Goal: Task Accomplishment & Management: Complete application form

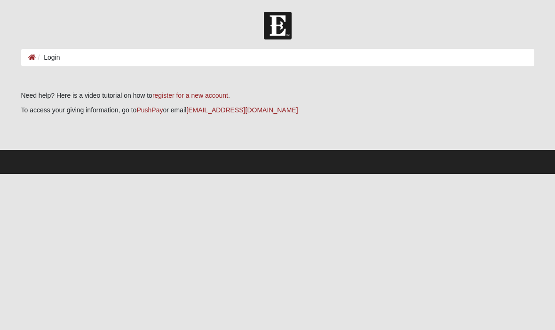
click at [492, 61] on ol "Login" at bounding box center [277, 57] width 513 height 17
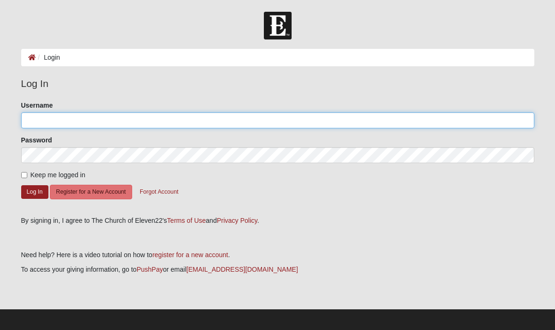
click at [170, 127] on input "Username" at bounding box center [277, 120] width 513 height 16
type input "Jimbobaluba"
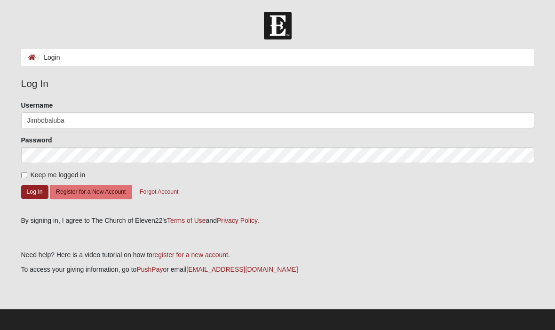
click at [34, 191] on button "Log In" at bounding box center [34, 192] width 27 height 14
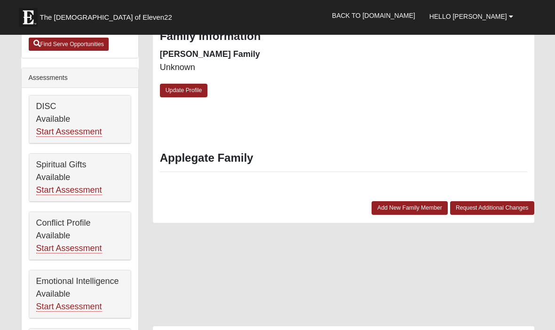
scroll to position [347, 0]
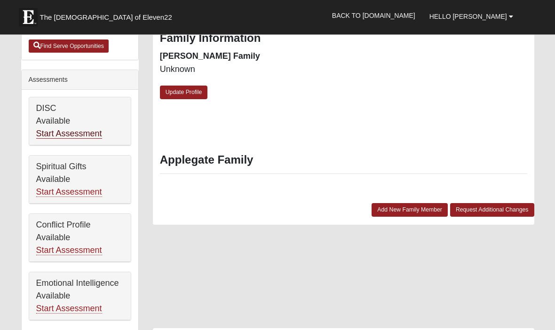
click at [91, 133] on link "Start Assessment" at bounding box center [69, 134] width 66 height 10
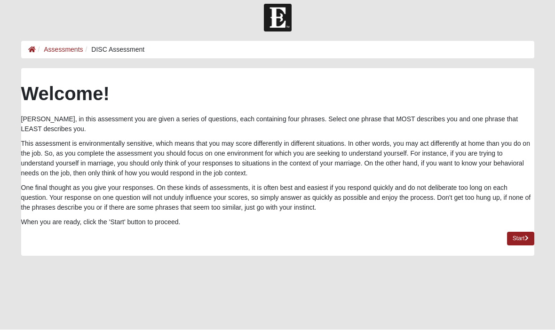
scroll to position [8, 0]
click at [522, 240] on link "Start" at bounding box center [520, 239] width 27 height 14
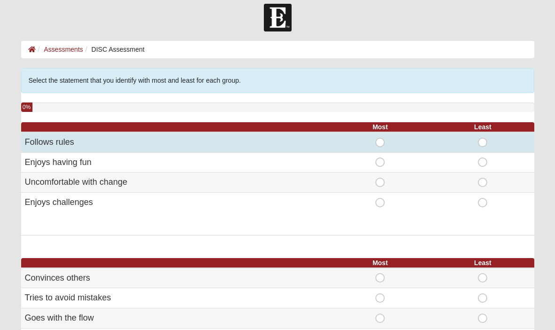
click at [482, 138] on span "Least" at bounding box center [482, 138] width 0 height 0
click at [484, 141] on input "Least" at bounding box center [485, 142] width 6 height 9
radio input "true"
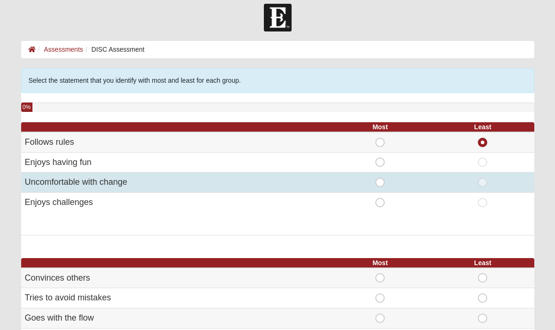
click at [482, 178] on span "Least" at bounding box center [482, 178] width 0 height 0
click at [482, 184] on input "Least" at bounding box center [485, 182] width 6 height 9
radio input "true"
radio input "false"
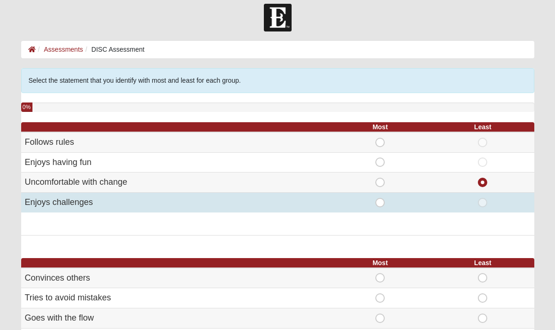
click at [380, 198] on span "Most" at bounding box center [380, 198] width 0 height 0
click at [380, 204] on input "Most" at bounding box center [383, 202] width 6 height 9
radio input "true"
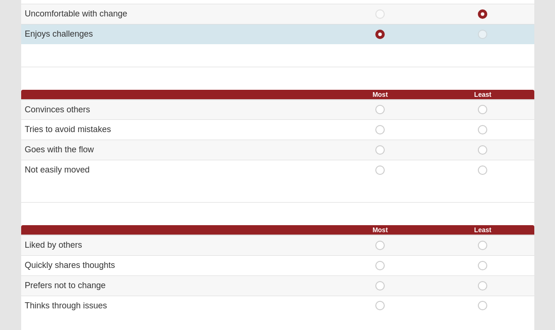
scroll to position [177, 0]
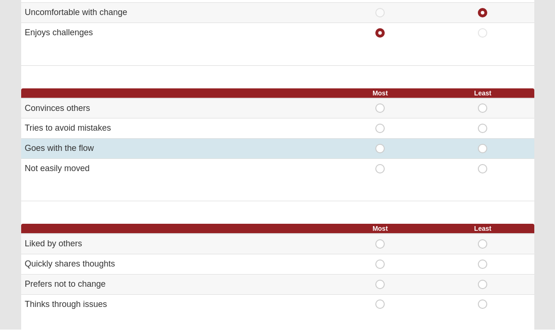
click at [482, 144] on span "Least" at bounding box center [482, 144] width 0 height 0
click at [482, 148] on input "Least" at bounding box center [485, 148] width 6 height 9
radio input "true"
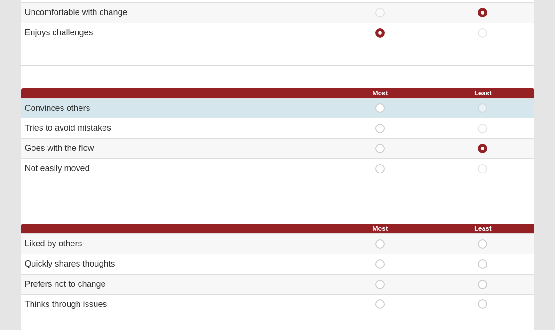
click at [380, 103] on span "Most" at bounding box center [380, 103] width 0 height 0
click at [380, 109] on input "Most" at bounding box center [383, 107] width 6 height 9
radio input "true"
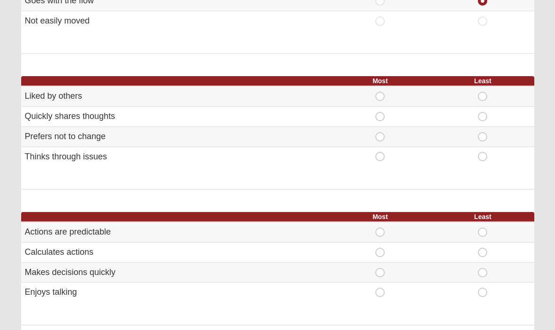
scroll to position [326, 0]
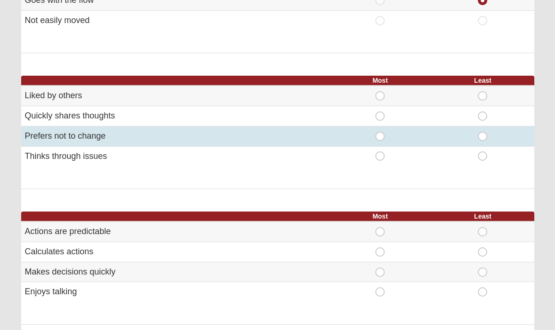
click at [482, 132] on span "Least" at bounding box center [482, 132] width 0 height 0
click at [485, 132] on input "Least" at bounding box center [485, 136] width 6 height 9
radio input "true"
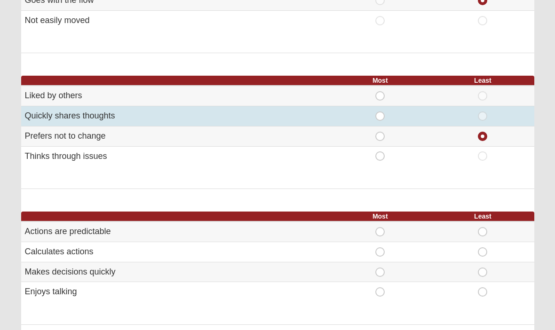
click at [380, 111] on span "Most" at bounding box center [380, 111] width 0 height 0
click at [384, 115] on input "Most" at bounding box center [383, 115] width 6 height 9
radio input "true"
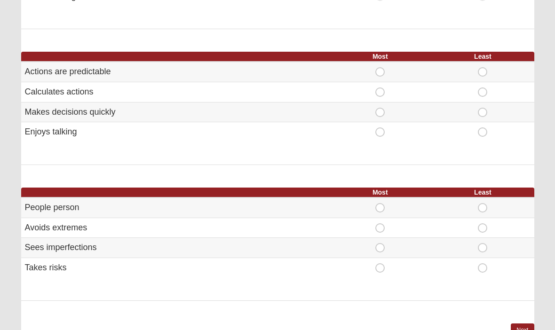
scroll to position [490, 0]
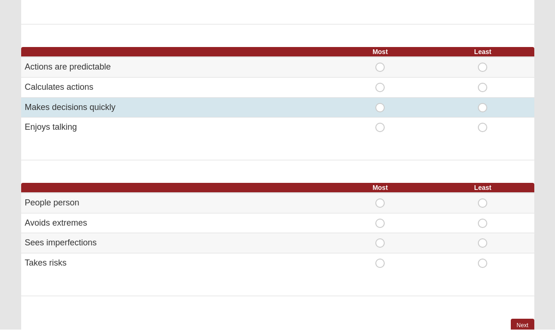
click at [380, 103] on span "Most" at bounding box center [380, 103] width 0 height 0
click at [380, 105] on input "Most" at bounding box center [383, 107] width 6 height 9
radio input "true"
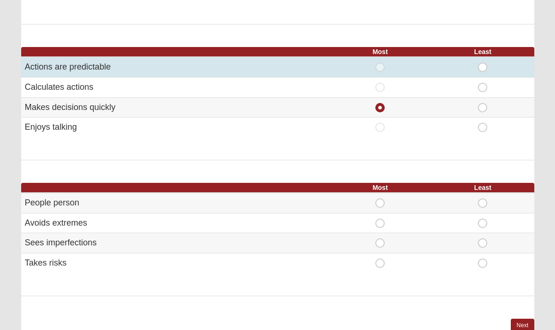
click at [482, 63] on span "Least" at bounding box center [482, 63] width 0 height 0
click at [482, 63] on input "Least" at bounding box center [485, 67] width 6 height 9
radio input "true"
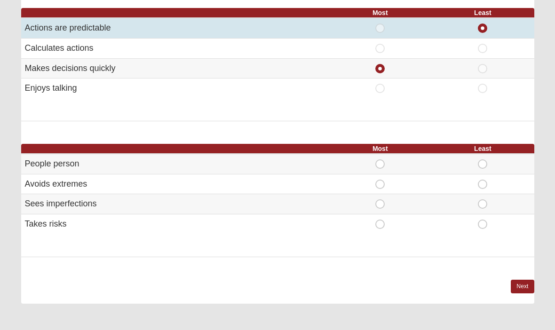
scroll to position [562, 0]
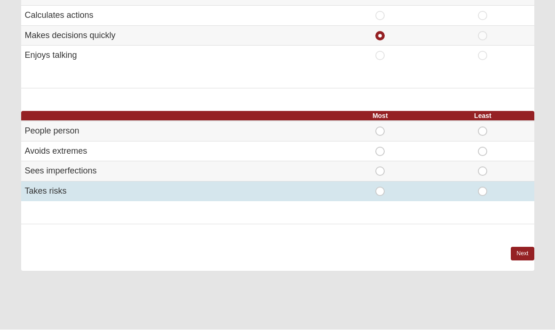
click at [380, 187] on span "Most" at bounding box center [380, 187] width 0 height 0
click at [380, 188] on input "Most" at bounding box center [383, 191] width 6 height 9
radio input "true"
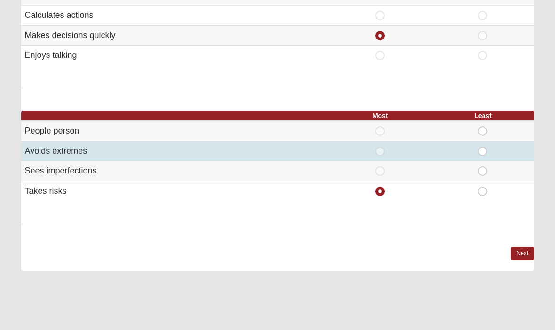
click at [482, 147] on span "Least" at bounding box center [482, 147] width 0 height 0
click at [482, 147] on input "Least" at bounding box center [485, 151] width 6 height 9
radio input "true"
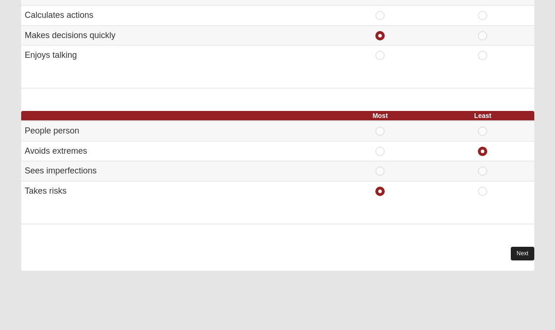
click at [522, 248] on link "Next" at bounding box center [521, 254] width 23 height 14
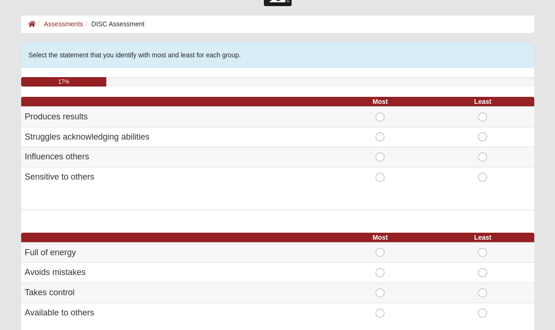
scroll to position [35, 0]
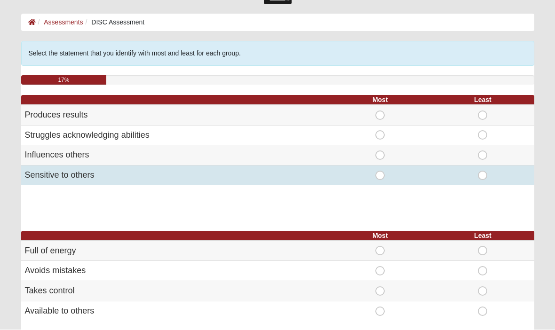
click at [482, 171] on span "Least" at bounding box center [482, 171] width 0 height 0
click at [482, 178] on input "Least" at bounding box center [485, 175] width 6 height 9
radio input "true"
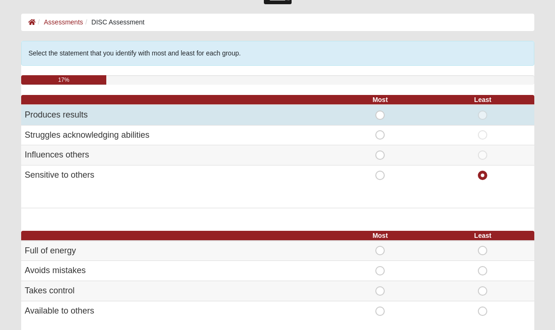
click at [380, 110] on span "Most" at bounding box center [380, 110] width 0 height 0
click at [380, 116] on input "Most" at bounding box center [383, 114] width 6 height 9
radio input "true"
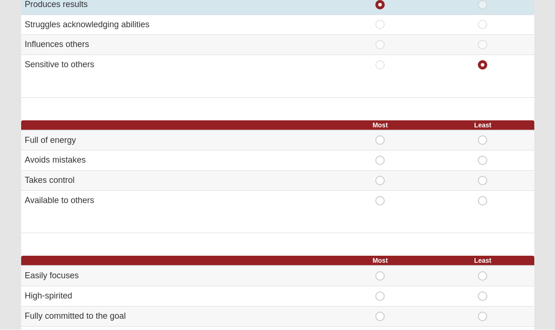
scroll to position [146, 0]
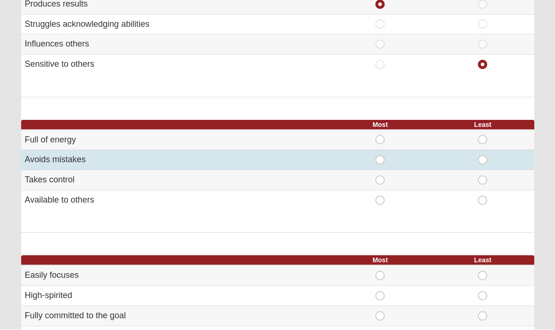
click at [482, 156] on span "Least" at bounding box center [482, 156] width 0 height 0
click at [485, 158] on input "Least" at bounding box center [485, 160] width 6 height 9
radio input "true"
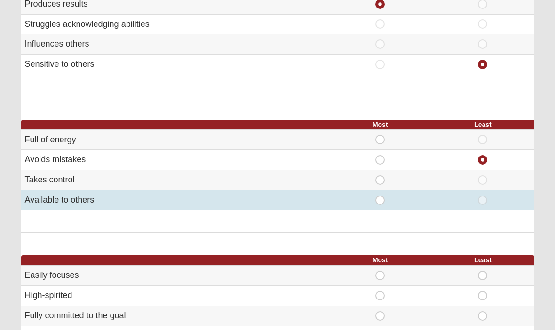
click at [380, 195] on span "Most" at bounding box center [380, 195] width 0 height 0
click at [380, 201] on input "Most" at bounding box center [383, 199] width 6 height 9
radio input "true"
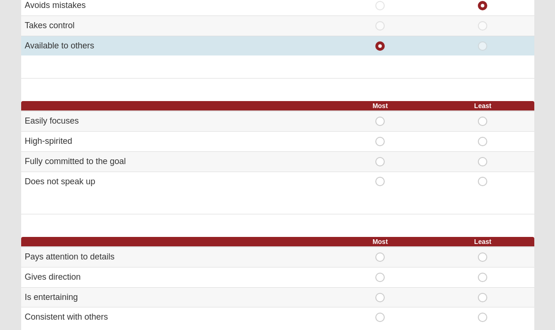
scroll to position [300, 0]
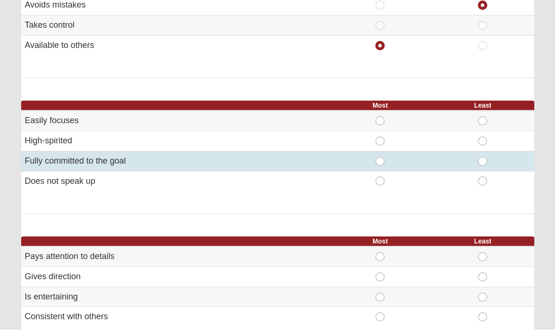
click at [380, 157] on span "Most" at bounding box center [380, 157] width 0 height 0
click at [380, 161] on input "Most" at bounding box center [383, 161] width 6 height 9
radio input "true"
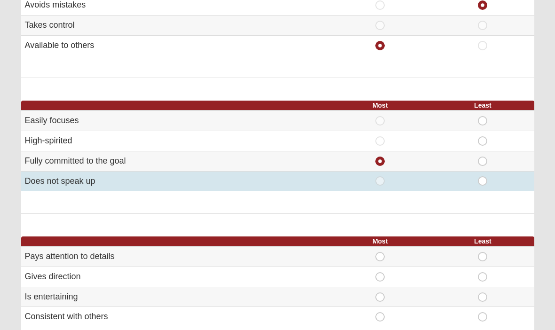
click at [482, 176] on span "Least" at bounding box center [482, 176] width 0 height 0
click at [482, 181] on input "Least" at bounding box center [485, 180] width 6 height 9
radio input "true"
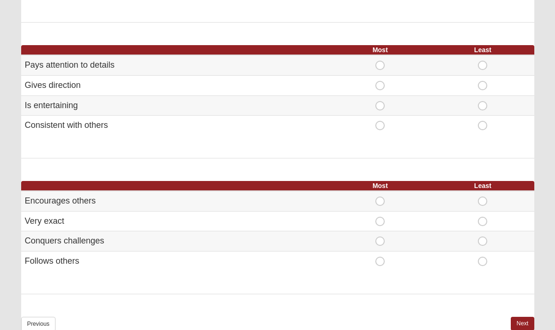
scroll to position [490, 0]
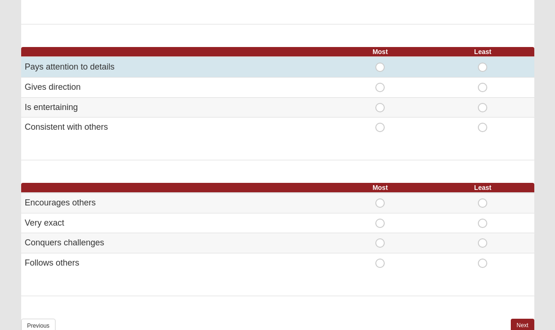
click at [482, 63] on span "Least" at bounding box center [482, 63] width 0 height 0
click at [486, 63] on input "Least" at bounding box center [485, 67] width 6 height 9
radio input "true"
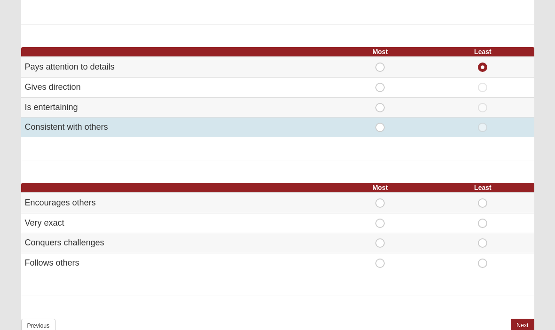
click at [380, 123] on span "Most" at bounding box center [380, 123] width 0 height 0
click at [380, 126] on input "Most" at bounding box center [383, 127] width 6 height 9
radio input "true"
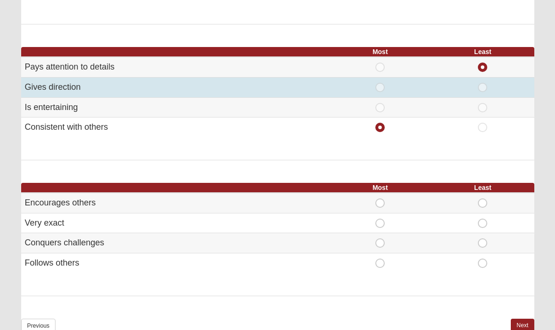
click at [380, 83] on span "Most" at bounding box center [380, 83] width 0 height 0
click at [380, 85] on input "Most" at bounding box center [383, 87] width 6 height 9
radio input "true"
radio input "false"
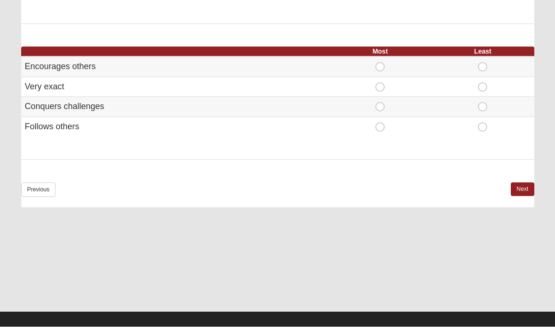
scroll to position [625, 0]
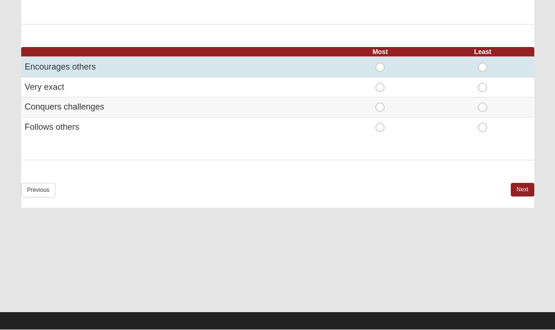
click at [380, 63] on span "Most" at bounding box center [380, 63] width 0 height 0
click at [380, 63] on input "Most" at bounding box center [383, 67] width 6 height 9
radio input "true"
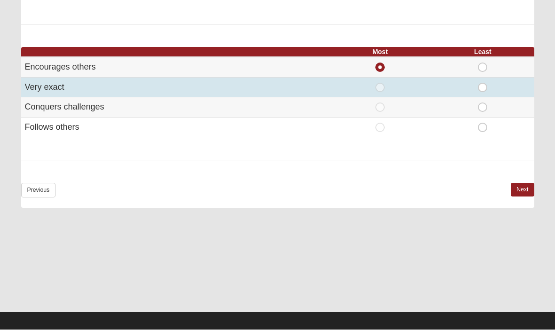
click at [482, 83] on span "Least" at bounding box center [482, 83] width 0 height 0
click at [487, 83] on input "Least" at bounding box center [485, 87] width 6 height 9
radio input "true"
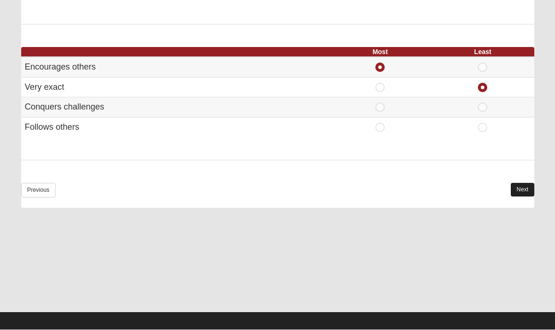
click at [521, 183] on link "Next" at bounding box center [521, 190] width 23 height 14
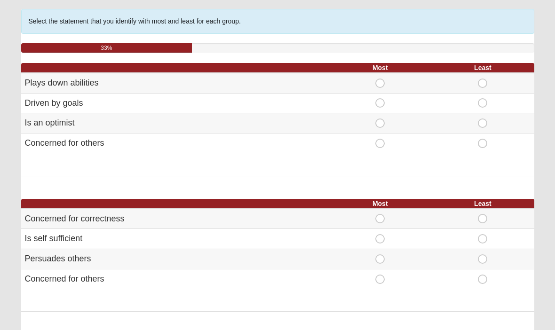
scroll to position [70, 0]
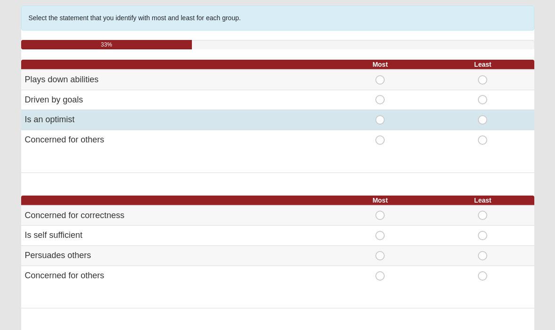
click at [380, 115] on span "Most" at bounding box center [380, 115] width 0 height 0
click at [380, 121] on input "Most" at bounding box center [383, 119] width 6 height 9
radio input "true"
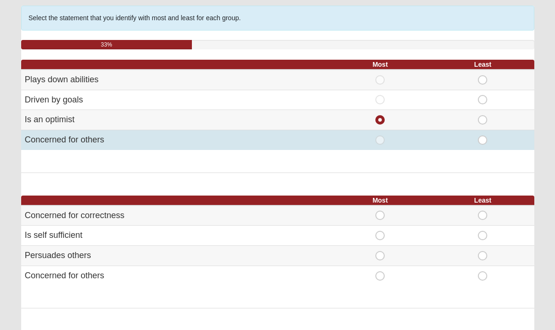
click at [482, 135] on span "Least" at bounding box center [482, 135] width 0 height 0
click at [482, 142] on input "Least" at bounding box center [485, 139] width 6 height 9
radio input "true"
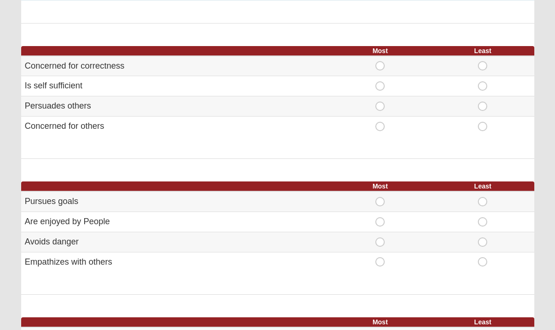
scroll to position [252, 0]
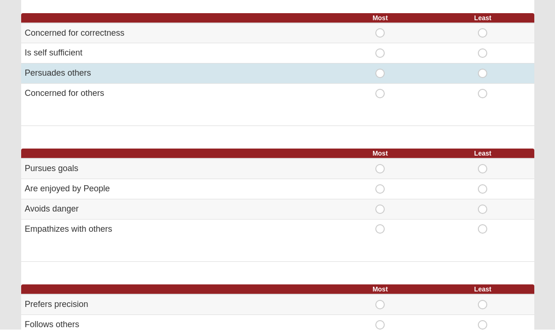
click at [380, 69] on span "Most" at bounding box center [380, 69] width 0 height 0
click at [383, 74] on input "Most" at bounding box center [383, 73] width 6 height 9
radio input "true"
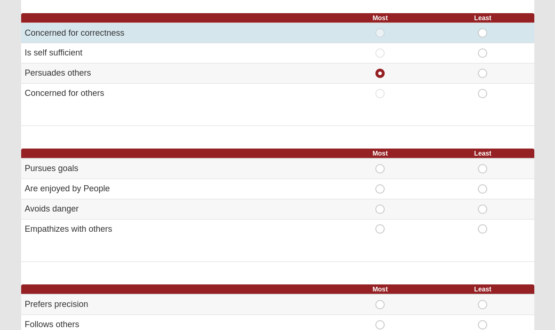
click at [482, 28] on span "Least" at bounding box center [482, 28] width 0 height 0
click at [487, 36] on input "Least" at bounding box center [485, 32] width 6 height 9
radio input "true"
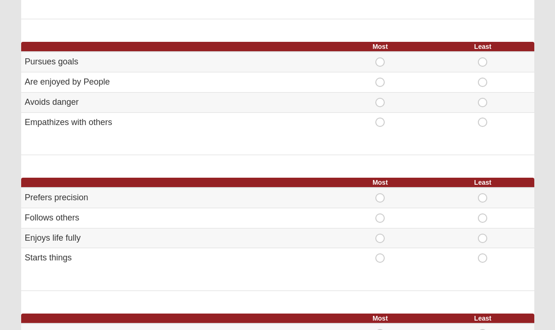
scroll to position [392, 0]
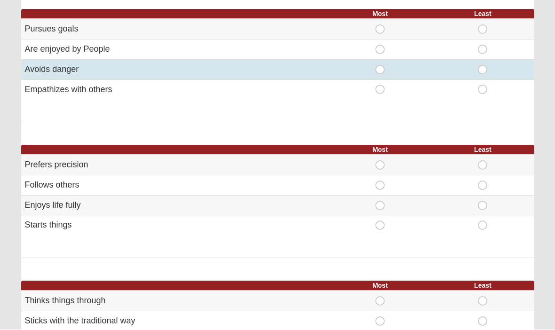
click at [482, 65] on span "Least" at bounding box center [482, 65] width 0 height 0
click at [482, 65] on input "Least" at bounding box center [485, 69] width 6 height 9
radio input "true"
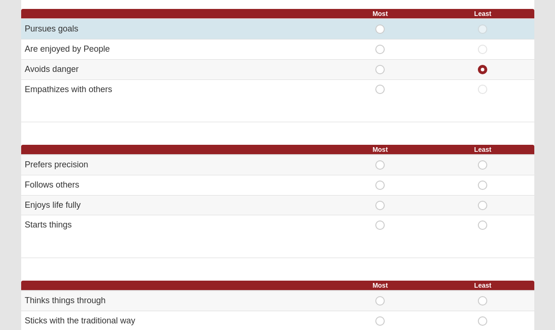
click at [380, 24] on span "Most" at bounding box center [380, 24] width 0 height 0
click at [380, 29] on input "Most" at bounding box center [383, 28] width 6 height 9
radio input "true"
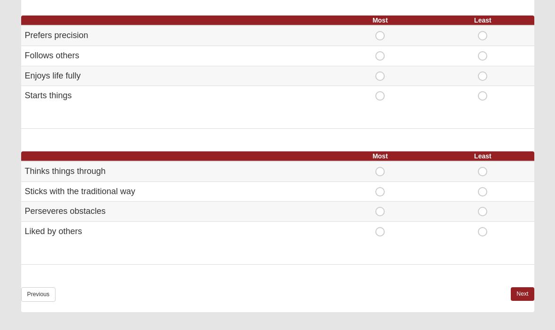
scroll to position [523, 0]
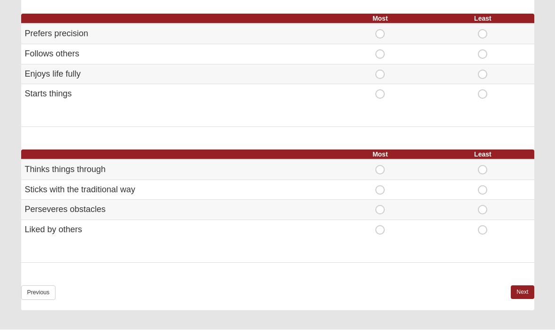
click at [378, 102] on div "Most Least Prefers precision Most Least Follows others" at bounding box center [277, 70] width 513 height 113
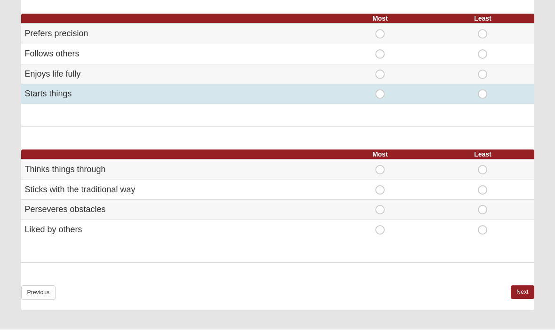
click at [380, 90] on span "Most" at bounding box center [380, 90] width 0 height 0
click at [382, 90] on input "Most" at bounding box center [383, 94] width 6 height 9
radio input "true"
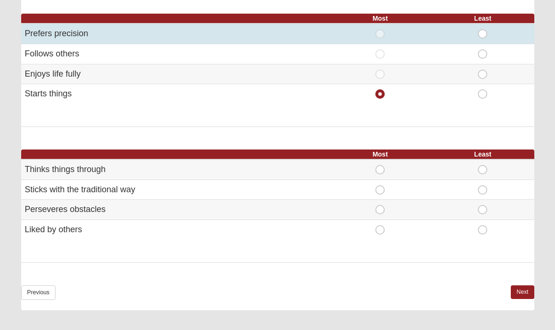
click at [482, 29] on span "Least" at bounding box center [482, 29] width 0 height 0
click at [482, 31] on input "Least" at bounding box center [485, 33] width 6 height 9
radio input "true"
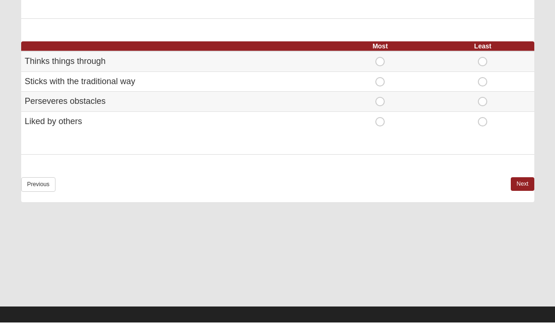
scroll to position [625, 0]
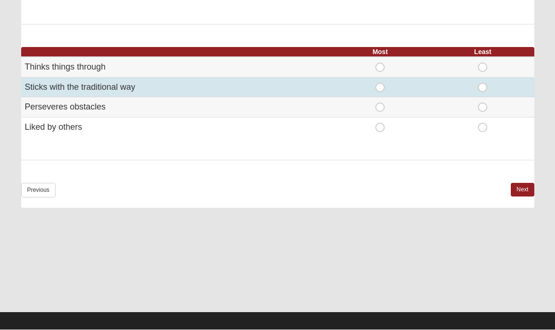
click at [482, 83] on span "Least" at bounding box center [482, 83] width 0 height 0
click at [484, 83] on input "Least" at bounding box center [485, 87] width 6 height 9
radio input "true"
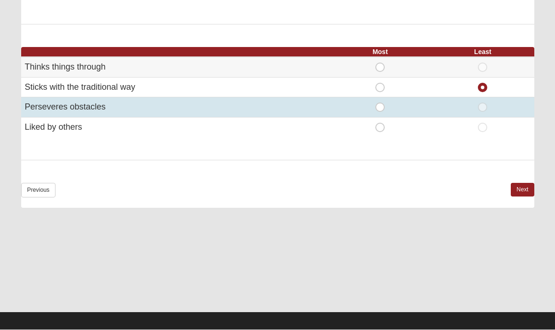
click at [380, 103] on span "Most" at bounding box center [380, 103] width 0 height 0
click at [380, 104] on input "Most" at bounding box center [383, 107] width 6 height 9
radio input "true"
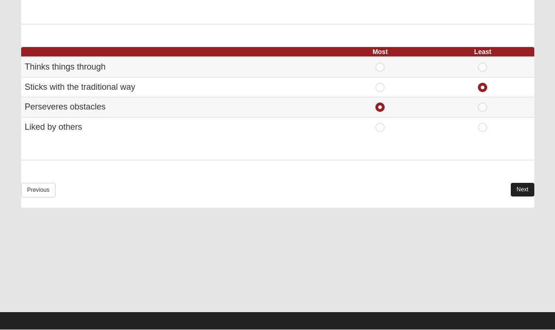
click at [522, 183] on link "Next" at bounding box center [521, 190] width 23 height 14
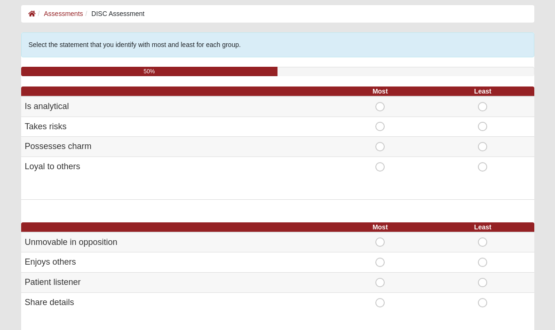
scroll to position [46, 0]
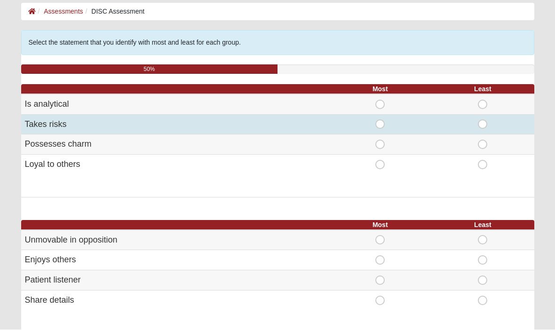
click at [380, 120] on span "Most" at bounding box center [380, 120] width 0 height 0
click at [380, 121] on input "Most" at bounding box center [383, 124] width 6 height 9
radio input "true"
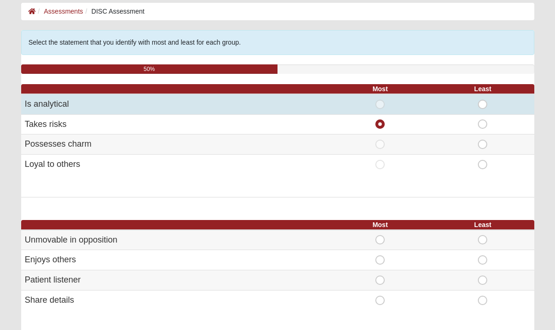
click at [482, 100] on span "Least" at bounding box center [482, 100] width 0 height 0
click at [483, 102] on input "Least" at bounding box center [485, 104] width 6 height 9
radio input "true"
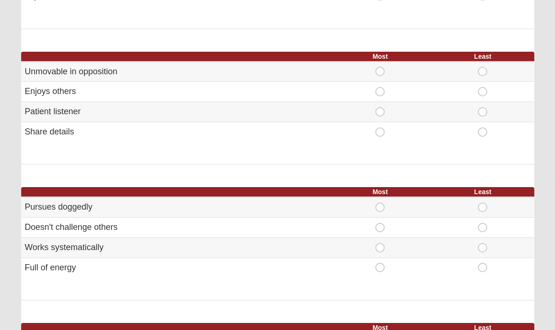
scroll to position [218, 0]
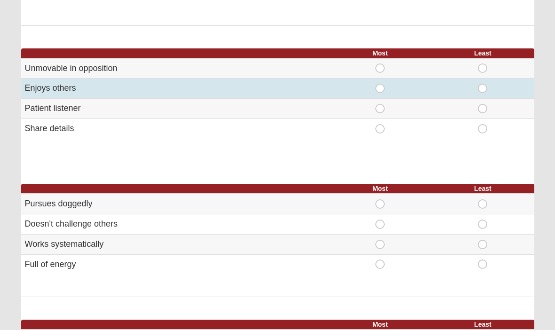
click at [380, 84] on span "Most" at bounding box center [380, 84] width 0 height 0
click at [380, 90] on input "Most" at bounding box center [383, 88] width 6 height 9
radio input "true"
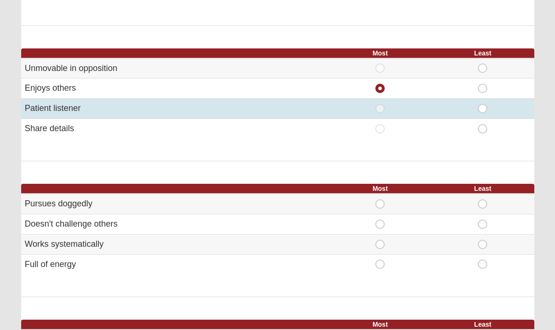
click at [482, 104] on span "Least" at bounding box center [482, 104] width 0 height 0
click at [482, 108] on input "Least" at bounding box center [485, 108] width 6 height 9
radio input "true"
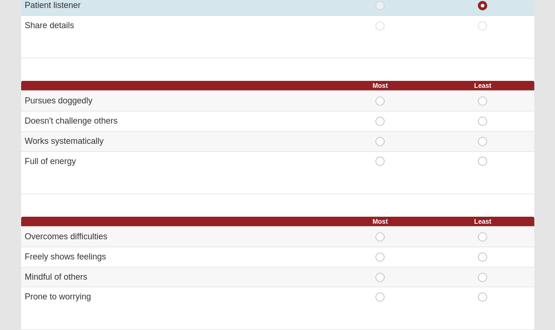
scroll to position [353, 0]
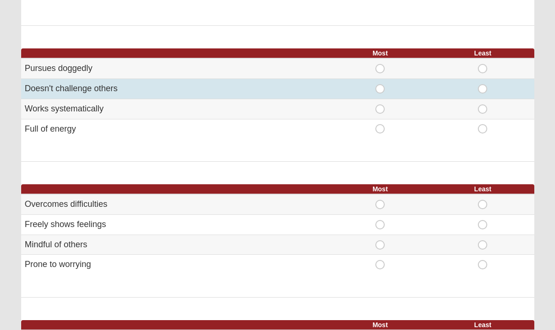
click at [482, 84] on span "Least" at bounding box center [482, 84] width 0 height 0
click at [484, 88] on input "Least" at bounding box center [485, 88] width 6 height 9
radio input "true"
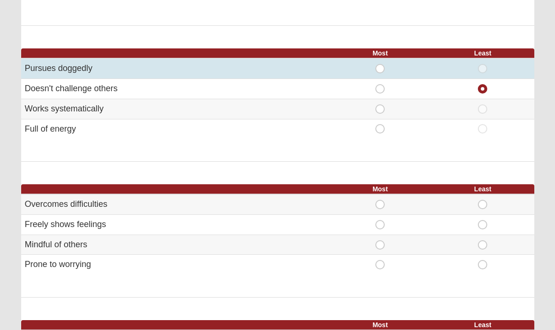
click at [380, 64] on span "Most" at bounding box center [380, 64] width 0 height 0
click at [380, 70] on input "Most" at bounding box center [383, 68] width 6 height 9
radio input "true"
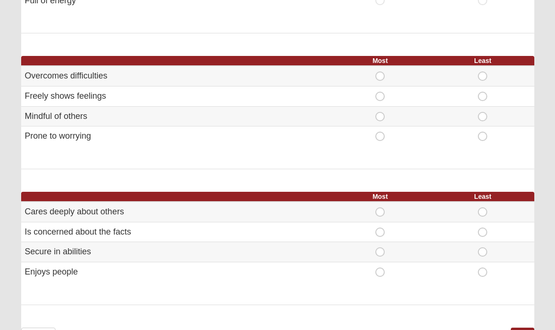
scroll to position [498, 0]
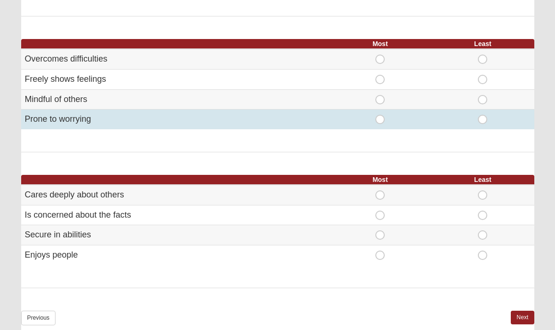
click at [482, 115] on span "Least" at bounding box center [482, 115] width 0 height 0
click at [482, 117] on input "Least" at bounding box center [485, 119] width 6 height 9
radio input "true"
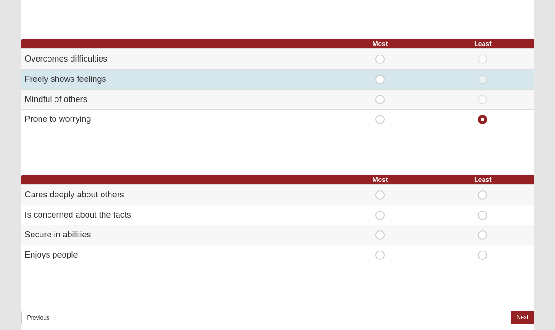
click at [380, 75] on span "Most" at bounding box center [380, 75] width 0 height 0
click at [380, 79] on input "Most" at bounding box center [383, 79] width 6 height 9
radio input "true"
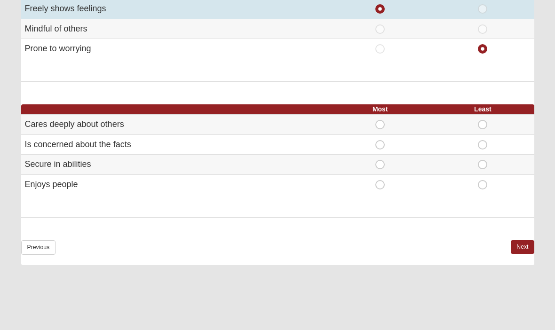
scroll to position [564, 0]
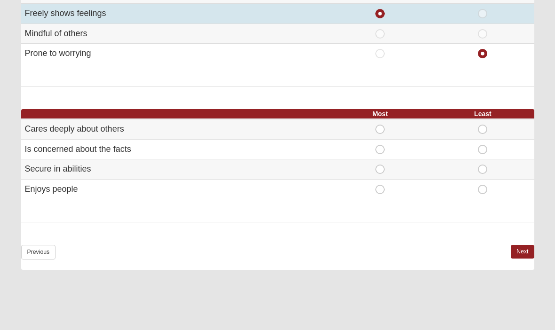
click at [482, 145] on span "Least" at bounding box center [482, 145] width 0 height 0
click at [482, 145] on input "Least" at bounding box center [485, 149] width 6 height 9
radio input "true"
click at [380, 164] on span "Most" at bounding box center [380, 164] width 0 height 0
click at [383, 165] on input "Most" at bounding box center [383, 168] width 6 height 9
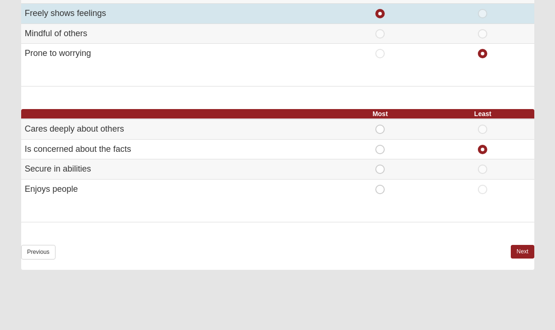
radio input "true"
click at [519, 249] on link "Next" at bounding box center [521, 252] width 23 height 14
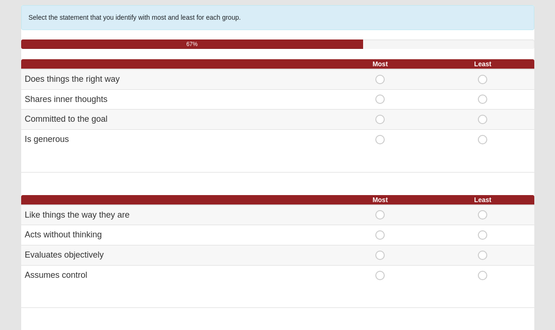
scroll to position [71, 0]
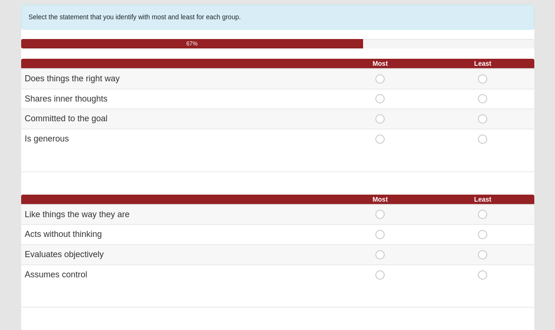
click at [482, 75] on span "Least" at bounding box center [482, 75] width 0 height 0
click at [482, 79] on input "Least" at bounding box center [485, 79] width 6 height 9
radio input "true"
click at [380, 134] on span "Most" at bounding box center [380, 134] width 0 height 0
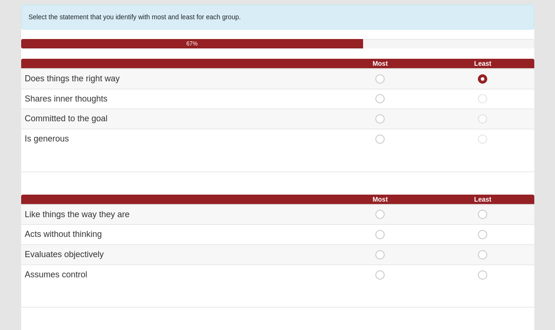
click at [380, 141] on input "Most" at bounding box center [383, 138] width 6 height 9
radio input "true"
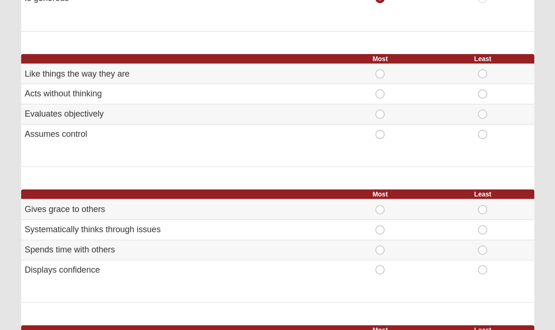
scroll to position [214, 0]
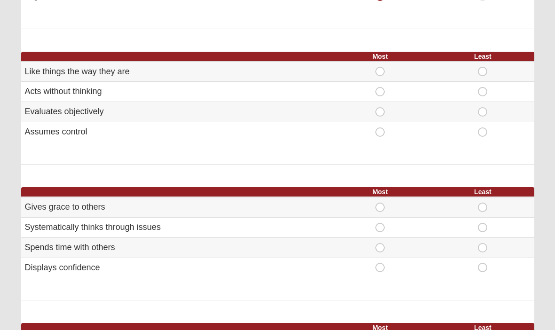
click at [482, 67] on span "Least" at bounding box center [482, 67] width 0 height 0
click at [482, 74] on input "Least" at bounding box center [485, 71] width 6 height 9
radio input "true"
click at [380, 87] on span "Most" at bounding box center [380, 87] width 0 height 0
click at [382, 93] on input "Most" at bounding box center [383, 91] width 6 height 9
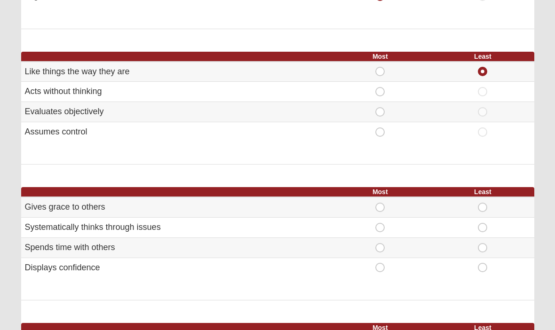
radio input "true"
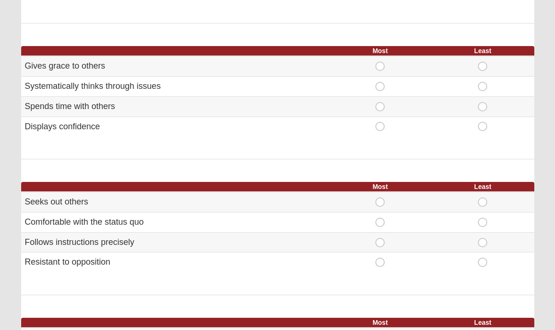
scroll to position [356, 0]
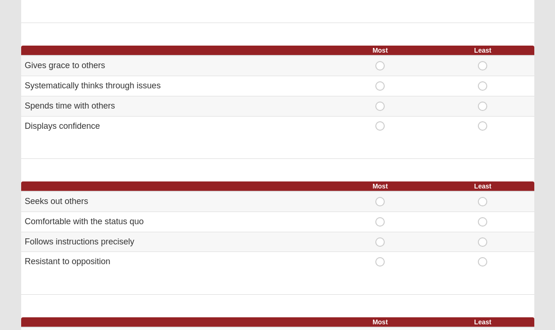
click at [380, 121] on span "Most" at bounding box center [380, 121] width 0 height 0
click at [381, 123] on input "Most" at bounding box center [383, 125] width 6 height 9
radio input "true"
click at [482, 81] on span "Least" at bounding box center [482, 81] width 0 height 0
click at [482, 87] on input "Least" at bounding box center [485, 85] width 6 height 9
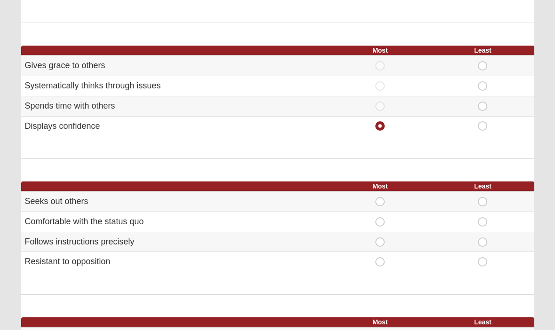
radio input "true"
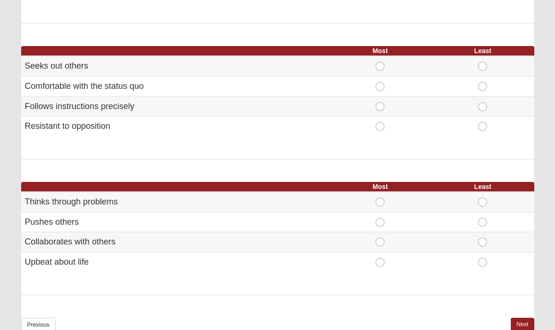
scroll to position [493, 0]
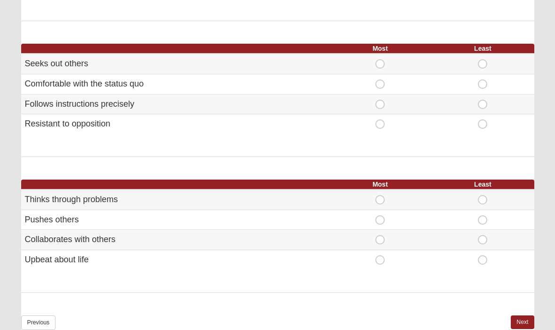
click at [482, 79] on span "Least" at bounding box center [482, 79] width 0 height 0
click at [482, 79] on input "Least" at bounding box center [485, 83] width 6 height 9
radio input "true"
click at [380, 119] on span "Most" at bounding box center [380, 119] width 0 height 0
click at [380, 123] on input "Most" at bounding box center [383, 123] width 6 height 9
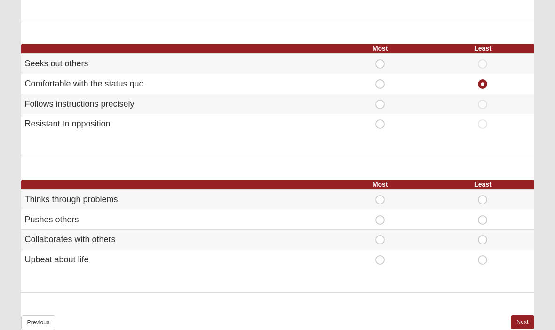
radio input "true"
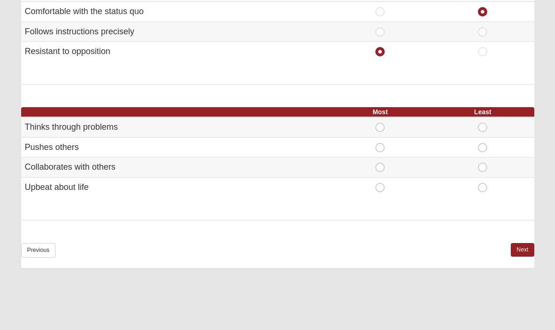
scroll to position [567, 0]
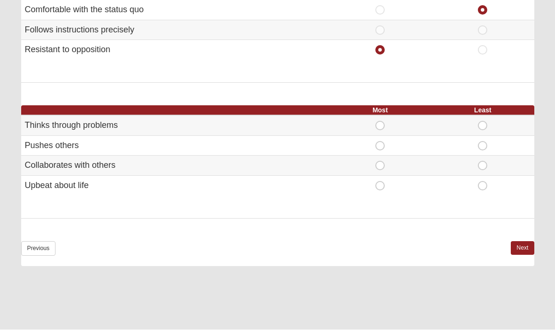
click at [520, 163] on div "Least" at bounding box center [482, 165] width 91 height 9
click at [380, 161] on span "Most" at bounding box center [380, 161] width 0 height 0
click at [380, 161] on input "Most" at bounding box center [383, 165] width 6 height 9
radio input "true"
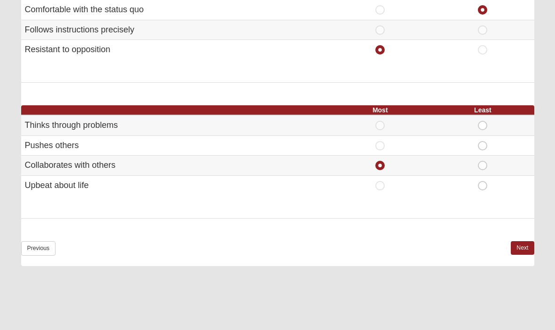
click at [482, 141] on span "Least" at bounding box center [482, 141] width 0 height 0
click at [482, 141] on input "Least" at bounding box center [485, 145] width 6 height 9
radio input "true"
click at [529, 242] on link "Next" at bounding box center [521, 248] width 23 height 14
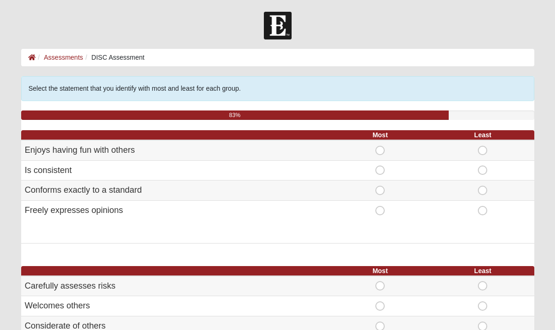
click at [482, 186] on span "Least" at bounding box center [482, 186] width 0 height 0
click at [482, 189] on input "Least" at bounding box center [485, 190] width 6 height 9
radio input "true"
click at [380, 146] on span "Most" at bounding box center [380, 146] width 0 height 0
click at [383, 150] on input "Most" at bounding box center [383, 150] width 6 height 9
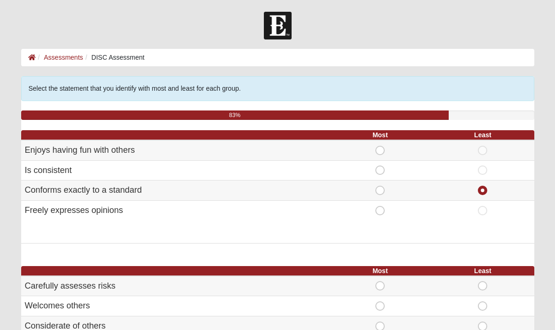
radio input "true"
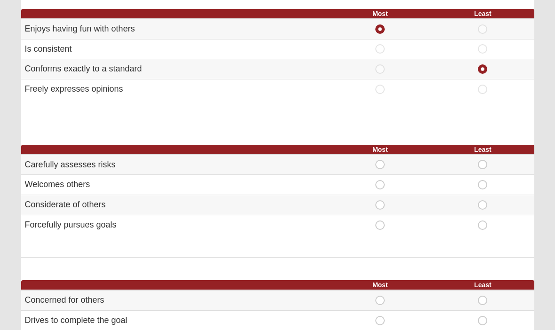
scroll to position [125, 0]
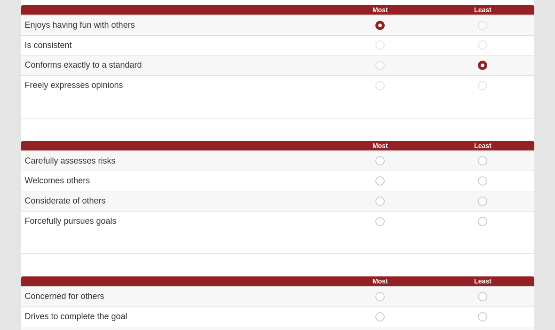
click at [482, 217] on span "Least" at bounding box center [482, 217] width 0 height 0
click at [482, 223] on input "Least" at bounding box center [485, 221] width 6 height 9
radio input "true"
click at [488, 159] on input "Least" at bounding box center [485, 160] width 6 height 9
radio input "true"
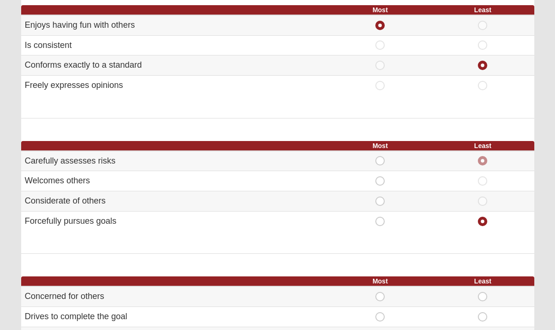
radio input "false"
click at [380, 217] on span "Most" at bounding box center [380, 217] width 0 height 0
click at [380, 223] on input "Most" at bounding box center [383, 221] width 6 height 9
radio input "true"
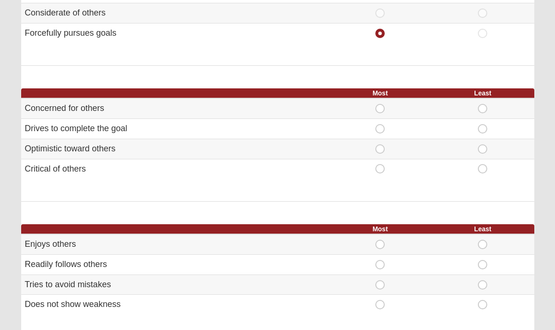
scroll to position [313, 0]
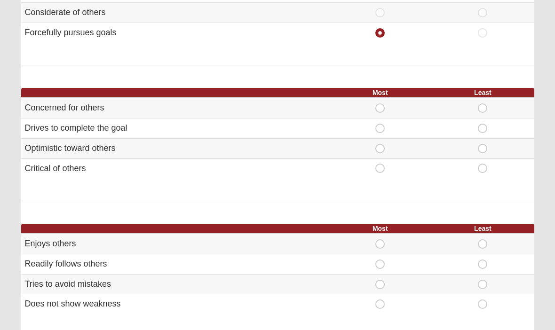
click at [380, 124] on span "Most" at bounding box center [380, 124] width 0 height 0
click at [380, 130] on input "Most" at bounding box center [383, 128] width 6 height 9
radio input "true"
click at [482, 164] on span "Least" at bounding box center [482, 164] width 0 height 0
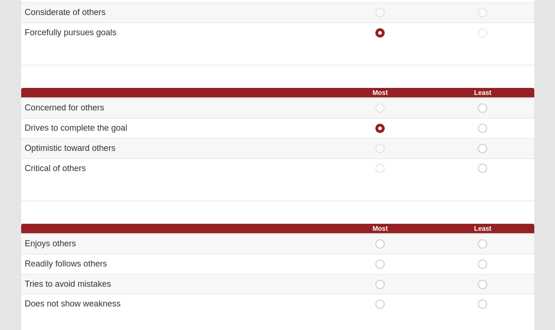
click at [486, 169] on input "Least" at bounding box center [485, 168] width 6 height 9
radio input "true"
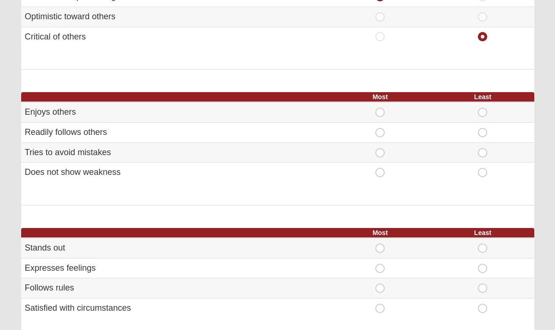
scroll to position [445, 0]
click at [482, 128] on span "Least" at bounding box center [482, 128] width 0 height 0
click at [482, 131] on input "Least" at bounding box center [485, 132] width 6 height 9
radio input "true"
click at [479, 156] on td "Least" at bounding box center [482, 152] width 102 height 20
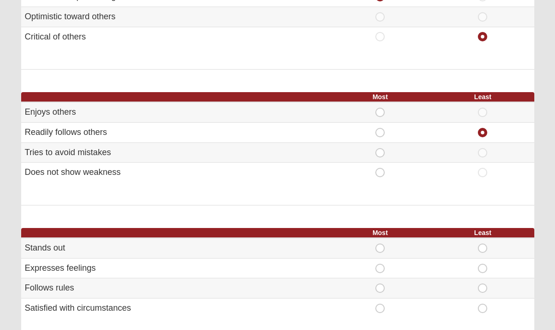
click at [482, 148] on span "Least" at bounding box center [482, 148] width 0 height 0
click at [482, 150] on input "Least" at bounding box center [485, 152] width 6 height 9
radio input "true"
radio input "false"
click at [380, 108] on span "Most" at bounding box center [380, 108] width 0 height 0
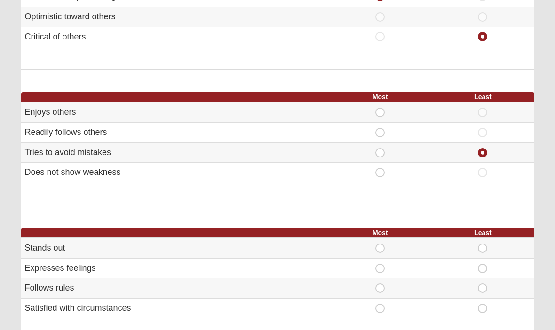
click at [380, 111] on input "Most" at bounding box center [383, 112] width 6 height 9
radio input "true"
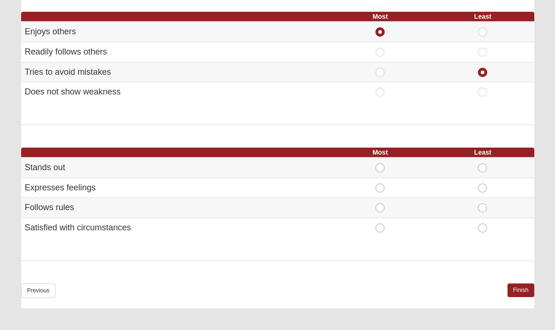
scroll to position [535, 0]
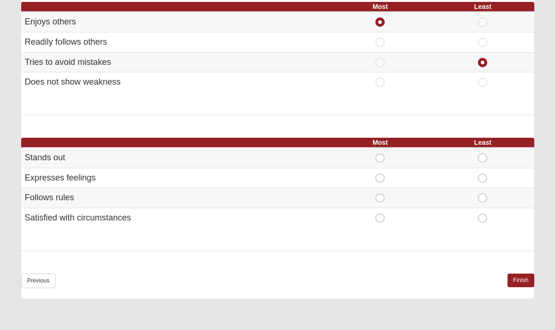
click at [482, 214] on span "Least" at bounding box center [482, 214] width 0 height 0
click at [482, 215] on input "Least" at bounding box center [485, 218] width 6 height 9
radio input "true"
click at [380, 173] on span "Most" at bounding box center [380, 173] width 0 height 0
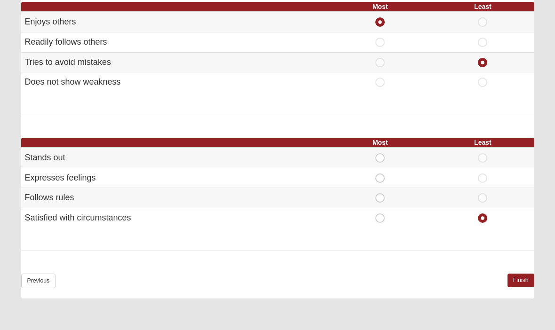
click at [382, 175] on input "Most" at bounding box center [383, 177] width 6 height 9
radio input "true"
click at [523, 275] on link "Finish" at bounding box center [520, 280] width 27 height 14
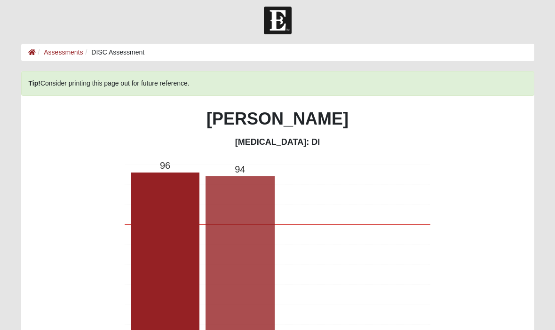
scroll to position [0, 0]
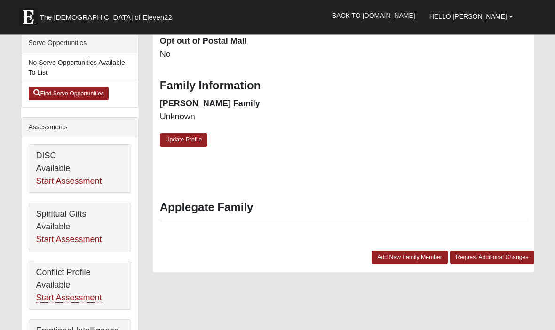
scroll to position [300, 0]
click at [85, 244] on link "Start Assessment" at bounding box center [69, 239] width 66 height 10
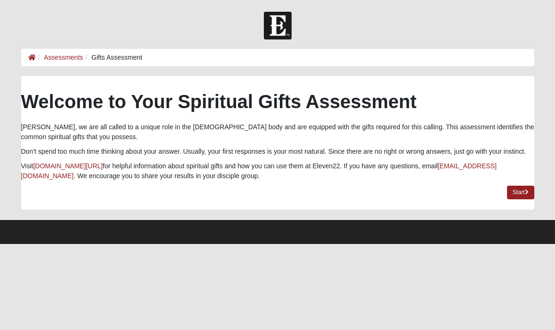
click at [518, 197] on link "Start" at bounding box center [520, 193] width 27 height 14
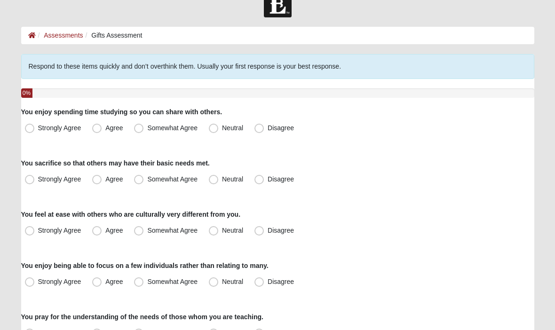
scroll to position [24, 0]
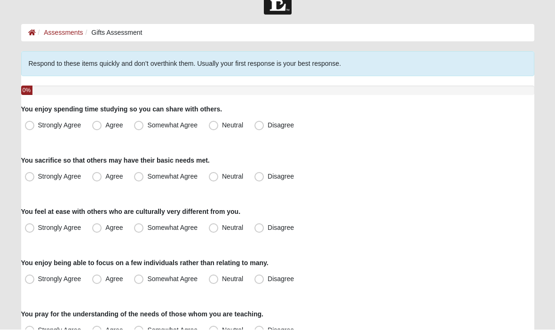
click at [37, 120] on label "Strongly Agree" at bounding box center [54, 125] width 66 height 15
click at [35, 123] on input "Strongly Agree" at bounding box center [32, 126] width 6 height 6
radio input "true"
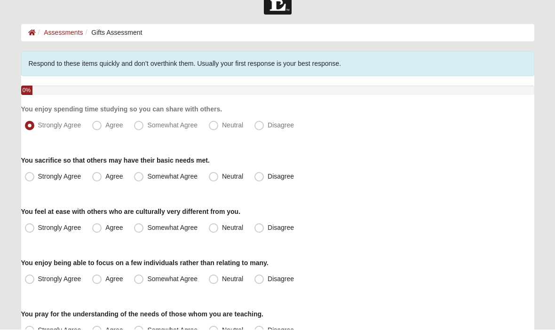
click at [145, 174] on label "Somewhat Agree" at bounding box center [166, 177] width 73 height 15
click at [144, 174] on input "Somewhat Agree" at bounding box center [141, 177] width 6 height 6
radio input "true"
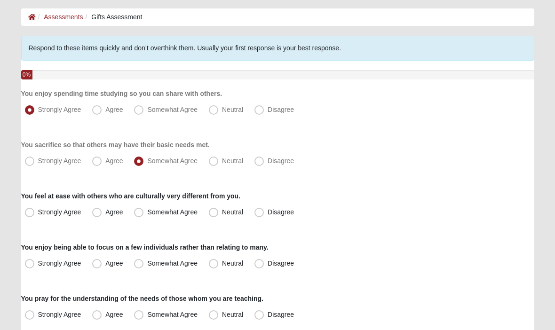
scroll to position [44, 0]
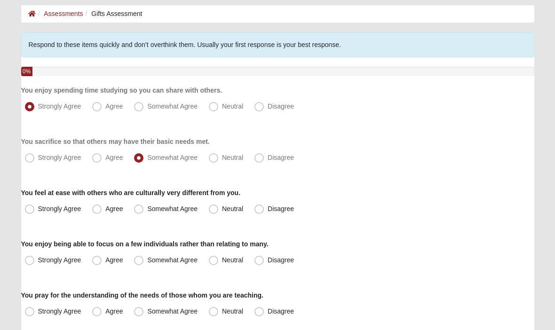
click at [38, 212] on span "Strongly Agree" at bounding box center [59, 209] width 43 height 8
click at [31, 212] on input "Strongly Agree" at bounding box center [32, 209] width 6 height 6
radio input "true"
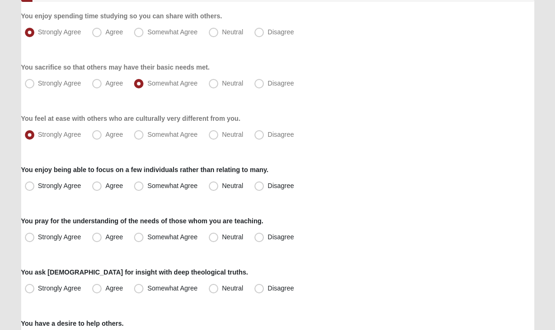
scroll to position [118, 0]
click at [105, 138] on span "Agree" at bounding box center [113, 135] width 17 height 8
click at [96, 138] on input "Agree" at bounding box center [99, 135] width 6 height 6
radio input "true"
click at [219, 192] on label "Neutral" at bounding box center [227, 186] width 44 height 15
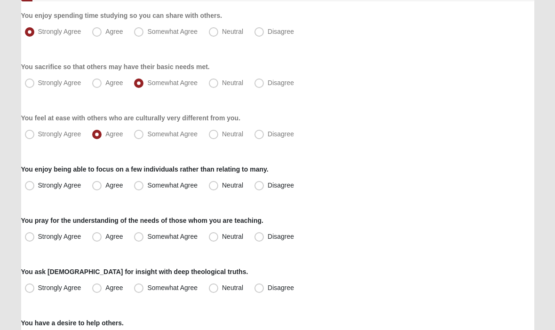
click at [219, 189] on input "Neutral" at bounding box center [215, 186] width 6 height 6
radio input "true"
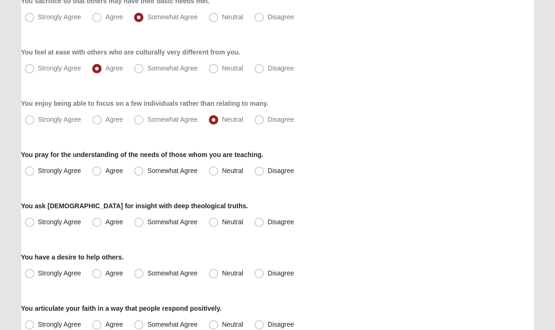
scroll to position [184, 0]
click at [147, 172] on span "Somewhat Agree" at bounding box center [172, 171] width 50 height 8
click at [143, 172] on input "Somewhat Agree" at bounding box center [141, 171] width 6 height 6
radio input "true"
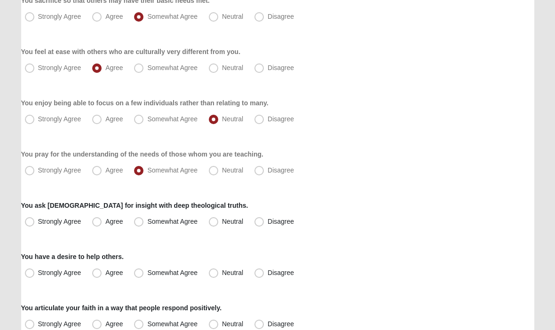
click at [105, 223] on span "Agree" at bounding box center [113, 222] width 17 height 8
click at [98, 223] on input "Agree" at bounding box center [99, 222] width 6 height 6
radio input "true"
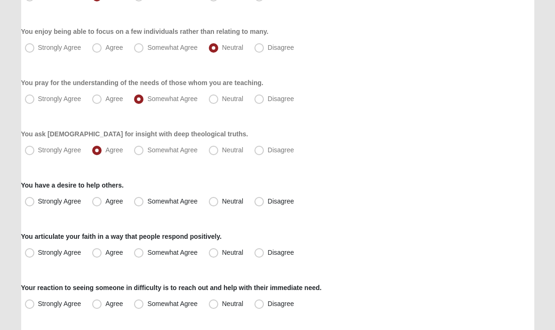
scroll to position [257, 0]
click at [147, 204] on span "Somewhat Agree" at bounding box center [172, 201] width 50 height 8
click at [139, 204] on input "Somewhat Agree" at bounding box center [141, 201] width 6 height 6
radio input "true"
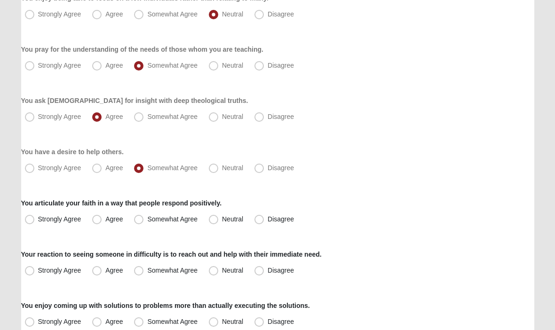
scroll to position [291, 0]
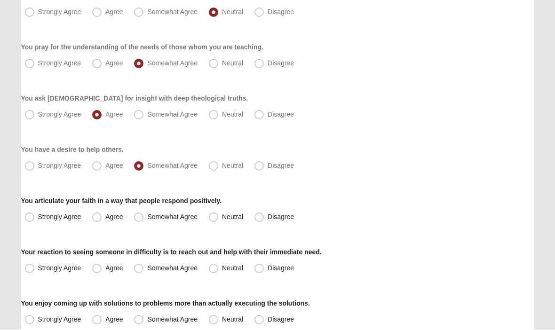
click at [105, 221] on span "Agree" at bounding box center [113, 217] width 17 height 8
click at [100, 220] on input "Agree" at bounding box center [99, 217] width 6 height 6
radio input "true"
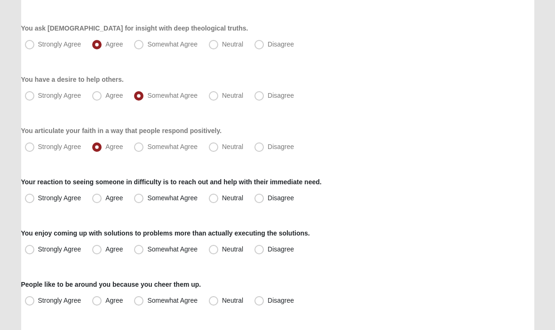
scroll to position [365, 0]
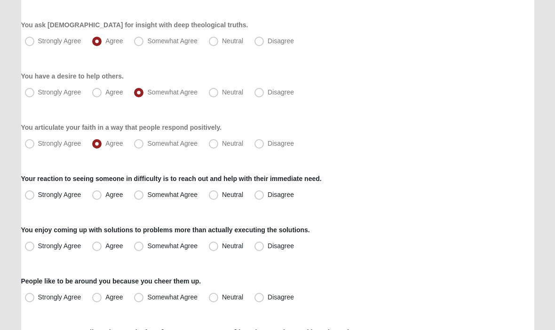
click at [222, 196] on span "Neutral" at bounding box center [232, 195] width 21 height 8
click at [217, 196] on input "Neutral" at bounding box center [215, 195] width 6 height 6
radio input "true"
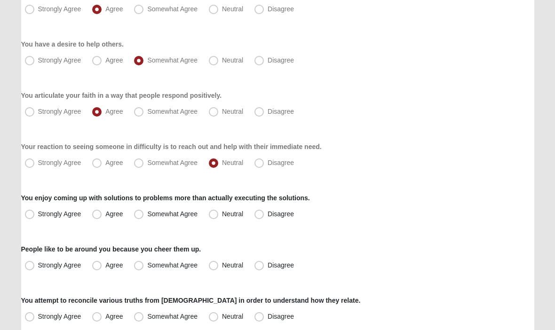
scroll to position [398, 0]
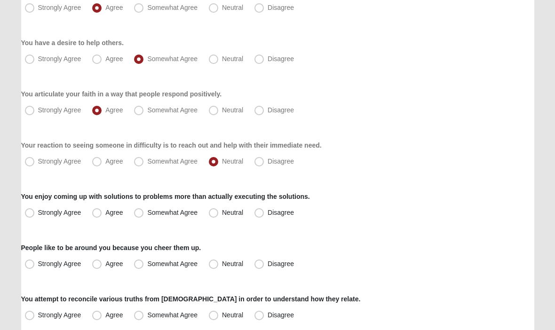
click at [44, 238] on div "Respond to these items quickly and don’t overthink them. Usually your first res…" at bounding box center [277, 128] width 513 height 901
click at [38, 213] on span "Strongly Agree" at bounding box center [59, 213] width 43 height 8
click at [31, 213] on input "Strongly Agree" at bounding box center [32, 213] width 6 height 6
radio input "true"
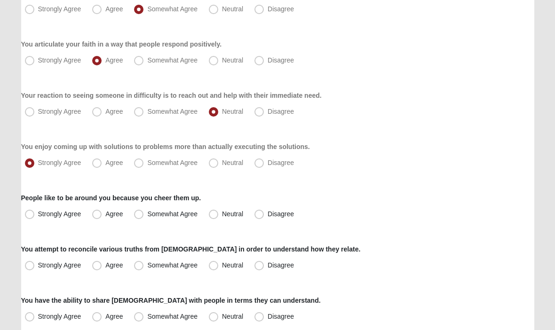
scroll to position [450, 0]
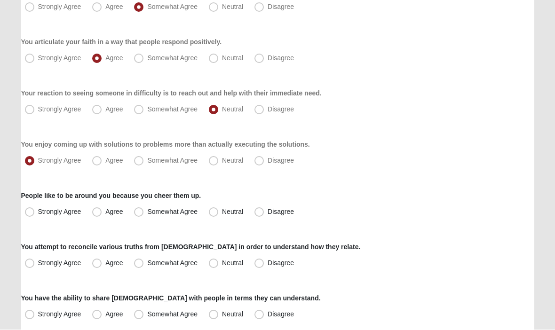
click at [105, 216] on span "Agree" at bounding box center [113, 212] width 17 height 8
click at [101, 215] on input "Agree" at bounding box center [99, 212] width 6 height 6
radio input "true"
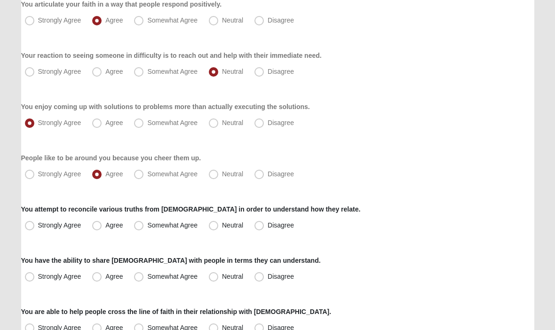
scroll to position [503, 0]
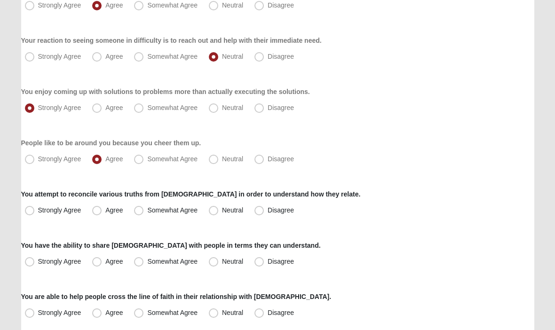
click at [35, 211] on label "Strongly Agree" at bounding box center [54, 210] width 66 height 15
click at [35, 211] on input "Strongly Agree" at bounding box center [32, 211] width 6 height 6
radio input "true"
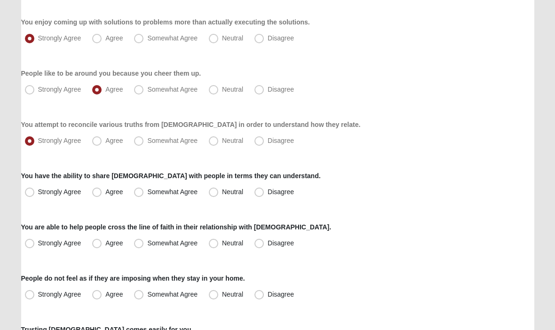
scroll to position [586, 0]
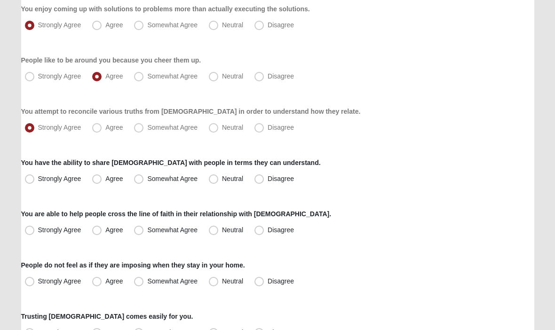
click at [102, 183] on label "Agree" at bounding box center [108, 179] width 40 height 15
click at [102, 182] on input "Agree" at bounding box center [99, 179] width 6 height 6
radio input "true"
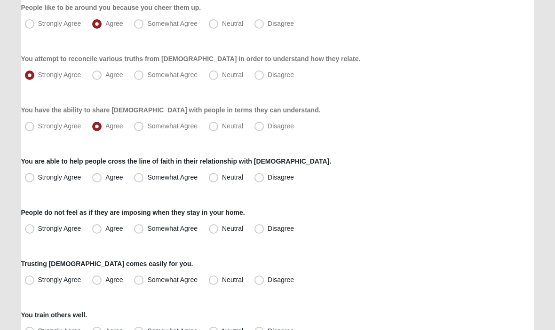
scroll to position [640, 0]
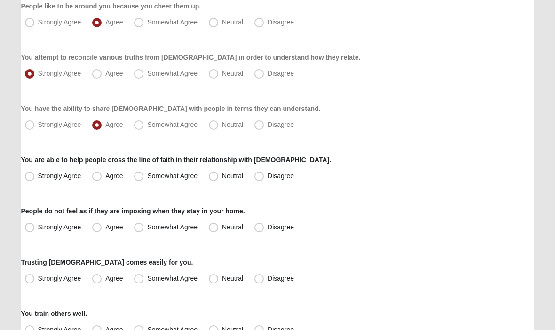
click at [147, 177] on span "Somewhat Agree" at bounding box center [172, 176] width 50 height 8
click at [141, 177] on input "Somewhat Agree" at bounding box center [141, 176] width 6 height 6
radio input "true"
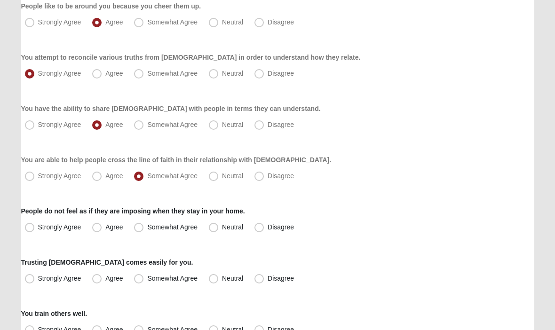
click at [222, 231] on span "Neutral" at bounding box center [232, 227] width 21 height 8
click at [217, 230] on input "Neutral" at bounding box center [215, 227] width 6 height 6
radio input "true"
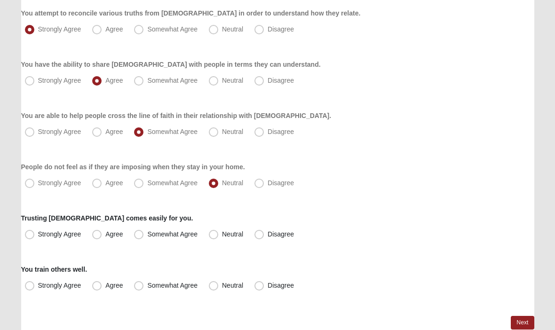
scroll to position [684, 0]
click at [219, 236] on label "Neutral" at bounding box center [227, 234] width 44 height 15
click at [219, 236] on input "Neutral" at bounding box center [215, 234] width 6 height 6
radio input "true"
click at [105, 289] on span "Agree" at bounding box center [113, 285] width 17 height 8
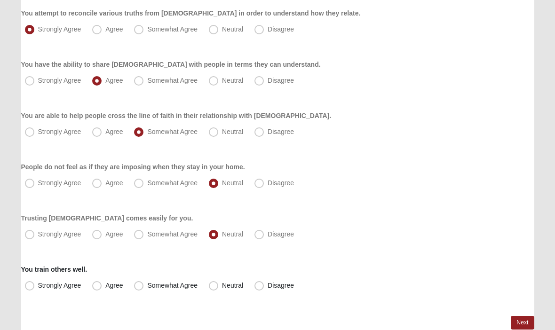
click at [100, 289] on input "Agree" at bounding box center [99, 285] width 6 height 6
radio input "true"
click at [521, 326] on link "Next" at bounding box center [521, 323] width 23 height 14
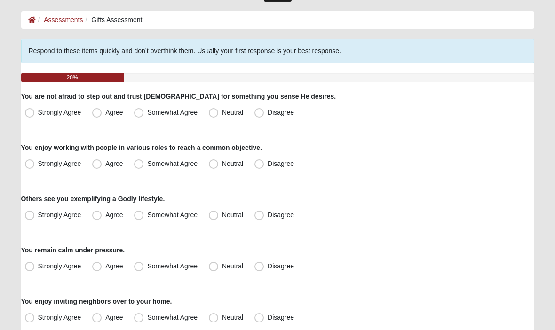
scroll to position [39, 0]
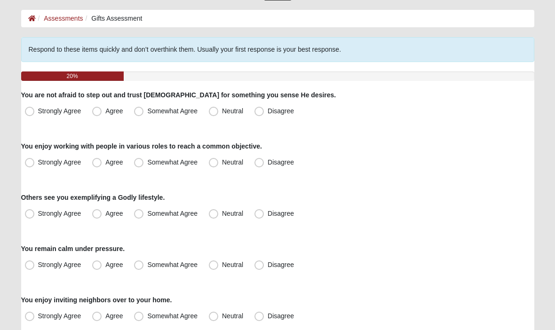
click at [147, 115] on span "Somewhat Agree" at bounding box center [172, 111] width 50 height 8
click at [138, 114] on input "Somewhat Agree" at bounding box center [141, 111] width 6 height 6
radio input "true"
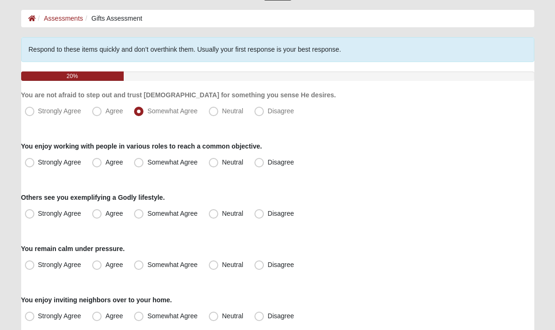
click at [105, 165] on span "Agree" at bounding box center [113, 162] width 17 height 8
click at [96, 165] on input "Agree" at bounding box center [99, 162] width 6 height 6
radio input "true"
click at [38, 217] on span "Strongly Agree" at bounding box center [59, 214] width 43 height 8
click at [31, 217] on input "Strongly Agree" at bounding box center [32, 214] width 6 height 6
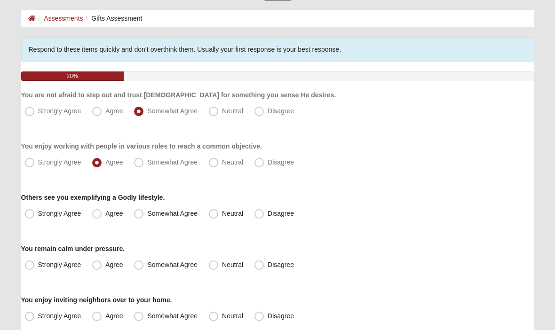
radio input "true"
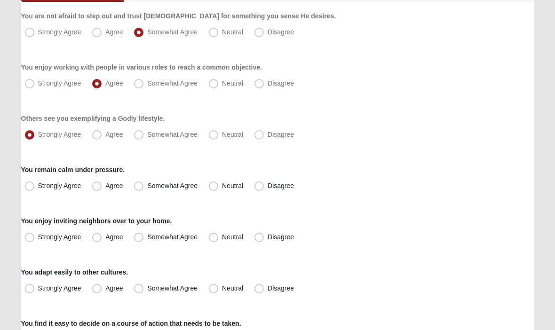
scroll to position [121, 0]
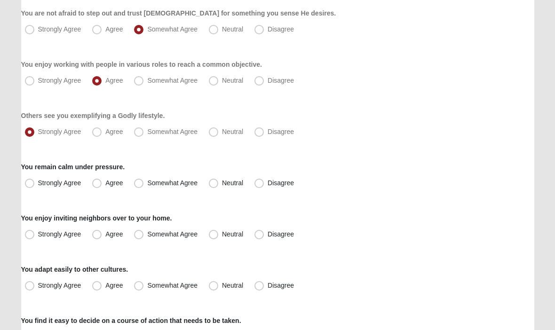
click at [147, 187] on span "Somewhat Agree" at bounding box center [172, 183] width 50 height 8
click at [143, 186] on input "Somewhat Agree" at bounding box center [141, 183] width 6 height 6
radio input "true"
click at [212, 239] on label "Neutral" at bounding box center [227, 234] width 44 height 15
click at [212, 237] on input "Neutral" at bounding box center [215, 234] width 6 height 6
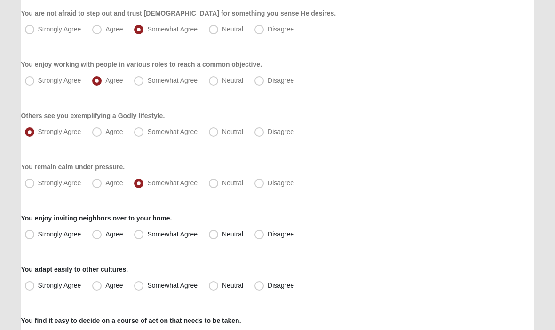
radio input "true"
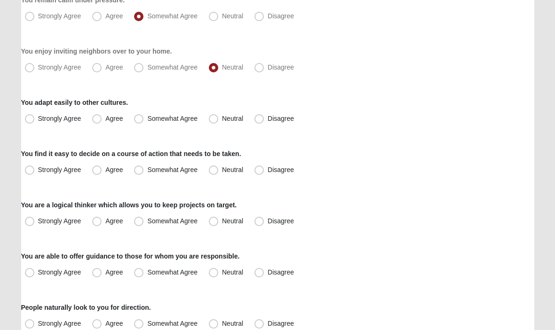
scroll to position [288, 0]
click at [105, 122] on span "Agree" at bounding box center [113, 119] width 17 height 8
click at [96, 122] on input "Agree" at bounding box center [99, 119] width 6 height 6
radio input "true"
click at [38, 172] on span "Strongly Agree" at bounding box center [59, 170] width 43 height 8
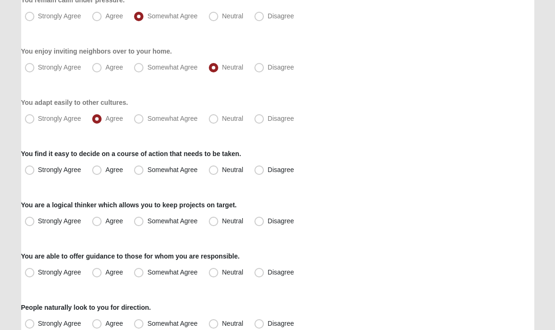
click at [30, 172] on input "Strongly Agree" at bounding box center [32, 170] width 6 height 6
radio input "true"
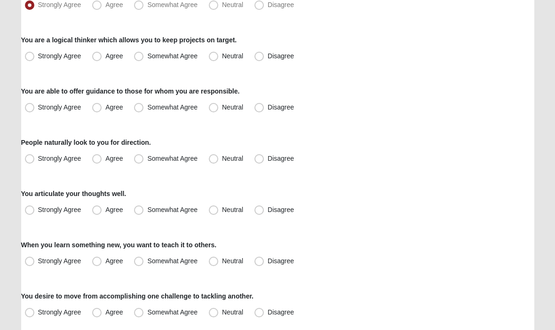
scroll to position [453, 0]
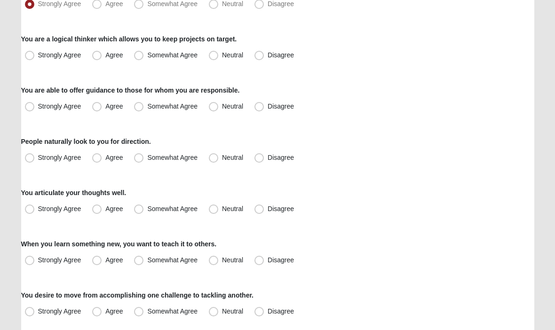
click at [24, 60] on label "Strongly Agree" at bounding box center [54, 55] width 66 height 15
click at [29, 59] on input "Strongly Agree" at bounding box center [32, 56] width 6 height 6
radio input "true"
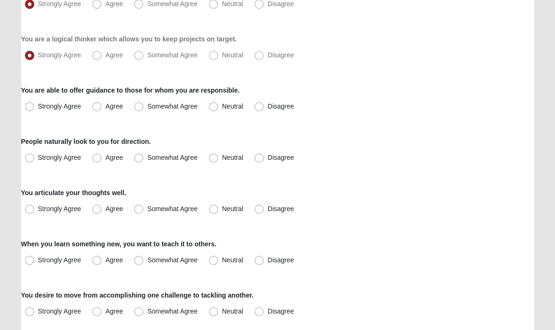
click at [29, 113] on label "Strongly Agree" at bounding box center [54, 107] width 66 height 15
click at [29, 110] on input "Strongly Agree" at bounding box center [32, 107] width 6 height 6
radio input "true"
click at [27, 164] on label "Strongly Agree" at bounding box center [54, 158] width 66 height 15
click at [29, 161] on input "Strongly Agree" at bounding box center [32, 158] width 6 height 6
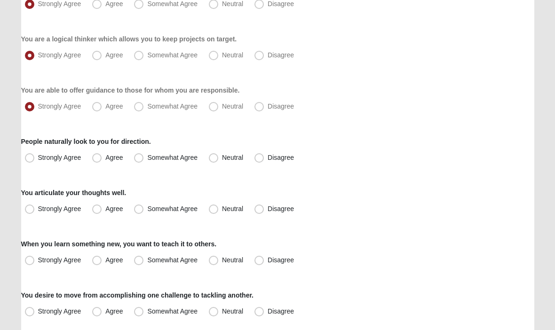
radio input "true"
click at [18, 227] on div "Spiritual Gifts Assessment Respond to these items quickly and don’t overthink t…" at bounding box center [277, 102] width 527 height 958
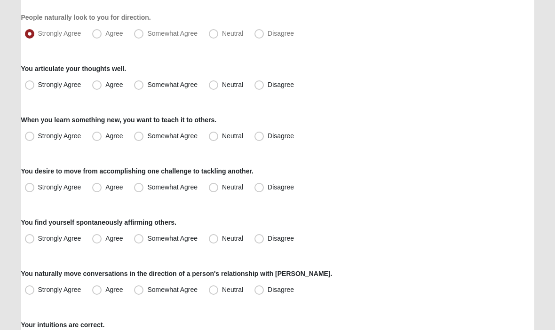
scroll to position [583, 0]
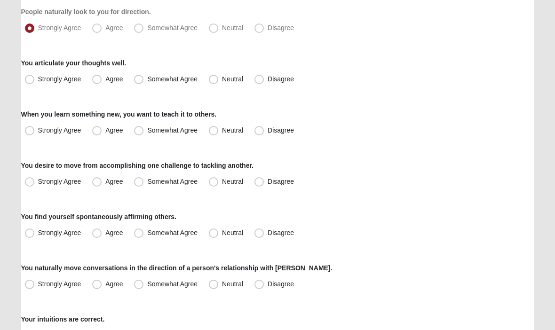
click at [105, 83] on span "Agree" at bounding box center [113, 79] width 17 height 8
click at [96, 82] on input "Agree" at bounding box center [99, 79] width 6 height 6
radio input "true"
click at [29, 135] on label "Strongly Agree" at bounding box center [54, 130] width 66 height 15
click at [29, 133] on input "Strongly Agree" at bounding box center [32, 130] width 6 height 6
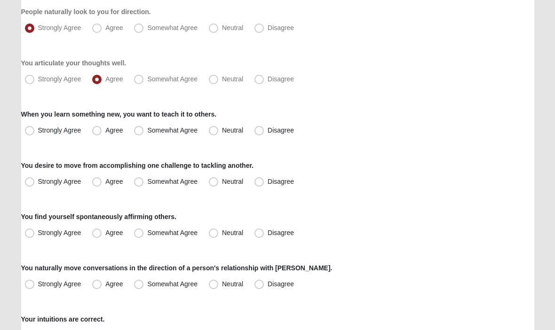
radio input "true"
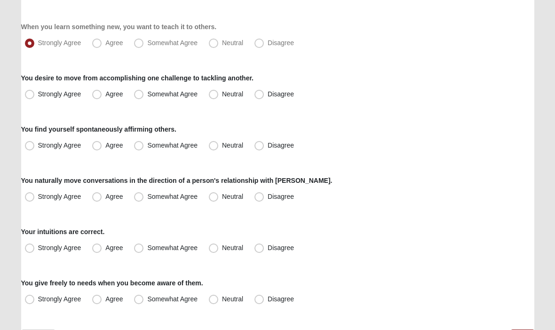
scroll to position [672, 0]
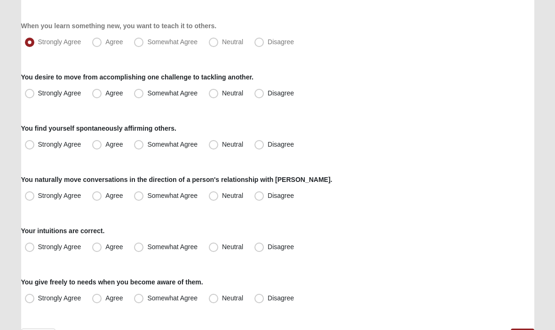
click at [38, 97] on span "Strongly Agree" at bounding box center [59, 93] width 43 height 8
click at [29, 96] on input "Strongly Agree" at bounding box center [32, 93] width 6 height 6
radio input "true"
click at [32, 151] on label "Strongly Agree" at bounding box center [54, 144] width 66 height 15
click at [32, 148] on input "Strongly Agree" at bounding box center [32, 144] width 6 height 6
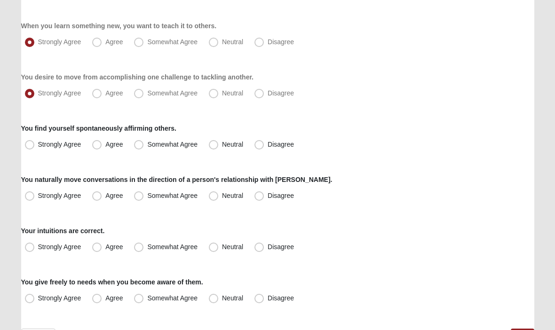
radio input "true"
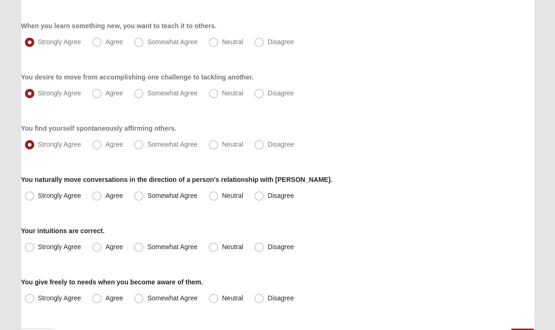
click at [38, 199] on span "Strongly Agree" at bounding box center [59, 196] width 43 height 8
click at [29, 199] on input "Strongly Agree" at bounding box center [32, 196] width 6 height 6
radio input "true"
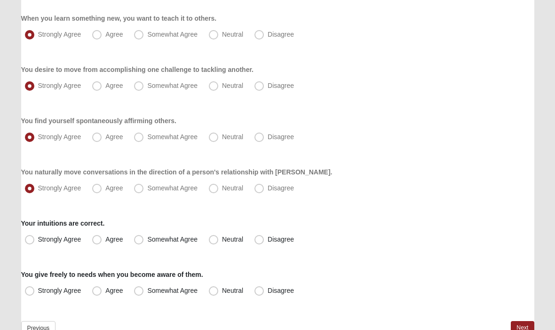
scroll to position [697, 0]
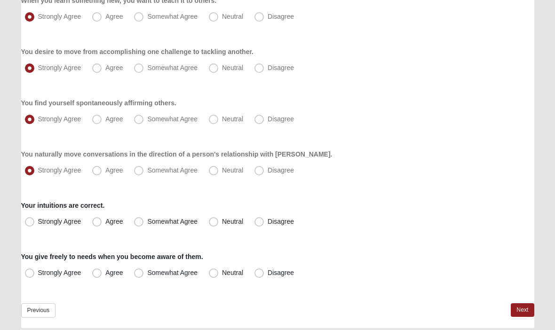
click at [97, 227] on label "Agree" at bounding box center [108, 221] width 40 height 15
click at [97, 225] on input "Agree" at bounding box center [99, 222] width 6 height 6
radio input "true"
click at [147, 273] on span "Somewhat Agree" at bounding box center [172, 273] width 50 height 8
click at [139, 273] on input "Somewhat Agree" at bounding box center [141, 273] width 6 height 6
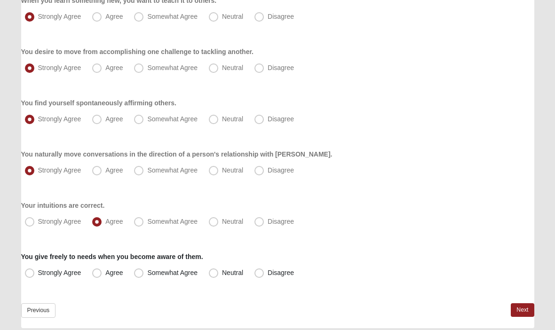
radio input "true"
click at [523, 309] on link "Next" at bounding box center [521, 310] width 23 height 14
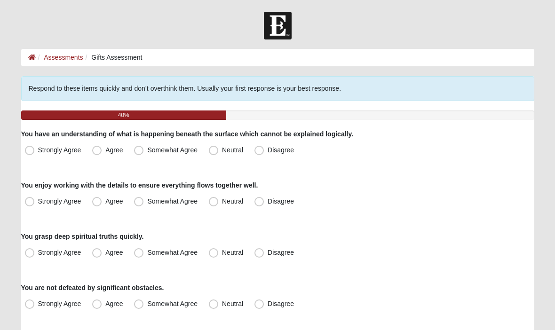
click at [97, 157] on label "Agree" at bounding box center [108, 150] width 40 height 15
click at [97, 153] on input "Agree" at bounding box center [99, 150] width 6 height 6
radio input "true"
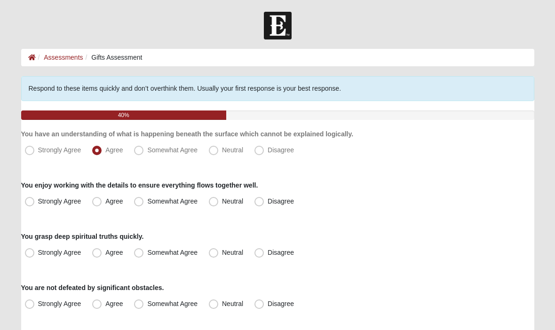
click at [135, 209] on label "Somewhat Agree" at bounding box center [166, 201] width 73 height 15
click at [138, 204] on input "Somewhat Agree" at bounding box center [141, 201] width 6 height 6
radio input "true"
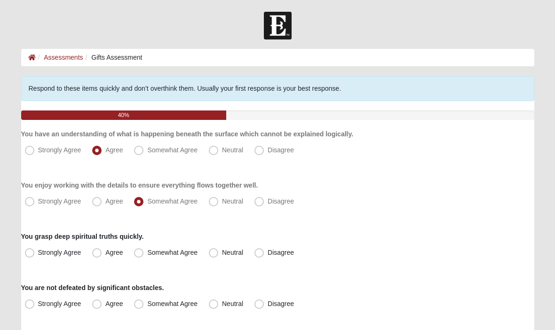
click at [105, 254] on span "Agree" at bounding box center [113, 253] width 17 height 8
click at [96, 254] on input "Agree" at bounding box center [99, 253] width 6 height 6
radio input "true"
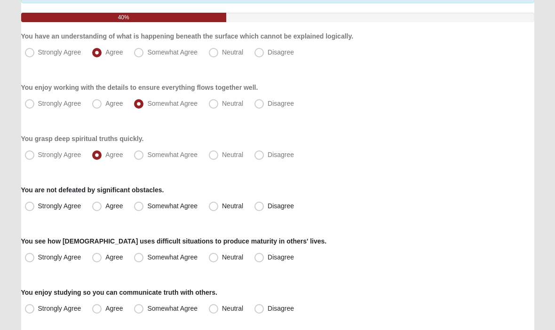
scroll to position [103, 0]
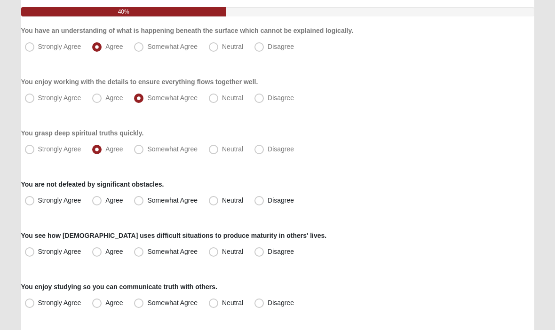
click at [38, 201] on span "Strongly Agree" at bounding box center [59, 200] width 43 height 8
click at [29, 201] on input "Strongly Agree" at bounding box center [32, 200] width 6 height 6
radio input "true"
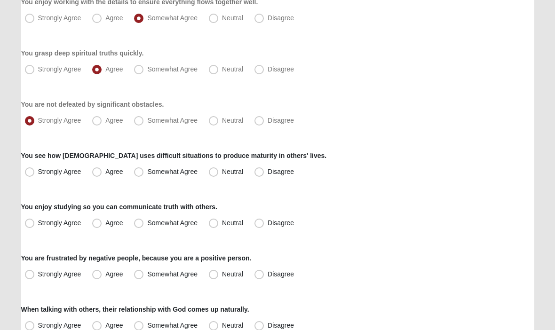
scroll to position [184, 0]
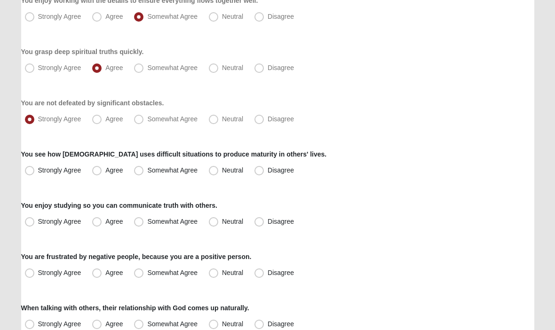
click at [94, 176] on label "Agree" at bounding box center [108, 171] width 40 height 15
click at [96, 174] on input "Agree" at bounding box center [99, 171] width 6 height 6
radio input "true"
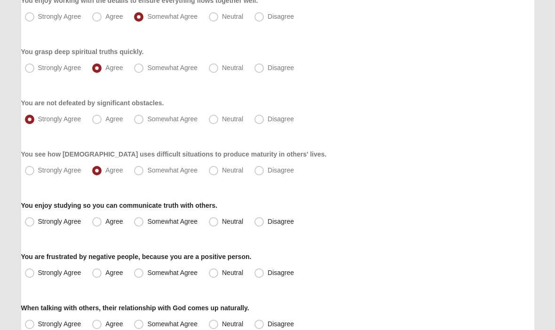
click at [105, 119] on span "Agree" at bounding box center [113, 120] width 17 height 8
click at [97, 119] on input "Agree" at bounding box center [99, 120] width 6 height 6
radio input "true"
click at [65, 258] on label "You are frustrated by negative people, because you are a positive person." at bounding box center [136, 256] width 230 height 9
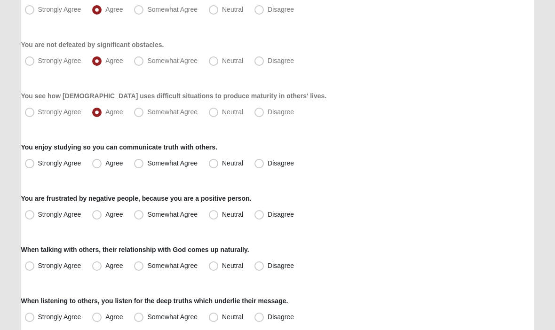
scroll to position [245, 0]
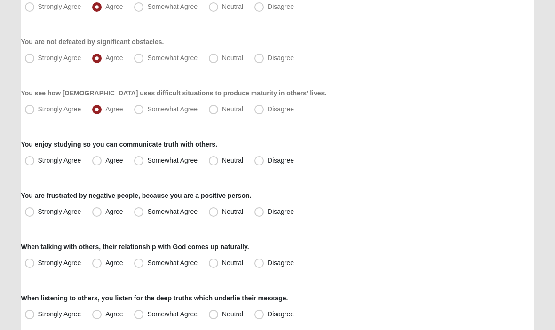
click at [38, 164] on span "Strongly Agree" at bounding box center [59, 161] width 43 height 8
click at [32, 164] on input "Strongly Agree" at bounding box center [32, 161] width 6 height 6
radio input "true"
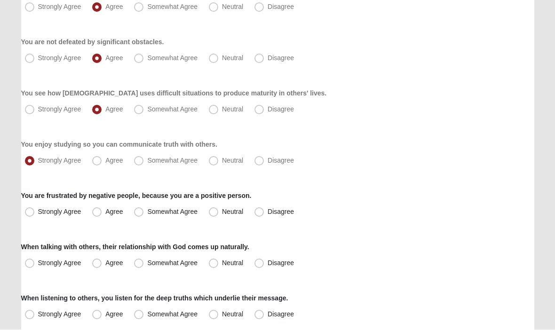
click at [98, 217] on label "Agree" at bounding box center [108, 212] width 40 height 15
click at [98, 215] on input "Agree" at bounding box center [99, 212] width 6 height 6
radio input "true"
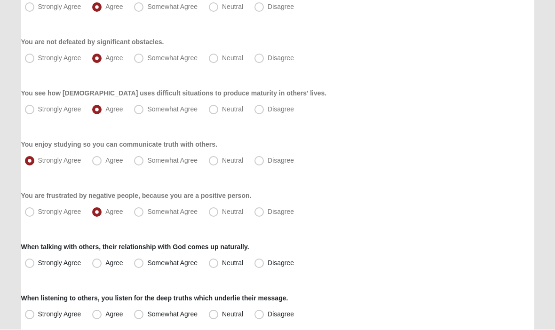
click at [38, 266] on span "Strongly Agree" at bounding box center [59, 263] width 43 height 8
click at [29, 266] on input "Strongly Agree" at bounding box center [32, 263] width 6 height 6
radio input "true"
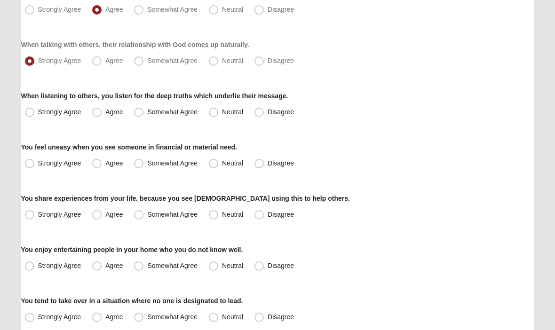
scroll to position [450, 0]
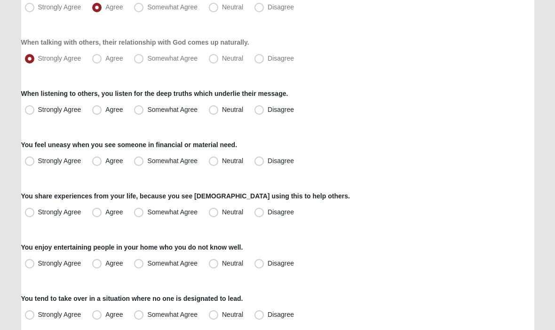
click at [105, 114] on span "Agree" at bounding box center [113, 110] width 17 height 8
click at [97, 113] on input "Agree" at bounding box center [99, 110] width 6 height 6
radio input "true"
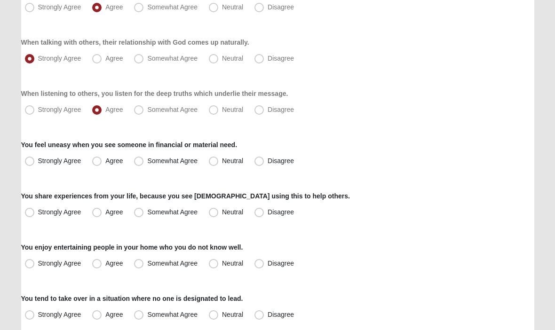
click at [222, 164] on span "Neutral" at bounding box center [232, 161] width 21 height 8
click at [212, 164] on input "Neutral" at bounding box center [215, 161] width 6 height 6
radio input "true"
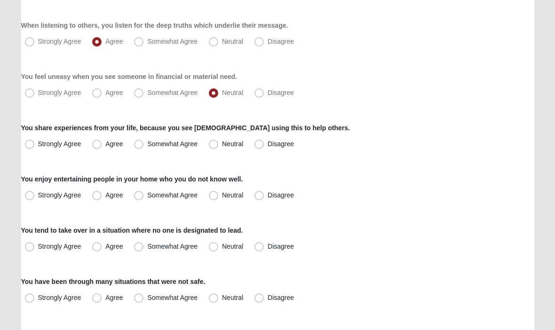
scroll to position [518, 0]
click at [105, 145] on span "Agree" at bounding box center [113, 144] width 17 height 8
click at [96, 145] on input "Agree" at bounding box center [99, 144] width 6 height 6
radio input "true"
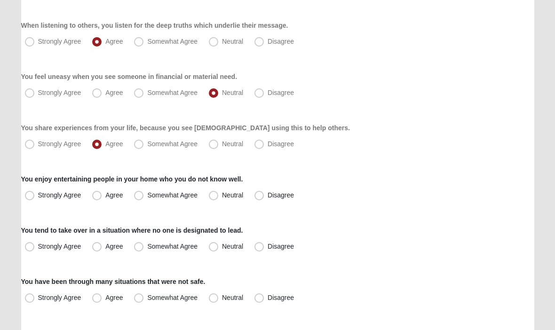
click at [222, 198] on span "Neutral" at bounding box center [232, 195] width 21 height 8
click at [213, 198] on input "Neutral" at bounding box center [215, 195] width 6 height 6
radio input "true"
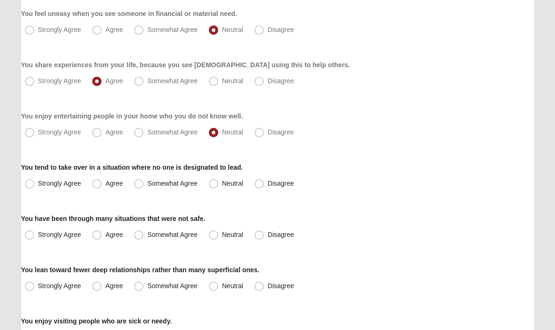
scroll to position [594, 0]
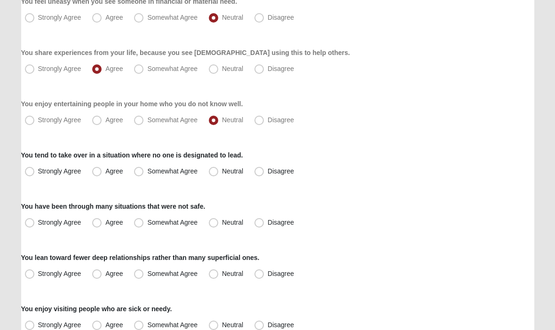
click at [22, 171] on label "Strongly Agree" at bounding box center [54, 171] width 66 height 15
click at [29, 171] on input "Strongly Agree" at bounding box center [32, 171] width 6 height 6
radio input "true"
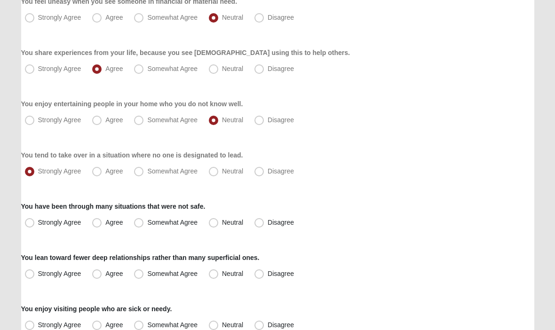
click at [24, 229] on label "Strongly Agree" at bounding box center [54, 222] width 66 height 15
click at [29, 226] on input "Strongly Agree" at bounding box center [32, 222] width 6 height 6
radio input "true"
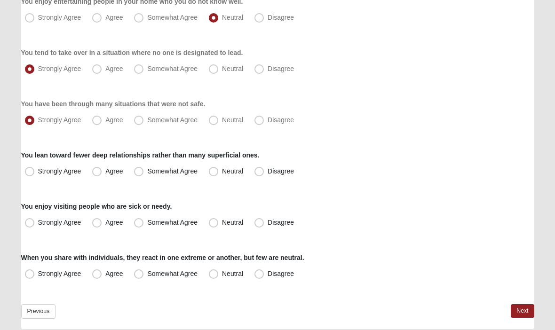
scroll to position [697, 0]
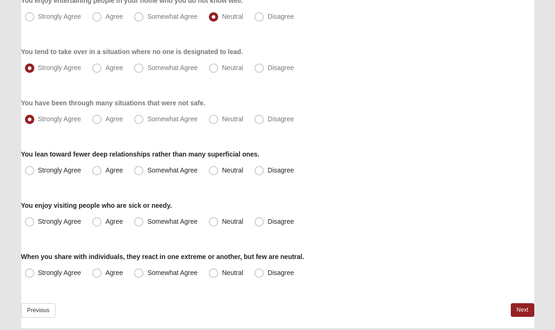
click at [222, 174] on span "Neutral" at bounding box center [232, 170] width 21 height 8
click at [212, 173] on input "Neutral" at bounding box center [215, 170] width 6 height 6
radio input "true"
click at [222, 224] on span "Neutral" at bounding box center [232, 222] width 21 height 8
click at [212, 224] on input "Neutral" at bounding box center [215, 222] width 6 height 6
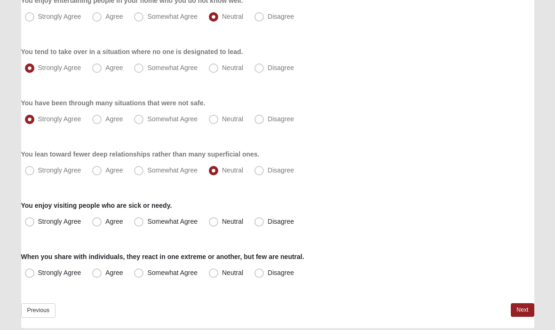
radio input "true"
click at [128, 272] on label "Agree" at bounding box center [108, 273] width 40 height 15
click at [102, 272] on input "Agree" at bounding box center [99, 273] width 6 height 6
radio input "true"
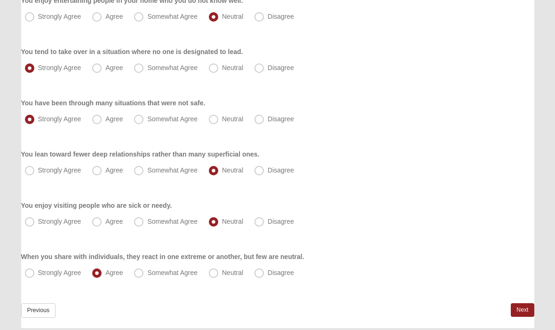
click at [145, 279] on label "Somewhat Agree" at bounding box center [166, 273] width 73 height 15
click at [144, 276] on input "Somewhat Agree" at bounding box center [141, 273] width 6 height 6
radio input "true"
click at [518, 314] on link "Next" at bounding box center [521, 310] width 23 height 14
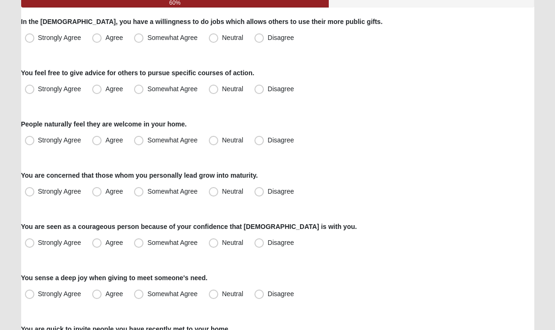
scroll to position [113, 0]
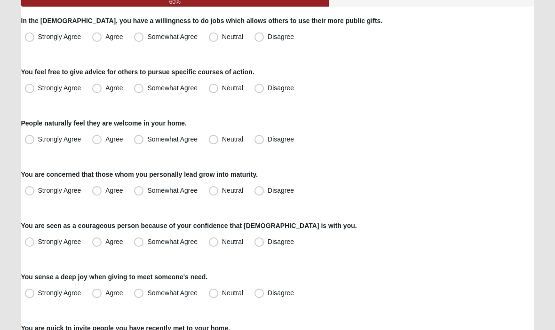
click at [105, 39] on span "Agree" at bounding box center [113, 37] width 17 height 8
click at [96, 39] on input "Agree" at bounding box center [99, 37] width 6 height 6
radio input "true"
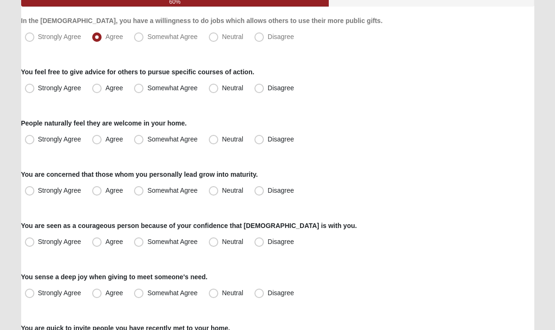
click at [23, 40] on label "Strongly Agree" at bounding box center [54, 37] width 66 height 15
click at [29, 40] on input "Strongly Agree" at bounding box center [32, 37] width 6 height 6
radio input "true"
click at [139, 43] on label "Somewhat Agree" at bounding box center [166, 37] width 73 height 15
click at [139, 40] on input "Somewhat Agree" at bounding box center [141, 37] width 6 height 6
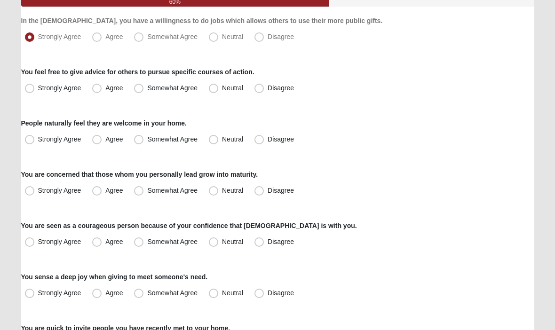
radio input "true"
click at [105, 40] on label "Agree" at bounding box center [108, 37] width 40 height 15
click at [102, 40] on input "Agree" at bounding box center [99, 37] width 6 height 6
radio input "true"
click at [105, 90] on span "Agree" at bounding box center [113, 89] width 17 height 8
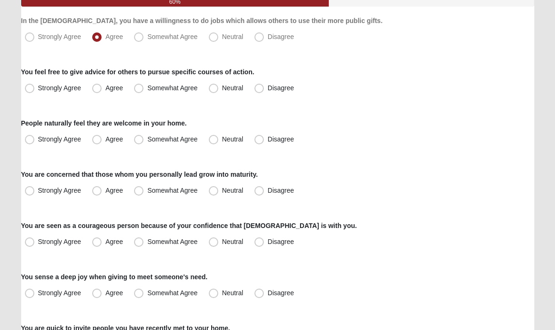
click at [96, 90] on input "Agree" at bounding box center [99, 89] width 6 height 6
radio input "true"
click at [222, 141] on span "Neutral" at bounding box center [232, 140] width 21 height 8
click at [215, 141] on input "Neutral" at bounding box center [215, 140] width 6 height 6
radio input "true"
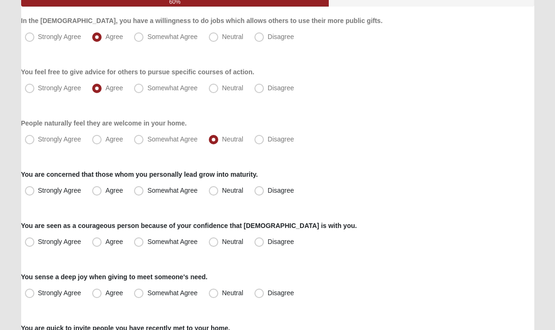
click at [98, 197] on label "Agree" at bounding box center [108, 191] width 40 height 15
click at [98, 194] on input "Agree" at bounding box center [99, 191] width 6 height 6
radio input "true"
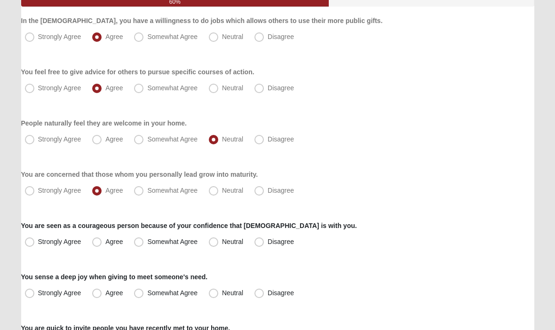
click at [38, 195] on span "Strongly Agree" at bounding box center [59, 191] width 43 height 8
click at [29, 194] on input "Strongly Agree" at bounding box center [32, 191] width 6 height 6
radio input "true"
click at [92, 242] on label "Agree" at bounding box center [108, 242] width 40 height 15
click at [96, 242] on input "Agree" at bounding box center [99, 242] width 6 height 6
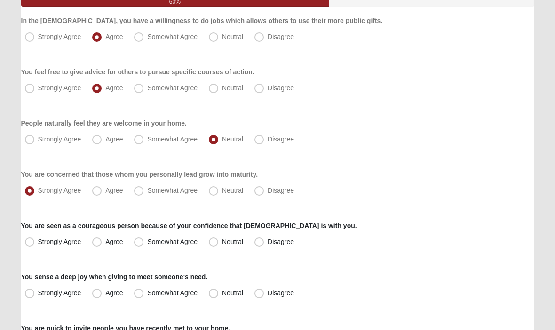
radio input "true"
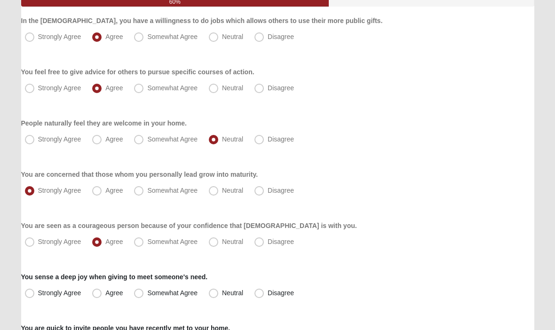
click at [94, 298] on label "Agree" at bounding box center [108, 293] width 40 height 15
click at [96, 297] on input "Agree" at bounding box center [99, 293] width 6 height 6
radio input "true"
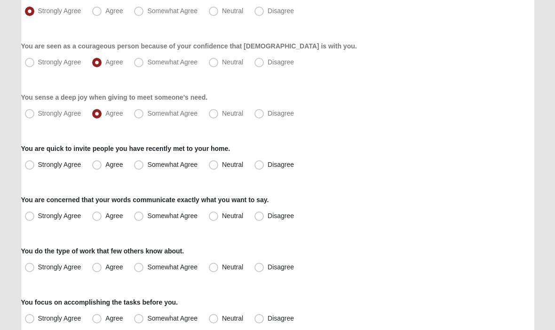
scroll to position [293, 0]
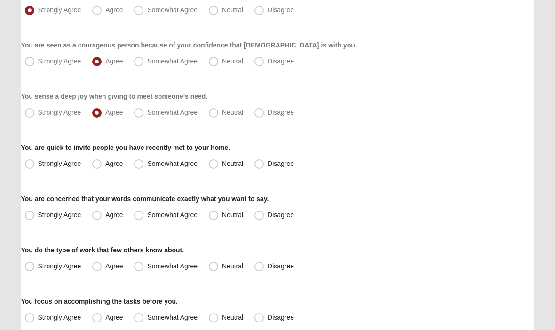
click at [214, 169] on label "Neutral" at bounding box center [227, 164] width 44 height 15
click at [214, 167] on input "Neutral" at bounding box center [215, 164] width 6 height 6
radio input "true"
click at [102, 216] on label "Agree" at bounding box center [108, 215] width 40 height 15
click at [102, 216] on input "Agree" at bounding box center [99, 215] width 6 height 6
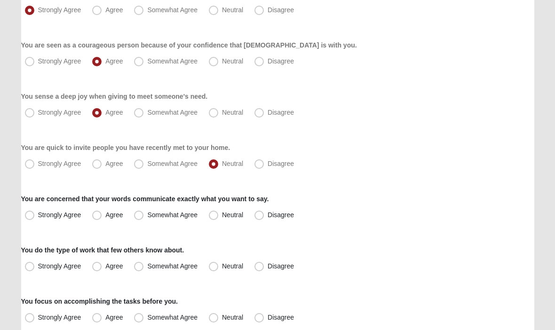
radio input "true"
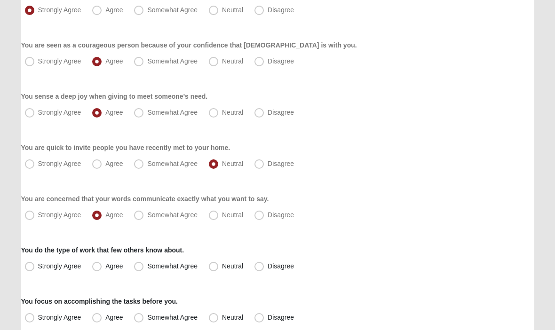
click at [144, 220] on label "Somewhat Agree" at bounding box center [166, 215] width 73 height 15
click at [144, 219] on input "Somewhat Agree" at bounding box center [141, 215] width 6 height 6
radio input "true"
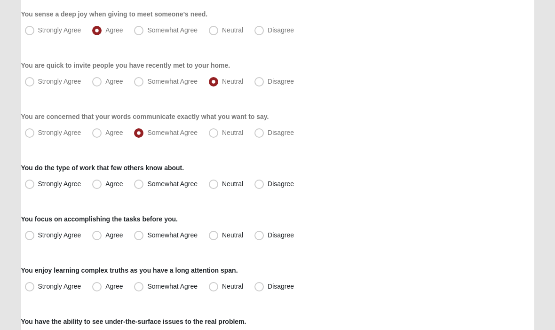
scroll to position [386, 0]
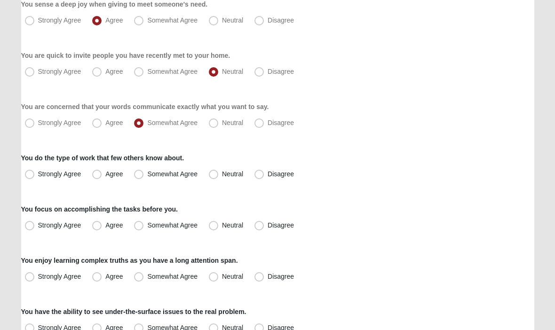
click at [147, 178] on span "Somewhat Agree" at bounding box center [172, 174] width 50 height 8
click at [140, 177] on input "Somewhat Agree" at bounding box center [141, 174] width 6 height 6
radio input "true"
click at [147, 229] on span "Somewhat Agree" at bounding box center [172, 225] width 50 height 8
click at [141, 228] on input "Somewhat Agree" at bounding box center [141, 225] width 6 height 6
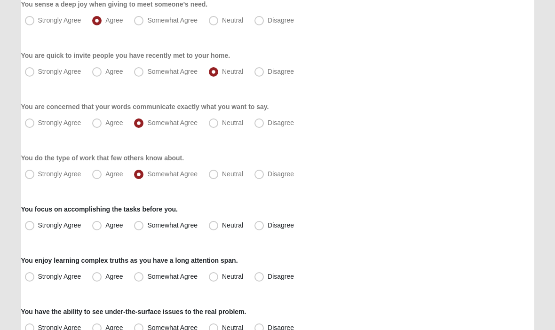
radio input "true"
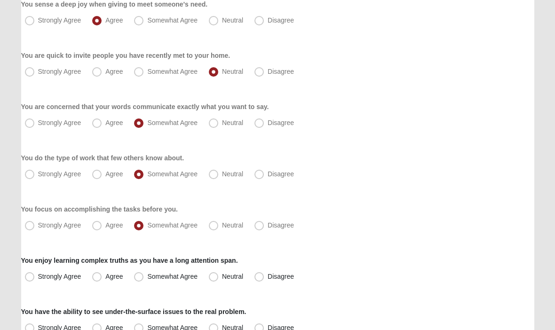
click at [86, 281] on label "Strongly Agree" at bounding box center [54, 276] width 66 height 15
click at [35, 280] on input "Strongly Agree" at bounding box center [32, 276] width 6 height 6
radio input "true"
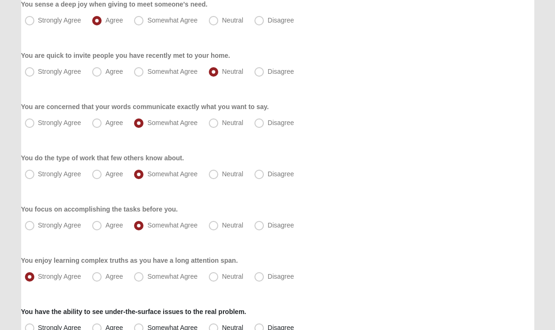
click at [105, 279] on span "Agree" at bounding box center [113, 277] width 17 height 8
click at [99, 279] on input "Agree" at bounding box center [99, 276] width 6 height 6
radio input "true"
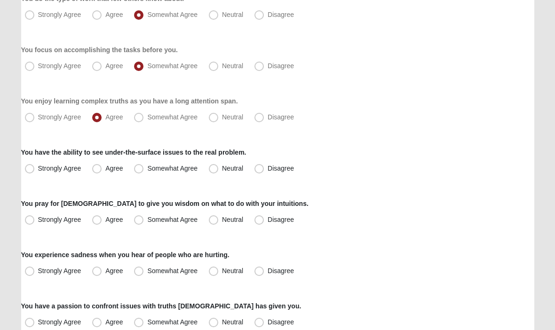
scroll to position [545, 0]
click at [38, 170] on span "Strongly Agree" at bounding box center [59, 168] width 43 height 8
click at [29, 170] on input "Strongly Agree" at bounding box center [32, 168] width 6 height 6
radio input "true"
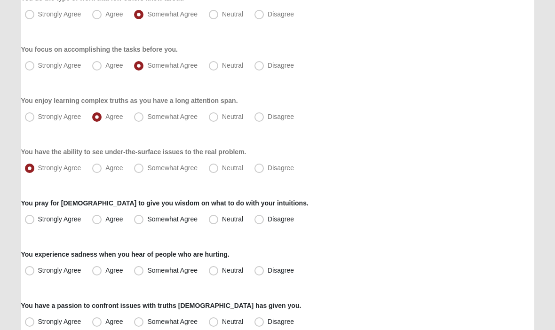
click at [105, 222] on span "Agree" at bounding box center [113, 220] width 17 height 8
click at [96, 222] on input "Agree" at bounding box center [99, 220] width 6 height 6
radio input "true"
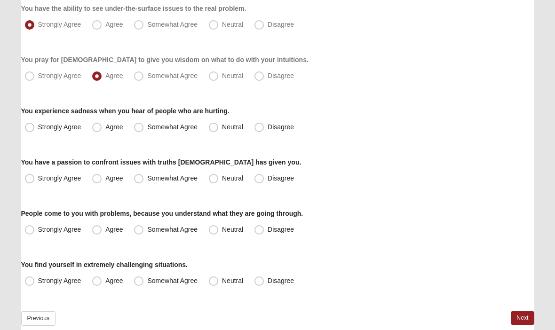
scroll to position [689, 0]
click at [105, 131] on span "Agree" at bounding box center [113, 127] width 17 height 8
click at [98, 130] on input "Agree" at bounding box center [99, 127] width 6 height 6
radio input "true"
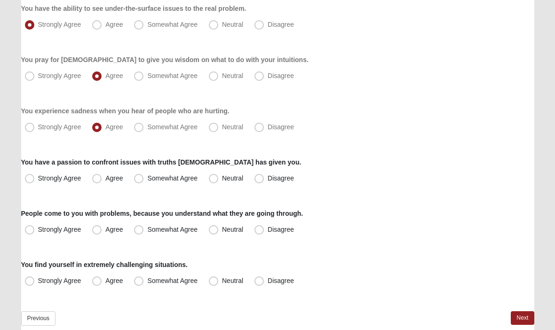
click at [105, 182] on span "Agree" at bounding box center [113, 178] width 17 height 8
click at [96, 181] on input "Agree" at bounding box center [99, 178] width 6 height 6
radio input "true"
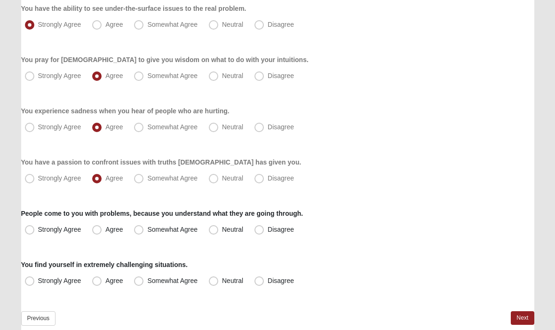
click at [140, 235] on label "Somewhat Agree" at bounding box center [166, 229] width 73 height 15
click at [140, 233] on input "Somewhat Agree" at bounding box center [141, 230] width 6 height 6
radio input "true"
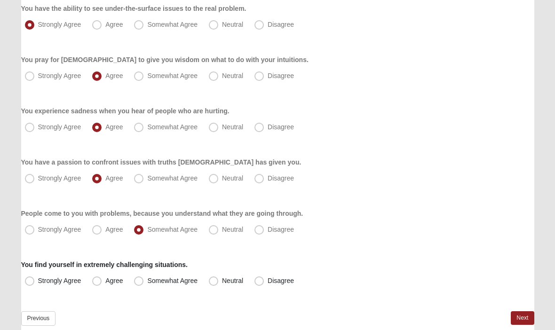
click at [38, 281] on span "Strongly Agree" at bounding box center [59, 281] width 43 height 8
click at [29, 281] on input "Strongly Agree" at bounding box center [32, 281] width 6 height 6
radio input "true"
click at [518, 319] on link "Next" at bounding box center [521, 318] width 23 height 14
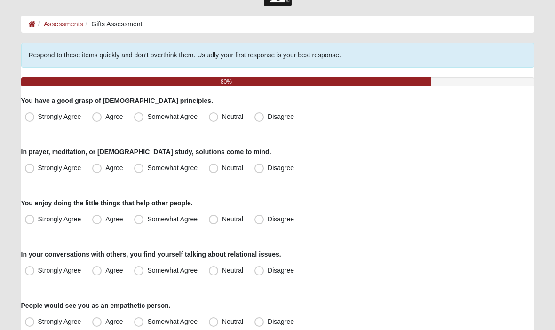
scroll to position [35, 0]
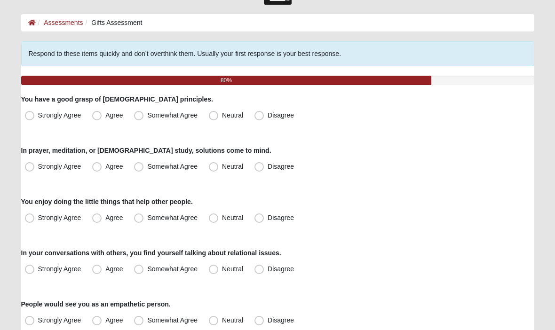
click at [24, 115] on label "Strongly Agree" at bounding box center [54, 115] width 66 height 15
click at [29, 115] on input "Strongly Agree" at bounding box center [32, 115] width 6 height 6
radio input "true"
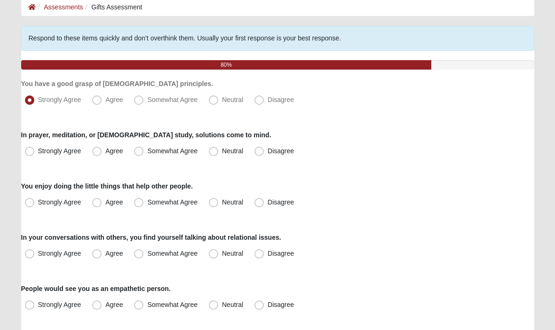
scroll to position [50, 0]
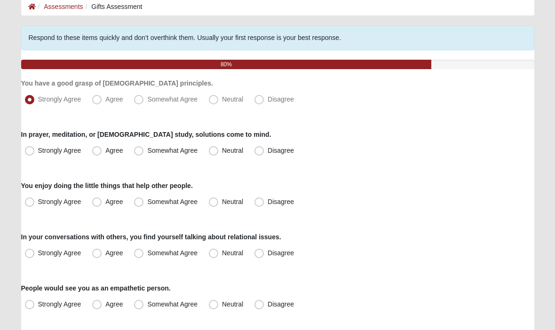
click at [38, 150] on span "Strongly Agree" at bounding box center [59, 151] width 43 height 8
click at [29, 150] on input "Strongly Agree" at bounding box center [32, 151] width 6 height 6
radio input "true"
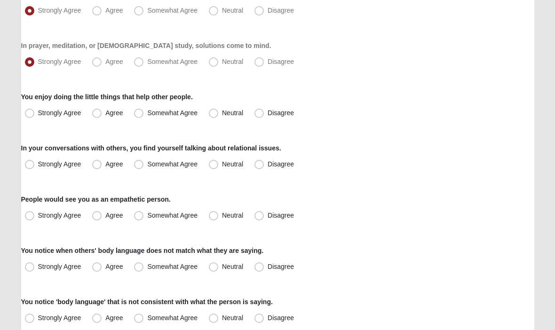
scroll to position [141, 0]
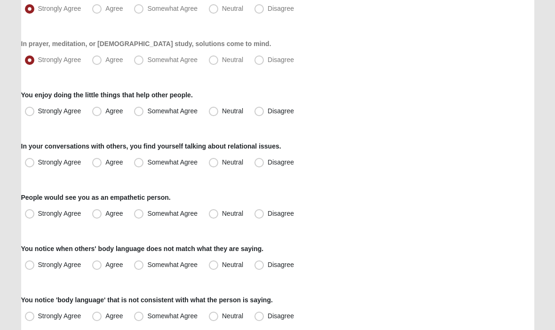
click at [134, 114] on label "Somewhat Agree" at bounding box center [166, 111] width 73 height 15
click at [138, 114] on input "Somewhat Agree" at bounding box center [141, 111] width 6 height 6
radio input "true"
click at [38, 164] on span "Strongly Agree" at bounding box center [59, 162] width 43 height 8
click at [30, 164] on input "Strongly Agree" at bounding box center [32, 162] width 6 height 6
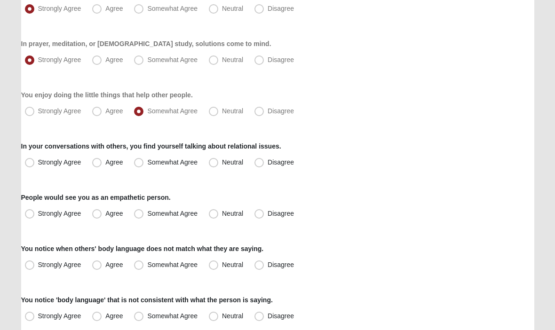
radio input "true"
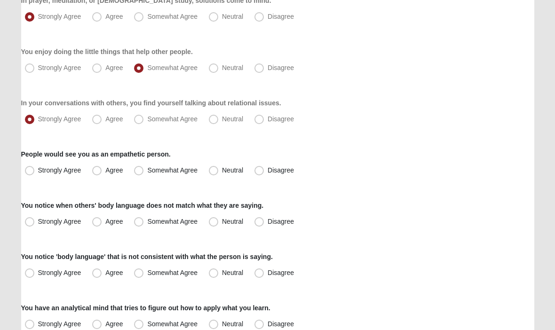
scroll to position [188, 0]
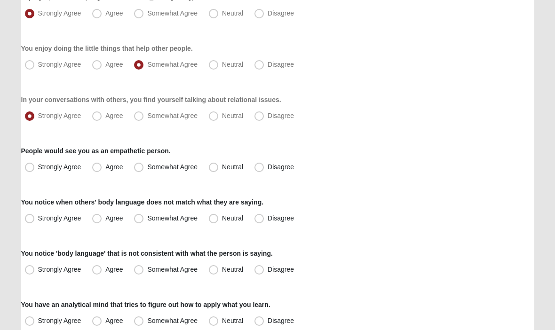
click at [222, 169] on span "Neutral" at bounding box center [232, 167] width 21 height 8
click at [213, 169] on input "Neutral" at bounding box center [215, 167] width 6 height 6
radio input "true"
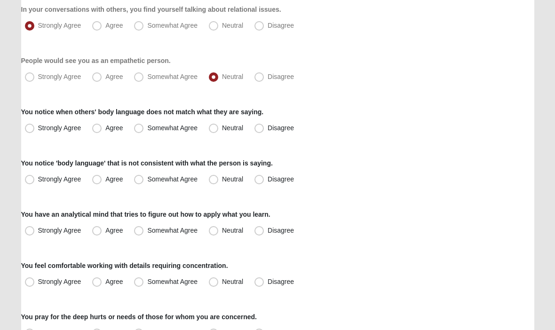
scroll to position [278, 0]
click at [142, 83] on label "Somewhat Agree" at bounding box center [166, 77] width 73 height 15
click at [142, 80] on input "Somewhat Agree" at bounding box center [141, 77] width 6 height 6
radio input "true"
click at [94, 133] on label "Agree" at bounding box center [108, 128] width 40 height 15
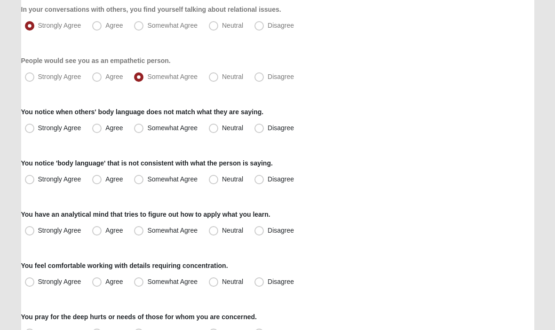
click at [96, 131] on input "Agree" at bounding box center [99, 128] width 6 height 6
radio input "true"
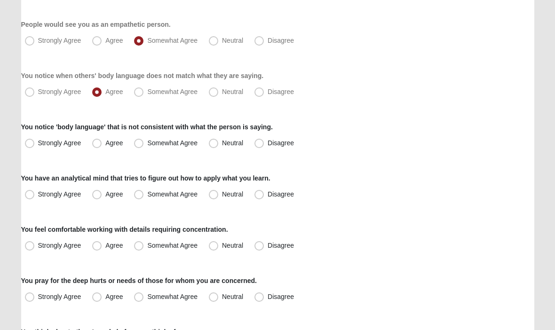
scroll to position [315, 0]
click at [105, 146] on span "Agree" at bounding box center [113, 143] width 17 height 8
click at [96, 146] on input "Agree" at bounding box center [99, 143] width 6 height 6
radio input "true"
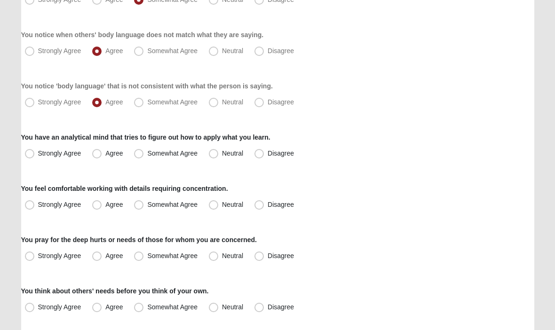
scroll to position [359, 0]
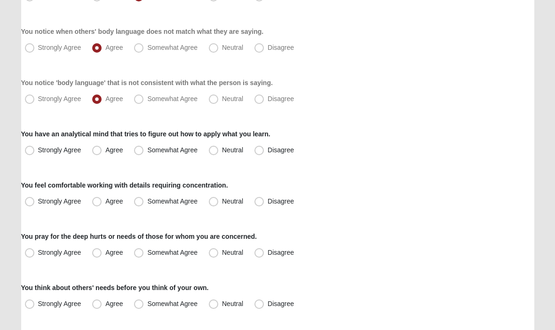
click at [38, 154] on span "Strongly Agree" at bounding box center [59, 150] width 43 height 8
click at [31, 153] on input "Strongly Agree" at bounding box center [32, 150] width 6 height 6
radio input "true"
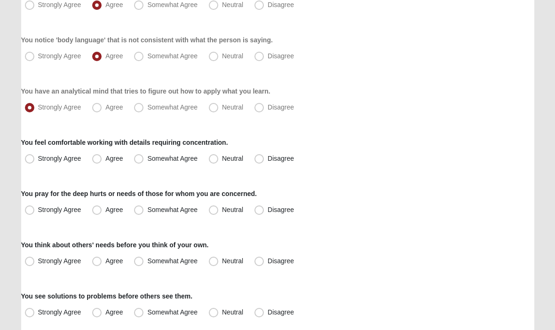
scroll to position [405, 0]
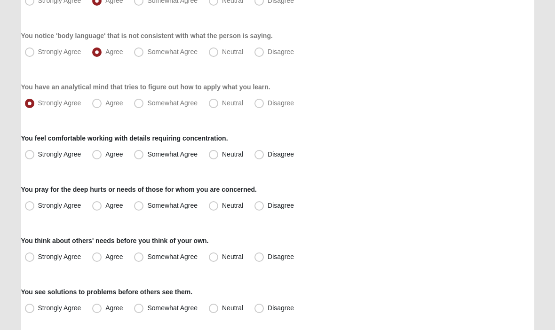
click at [38, 157] on span "Strongly Agree" at bounding box center [59, 155] width 43 height 8
click at [30, 157] on input "Strongly Agree" at bounding box center [32, 155] width 6 height 6
radio input "true"
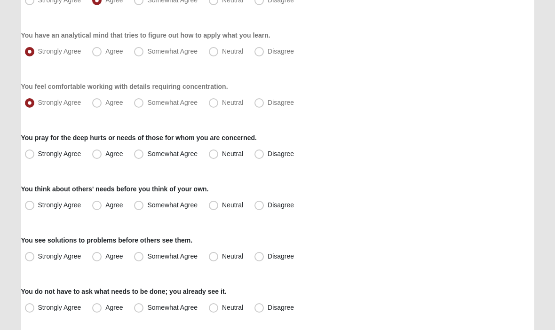
scroll to position [458, 0]
click at [147, 157] on span "Somewhat Agree" at bounding box center [172, 153] width 50 height 8
click at [141, 156] on input "Somewhat Agree" at bounding box center [141, 153] width 6 height 6
radio input "true"
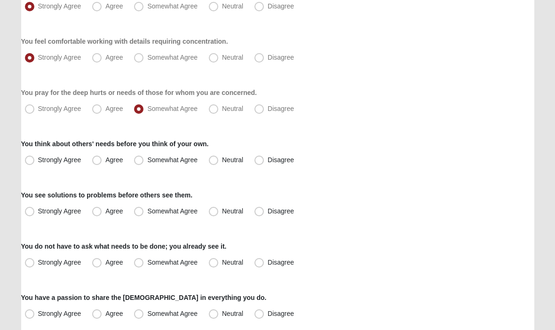
scroll to position [506, 0]
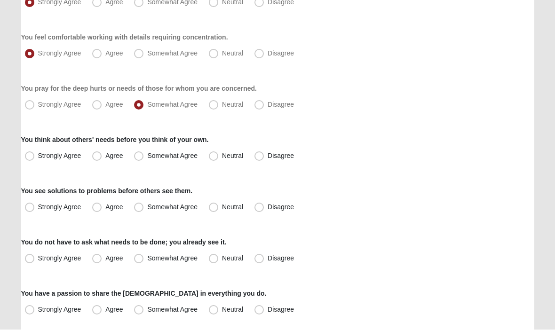
click at [222, 108] on span "Neutral" at bounding box center [232, 105] width 21 height 8
click at [212, 108] on input "Neutral" at bounding box center [215, 105] width 6 height 6
radio input "true"
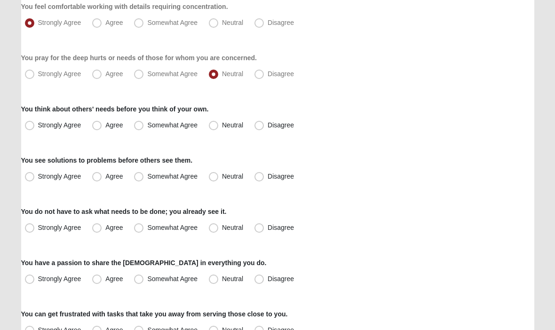
scroll to position [537, 0]
click at [147, 129] on span "Somewhat Agree" at bounding box center [172, 125] width 50 height 8
click at [141, 128] on input "Somewhat Agree" at bounding box center [141, 125] width 6 height 6
radio input "true"
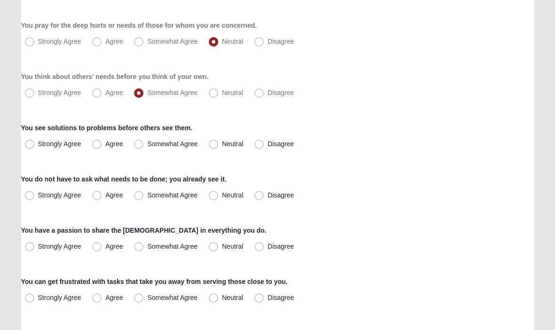
scroll to position [578, 0]
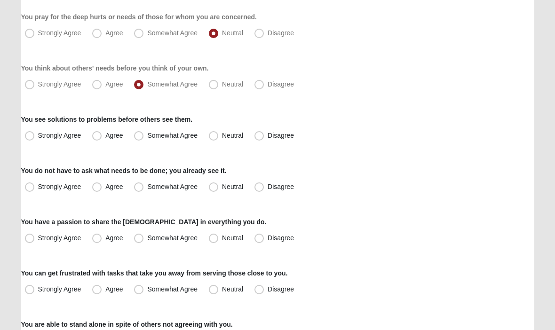
click at [29, 141] on label "Strongly Agree" at bounding box center [54, 135] width 66 height 15
click at [29, 139] on input "Strongly Agree" at bounding box center [32, 136] width 6 height 6
radio input "true"
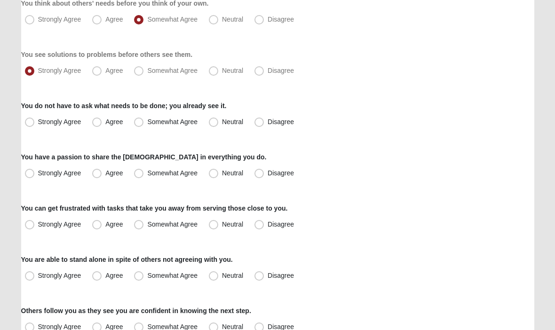
scroll to position [644, 0]
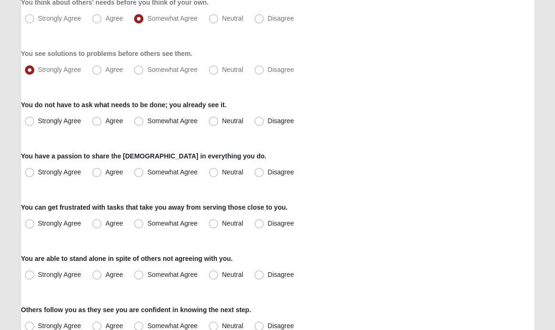
click at [38, 124] on span "Strongly Agree" at bounding box center [59, 121] width 43 height 8
click at [29, 124] on input "Strongly Agree" at bounding box center [32, 121] width 6 height 6
radio input "true"
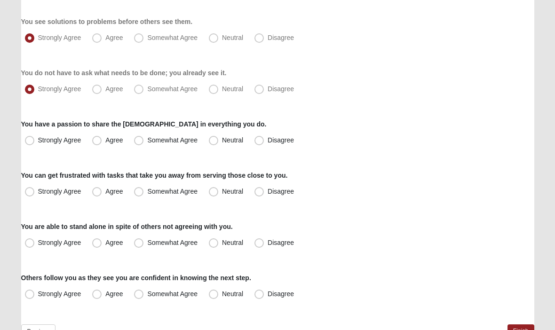
scroll to position [681, 0]
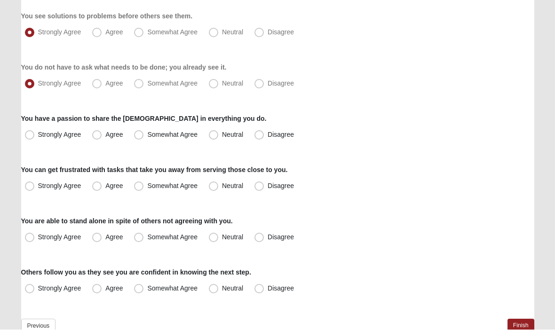
click at [147, 138] on span "Somewhat Agree" at bounding box center [172, 135] width 50 height 8
click at [139, 138] on input "Somewhat Agree" at bounding box center [141, 135] width 6 height 6
radio input "true"
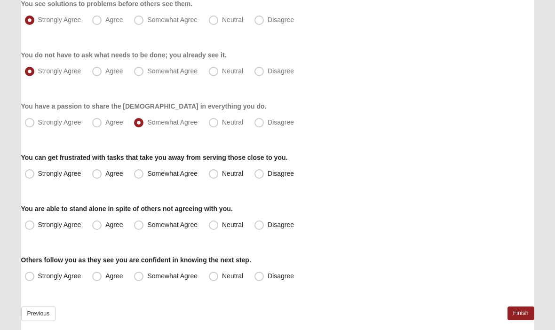
scroll to position [697, 0]
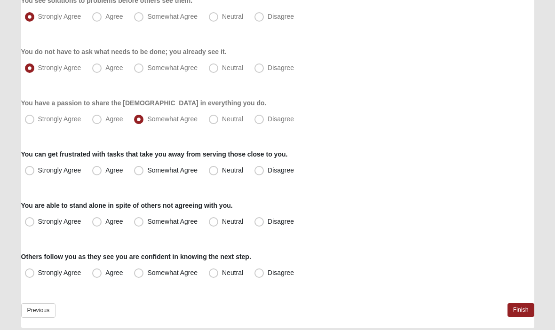
click at [222, 170] on span "Neutral" at bounding box center [232, 170] width 21 height 8
click at [219, 170] on input "Neutral" at bounding box center [215, 170] width 6 height 6
radio input "true"
click at [105, 224] on span "Agree" at bounding box center [113, 222] width 17 height 8
click at [99, 224] on input "Agree" at bounding box center [99, 222] width 6 height 6
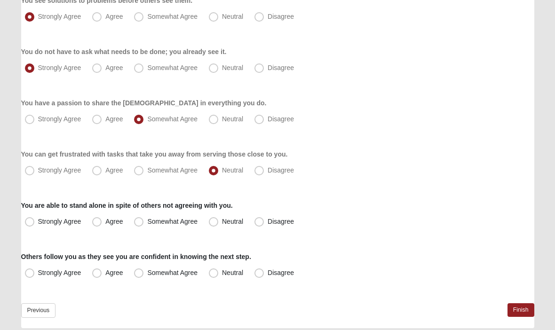
radio input "true"
click at [38, 274] on span "Strongly Agree" at bounding box center [59, 273] width 43 height 8
click at [29, 274] on input "Strongly Agree" at bounding box center [32, 273] width 6 height 6
radio input "true"
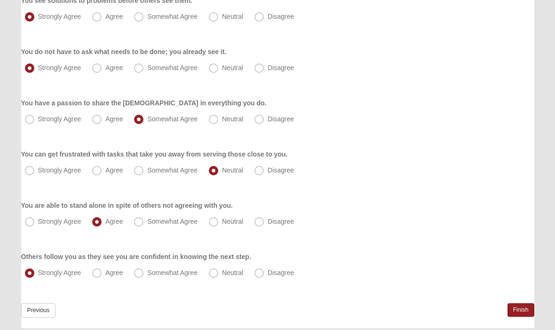
click at [515, 311] on link "Finish" at bounding box center [520, 310] width 27 height 14
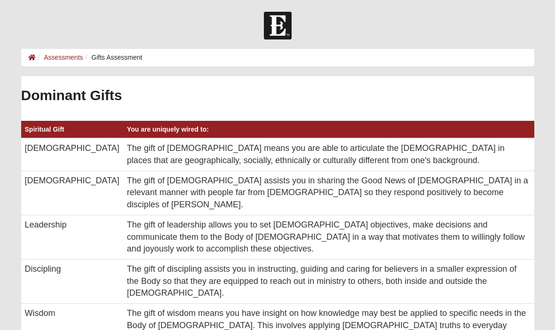
click at [63, 59] on link "Assessments" at bounding box center [63, 58] width 39 height 8
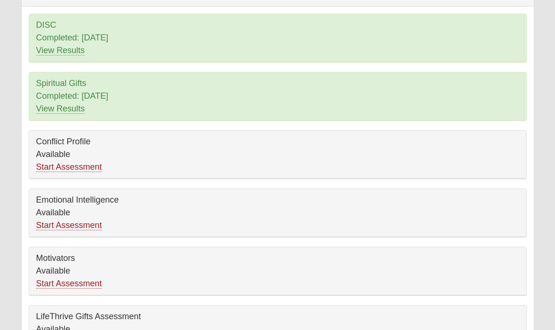
scroll to position [89, 0]
click at [47, 225] on link "Start Assessment" at bounding box center [69, 226] width 66 height 10
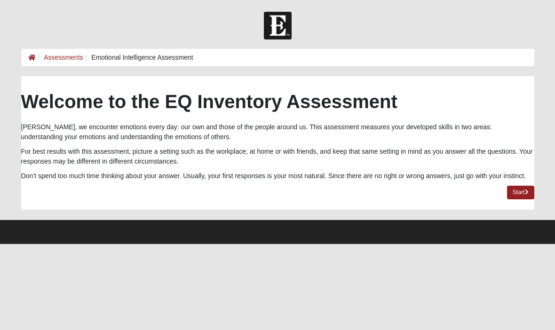
click at [514, 199] on link "Start" at bounding box center [520, 193] width 27 height 14
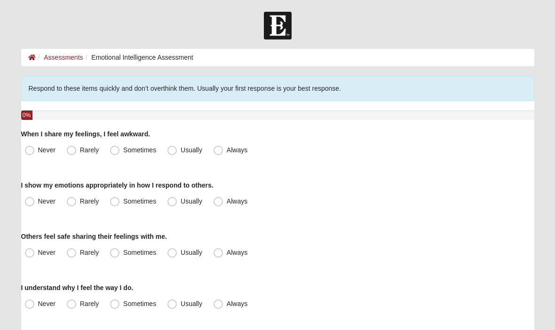
click at [77, 156] on label "Rarely" at bounding box center [83, 150] width 41 height 15
click at [77, 153] on input "Rarely" at bounding box center [73, 150] width 6 height 6
radio input "true"
click at [70, 206] on label "Rarely" at bounding box center [83, 201] width 41 height 15
click at [70, 204] on input "Rarely" at bounding box center [73, 201] width 6 height 6
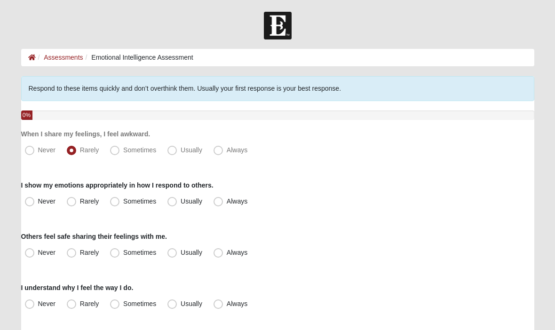
radio input "true"
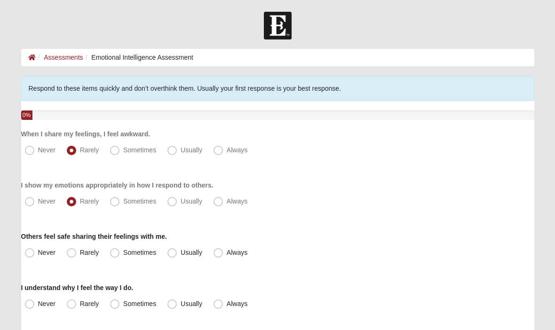
click at [80, 205] on span "Rarely" at bounding box center [89, 201] width 19 height 8
click at [70, 204] on input "Rarely" at bounding box center [73, 201] width 6 height 6
click at [180, 205] on span "Usually" at bounding box center [191, 201] width 22 height 8
click at [172, 204] on input "Usually" at bounding box center [174, 201] width 6 height 6
radio input "true"
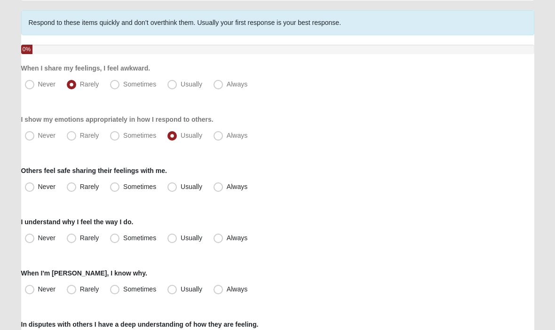
scroll to position [66, 0]
click at [180, 188] on span "Usually" at bounding box center [191, 187] width 22 height 8
click at [171, 188] on input "Usually" at bounding box center [174, 187] width 6 height 6
radio input "true"
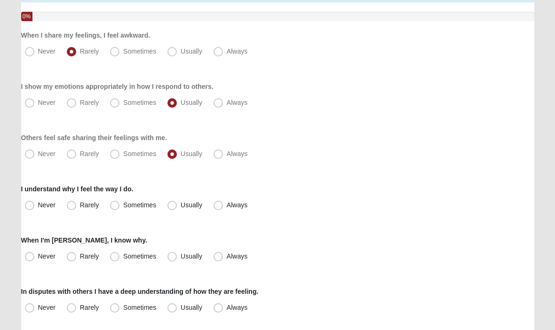
scroll to position [102, 0]
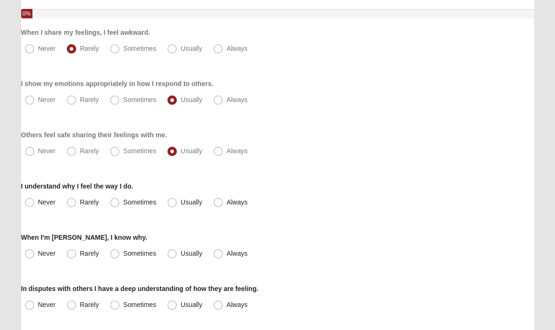
click at [170, 207] on label "Usually" at bounding box center [186, 202] width 44 height 15
click at [171, 205] on input "Usually" at bounding box center [174, 202] width 6 height 6
radio input "true"
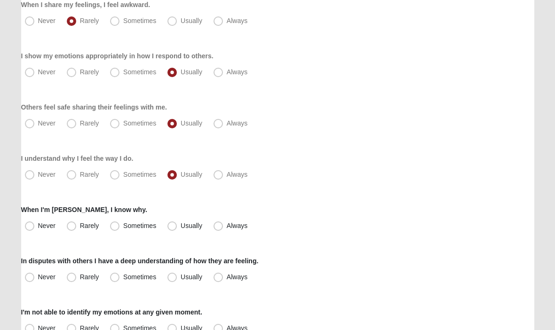
scroll to position [135, 0]
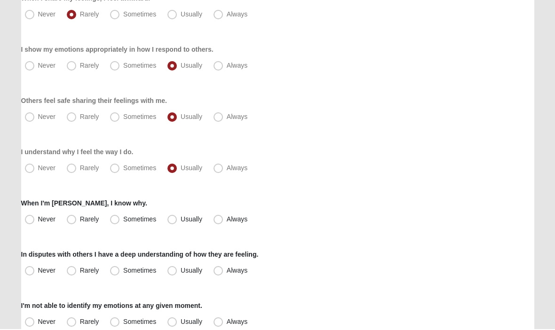
click at [180, 222] on span "Usually" at bounding box center [191, 220] width 22 height 8
click at [172, 222] on input "Usually" at bounding box center [174, 220] width 6 height 6
radio input "true"
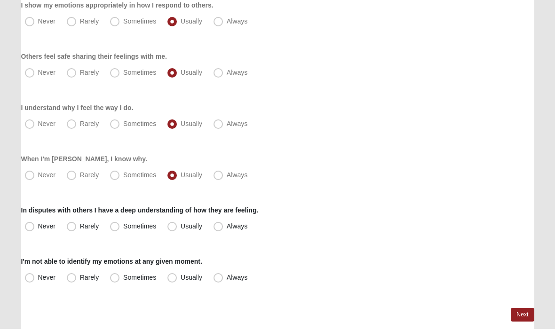
scroll to position [184, 0]
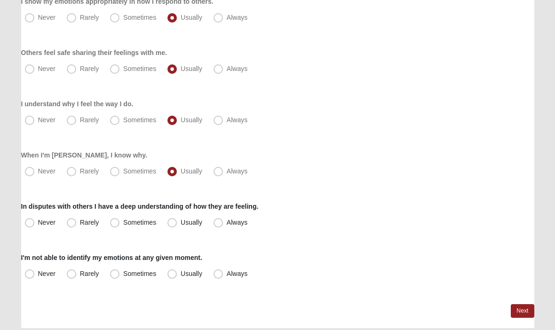
click at [123, 222] on span "Sometimes" at bounding box center [139, 223] width 33 height 8
click at [114, 222] on input "Sometimes" at bounding box center [117, 222] width 6 height 6
radio input "true"
click at [180, 221] on span "Usually" at bounding box center [191, 223] width 22 height 8
click at [171, 221] on input "Usually" at bounding box center [174, 222] width 6 height 6
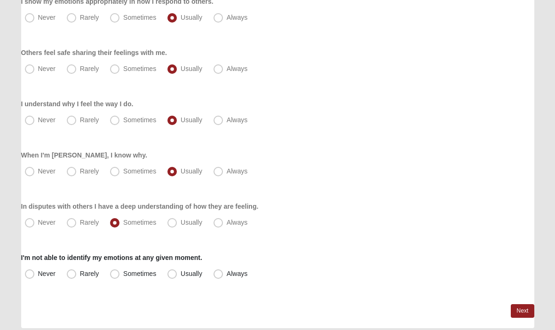
radio input "true"
click at [30, 280] on label "Never" at bounding box center [41, 273] width 40 height 15
click at [30, 277] on input "Never" at bounding box center [32, 274] width 6 height 6
radio input "true"
click at [518, 312] on link "Next" at bounding box center [521, 311] width 23 height 14
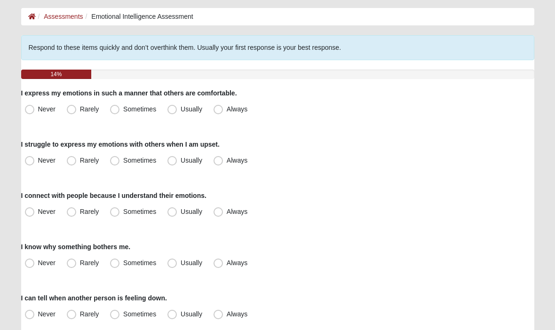
scroll to position [41, 0]
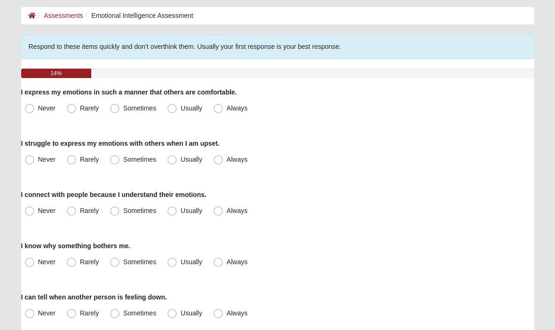
click at [227, 112] on span "Always" at bounding box center [237, 109] width 21 height 8
click at [217, 112] on input "Always" at bounding box center [220, 109] width 6 height 6
radio input "true"
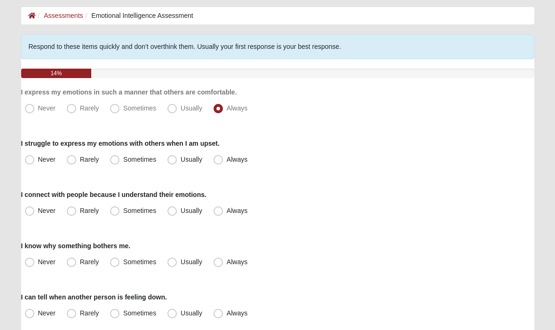
click at [38, 164] on span "Never" at bounding box center [46, 160] width 17 height 8
click at [29, 163] on input "Never" at bounding box center [32, 160] width 6 height 6
radio input "true"
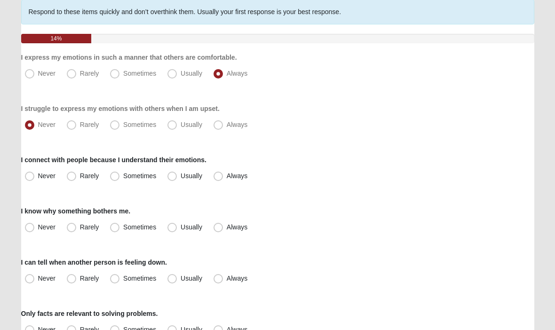
scroll to position [83, 0]
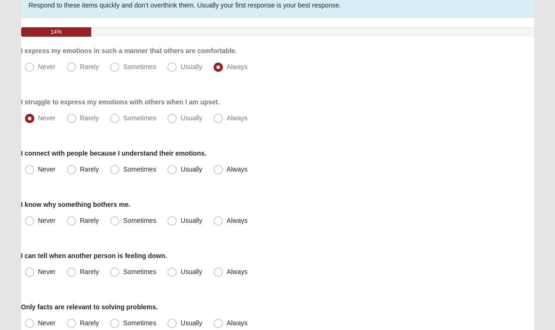
click at [215, 175] on label "Always" at bounding box center [231, 170] width 43 height 15
click at [217, 173] on input "Always" at bounding box center [220, 170] width 6 height 6
radio input "true"
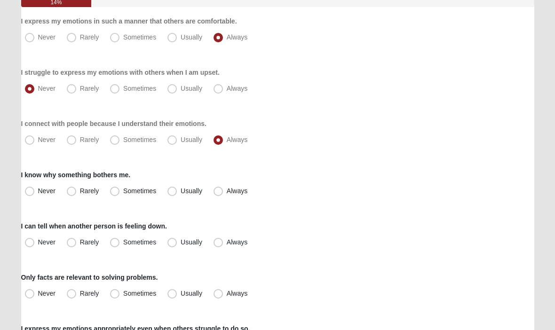
scroll to position [113, 0]
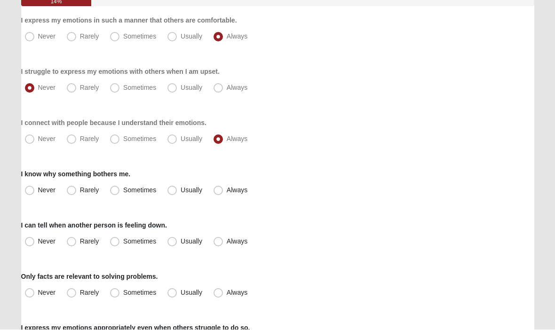
click at [170, 196] on label "Usually" at bounding box center [186, 190] width 44 height 15
click at [171, 194] on input "Usually" at bounding box center [174, 191] width 6 height 6
radio input "true"
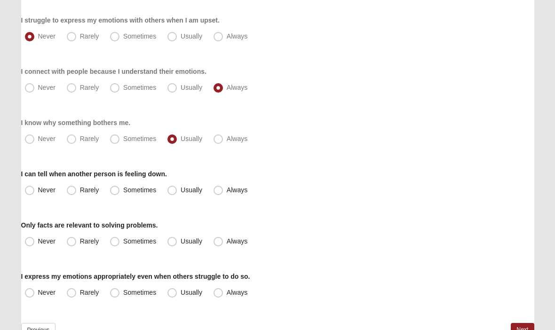
scroll to position [166, 0]
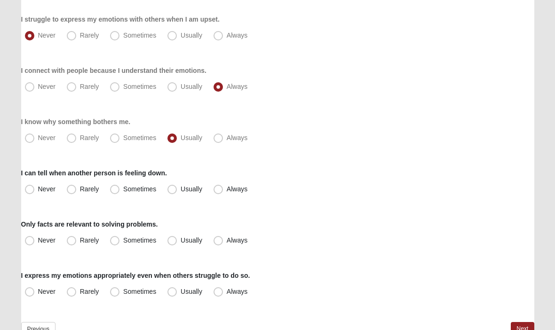
click at [178, 195] on label "Usually" at bounding box center [186, 189] width 44 height 15
click at [177, 192] on input "Usually" at bounding box center [174, 189] width 6 height 6
radio input "true"
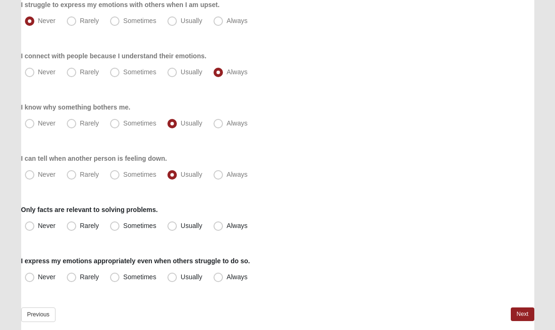
scroll to position [185, 0]
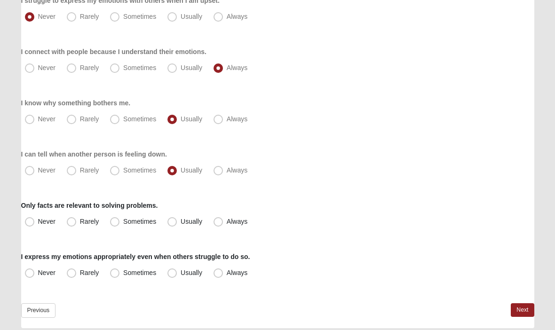
click at [71, 227] on label "Rarely" at bounding box center [83, 221] width 41 height 15
click at [71, 225] on input "Rarely" at bounding box center [73, 222] width 6 height 6
radio input "true"
click at [168, 278] on label "Usually" at bounding box center [186, 273] width 44 height 15
click at [171, 276] on input "Usually" at bounding box center [174, 273] width 6 height 6
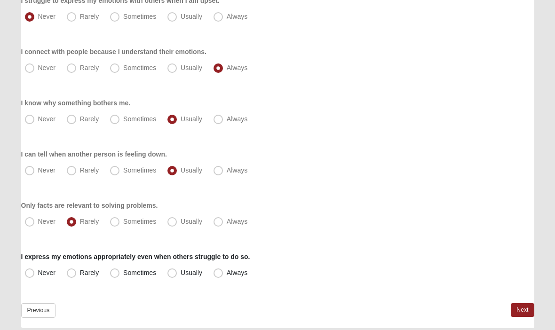
radio input "true"
click at [518, 315] on link "Next" at bounding box center [521, 310] width 23 height 14
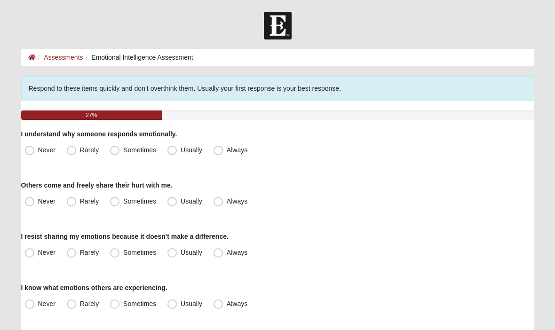
click at [180, 151] on span "Usually" at bounding box center [191, 150] width 22 height 8
click at [173, 151] on input "Usually" at bounding box center [174, 150] width 6 height 6
radio input "true"
click at [172, 208] on label "Usually" at bounding box center [186, 201] width 44 height 15
click at [172, 204] on input "Usually" at bounding box center [174, 201] width 6 height 6
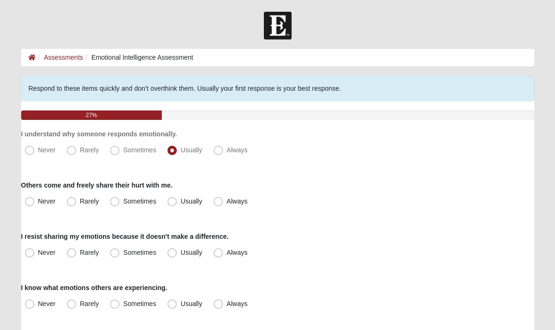
radio input "true"
click at [28, 258] on label "Never" at bounding box center [41, 252] width 40 height 15
click at [29, 256] on input "Never" at bounding box center [32, 253] width 6 height 6
radio input "true"
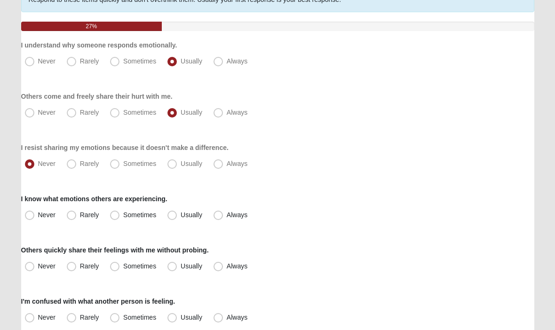
scroll to position [100, 0]
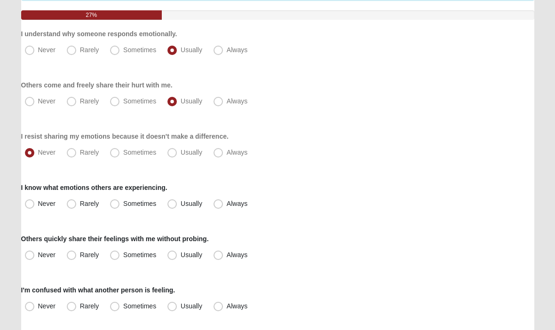
click at [180, 207] on span "Usually" at bounding box center [191, 204] width 22 height 8
click at [172, 207] on input "Usually" at bounding box center [174, 204] width 6 height 6
radio input "true"
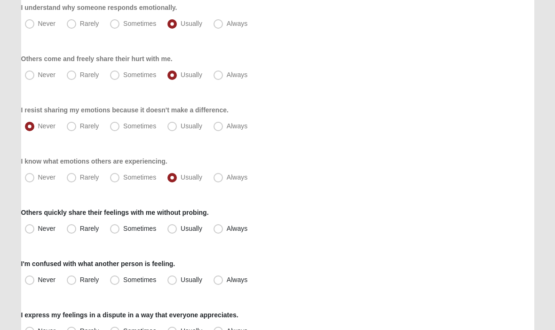
scroll to position [128, 0]
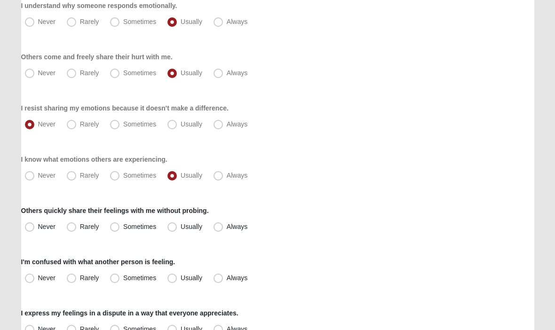
click at [172, 232] on label "Usually" at bounding box center [186, 227] width 44 height 15
click at [172, 230] on input "Usually" at bounding box center [174, 227] width 6 height 6
radio input "true"
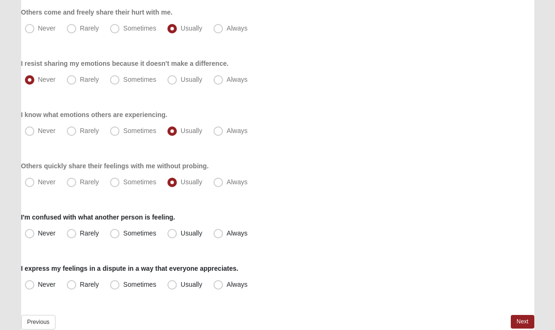
scroll to position [185, 0]
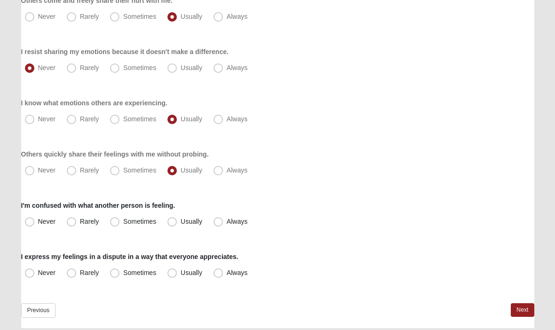
click at [80, 223] on span "Rarely" at bounding box center [89, 222] width 19 height 8
click at [70, 223] on input "Rarely" at bounding box center [73, 222] width 6 height 6
radio input "true"
click at [178, 280] on label "Usually" at bounding box center [186, 273] width 44 height 15
click at [177, 276] on input "Usually" at bounding box center [174, 273] width 6 height 6
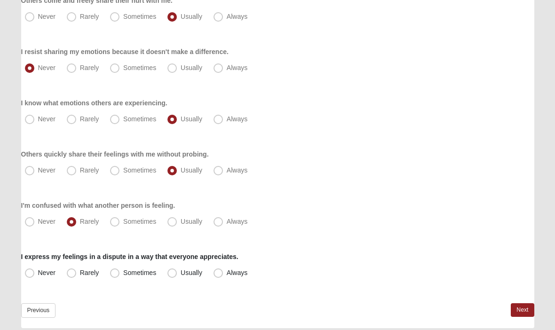
radio input "true"
click at [520, 309] on link "Next" at bounding box center [521, 310] width 23 height 14
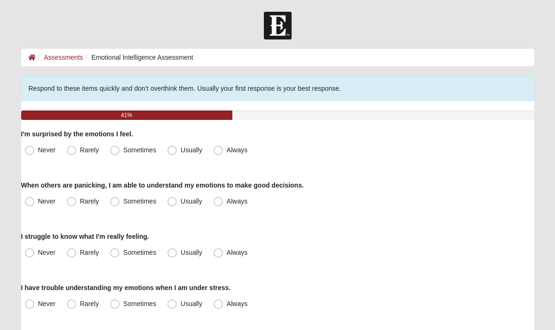
click at [80, 153] on span "Rarely" at bounding box center [89, 150] width 19 height 8
click at [70, 153] on input "Rarely" at bounding box center [73, 150] width 6 height 6
radio input "true"
click at [227, 204] on span "Always" at bounding box center [237, 201] width 21 height 8
click at [217, 204] on input "Always" at bounding box center [220, 201] width 6 height 6
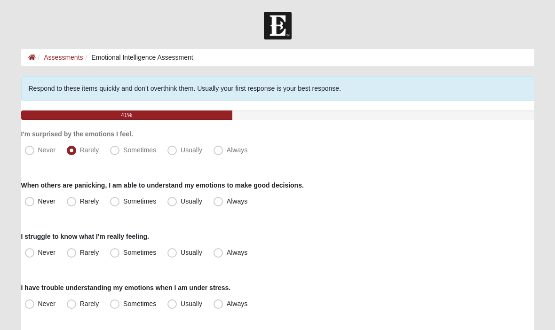
radio input "true"
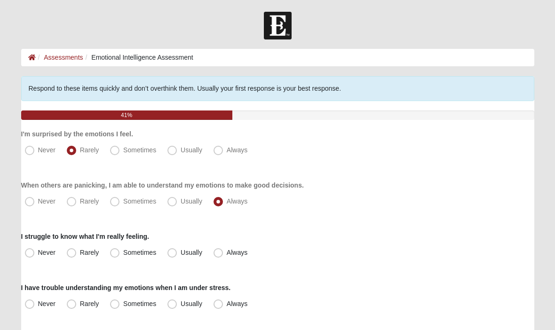
click at [177, 203] on label "Usually" at bounding box center [186, 201] width 44 height 15
click at [177, 203] on input "Usually" at bounding box center [174, 201] width 6 height 6
radio input "true"
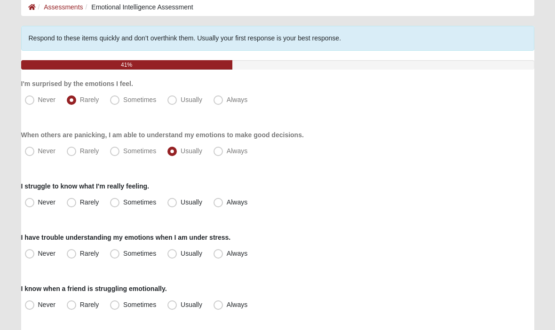
scroll to position [51, 0]
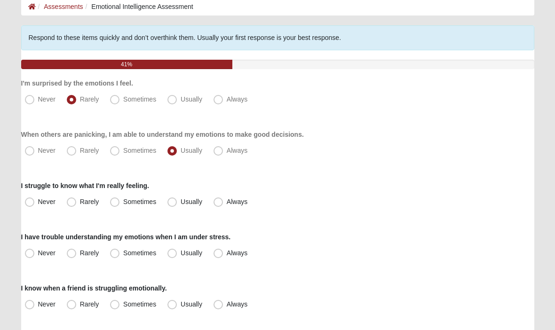
click at [80, 204] on span "Rarely" at bounding box center [89, 202] width 19 height 8
click at [70, 204] on input "Rarely" at bounding box center [73, 202] width 6 height 6
radio input "true"
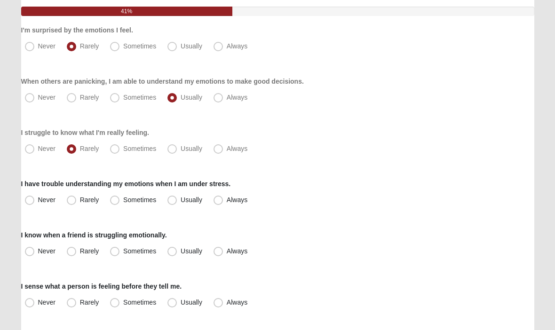
scroll to position [104, 0]
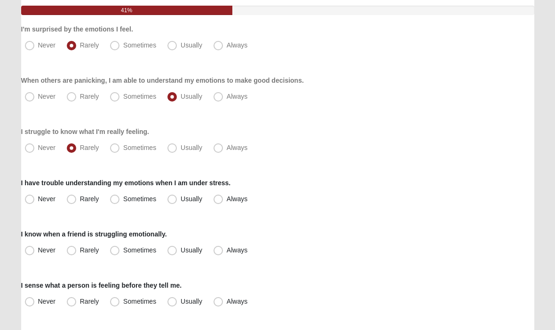
click at [80, 201] on span "Rarely" at bounding box center [89, 199] width 19 height 8
click at [70, 201] on input "Rarely" at bounding box center [73, 199] width 6 height 6
radio input "true"
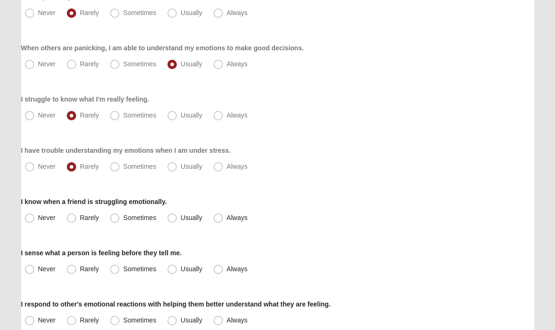
scroll to position [141, 0]
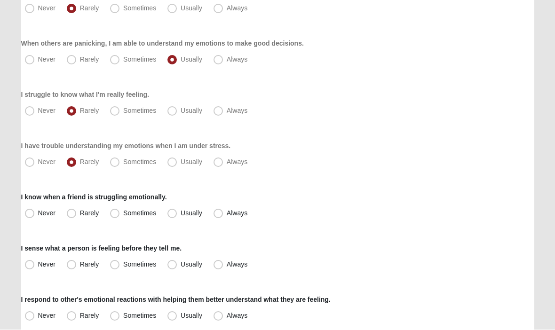
click at [180, 214] on span "Usually" at bounding box center [191, 214] width 22 height 8
click at [171, 214] on input "Usually" at bounding box center [174, 214] width 6 height 6
radio input "true"
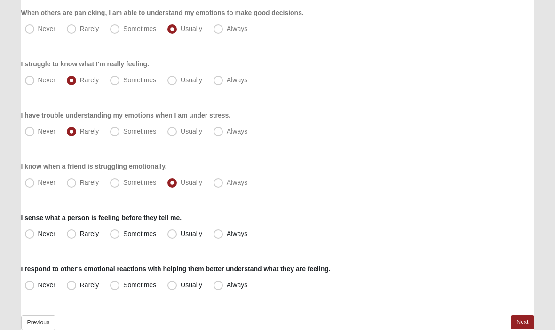
scroll to position [180, 0]
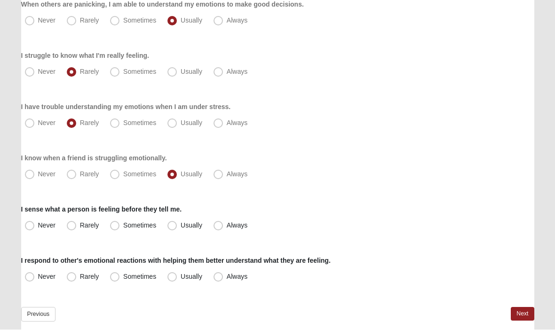
click at [180, 228] on span "Usually" at bounding box center [191, 226] width 22 height 8
click at [171, 228] on input "Usually" at bounding box center [174, 226] width 6 height 6
radio input "true"
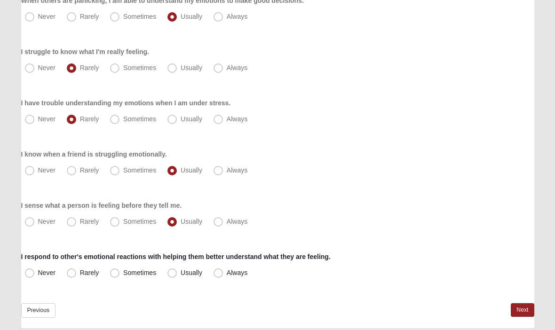
click at [169, 280] on label "Usually" at bounding box center [186, 273] width 44 height 15
click at [171, 276] on input "Usually" at bounding box center [174, 273] width 6 height 6
radio input "true"
click at [520, 310] on link "Next" at bounding box center [521, 310] width 23 height 14
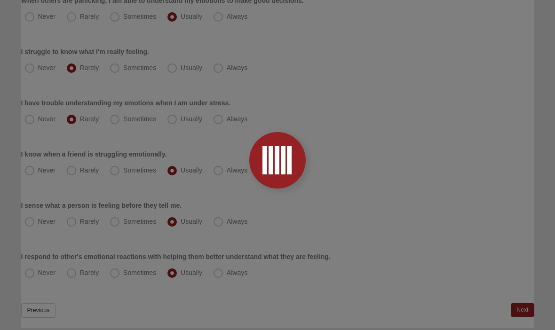
click at [524, 315] on div at bounding box center [277, 165] width 555 height 330
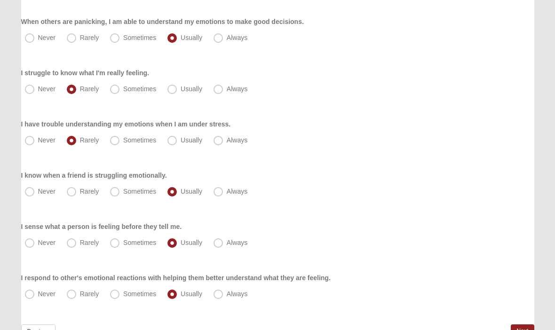
scroll to position [229, 0]
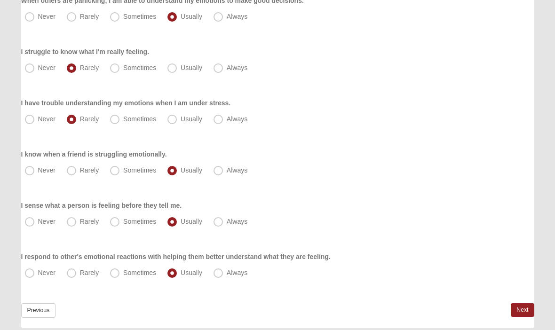
click at [526, 310] on link "Next" at bounding box center [521, 310] width 23 height 14
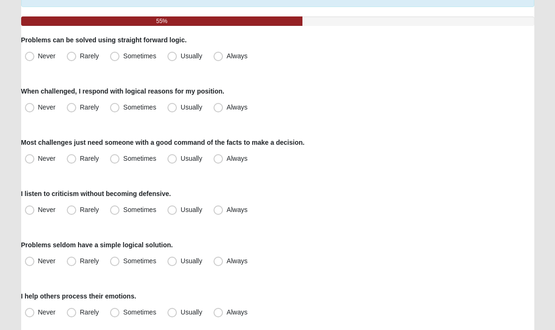
scroll to position [99, 0]
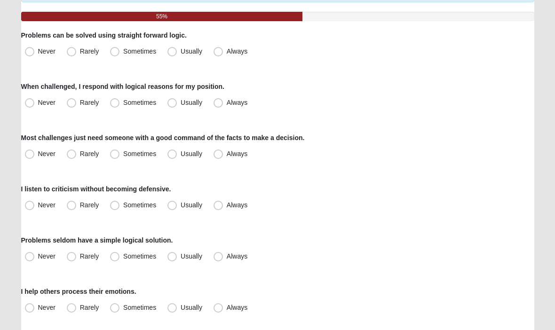
click at [120, 51] on label "Sometimes" at bounding box center [133, 51] width 55 height 15
click at [120, 51] on input "Sometimes" at bounding box center [117, 51] width 6 height 6
radio input "true"
click at [112, 109] on label "Sometimes" at bounding box center [133, 102] width 55 height 15
click at [114, 106] on input "Sometimes" at bounding box center [117, 103] width 6 height 6
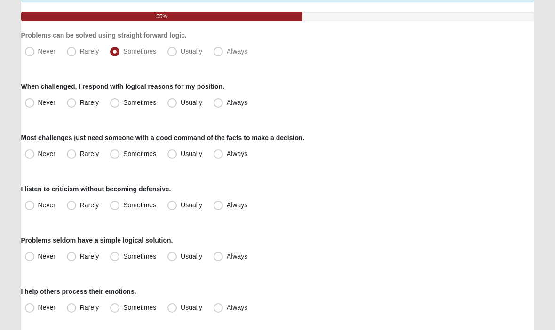
radio input "true"
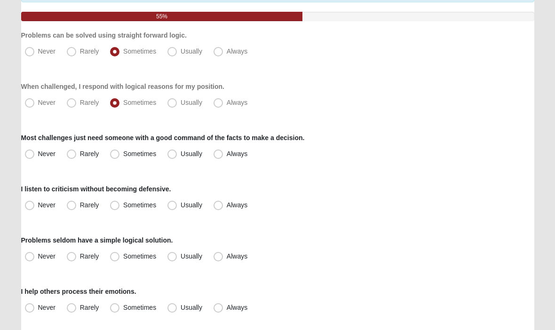
click at [123, 156] on span "Sometimes" at bounding box center [139, 154] width 33 height 8
click at [114, 156] on input "Sometimes" at bounding box center [117, 154] width 6 height 6
radio input "true"
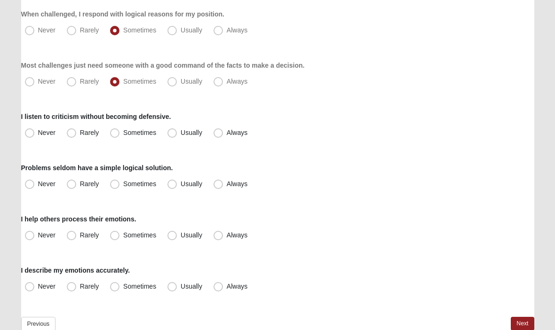
scroll to position [173, 0]
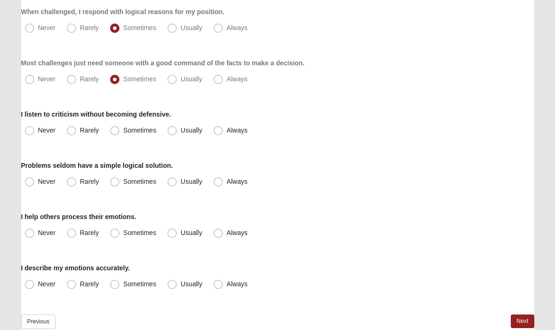
click at [169, 135] on label "Usually" at bounding box center [186, 130] width 44 height 15
click at [171, 133] on input "Usually" at bounding box center [174, 130] width 6 height 6
radio input "true"
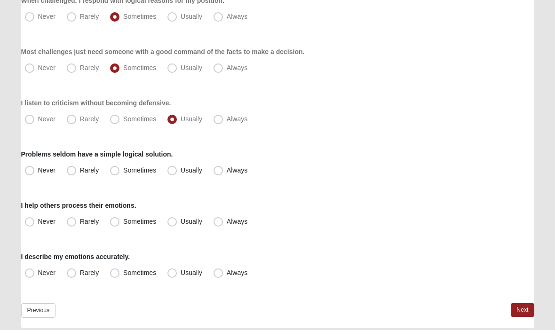
click at [165, 177] on label "Usually" at bounding box center [186, 170] width 44 height 15
click at [171, 173] on input "Usually" at bounding box center [174, 170] width 6 height 6
radio input "true"
click at [170, 227] on label "Usually" at bounding box center [186, 221] width 44 height 15
click at [171, 225] on input "Usually" at bounding box center [174, 222] width 6 height 6
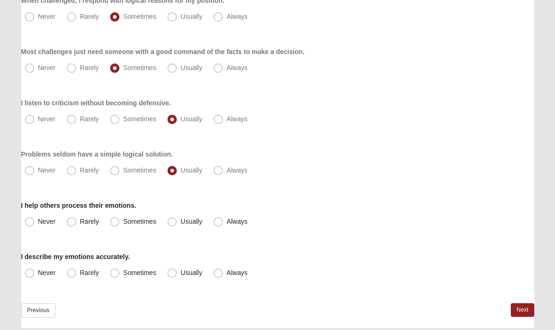
radio input "true"
click at [180, 276] on span "Usually" at bounding box center [191, 273] width 22 height 8
click at [171, 276] on input "Usually" at bounding box center [174, 273] width 6 height 6
radio input "true"
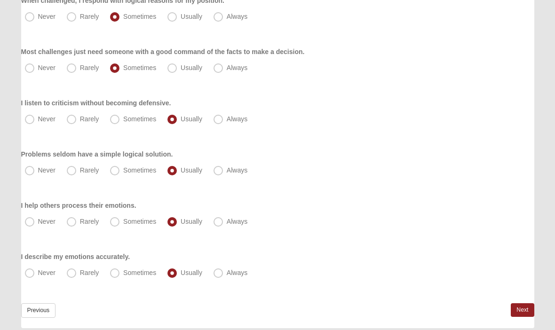
click at [519, 316] on link "Next" at bounding box center [521, 310] width 23 height 14
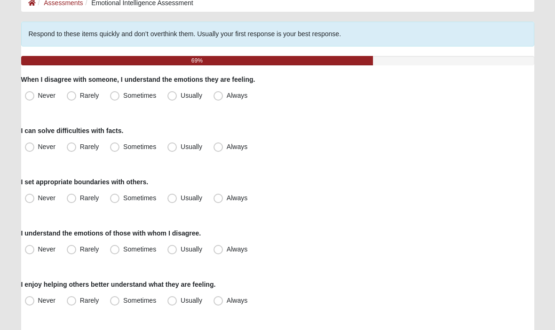
scroll to position [55, 0]
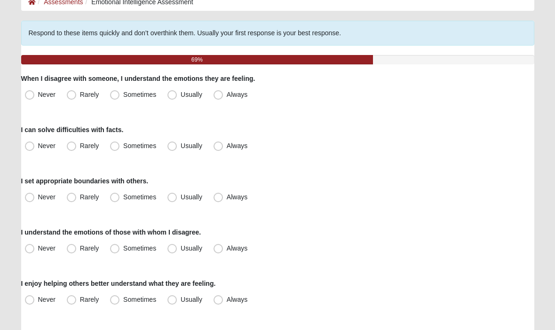
click at [170, 101] on label "Usually" at bounding box center [186, 95] width 44 height 15
click at [171, 98] on input "Usually" at bounding box center [174, 95] width 6 height 6
radio input "true"
click at [123, 150] on span "Sometimes" at bounding box center [139, 146] width 33 height 8
click at [115, 149] on input "Sometimes" at bounding box center [117, 146] width 6 height 6
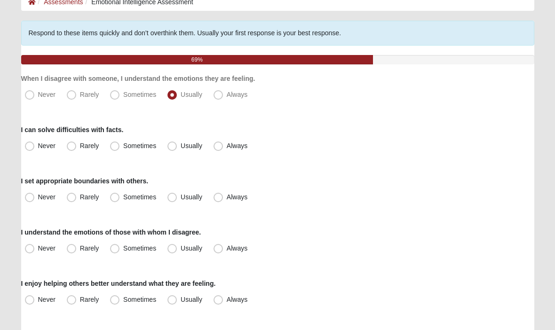
radio input "true"
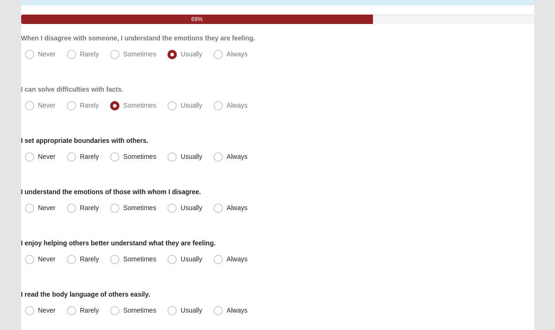
scroll to position [96, 0]
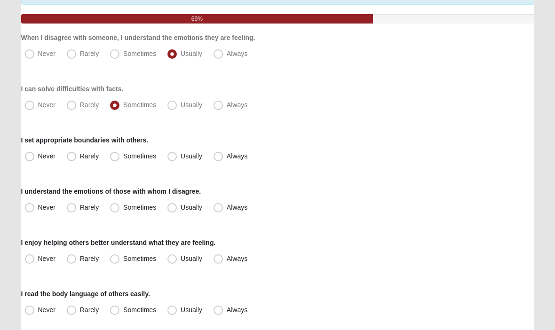
click at [168, 162] on label "Usually" at bounding box center [186, 156] width 44 height 15
click at [171, 159] on input "Usually" at bounding box center [174, 156] width 6 height 6
radio input "true"
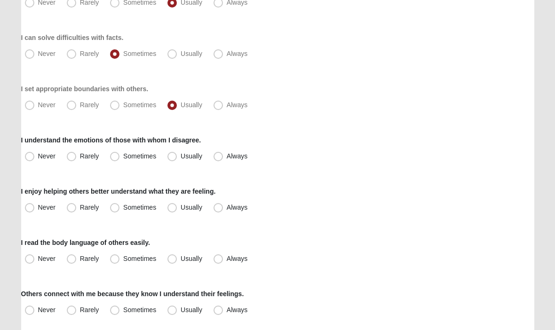
scroll to position [150, 0]
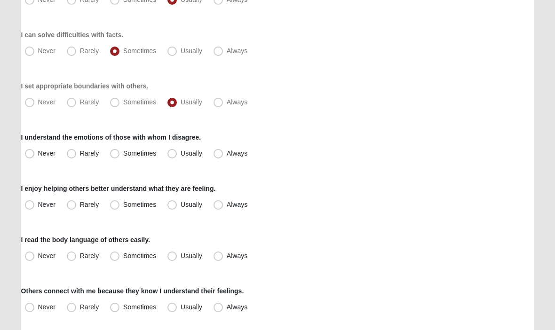
click at [167, 160] on label "Usually" at bounding box center [186, 154] width 44 height 15
click at [171, 157] on input "Usually" at bounding box center [174, 154] width 6 height 6
radio input "true"
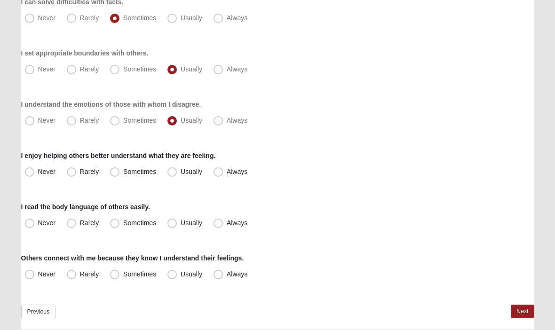
scroll to position [185, 0]
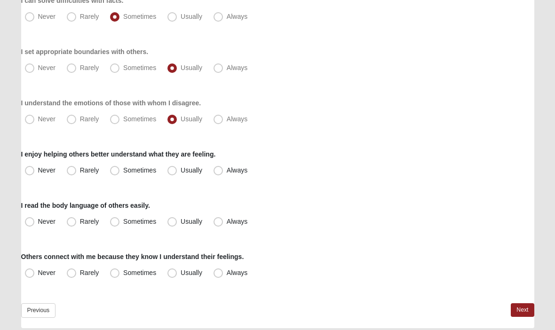
click at [167, 175] on label "Usually" at bounding box center [186, 170] width 44 height 15
click at [171, 173] on input "Usually" at bounding box center [174, 170] width 6 height 6
radio input "true"
click at [169, 227] on label "Usually" at bounding box center [186, 221] width 44 height 15
click at [171, 225] on input "Usually" at bounding box center [174, 222] width 6 height 6
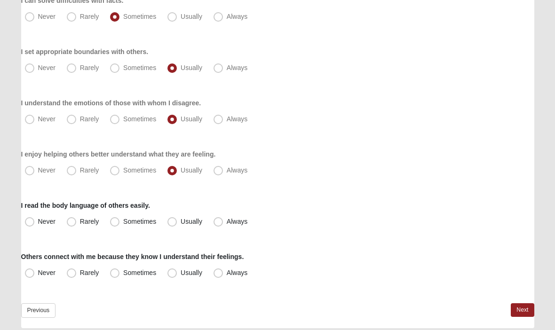
radio input "true"
click at [171, 279] on label "Usually" at bounding box center [186, 273] width 44 height 15
click at [171, 276] on input "Usually" at bounding box center [174, 273] width 6 height 6
radio input "true"
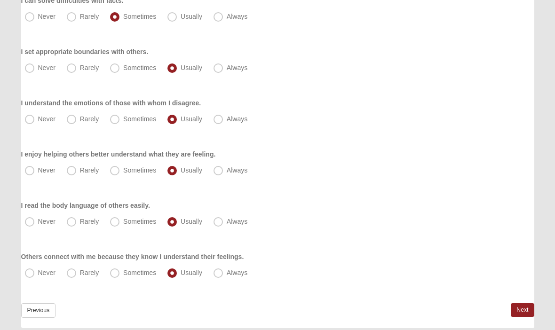
click at [515, 312] on link "Next" at bounding box center [521, 310] width 23 height 14
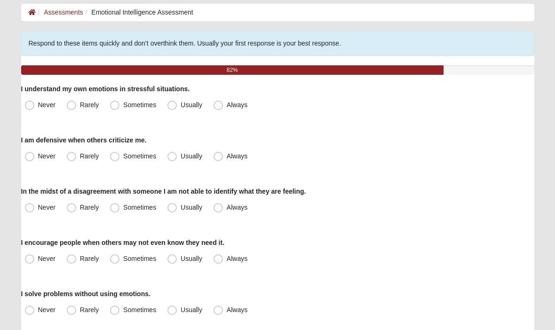
scroll to position [48, 0]
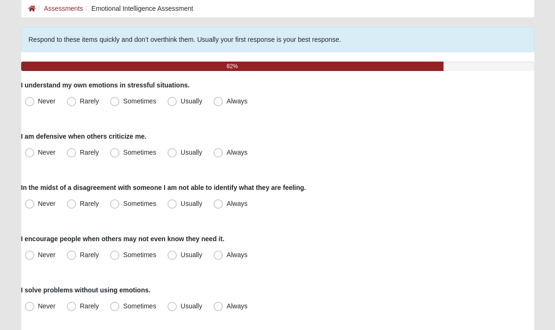
click at [167, 106] on label "Usually" at bounding box center [186, 101] width 44 height 15
click at [171, 105] on input "Usually" at bounding box center [174, 102] width 6 height 6
radio input "true"
click at [123, 153] on span "Sometimes" at bounding box center [139, 153] width 33 height 8
click at [114, 153] on input "Sometimes" at bounding box center [117, 153] width 6 height 6
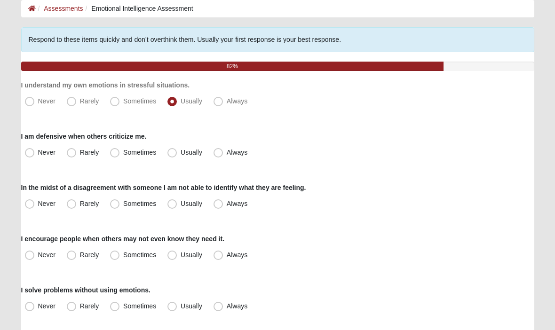
radio input "true"
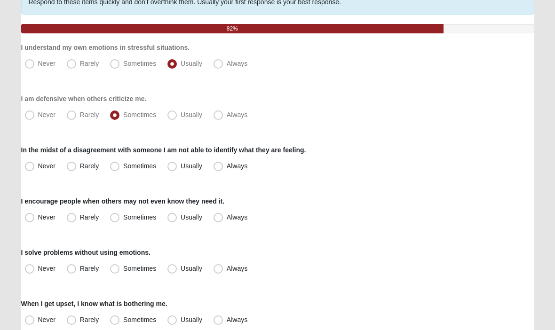
scroll to position [94, 0]
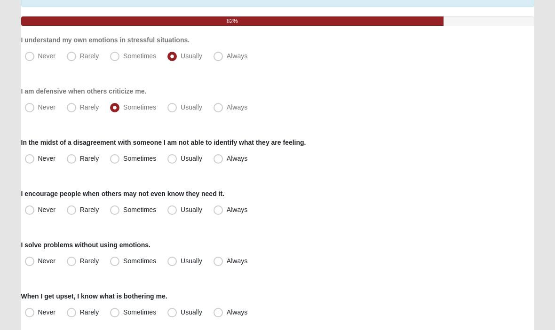
click at [67, 164] on label "Rarely" at bounding box center [83, 159] width 41 height 15
click at [70, 162] on input "Rarely" at bounding box center [73, 159] width 6 height 6
radio input "true"
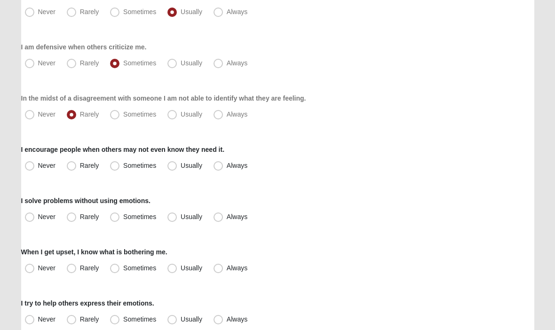
scroll to position [145, 0]
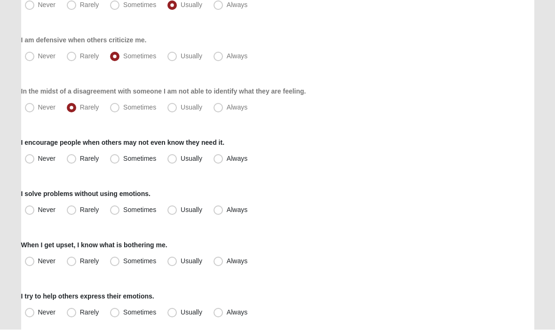
click at [166, 165] on label "Usually" at bounding box center [186, 159] width 44 height 15
click at [171, 162] on input "Usually" at bounding box center [174, 159] width 6 height 6
radio input "true"
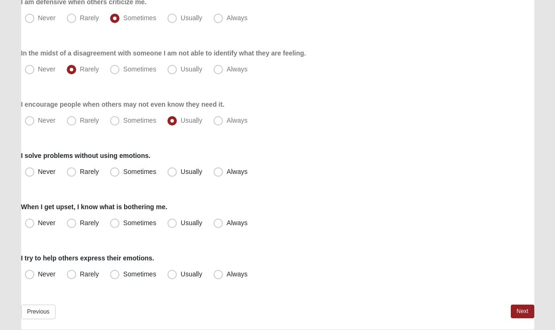
scroll to position [185, 0]
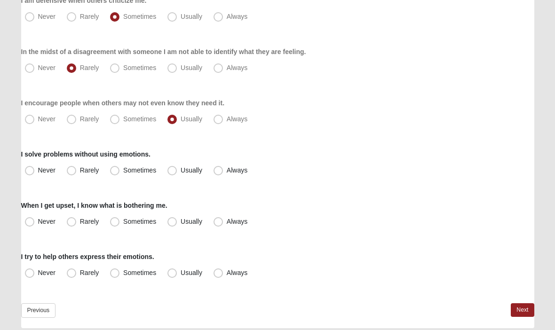
click at [63, 169] on label "Rarely" at bounding box center [83, 170] width 41 height 15
click at [70, 169] on input "Rarely" at bounding box center [73, 170] width 6 height 6
radio input "true"
click at [169, 227] on label "Usually" at bounding box center [186, 221] width 44 height 15
click at [171, 225] on input "Usually" at bounding box center [174, 222] width 6 height 6
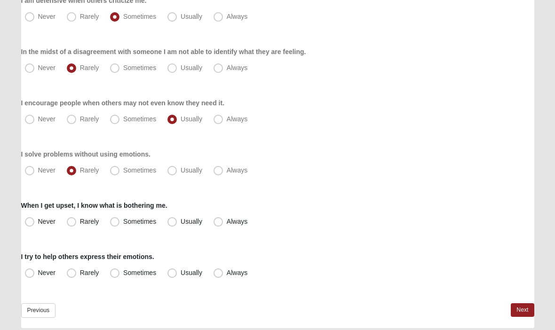
radio input "true"
click at [180, 276] on span "Usually" at bounding box center [191, 273] width 22 height 8
click at [171, 276] on input "Usually" at bounding box center [174, 273] width 6 height 6
radio input "true"
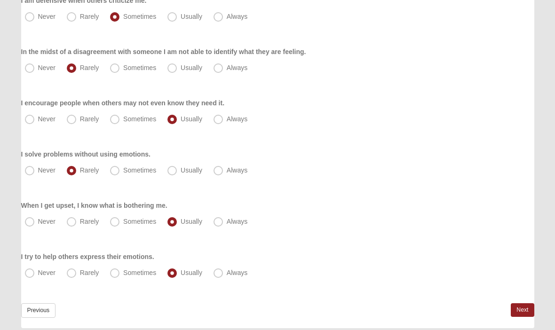
click at [518, 313] on link "Next" at bounding box center [521, 310] width 23 height 14
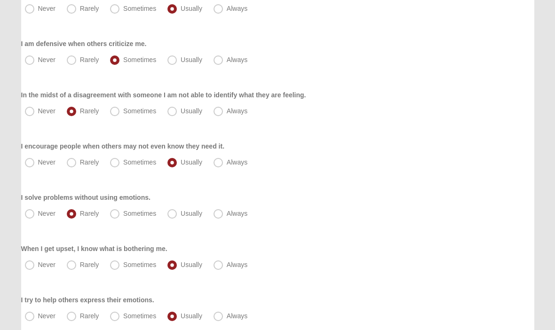
scroll to position [229, 0]
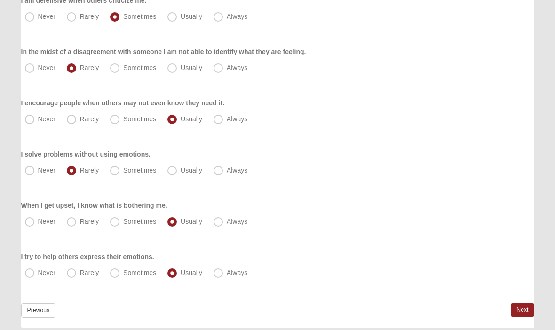
click at [523, 311] on link "Next" at bounding box center [521, 310] width 23 height 14
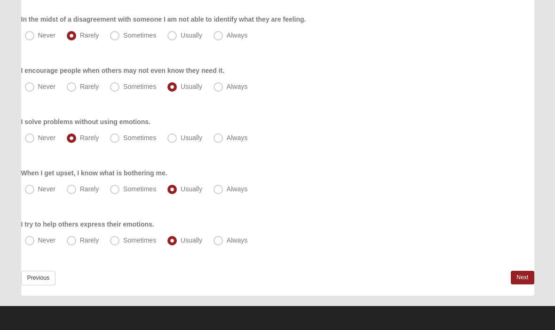
scroll to position [0, 0]
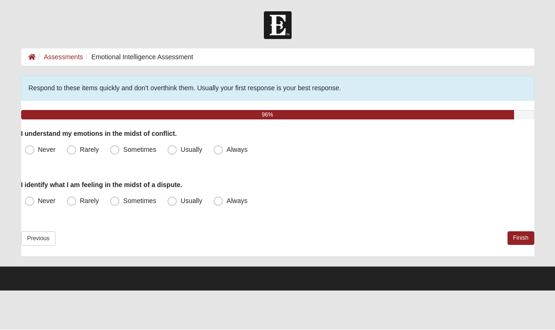
click at [180, 153] on span "Usually" at bounding box center [191, 150] width 22 height 8
click at [171, 153] on input "Usually" at bounding box center [174, 150] width 6 height 6
radio input "true"
click at [180, 205] on span "Usually" at bounding box center [191, 201] width 22 height 8
click at [172, 204] on input "Usually" at bounding box center [174, 201] width 6 height 6
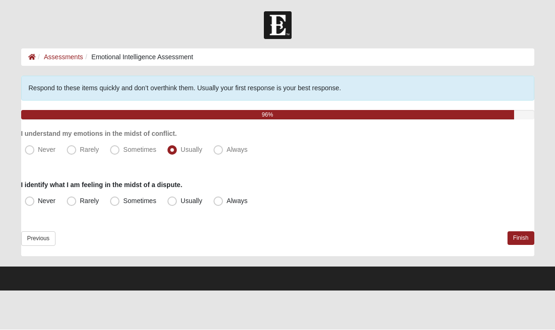
radio input "true"
click at [520, 242] on link "Finish" at bounding box center [520, 239] width 27 height 14
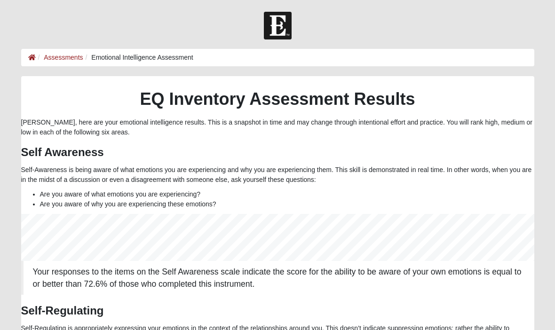
click at [61, 61] on link "Assessments" at bounding box center [63, 58] width 39 height 8
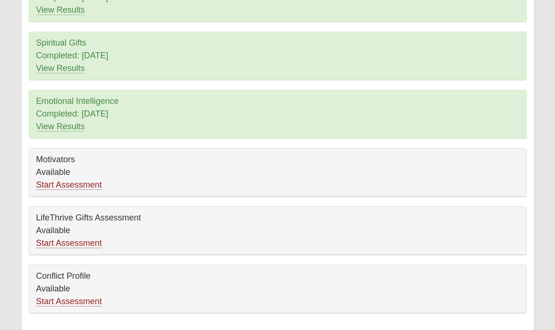
scroll to position [133, 0]
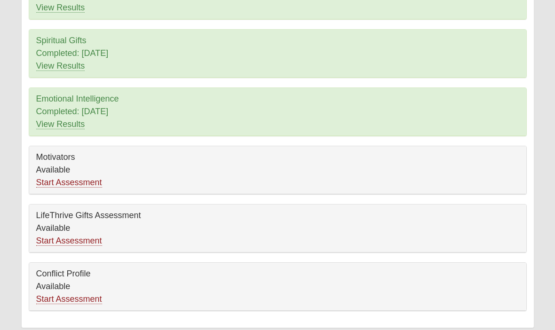
click at [59, 302] on link "Start Assessment" at bounding box center [69, 299] width 66 height 10
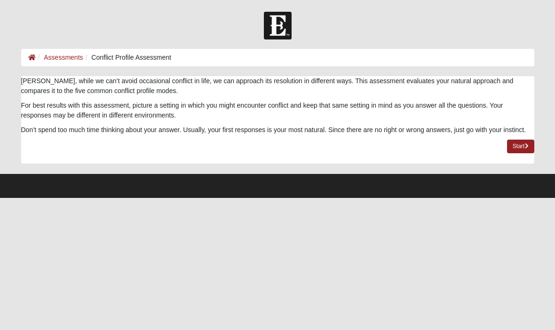
click at [521, 145] on link "Start" at bounding box center [520, 147] width 27 height 14
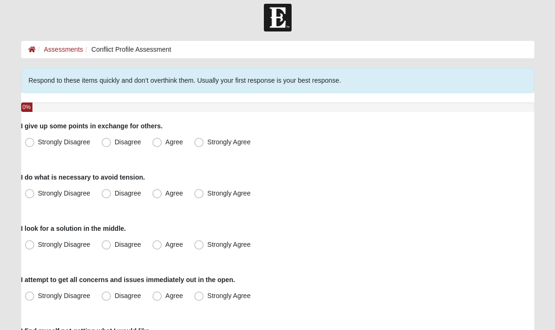
scroll to position [16, 0]
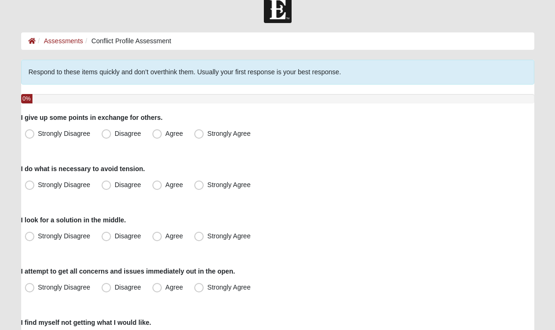
click at [165, 137] on span "Agree" at bounding box center [173, 134] width 17 height 8
click at [156, 137] on input "Agree" at bounding box center [159, 134] width 6 height 6
radio input "true"
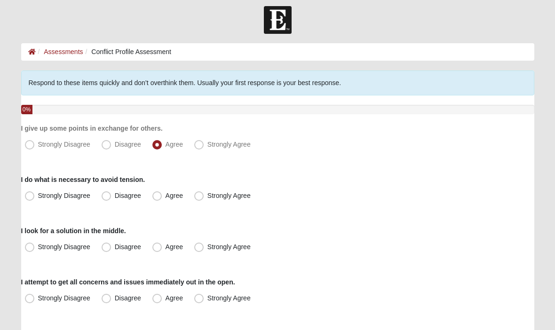
scroll to position [2, 0]
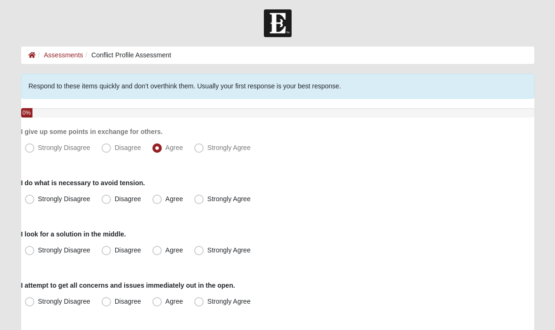
click at [101, 203] on label "Disagree" at bounding box center [122, 199] width 49 height 15
click at [105, 202] on input "Disagree" at bounding box center [108, 199] width 6 height 6
radio input "true"
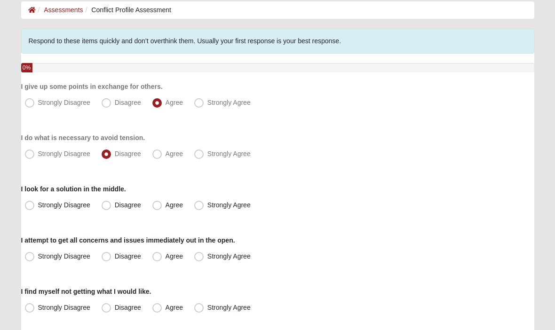
scroll to position [51, 0]
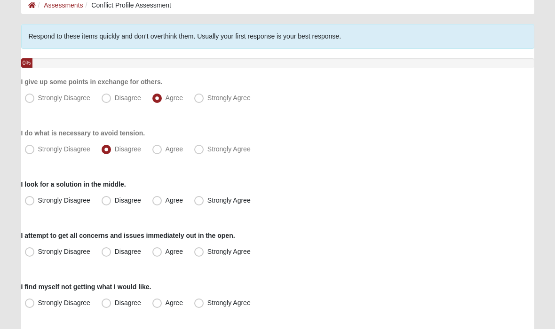
click at [165, 205] on span "Agree" at bounding box center [173, 201] width 17 height 8
click at [156, 204] on input "Agree" at bounding box center [159, 201] width 6 height 6
radio input "true"
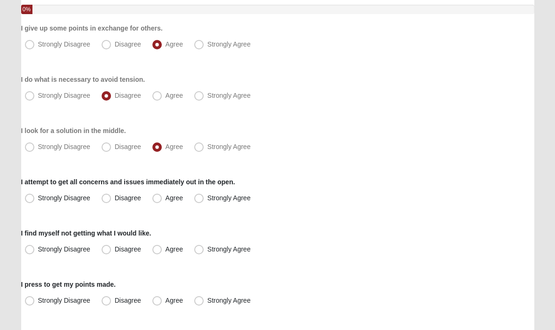
scroll to position [108, 0]
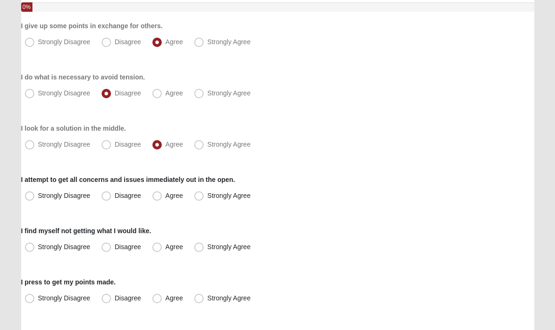
click at [155, 202] on label "Agree" at bounding box center [168, 196] width 40 height 15
click at [156, 199] on input "Agree" at bounding box center [159, 196] width 6 height 6
radio input "true"
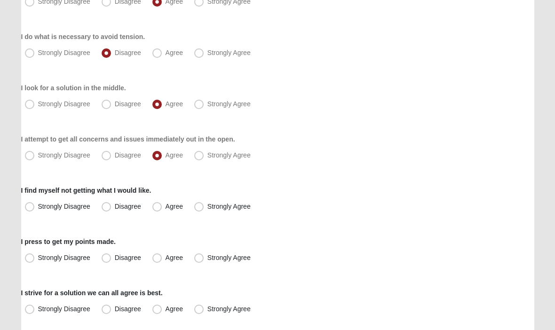
scroll to position [156, 0]
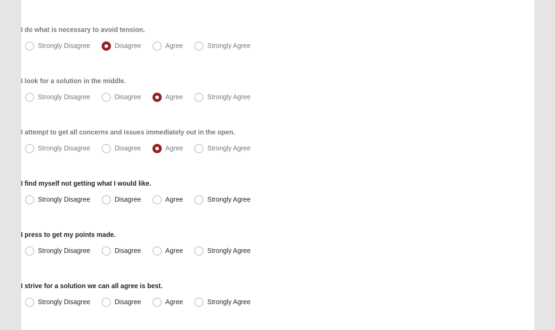
click at [155, 207] on label "Agree" at bounding box center [168, 199] width 40 height 15
click at [156, 203] on input "Agree" at bounding box center [159, 199] width 6 height 6
radio input "true"
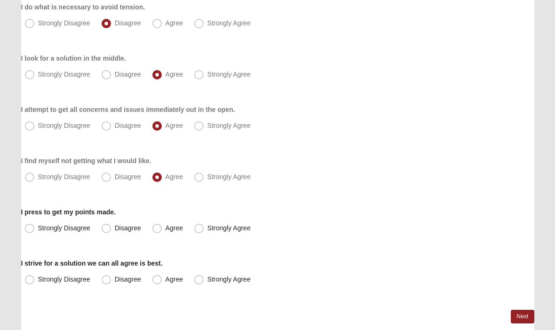
scroll to position [184, 0]
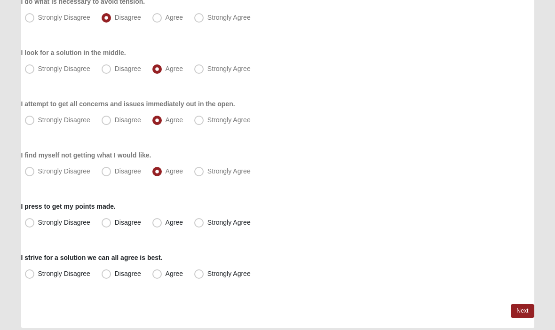
click at [155, 229] on label "Agree" at bounding box center [168, 222] width 40 height 15
click at [156, 226] on input "Agree" at bounding box center [159, 222] width 6 height 6
radio input "true"
click at [156, 281] on label "Agree" at bounding box center [168, 273] width 40 height 15
click at [156, 277] on input "Agree" at bounding box center [159, 274] width 6 height 6
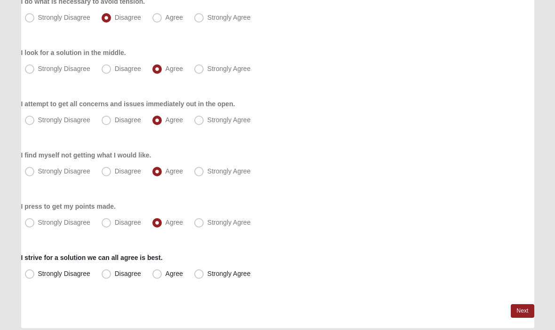
radio input "true"
click at [518, 313] on link "Next" at bounding box center [521, 311] width 23 height 14
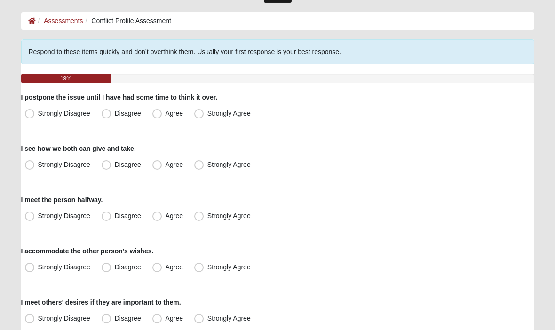
scroll to position [41, 0]
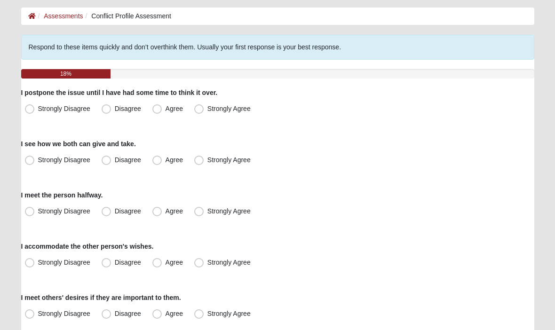
click at [152, 111] on label "Agree" at bounding box center [168, 109] width 40 height 15
click at [156, 111] on input "Agree" at bounding box center [159, 109] width 6 height 6
radio input "true"
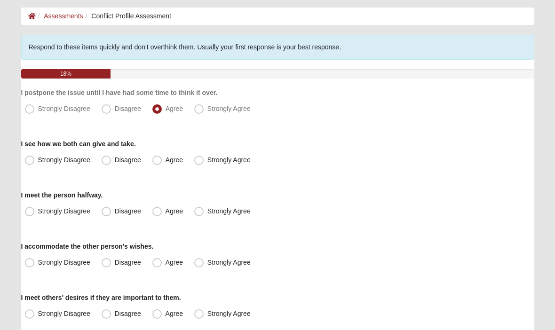
click at [207, 164] on span "Strongly Agree" at bounding box center [228, 160] width 43 height 8
click at [201, 163] on input "Strongly Agree" at bounding box center [201, 160] width 6 height 6
radio input "true"
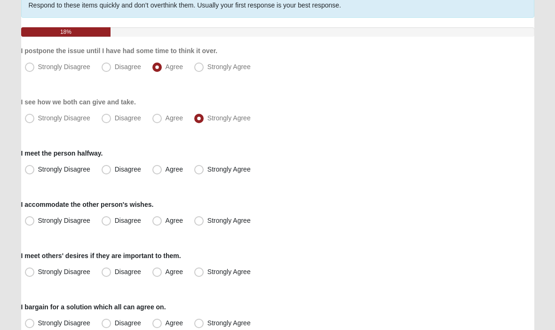
scroll to position [87, 0]
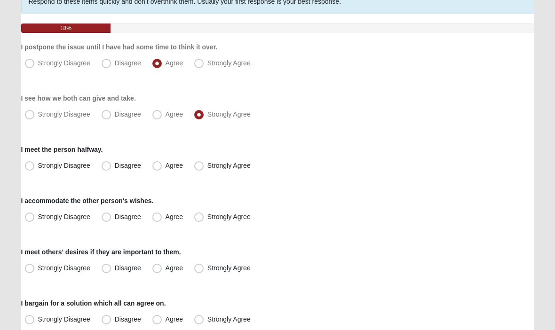
click at [154, 172] on label "Agree" at bounding box center [168, 165] width 40 height 15
click at [156, 169] on input "Agree" at bounding box center [159, 166] width 6 height 6
radio input "true"
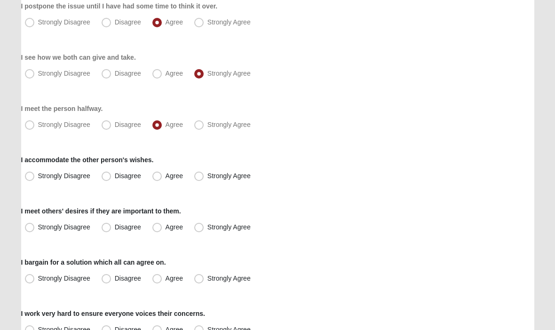
scroll to position [129, 0]
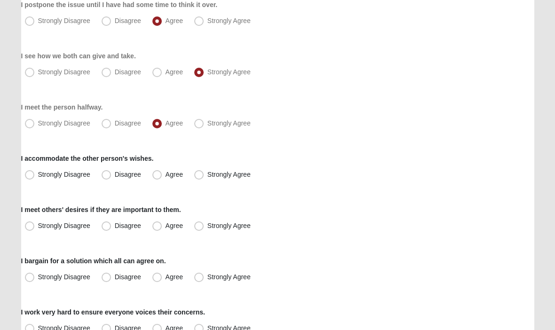
click at [157, 181] on label "Agree" at bounding box center [168, 174] width 40 height 15
click at [157, 178] on input "Agree" at bounding box center [159, 175] width 6 height 6
radio input "true"
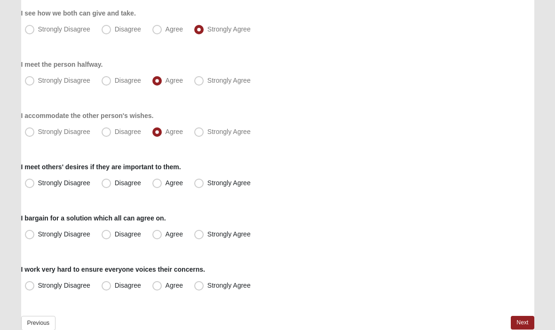
scroll to position [177, 0]
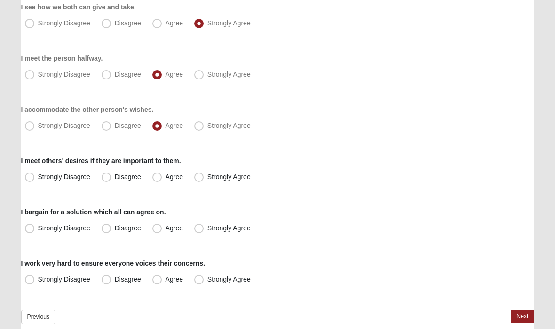
click at [207, 179] on span "Strongly Agree" at bounding box center [228, 178] width 43 height 8
click at [198, 179] on input "Strongly Agree" at bounding box center [201, 178] width 6 height 6
radio input "true"
click at [156, 183] on label "Agree" at bounding box center [168, 178] width 40 height 15
click at [156, 181] on input "Agree" at bounding box center [159, 178] width 6 height 6
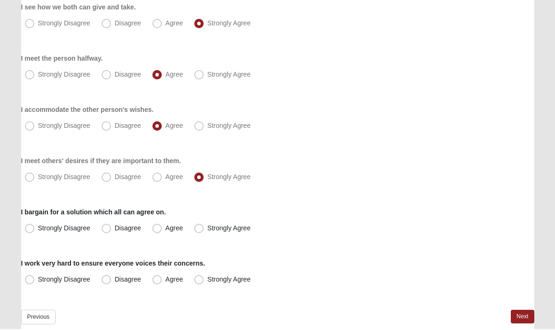
radio input "true"
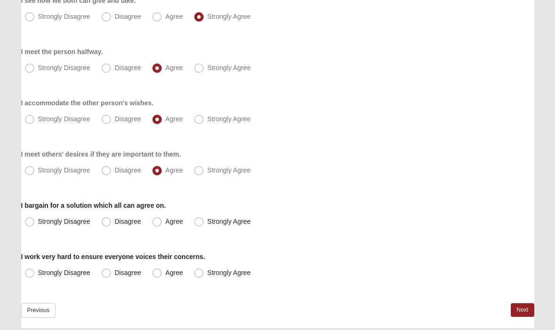
click at [199, 227] on label "Strongly Agree" at bounding box center [223, 221] width 66 height 15
click at [199, 225] on input "Strongly Agree" at bounding box center [201, 222] width 6 height 6
radio input "true"
click at [187, 279] on label "Agree" at bounding box center [168, 273] width 40 height 15
click at [162, 276] on input "Agree" at bounding box center [159, 273] width 6 height 6
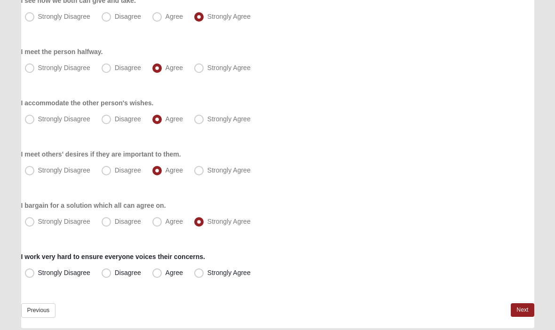
radio input "true"
click at [196, 279] on label "Strongly Agree" at bounding box center [223, 273] width 66 height 15
click at [198, 276] on input "Strongly Agree" at bounding box center [201, 273] width 6 height 6
radio input "true"
click at [516, 308] on link "Next" at bounding box center [521, 310] width 23 height 14
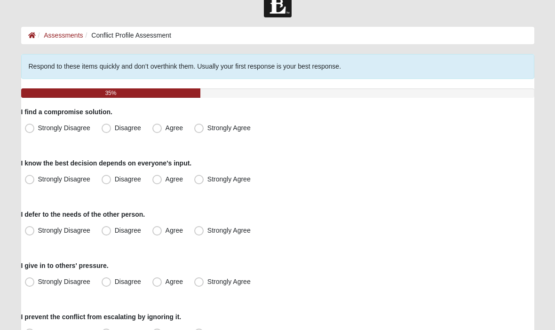
scroll to position [23, 0]
click at [165, 131] on span "Agree" at bounding box center [173, 128] width 17 height 8
click at [156, 131] on input "Agree" at bounding box center [159, 128] width 6 height 6
radio input "true"
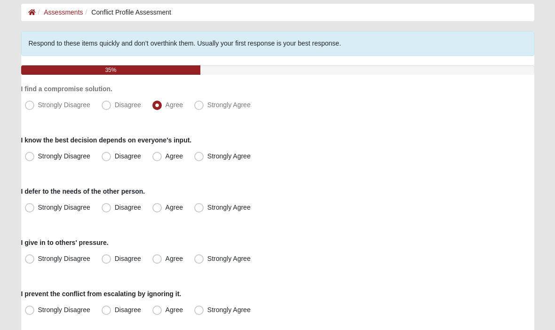
scroll to position [48, 0]
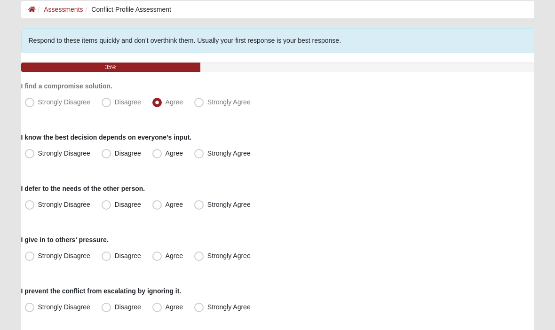
click at [207, 157] on span "Strongly Agree" at bounding box center [228, 153] width 43 height 8
click at [198, 156] on input "Strongly Agree" at bounding box center [201, 153] width 6 height 6
radio input "true"
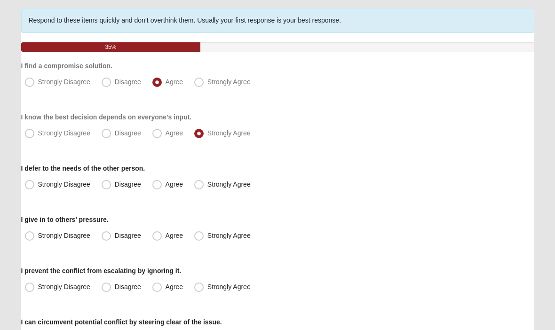
scroll to position [69, 0]
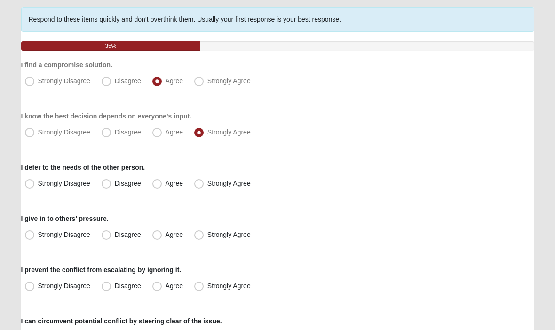
click at [157, 190] on label "Agree" at bounding box center [168, 184] width 40 height 15
click at [157, 187] on input "Agree" at bounding box center [159, 184] width 6 height 6
radio input "true"
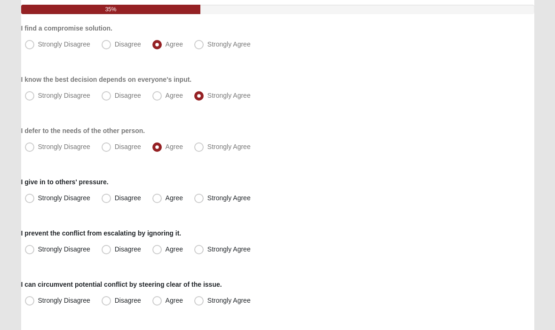
scroll to position [107, 0]
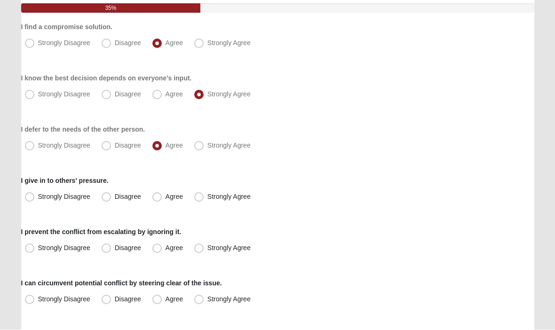
click at [104, 203] on label "Disagree" at bounding box center [122, 197] width 49 height 15
click at [105, 200] on input "Disagree" at bounding box center [108, 197] width 6 height 6
radio input "true"
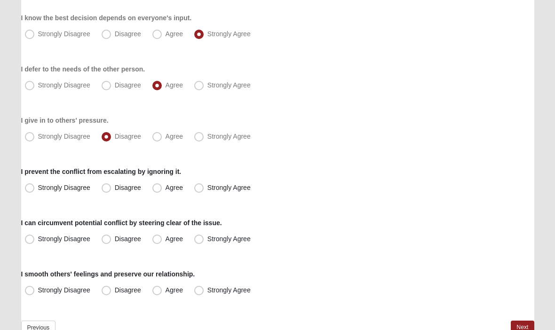
scroll to position [167, 0]
click at [107, 192] on label "Disagree" at bounding box center [122, 187] width 49 height 15
click at [107, 191] on input "Disagree" at bounding box center [108, 188] width 6 height 6
radio input "true"
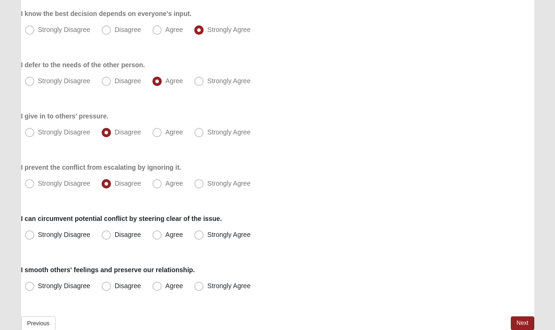
scroll to position [185, 0]
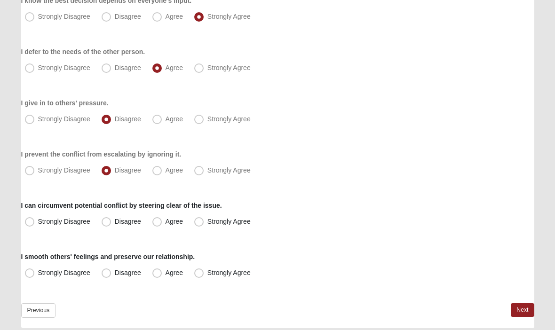
click at [156, 176] on label "Agree" at bounding box center [168, 170] width 40 height 15
click at [156, 173] on input "Agree" at bounding box center [159, 170] width 6 height 6
radio input "true"
click at [155, 228] on label "Agree" at bounding box center [168, 221] width 40 height 15
click at [156, 225] on input "Agree" at bounding box center [159, 222] width 6 height 6
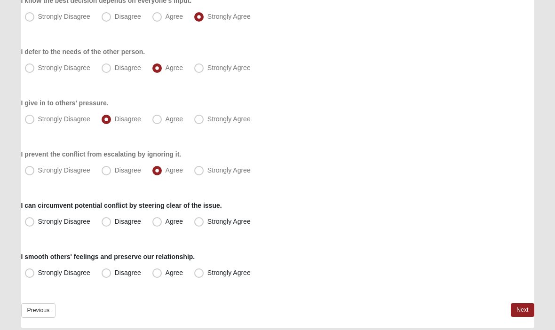
radio input "true"
click at [147, 297] on div "Respond to these items quickly and don’t overthink them. Usually your first res…" at bounding box center [277, 109] width 513 height 437
click at [199, 278] on label "Strongly Agree" at bounding box center [223, 273] width 66 height 15
click at [199, 276] on input "Strongly Agree" at bounding box center [201, 273] width 6 height 6
radio input "true"
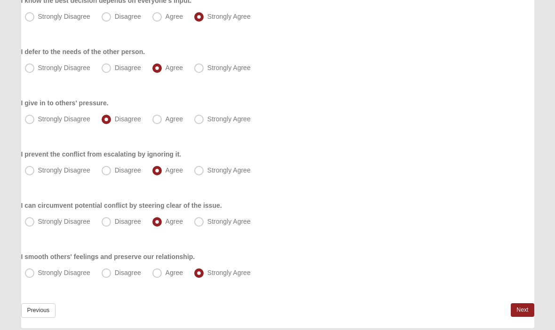
click at [517, 315] on link "Next" at bounding box center [521, 310] width 23 height 14
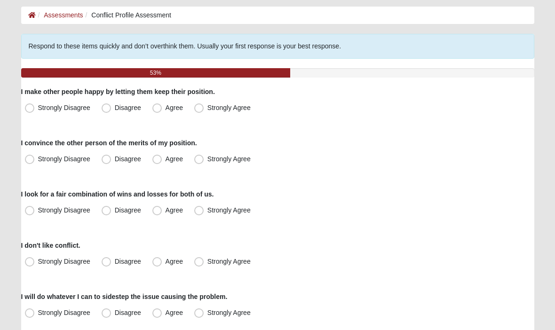
scroll to position [43, 0]
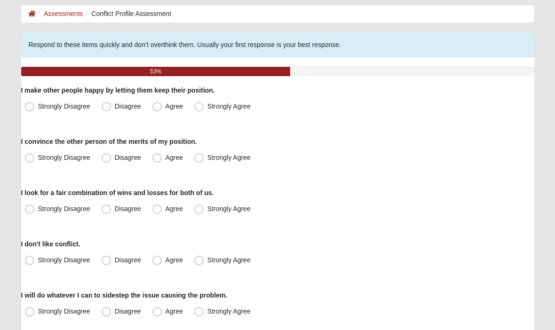
click at [153, 114] on label "Agree" at bounding box center [168, 107] width 40 height 15
click at [156, 110] on input "Agree" at bounding box center [159, 107] width 6 height 6
radio input "true"
click at [157, 164] on label "Agree" at bounding box center [168, 158] width 40 height 15
click at [157, 161] on input "Agree" at bounding box center [159, 158] width 6 height 6
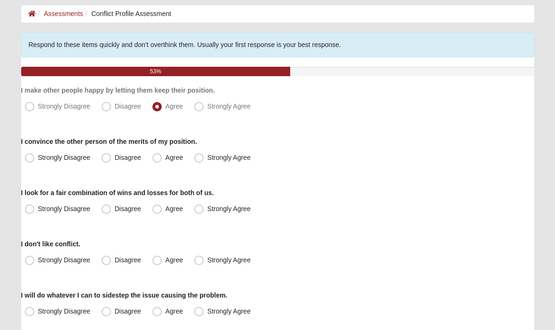
radio input "true"
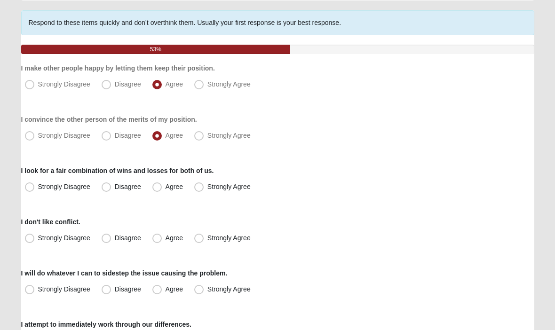
scroll to position [66, 0]
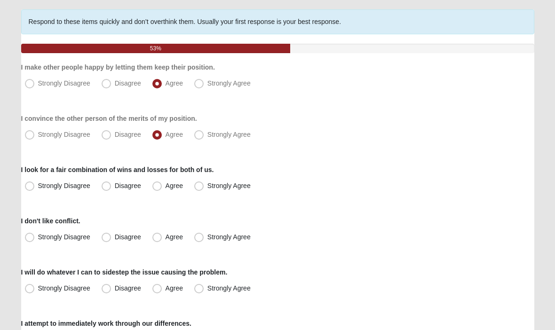
click at [156, 191] on label "Agree" at bounding box center [168, 186] width 40 height 15
click at [156, 189] on input "Agree" at bounding box center [159, 186] width 6 height 6
radio input "true"
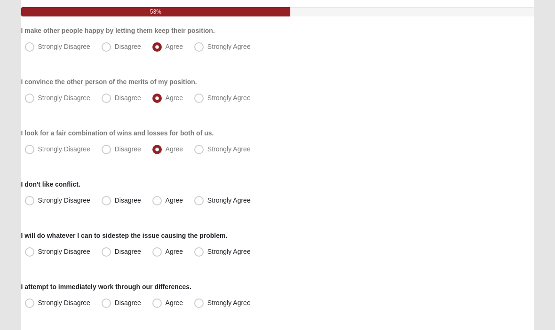
scroll to position [104, 0]
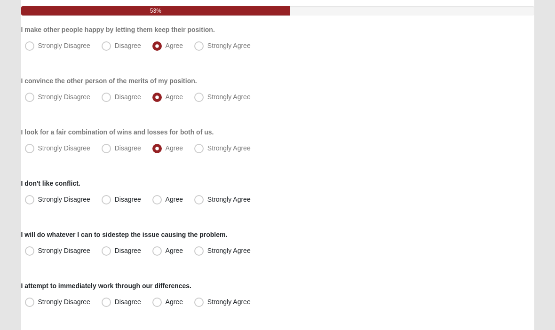
click at [22, 199] on label "Strongly Disagree" at bounding box center [58, 200] width 75 height 15
click at [29, 199] on input "Strongly Disagree" at bounding box center [32, 200] width 6 height 6
radio input "true"
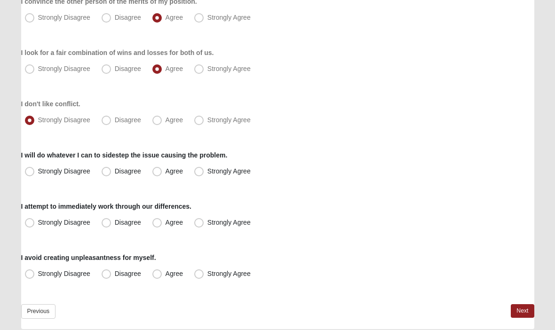
scroll to position [185, 0]
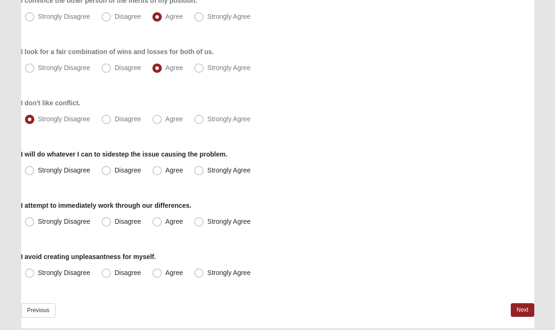
click at [38, 173] on span "Strongly Disagree" at bounding box center [64, 170] width 52 height 8
click at [29, 173] on input "Strongly Disagree" at bounding box center [32, 170] width 6 height 6
radio input "true"
click at [154, 227] on label "Agree" at bounding box center [168, 221] width 40 height 15
click at [156, 225] on input "Agree" at bounding box center [159, 222] width 6 height 6
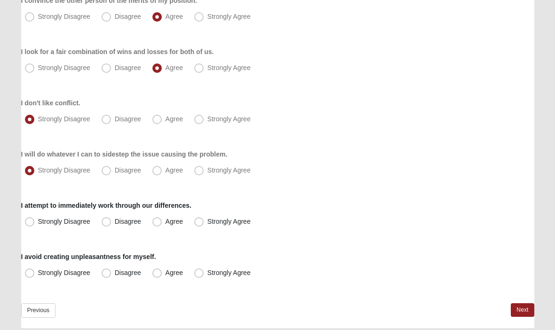
radio input "true"
click at [38, 276] on span "Strongly Disagree" at bounding box center [64, 273] width 52 height 8
click at [32, 276] on input "Strongly Disagree" at bounding box center [32, 273] width 6 height 6
radio input "true"
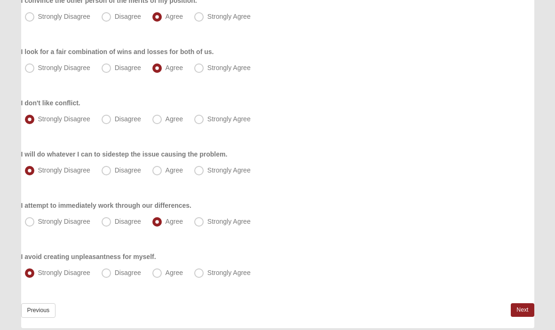
click at [521, 314] on link "Next" at bounding box center [521, 310] width 23 height 14
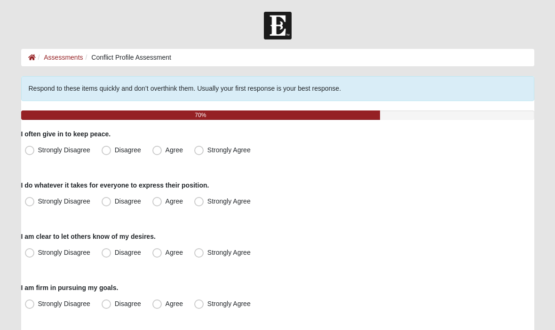
click at [106, 157] on label "Disagree" at bounding box center [122, 150] width 49 height 15
click at [106, 153] on input "Disagree" at bounding box center [108, 150] width 6 height 6
radio input "true"
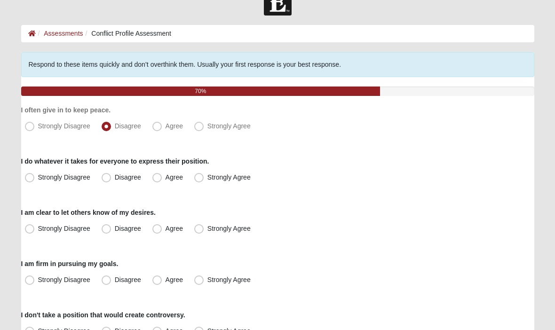
scroll to position [26, 0]
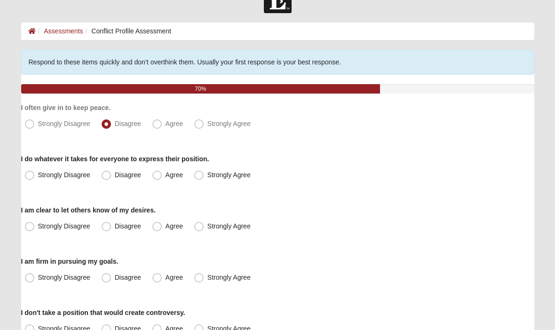
click at [198, 181] on label "Strongly Agree" at bounding box center [223, 175] width 66 height 15
click at [198, 179] on input "Strongly Agree" at bounding box center [201, 175] width 6 height 6
radio input "true"
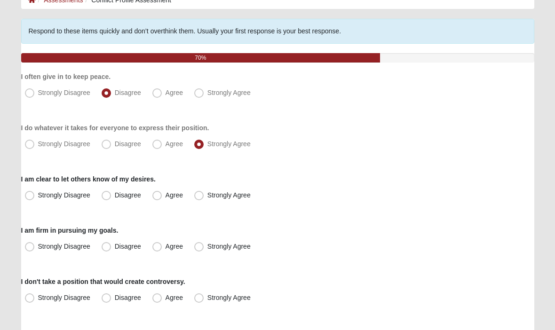
scroll to position [58, 0]
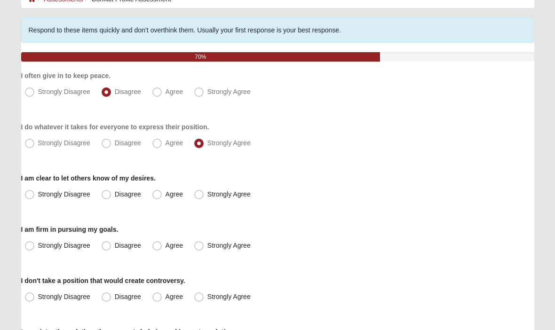
click at [157, 201] on label "Agree" at bounding box center [168, 195] width 40 height 15
click at [157, 198] on input "Agree" at bounding box center [159, 195] width 6 height 6
radio input "true"
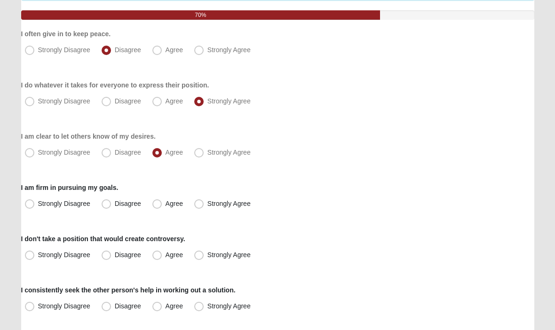
scroll to position [101, 0]
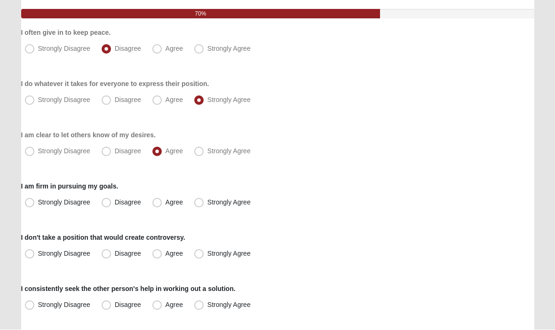
click at [115, 206] on span "Disagree" at bounding box center [128, 203] width 26 height 8
click at [106, 206] on input "Disagree" at bounding box center [108, 203] width 6 height 6
radio input "true"
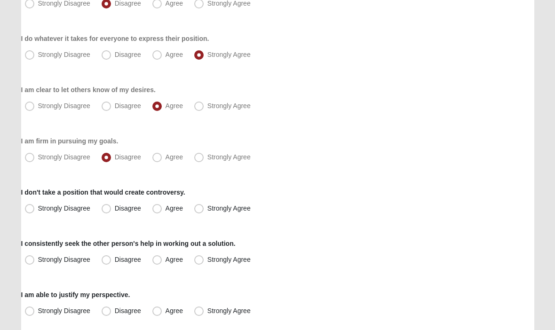
scroll to position [148, 0]
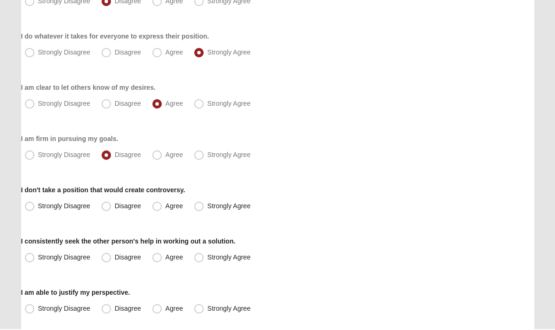
click at [104, 211] on label "Disagree" at bounding box center [122, 207] width 49 height 15
click at [105, 210] on input "Disagree" at bounding box center [108, 207] width 6 height 6
radio input "true"
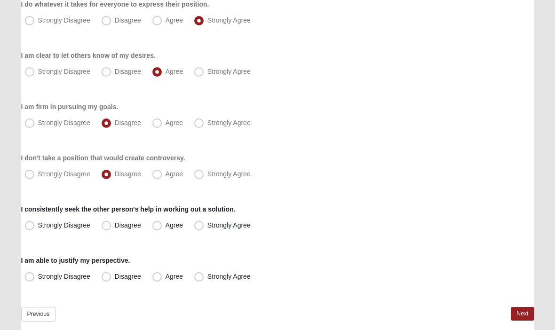
scroll to position [185, 0]
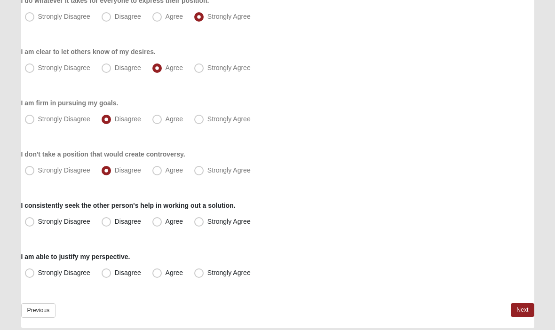
click at [152, 229] on label "Agree" at bounding box center [168, 221] width 40 height 15
click at [156, 225] on input "Agree" at bounding box center [159, 222] width 6 height 6
radio input "true"
click at [165, 276] on span "Agree" at bounding box center [173, 273] width 17 height 8
click at [156, 276] on input "Agree" at bounding box center [159, 273] width 6 height 6
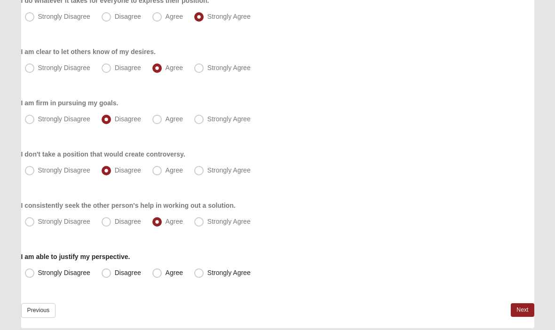
radio input "true"
click at [516, 315] on link "Next" at bounding box center [521, 310] width 23 height 14
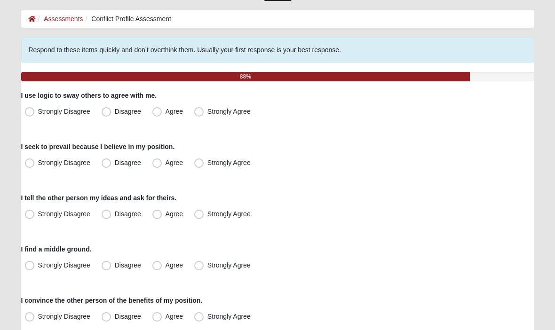
scroll to position [41, 0]
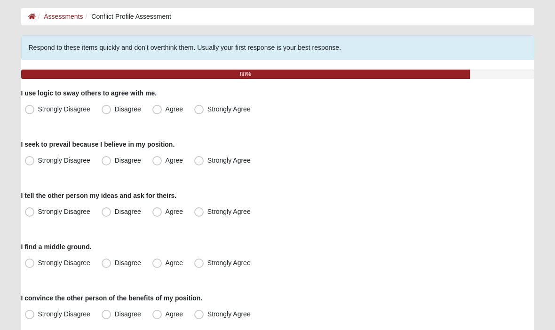
click at [165, 112] on span "Agree" at bounding box center [173, 109] width 17 height 8
click at [156, 112] on input "Agree" at bounding box center [159, 109] width 6 height 6
radio input "true"
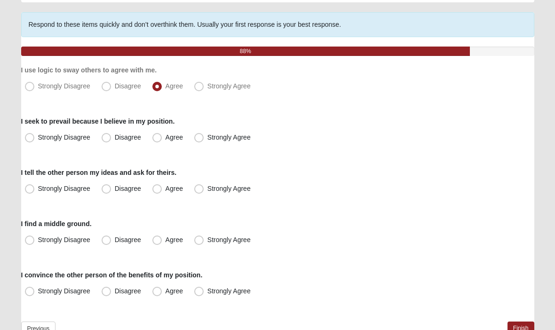
scroll to position [64, 0]
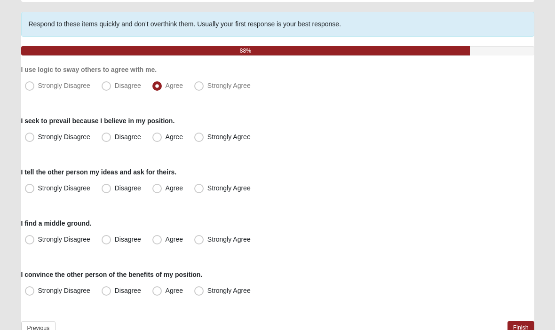
click at [157, 144] on label "Agree" at bounding box center [168, 137] width 40 height 15
click at [157, 140] on input "Agree" at bounding box center [159, 137] width 6 height 6
radio input "true"
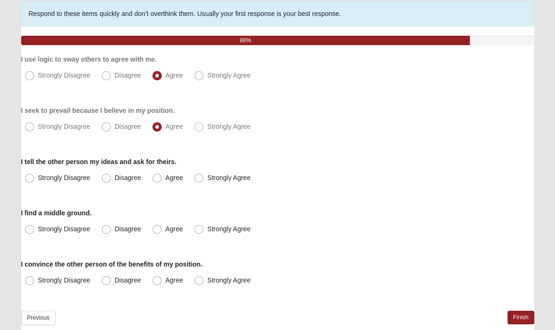
scroll to position [82, 0]
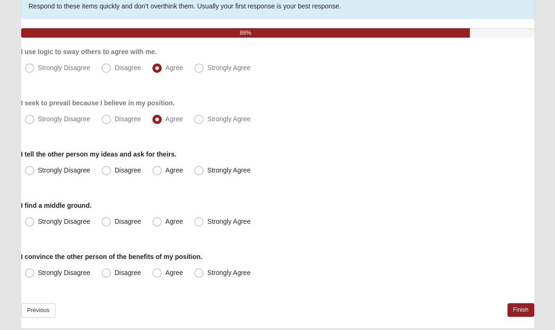
click at [154, 176] on label "Agree" at bounding box center [168, 170] width 40 height 15
click at [156, 173] on input "Agree" at bounding box center [159, 170] width 6 height 6
radio input "true"
click at [198, 175] on label "Strongly Agree" at bounding box center [223, 170] width 66 height 15
click at [198, 173] on input "Strongly Agree" at bounding box center [201, 170] width 6 height 6
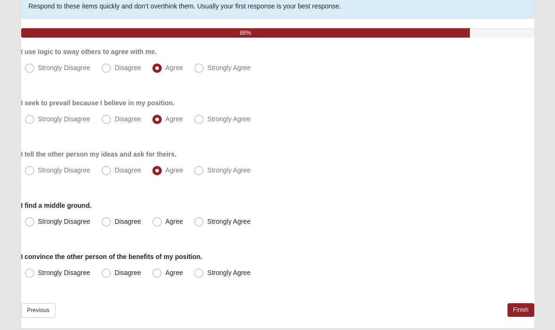
radio input "true"
click at [159, 227] on label "Agree" at bounding box center [168, 221] width 40 height 15
click at [159, 225] on input "Agree" at bounding box center [159, 222] width 6 height 6
radio input "true"
click at [105, 278] on label "Disagree" at bounding box center [122, 273] width 49 height 15
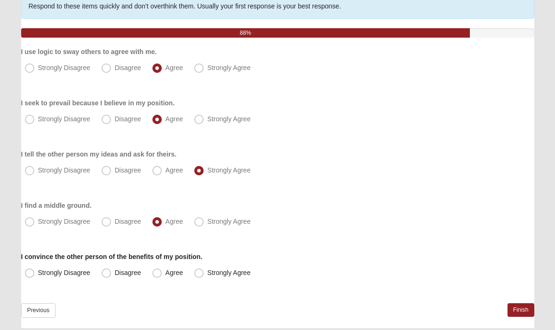
click at [105, 276] on input "Disagree" at bounding box center [108, 273] width 6 height 6
radio input "true"
click at [165, 276] on span "Agree" at bounding box center [173, 273] width 17 height 8
click at [156, 276] on input "Agree" at bounding box center [159, 273] width 6 height 6
radio input "true"
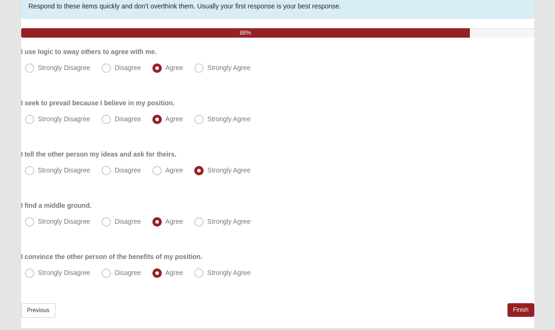
click at [517, 313] on link "Finish" at bounding box center [520, 310] width 27 height 14
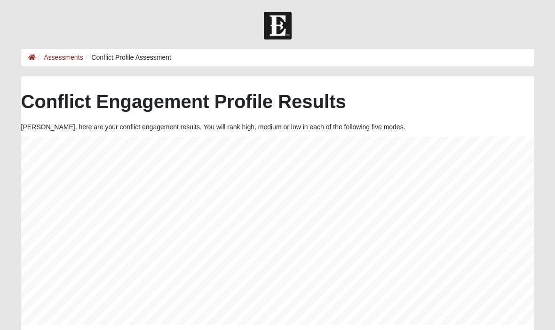
click at [62, 60] on link "Assessments" at bounding box center [63, 58] width 39 height 8
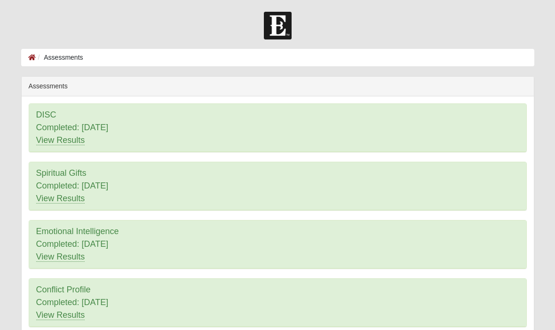
scroll to position [141, 0]
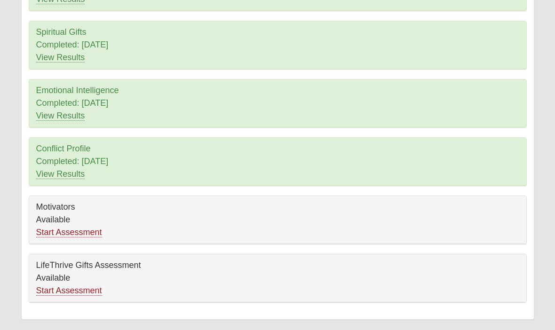
click at [55, 237] on link "Start Assessment" at bounding box center [69, 232] width 66 height 10
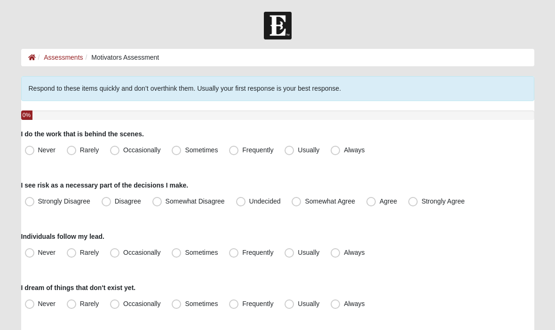
click at [242, 153] on span "Frequently" at bounding box center [257, 150] width 31 height 8
click at [237, 153] on input "Frequently" at bounding box center [236, 150] width 6 height 6
radio input "true"
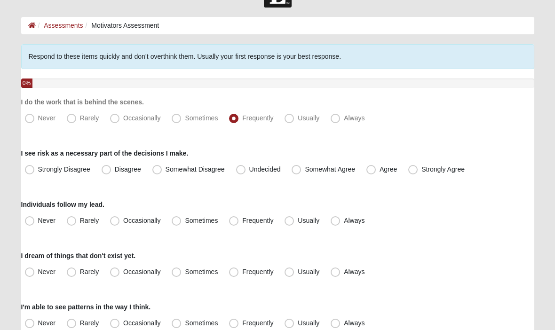
scroll to position [32, 0]
click at [379, 172] on span "Agree" at bounding box center [387, 169] width 17 height 8
click at [373, 172] on input "Agree" at bounding box center [373, 169] width 6 height 6
radio input "true"
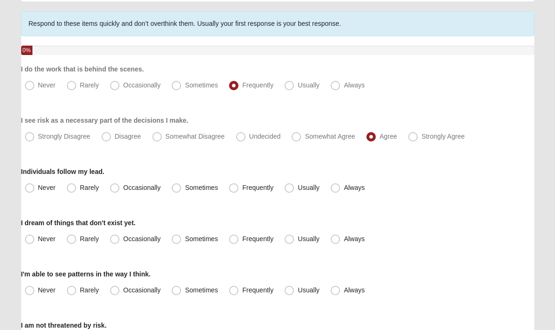
scroll to position [65, 0]
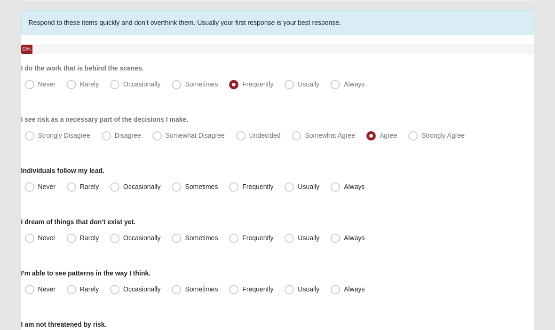
click at [287, 193] on label "Usually" at bounding box center [303, 187] width 44 height 15
click at [288, 190] on input "Usually" at bounding box center [291, 187] width 6 height 6
radio input "true"
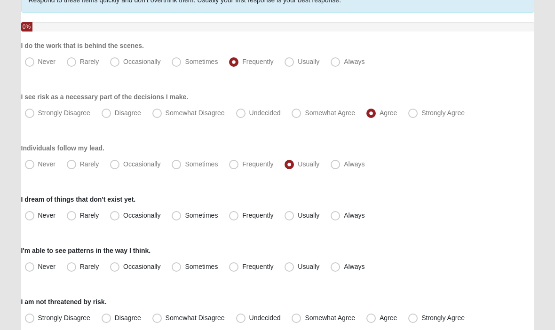
scroll to position [90, 0]
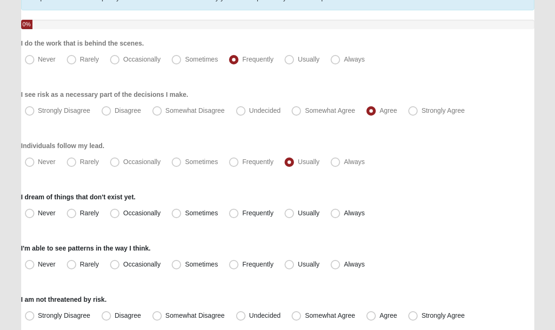
click at [335, 219] on label "Always" at bounding box center [348, 213] width 43 height 15
click at [335, 217] on input "Always" at bounding box center [337, 214] width 6 height 6
radio input "true"
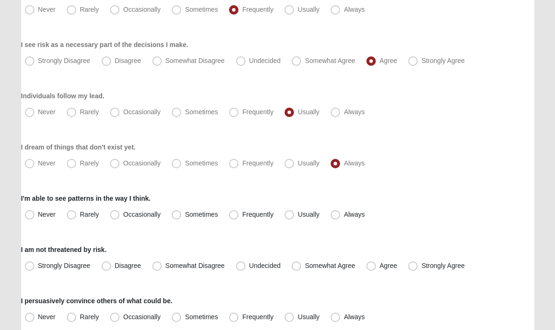
scroll to position [141, 0]
click at [285, 220] on label "Usually" at bounding box center [303, 214] width 44 height 15
click at [288, 217] on input "Usually" at bounding box center [291, 214] width 6 height 6
radio input "true"
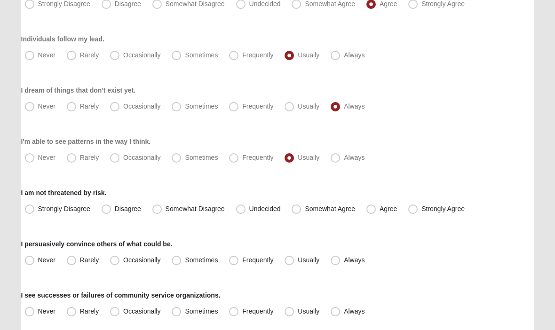
scroll to position [197, 0]
click at [376, 215] on label "Agree" at bounding box center [382, 209] width 40 height 15
click at [376, 212] on input "Agree" at bounding box center [373, 209] width 6 height 6
radio input "true"
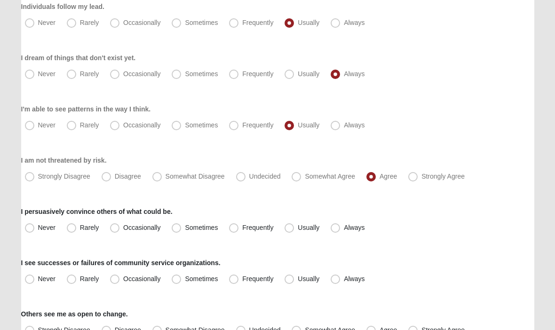
scroll to position [231, 0]
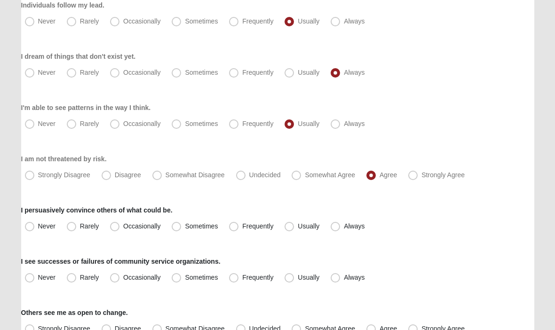
click at [297, 229] on span "Usually" at bounding box center [308, 226] width 22 height 8
click at [288, 229] on input "Usually" at bounding box center [291, 226] width 6 height 6
radio input "true"
click at [334, 233] on label "Always" at bounding box center [348, 226] width 43 height 15
click at [334, 229] on input "Always" at bounding box center [337, 226] width 6 height 6
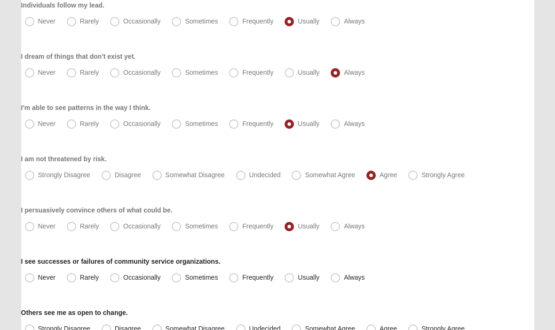
radio input "true"
click at [297, 224] on span "Usually" at bounding box center [308, 226] width 22 height 8
click at [291, 224] on input "Usually" at bounding box center [291, 226] width 6 height 6
radio input "true"
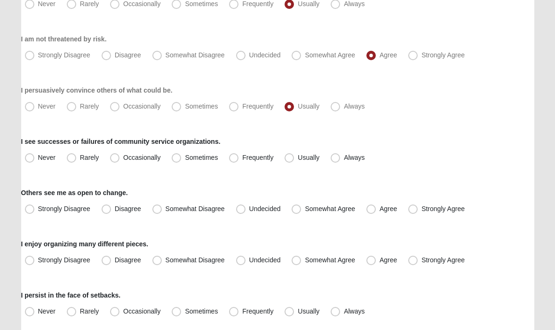
scroll to position [352, 0]
click at [297, 156] on span "Usually" at bounding box center [308, 157] width 22 height 8
click at [288, 156] on input "Usually" at bounding box center [291, 157] width 6 height 6
radio input "true"
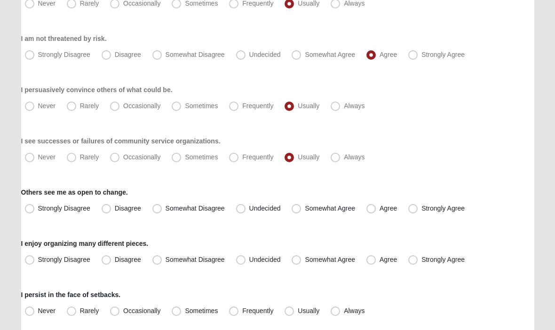
click at [305, 210] on span "Somewhat Agree" at bounding box center [330, 208] width 50 height 8
click at [298, 210] on input "Somewhat Agree" at bounding box center [298, 208] width 6 height 6
radio input "true"
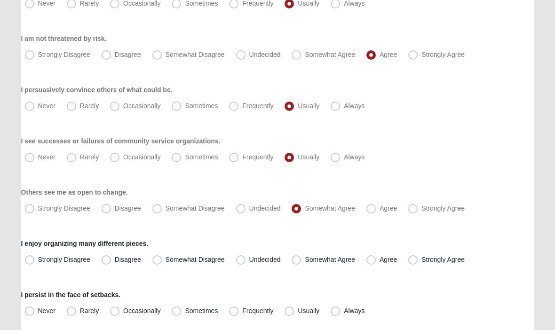
click at [371, 266] on label "Agree" at bounding box center [382, 259] width 40 height 15
click at [371, 263] on input "Agree" at bounding box center [373, 260] width 6 height 6
radio input "true"
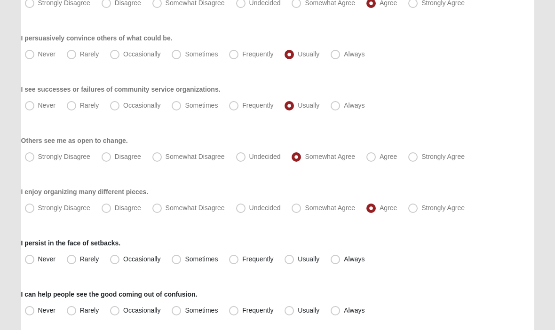
scroll to position [408, 0]
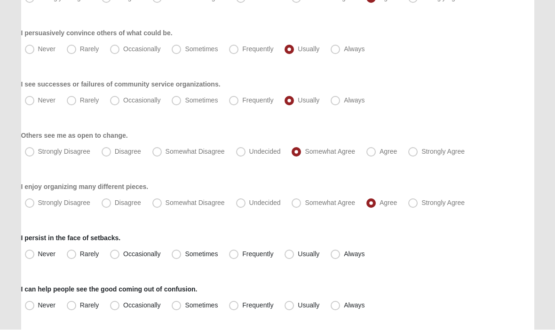
click at [327, 252] on label "Always" at bounding box center [348, 254] width 43 height 15
click at [334, 252] on input "Always" at bounding box center [337, 254] width 6 height 6
radio input "true"
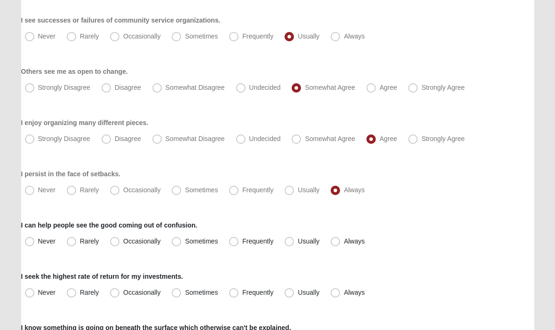
scroll to position [481, 0]
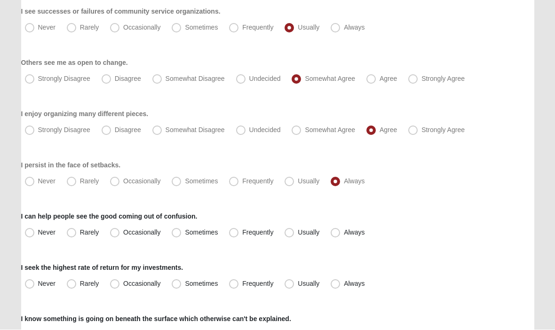
click at [297, 235] on span "Usually" at bounding box center [308, 233] width 22 height 8
click at [292, 235] on input "Usually" at bounding box center [291, 233] width 6 height 6
radio input "true"
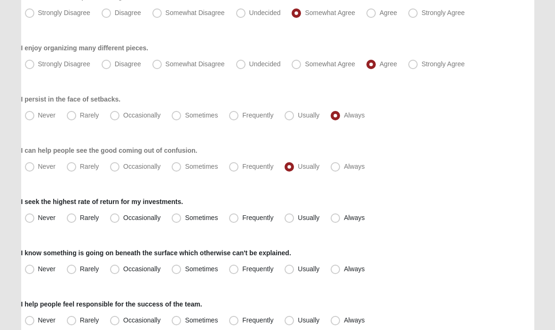
scroll to position [547, 0]
click at [242, 216] on span "Frequently" at bounding box center [257, 218] width 31 height 8
click at [234, 216] on input "Frequently" at bounding box center [236, 218] width 6 height 6
radio input "true"
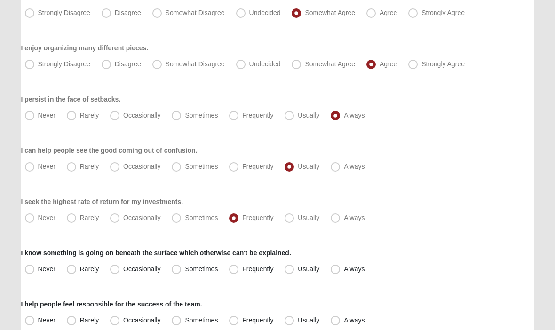
click at [185, 218] on span "Sometimes" at bounding box center [201, 218] width 33 height 8
click at [178, 218] on input "Sometimes" at bounding box center [178, 218] width 6 height 6
radio input "true"
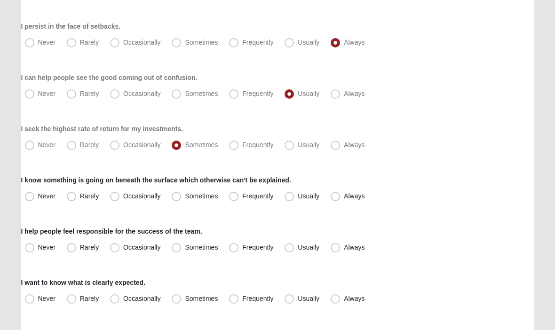
scroll to position [627, 0]
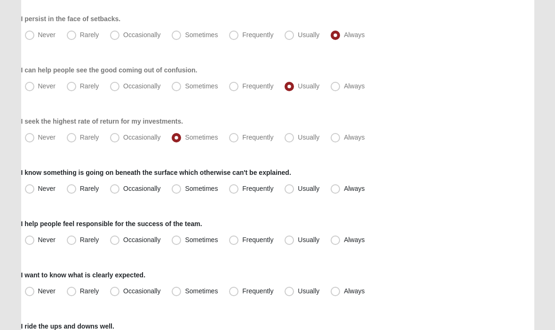
click at [242, 191] on span "Frequently" at bounding box center [257, 189] width 31 height 8
click at [233, 191] on input "Frequently" at bounding box center [236, 189] width 6 height 6
radio input "true"
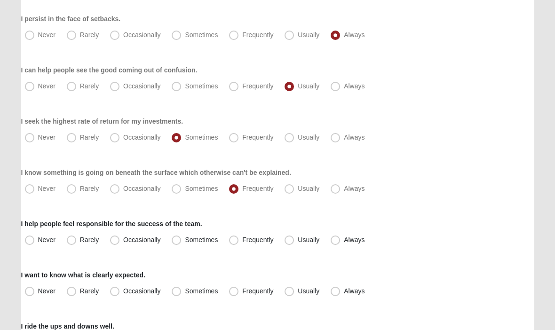
click at [344, 242] on span "Always" at bounding box center [354, 240] width 21 height 8
click at [337, 242] on input "Always" at bounding box center [337, 240] width 6 height 6
radio input "true"
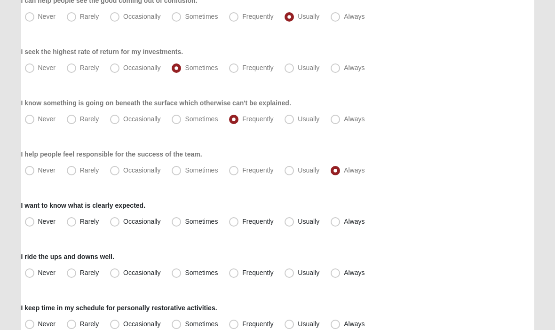
scroll to position [704, 0]
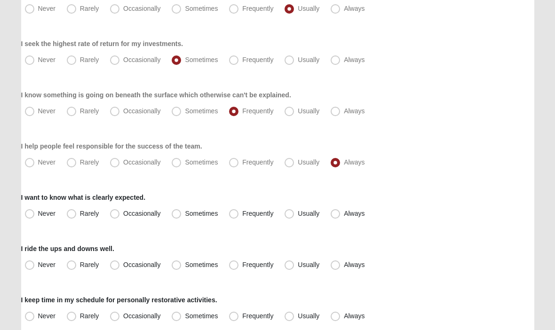
click at [242, 217] on span "Frequently" at bounding box center [257, 214] width 31 height 8
click at [235, 217] on input "Frequently" at bounding box center [236, 214] width 6 height 6
radio input "true"
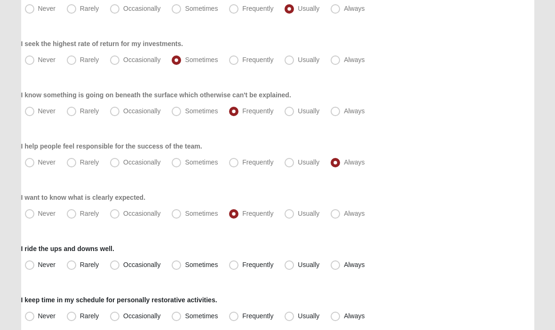
click at [297, 266] on span "Usually" at bounding box center [308, 265] width 22 height 8
click at [292, 266] on input "Usually" at bounding box center [291, 265] width 6 height 6
radio input "true"
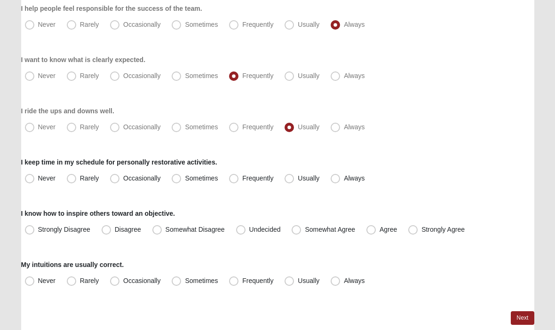
scroll to position [850, 0]
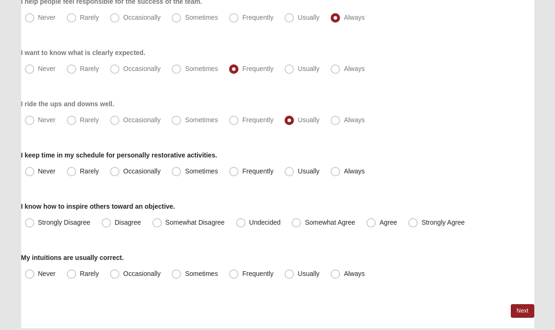
click at [242, 173] on span "Frequently" at bounding box center [257, 171] width 31 height 8
click at [233, 173] on input "Frequently" at bounding box center [236, 171] width 6 height 6
radio input "true"
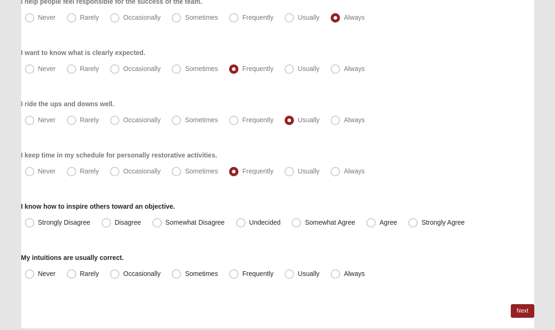
click at [418, 222] on label "Strongly Agree" at bounding box center [437, 222] width 66 height 15
click at [418, 222] on input "Strongly Agree" at bounding box center [415, 222] width 6 height 6
radio input "true"
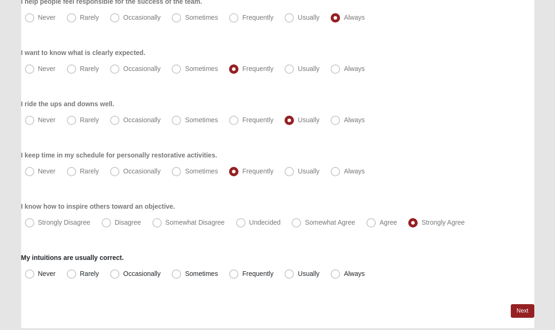
click at [297, 275] on span "Usually" at bounding box center [308, 274] width 22 height 8
click at [288, 275] on input "Usually" at bounding box center [291, 274] width 6 height 6
radio input "true"
click at [524, 311] on link "Next" at bounding box center [521, 311] width 23 height 14
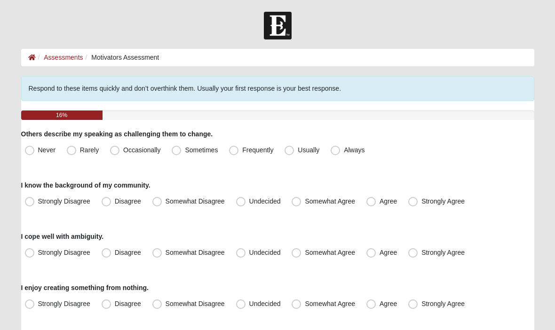
click at [297, 151] on span "Usually" at bounding box center [308, 150] width 22 height 8
click at [289, 151] on input "Usually" at bounding box center [291, 150] width 6 height 6
radio input "true"
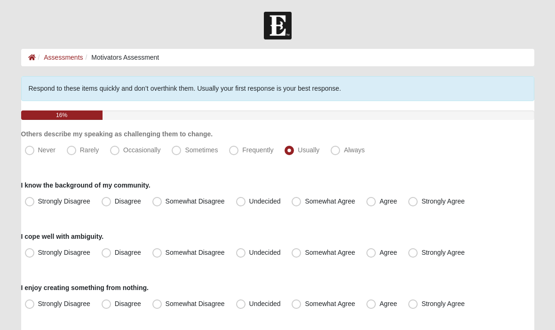
click at [305, 203] on span "Somewhat Agree" at bounding box center [330, 201] width 50 height 8
click at [299, 203] on input "Somewhat Agree" at bounding box center [298, 201] width 6 height 6
radio input "true"
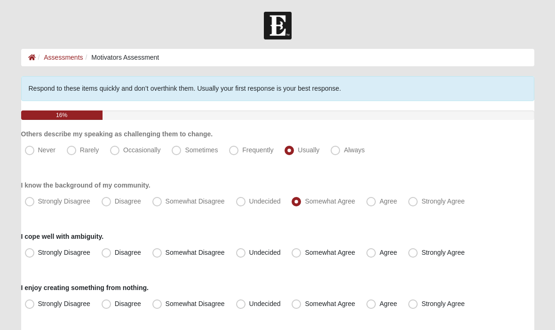
click at [420, 258] on label "Strongly Agree" at bounding box center [437, 252] width 66 height 15
click at [418, 256] on input "Strongly Agree" at bounding box center [415, 253] width 6 height 6
radio input "true"
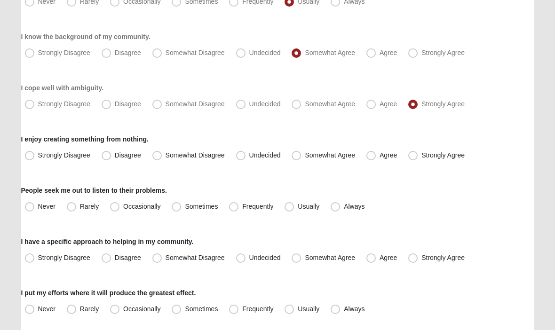
scroll to position [155, 0]
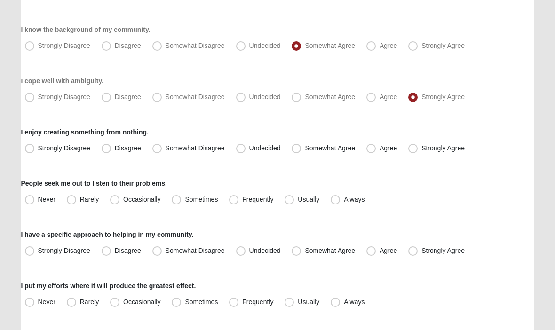
click at [379, 96] on span "Agree" at bounding box center [387, 98] width 17 height 8
click at [370, 96] on input "Agree" at bounding box center [373, 97] width 6 height 6
radio input "true"
click at [421, 152] on span "Strongly Agree" at bounding box center [442, 149] width 43 height 8
click at [415, 152] on input "Strongly Agree" at bounding box center [415, 149] width 6 height 6
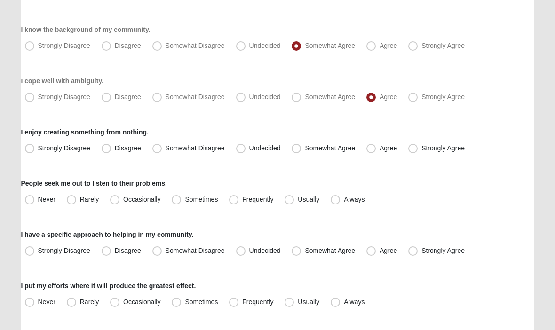
radio input "true"
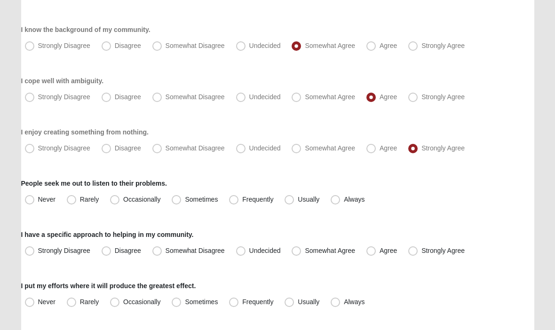
click at [242, 197] on span "Frequently" at bounding box center [257, 200] width 31 height 8
click at [234, 197] on input "Frequently" at bounding box center [236, 200] width 6 height 6
radio input "true"
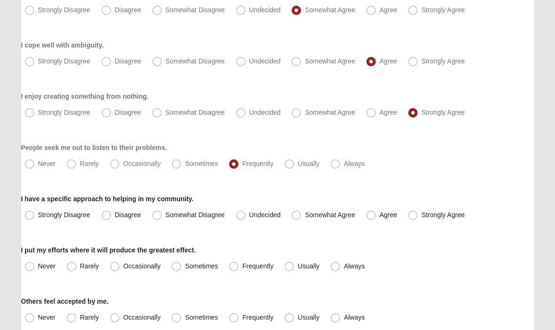
scroll to position [194, 0]
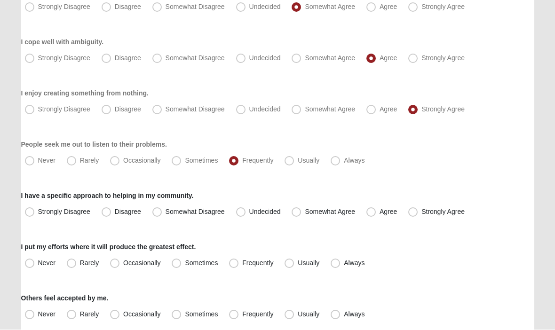
click at [305, 214] on span "Somewhat Agree" at bounding box center [330, 212] width 50 height 8
click at [297, 214] on input "Somewhat Agree" at bounding box center [298, 212] width 6 height 6
radio input "true"
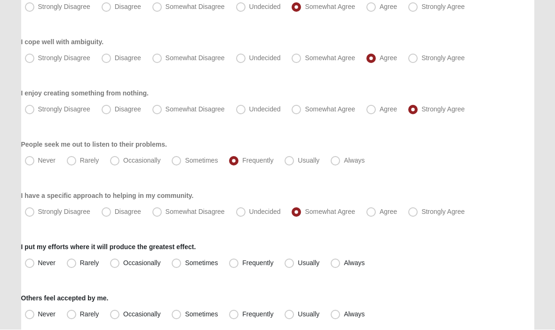
click at [297, 265] on span "Usually" at bounding box center [308, 263] width 22 height 8
click at [288, 265] on input "Usually" at bounding box center [291, 263] width 6 height 6
radio input "true"
click at [297, 313] on span "Usually" at bounding box center [308, 315] width 22 height 8
click at [289, 313] on input "Usually" at bounding box center [291, 315] width 6 height 6
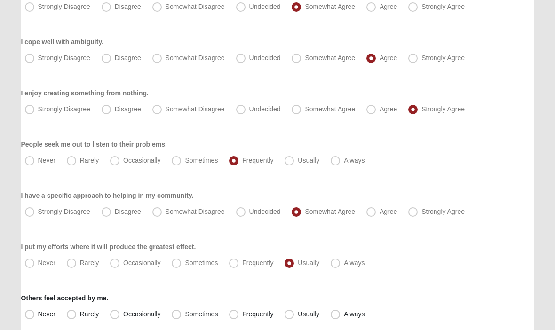
radio input "true"
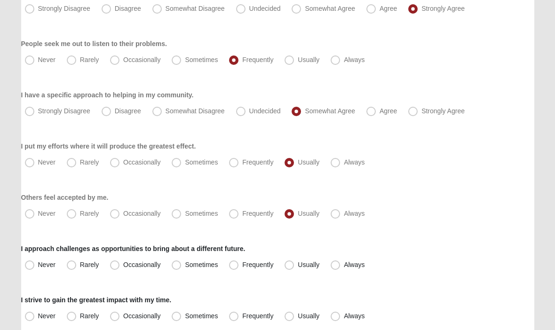
scroll to position [304, 0]
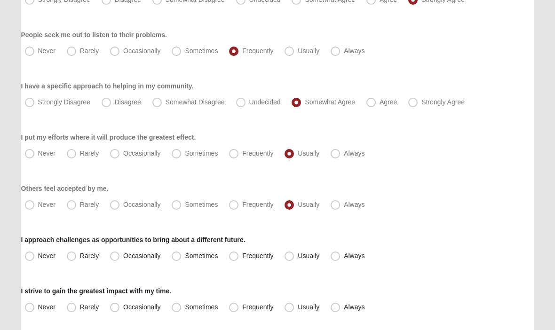
click at [242, 258] on span "Frequently" at bounding box center [257, 256] width 31 height 8
click at [233, 258] on input "Frequently" at bounding box center [236, 256] width 6 height 6
radio input "true"
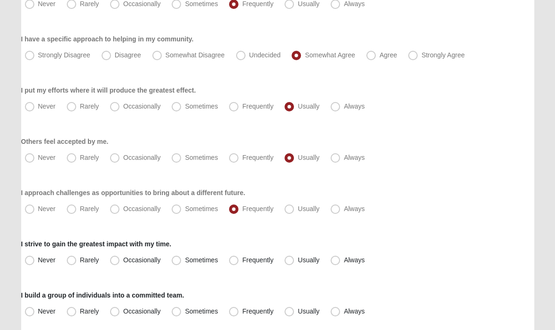
scroll to position [352, 0]
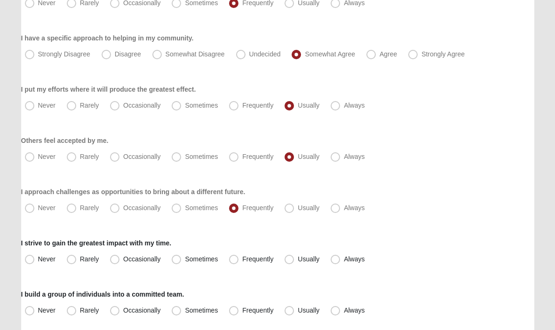
click at [344, 211] on span "Always" at bounding box center [354, 208] width 21 height 8
click at [336, 211] on input "Always" at bounding box center [337, 208] width 6 height 6
radio input "true"
click at [297, 211] on span "Usually" at bounding box center [308, 208] width 22 height 8
click at [289, 211] on input "Usually" at bounding box center [291, 208] width 6 height 6
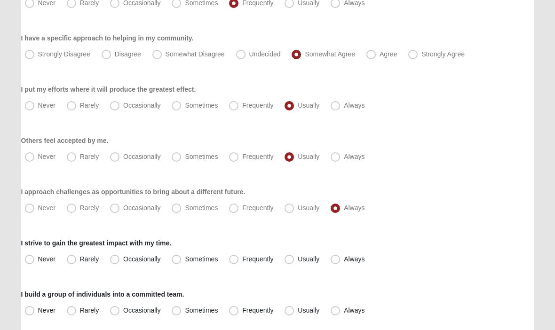
radio input "true"
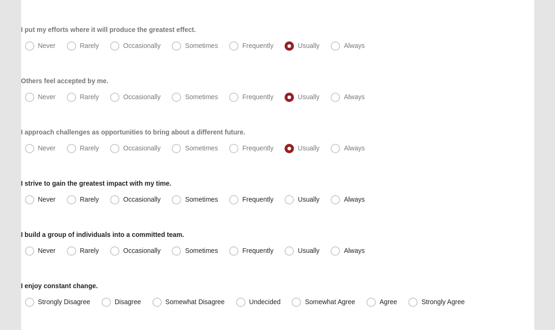
scroll to position [412, 0]
click at [297, 201] on span "Usually" at bounding box center [308, 199] width 22 height 8
click at [288, 201] on input "Usually" at bounding box center [291, 199] width 6 height 6
radio input "true"
click at [330, 204] on label "Always" at bounding box center [348, 199] width 43 height 15
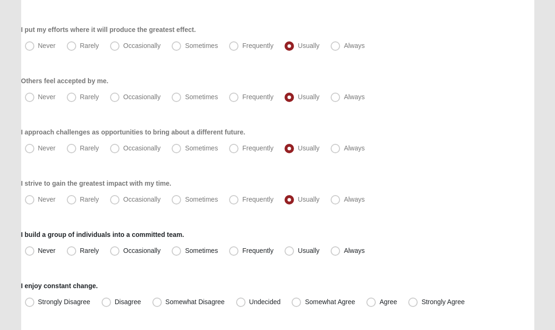
click at [334, 203] on input "Always" at bounding box center [337, 199] width 6 height 6
radio input "true"
click at [297, 198] on span "Usually" at bounding box center [308, 199] width 22 height 8
click at [293, 198] on input "Usually" at bounding box center [291, 199] width 6 height 6
radio input "true"
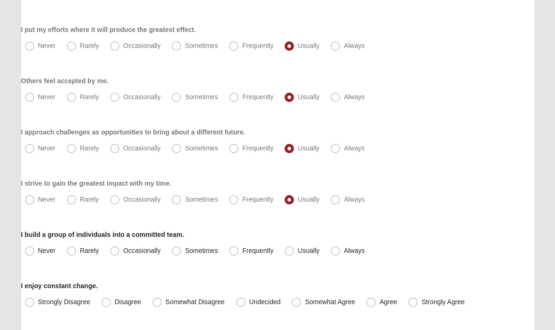
click at [297, 250] on span "Usually" at bounding box center [308, 251] width 22 height 8
click at [288, 250] on input "Usually" at bounding box center [291, 251] width 6 height 6
radio input "true"
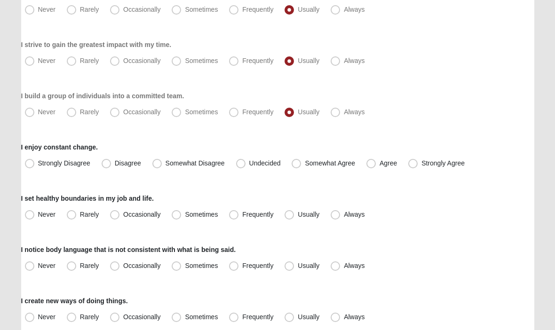
scroll to position [551, 0]
click at [305, 161] on span "Somewhat Agree" at bounding box center [330, 163] width 50 height 8
click at [296, 161] on input "Somewhat Agree" at bounding box center [298, 163] width 6 height 6
radio input "true"
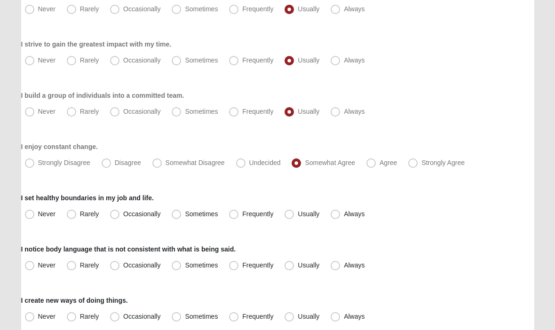
click at [379, 166] on span "Agree" at bounding box center [387, 163] width 17 height 8
click at [371, 166] on input "Agree" at bounding box center [373, 163] width 6 height 6
radio input "true"
click at [297, 216] on span "Usually" at bounding box center [308, 214] width 22 height 8
click at [292, 216] on input "Usually" at bounding box center [291, 214] width 6 height 6
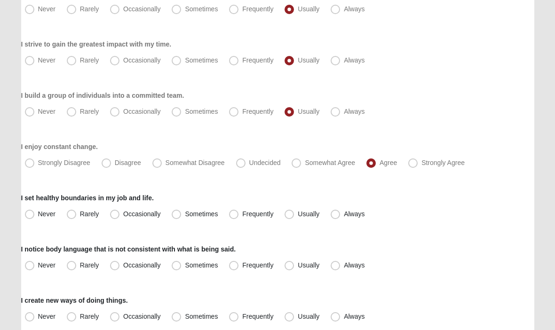
radio input "true"
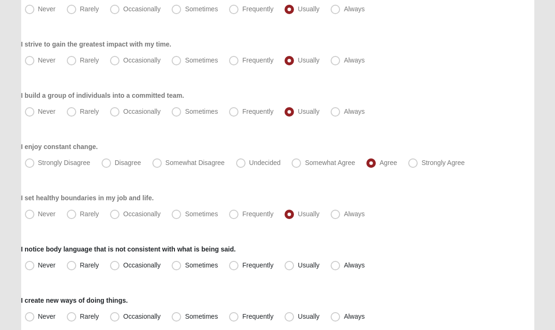
click at [297, 265] on span "Usually" at bounding box center [308, 265] width 22 height 8
click at [290, 265] on input "Usually" at bounding box center [291, 265] width 6 height 6
radio input "true"
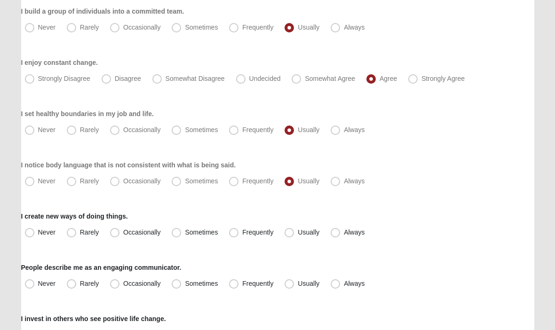
scroll to position [637, 0]
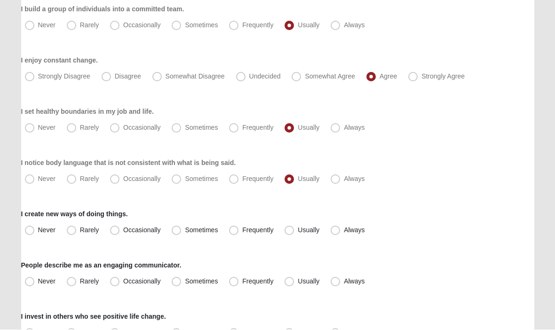
click at [344, 231] on span "Always" at bounding box center [354, 231] width 21 height 8
click at [334, 231] on input "Always" at bounding box center [337, 230] width 6 height 6
radio input "true"
click at [297, 230] on span "Usually" at bounding box center [308, 231] width 22 height 8
click at [288, 230] on input "Usually" at bounding box center [291, 230] width 6 height 6
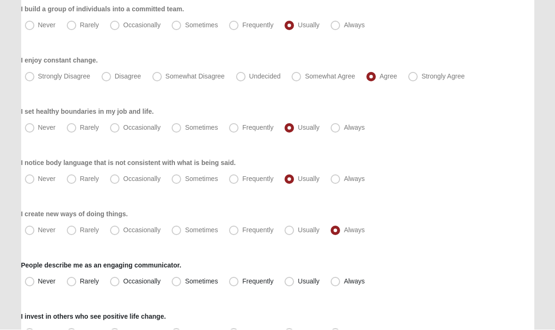
radio input "true"
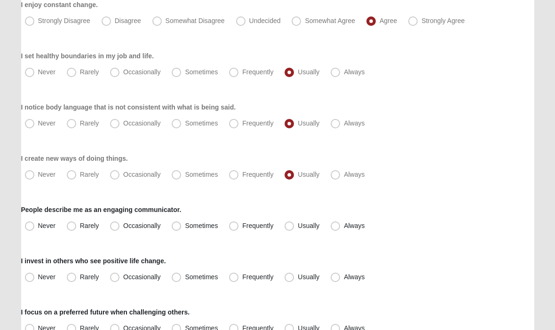
scroll to position [694, 0]
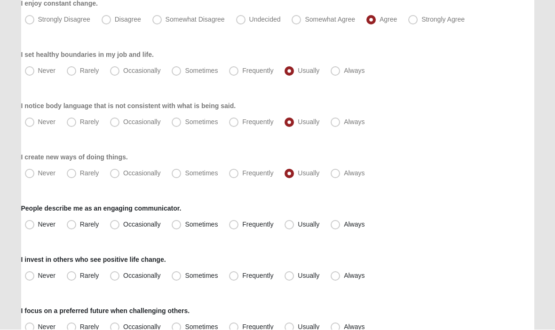
click at [242, 223] on span "Frequently" at bounding box center [257, 225] width 31 height 8
click at [233, 223] on input "Frequently" at bounding box center [236, 225] width 6 height 6
radio input "true"
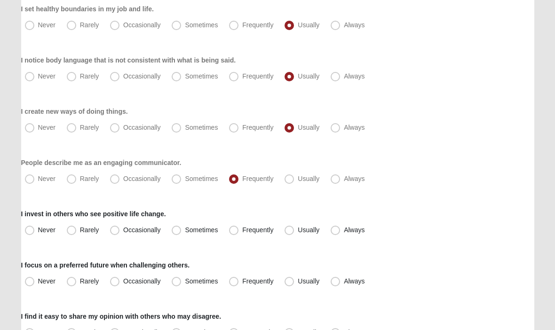
scroll to position [743, 0]
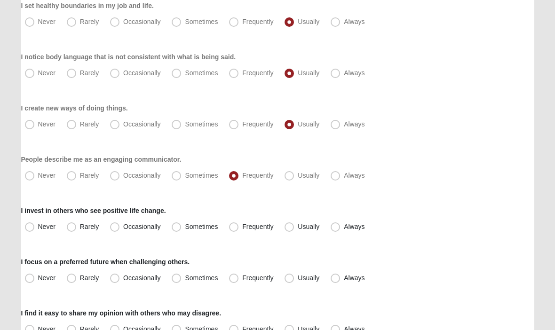
click at [297, 227] on span "Usually" at bounding box center [308, 227] width 22 height 8
click at [290, 227] on input "Usually" at bounding box center [291, 227] width 6 height 6
radio input "true"
click at [297, 280] on span "Usually" at bounding box center [308, 278] width 22 height 8
click at [289, 280] on input "Usually" at bounding box center [291, 278] width 6 height 6
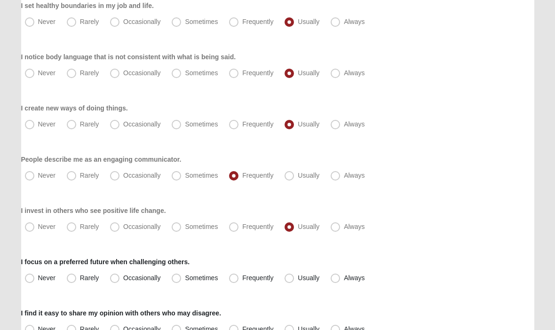
radio input "true"
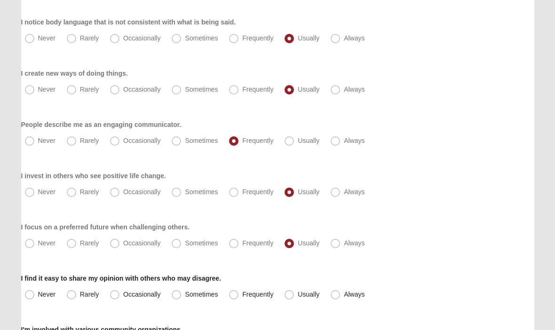
scroll to position [851, 0]
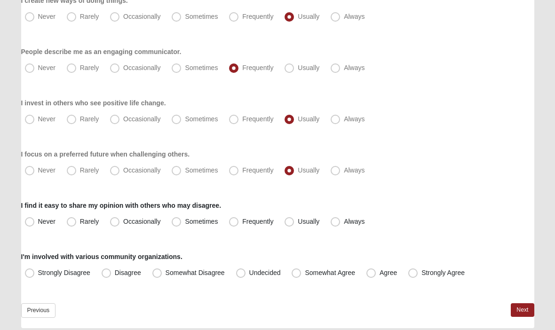
click at [334, 227] on label "Always" at bounding box center [348, 221] width 43 height 15
click at [334, 225] on input "Always" at bounding box center [337, 222] width 6 height 6
radio input "true"
click at [305, 273] on span "Somewhat Agree" at bounding box center [330, 273] width 50 height 8
click at [296, 273] on input "Somewhat Agree" at bounding box center [298, 273] width 6 height 6
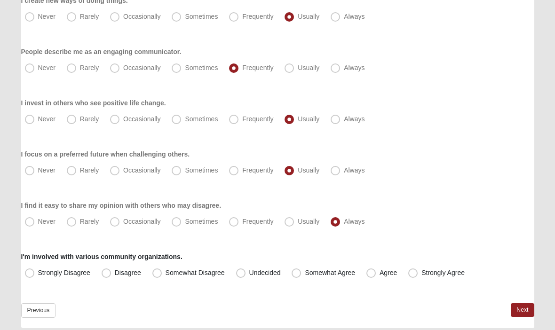
radio input "true"
click at [519, 313] on link "Next" at bounding box center [521, 310] width 23 height 14
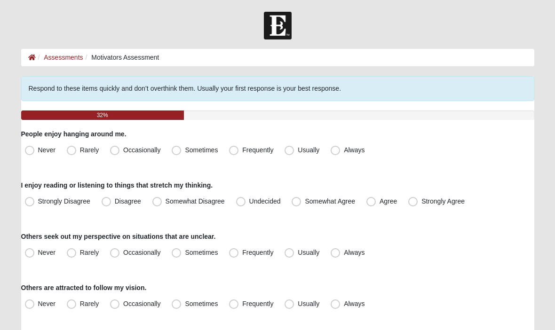
click at [242, 149] on span "Frequently" at bounding box center [257, 150] width 31 height 8
click at [233, 149] on input "Frequently" at bounding box center [236, 150] width 6 height 6
radio input "true"
click at [421, 202] on span "Strongly Agree" at bounding box center [442, 201] width 43 height 8
click at [416, 202] on input "Strongly Agree" at bounding box center [415, 201] width 6 height 6
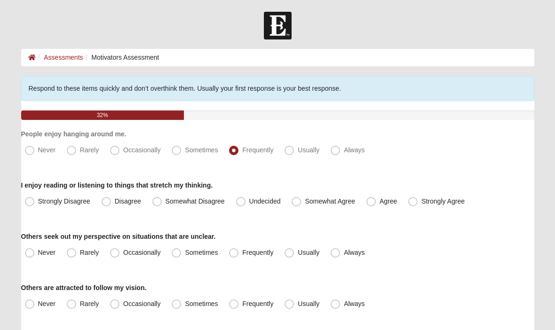
radio input "true"
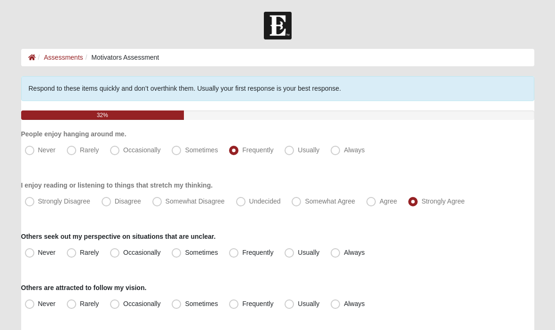
click at [242, 254] on span "Frequently" at bounding box center [257, 253] width 31 height 8
click at [233, 254] on input "Frequently" at bounding box center [236, 253] width 6 height 6
radio input "true"
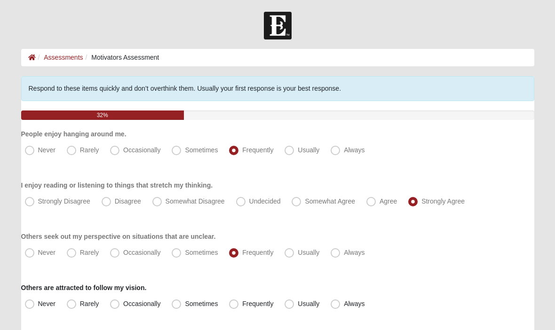
click at [286, 258] on label "Usually" at bounding box center [303, 252] width 44 height 15
click at [288, 256] on input "Usually" at bounding box center [291, 253] width 6 height 6
radio input "true"
click at [297, 306] on span "Usually" at bounding box center [308, 304] width 22 height 8
click at [288, 306] on input "Usually" at bounding box center [291, 304] width 6 height 6
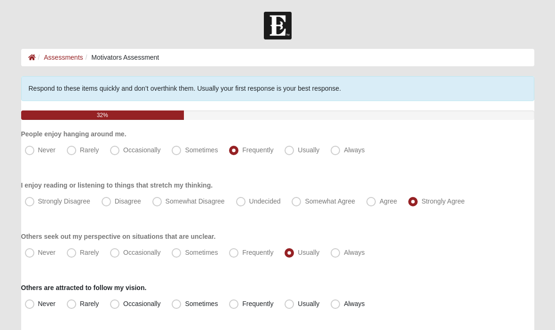
radio input "true"
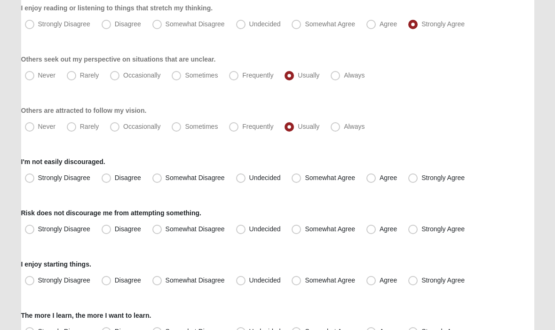
scroll to position [177, 0]
click at [379, 178] on span "Agree" at bounding box center [387, 178] width 17 height 8
click at [373, 178] on input "Agree" at bounding box center [373, 178] width 6 height 6
radio input "true"
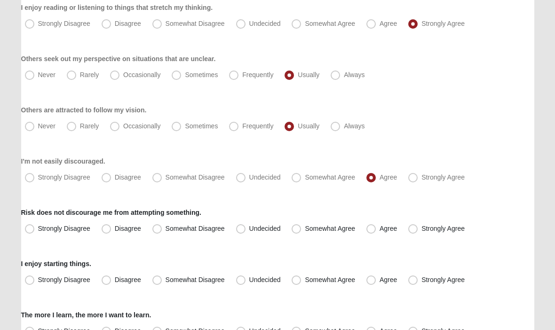
click at [379, 230] on span "Agree" at bounding box center [387, 229] width 17 height 8
click at [372, 230] on input "Agree" at bounding box center [373, 229] width 6 height 6
radio input "true"
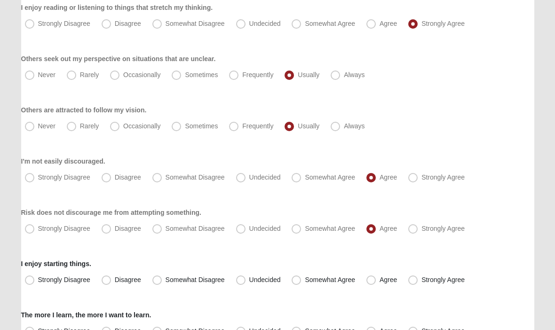
click at [421, 284] on span "Strongly Agree" at bounding box center [442, 280] width 43 height 8
click at [416, 283] on input "Strongly Agree" at bounding box center [415, 280] width 6 height 6
radio input "true"
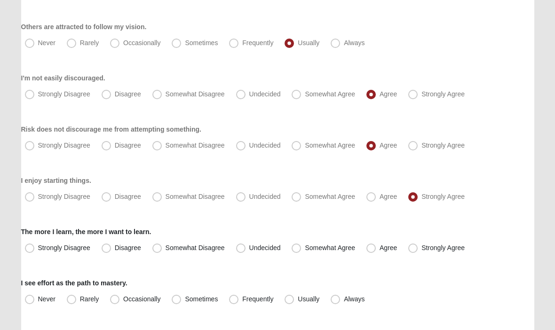
scroll to position [264, 0]
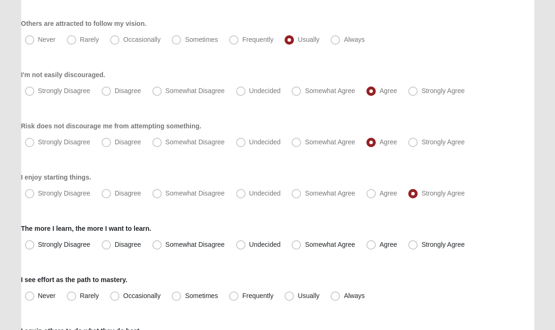
click at [412, 250] on label "Strongly Agree" at bounding box center [437, 244] width 66 height 15
click at [412, 248] on input "Strongly Agree" at bounding box center [415, 245] width 6 height 6
radio input "true"
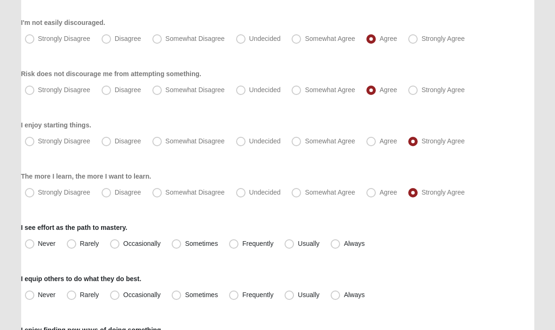
scroll to position [316, 0]
click at [297, 247] on span "Usually" at bounding box center [308, 244] width 22 height 8
click at [288, 247] on input "Usually" at bounding box center [291, 244] width 6 height 6
radio input "true"
click at [344, 294] on span "Always" at bounding box center [354, 295] width 21 height 8
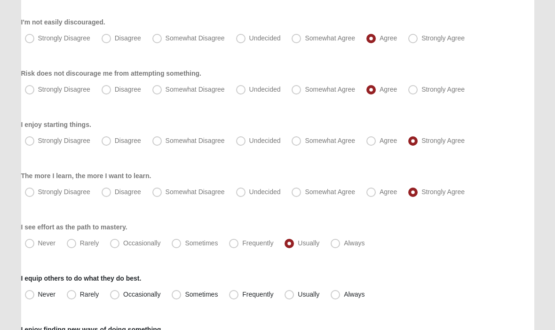
click at [334, 294] on input "Always" at bounding box center [337, 295] width 6 height 6
radio input "true"
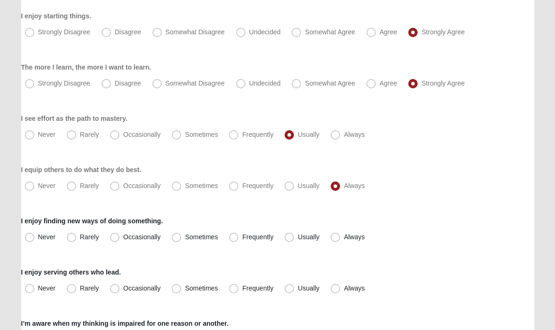
scroll to position [426, 0]
click at [331, 243] on label "Always" at bounding box center [348, 236] width 43 height 15
click at [334, 240] on input "Always" at bounding box center [337, 237] width 6 height 6
radio input "true"
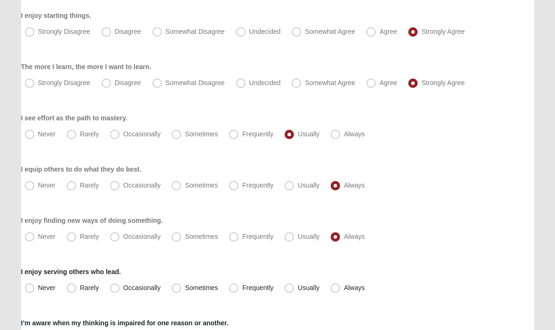
click at [297, 240] on span "Usually" at bounding box center [308, 237] width 22 height 8
click at [289, 240] on input "Usually" at bounding box center [291, 237] width 6 height 6
radio input "true"
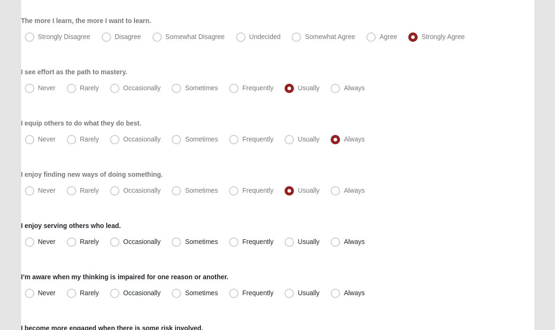
scroll to position [472, 0]
click at [185, 242] on span "Sometimes" at bounding box center [201, 241] width 33 height 8
click at [179, 242] on input "Sometimes" at bounding box center [178, 241] width 6 height 6
radio input "true"
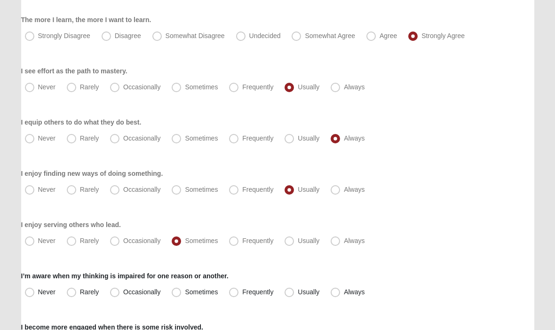
click at [242, 294] on span "Frequently" at bounding box center [257, 293] width 31 height 8
click at [235, 294] on input "Frequently" at bounding box center [236, 292] width 6 height 6
radio input "true"
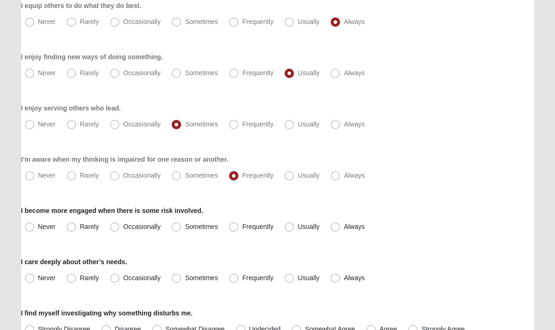
scroll to position [592, 0]
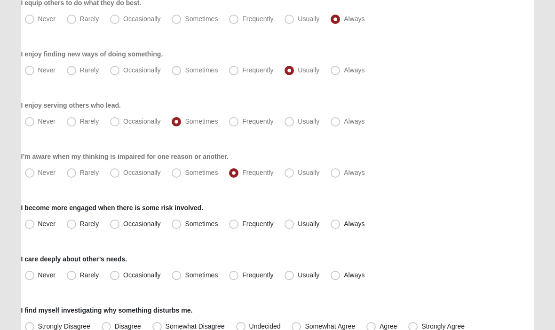
click at [344, 227] on span "Always" at bounding box center [354, 224] width 21 height 8
click at [334, 227] on input "Always" at bounding box center [337, 224] width 6 height 6
radio input "true"
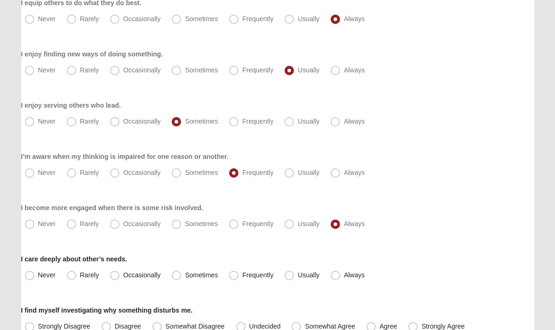
click at [232, 280] on label "Frequently" at bounding box center [252, 275] width 54 height 15
click at [233, 278] on input "Frequently" at bounding box center [236, 275] width 6 height 6
radio input "true"
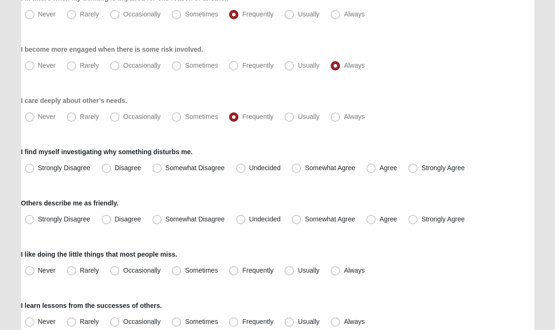
scroll to position [753, 0]
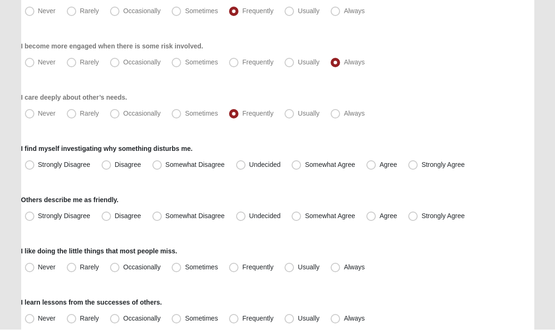
click at [305, 162] on span "Somewhat Agree" at bounding box center [330, 165] width 50 height 8
click at [298, 162] on input "Somewhat Agree" at bounding box center [298, 165] width 6 height 6
radio input "true"
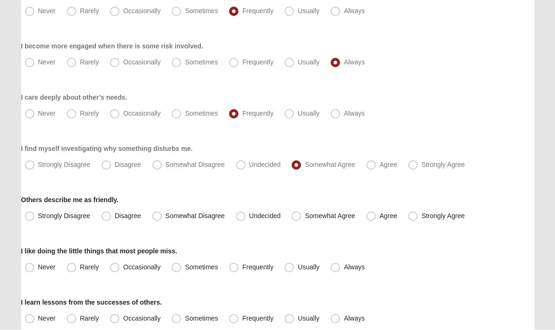
click at [305, 216] on span "Somewhat Agree" at bounding box center [330, 216] width 50 height 8
click at [297, 216] on input "Somewhat Agree" at bounding box center [298, 216] width 6 height 6
radio input "true"
click at [242, 265] on span "Frequently" at bounding box center [257, 268] width 31 height 8
click at [233, 265] on input "Frequently" at bounding box center [236, 268] width 6 height 6
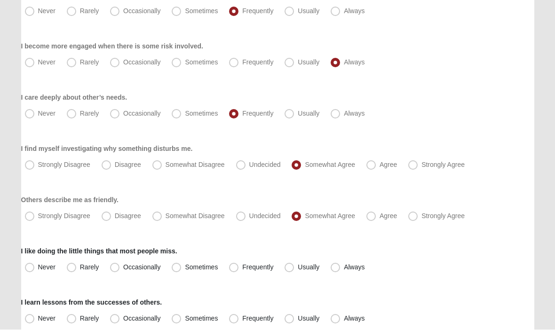
radio input "true"
click at [344, 322] on span "Always" at bounding box center [354, 319] width 21 height 8
click at [337, 322] on input "Always" at bounding box center [337, 319] width 6 height 6
radio input "true"
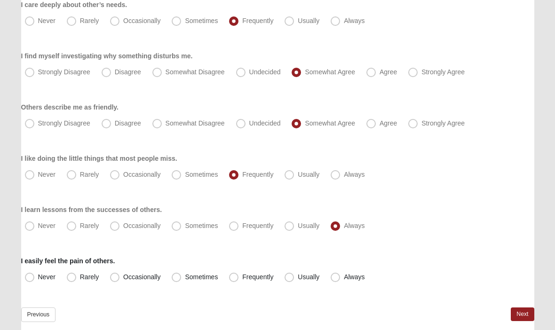
scroll to position [851, 0]
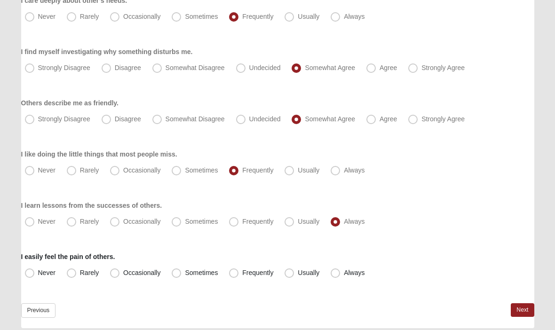
click at [242, 273] on span "Frequently" at bounding box center [257, 273] width 31 height 8
click at [233, 273] on input "Frequently" at bounding box center [236, 273] width 6 height 6
radio input "true"
click at [297, 276] on span "Usually" at bounding box center [308, 273] width 22 height 8
click at [290, 276] on input "Usually" at bounding box center [291, 273] width 6 height 6
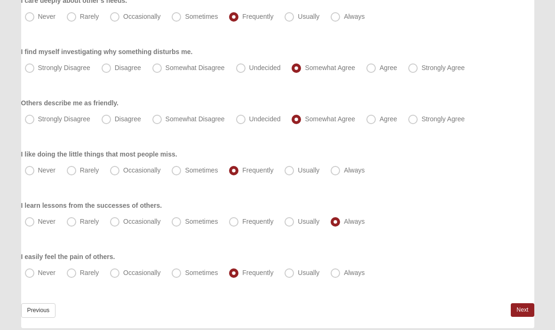
radio input "true"
click at [520, 310] on link "Next" at bounding box center [521, 310] width 23 height 14
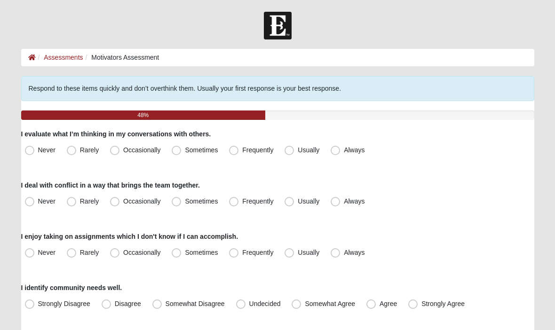
click at [297, 153] on span "Usually" at bounding box center [308, 150] width 22 height 8
click at [292, 153] on input "Usually" at bounding box center [291, 150] width 6 height 6
radio input "true"
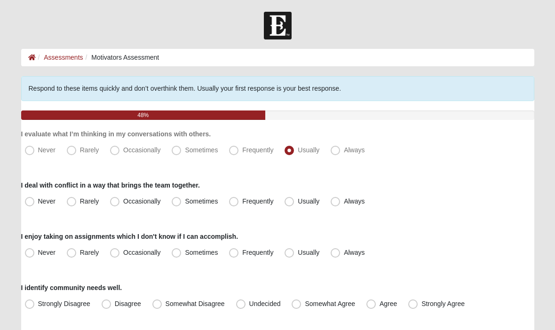
click at [291, 207] on label "Usually" at bounding box center [303, 201] width 44 height 15
click at [291, 204] on input "Usually" at bounding box center [291, 201] width 6 height 6
radio input "true"
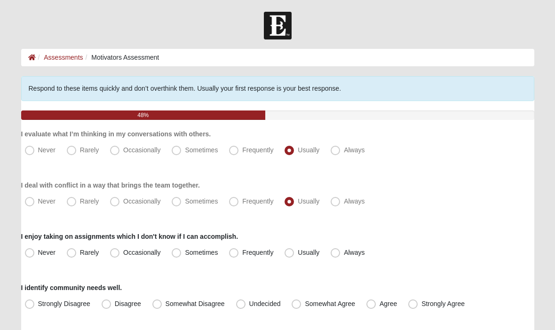
click at [344, 255] on span "Always" at bounding box center [354, 253] width 21 height 8
click at [337, 255] on input "Always" at bounding box center [337, 253] width 6 height 6
radio input "true"
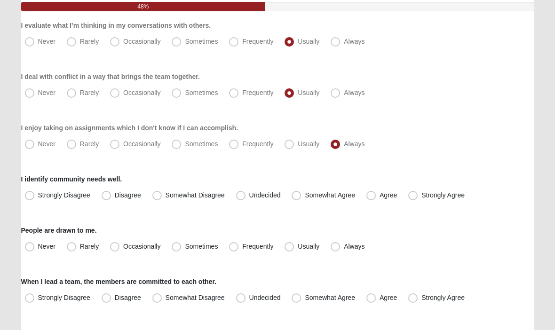
scroll to position [112, 0]
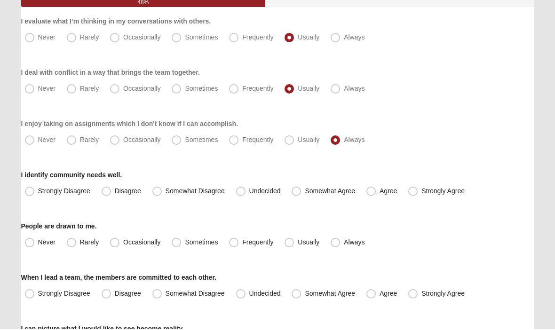
click at [305, 191] on span "Somewhat Agree" at bounding box center [330, 192] width 50 height 8
click at [296, 191] on input "Somewhat Agree" at bounding box center [298, 192] width 6 height 6
radio input "true"
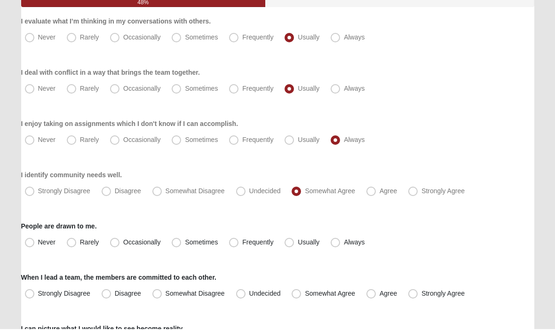
click at [297, 246] on span "Usually" at bounding box center [308, 243] width 22 height 8
click at [288, 246] on input "Usually" at bounding box center [291, 243] width 6 height 6
radio input "true"
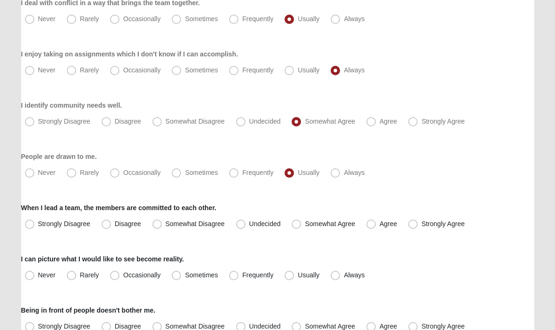
scroll to position [184, 0]
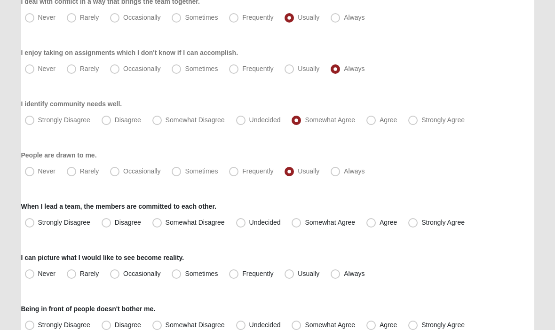
click at [379, 223] on span "Agree" at bounding box center [387, 223] width 17 height 8
click at [371, 223] on input "Agree" at bounding box center [373, 222] width 6 height 6
radio input "true"
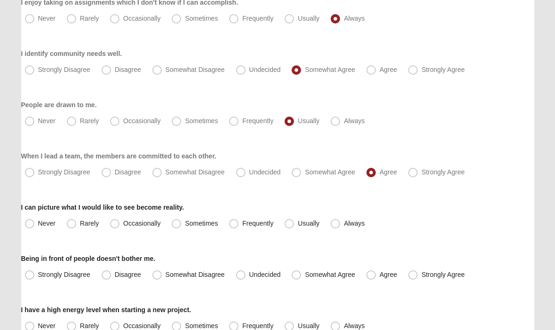
scroll to position [238, 0]
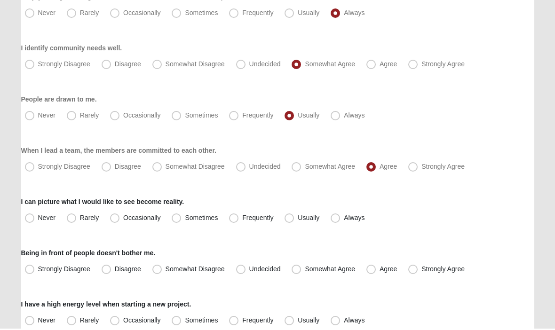
click at [344, 219] on span "Always" at bounding box center [354, 219] width 21 height 8
click at [334, 219] on input "Always" at bounding box center [337, 219] width 6 height 6
radio input "true"
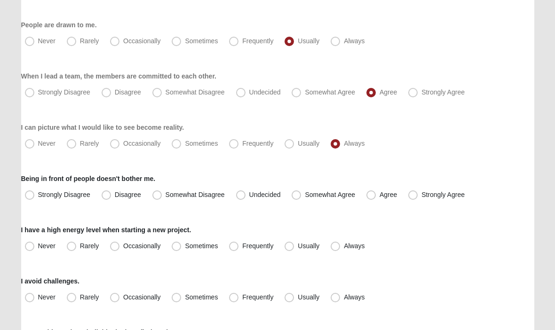
scroll to position [316, 0]
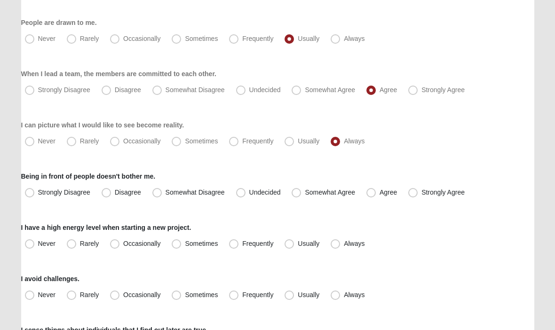
click at [376, 195] on label "Agree" at bounding box center [382, 192] width 40 height 15
click at [376, 195] on input "Agree" at bounding box center [373, 192] width 6 height 6
radio input "true"
click at [352, 245] on span "Always" at bounding box center [354, 244] width 21 height 8
click at [340, 245] on input "Always" at bounding box center [337, 244] width 6 height 6
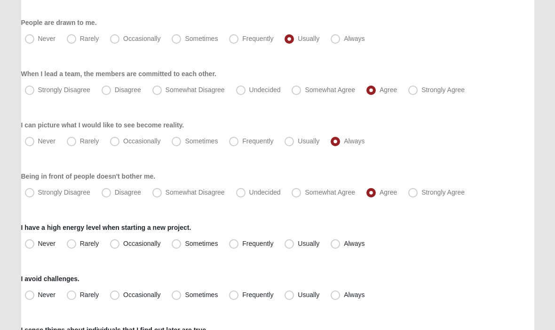
radio input "true"
click at [407, 204] on div "Respond to these items quickly and don’t overthink them. Usually your first res…" at bounding box center [277, 311] width 513 height 1102
click at [421, 193] on span "Strongly Agree" at bounding box center [442, 192] width 43 height 8
click at [413, 193] on input "Strongly Agree" at bounding box center [415, 192] width 6 height 6
radio input "true"
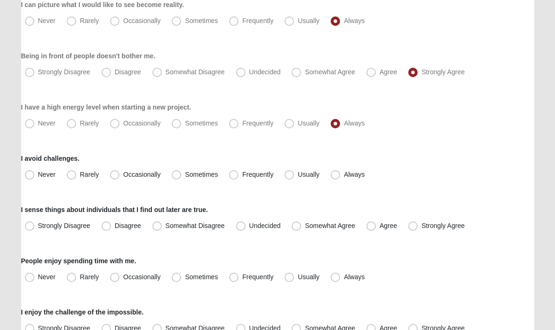
scroll to position [438, 0]
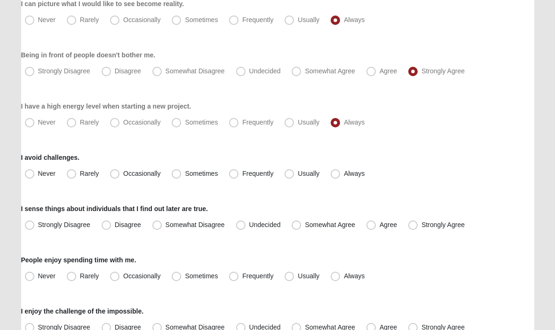
click at [80, 177] on span "Rarely" at bounding box center [89, 174] width 19 height 8
click at [70, 177] on input "Rarely" at bounding box center [73, 174] width 6 height 6
radio input "true"
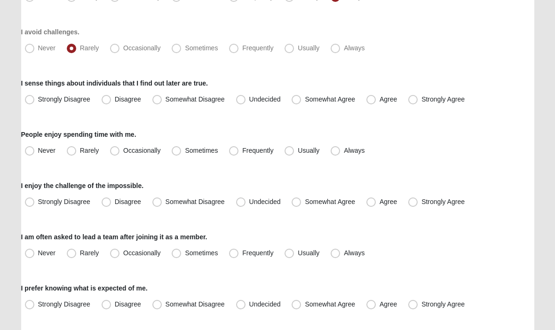
scroll to position [568, 0]
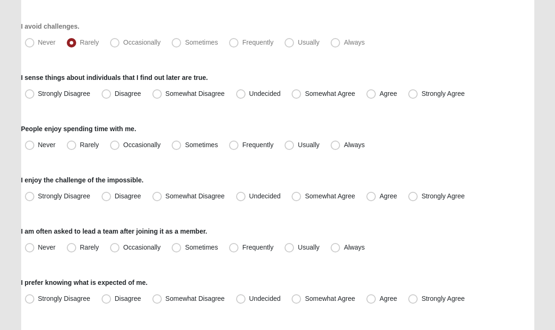
click at [379, 94] on span "Agree" at bounding box center [387, 94] width 17 height 8
click at [370, 94] on input "Agree" at bounding box center [373, 94] width 6 height 6
radio input "true"
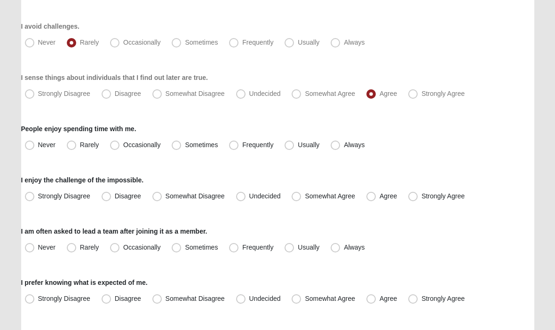
click at [288, 150] on label "Usually" at bounding box center [303, 145] width 44 height 15
click at [288, 148] on input "Usually" at bounding box center [291, 145] width 6 height 6
radio input "true"
click at [379, 199] on span "Agree" at bounding box center [387, 197] width 17 height 8
click at [372, 199] on input "Agree" at bounding box center [373, 197] width 6 height 6
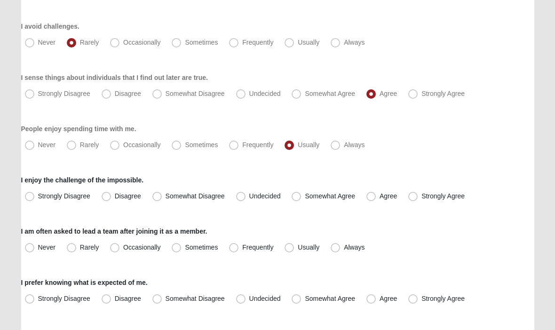
radio input "true"
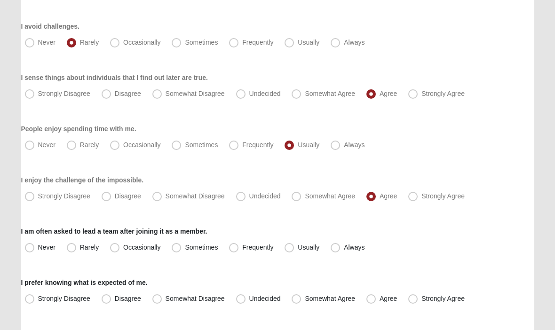
click at [344, 248] on span "Always" at bounding box center [354, 248] width 21 height 8
click at [335, 248] on input "Always" at bounding box center [337, 248] width 6 height 6
radio input "true"
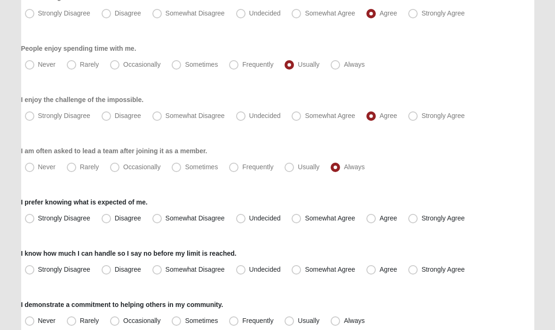
scroll to position [652, 0]
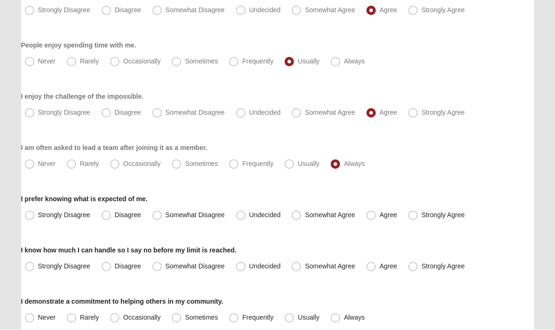
click at [297, 164] on span "Usually" at bounding box center [308, 164] width 22 height 8
click at [288, 164] on input "Usually" at bounding box center [291, 164] width 6 height 6
radio input "true"
click at [379, 218] on span "Agree" at bounding box center [387, 215] width 17 height 8
click at [373, 218] on input "Agree" at bounding box center [373, 215] width 6 height 6
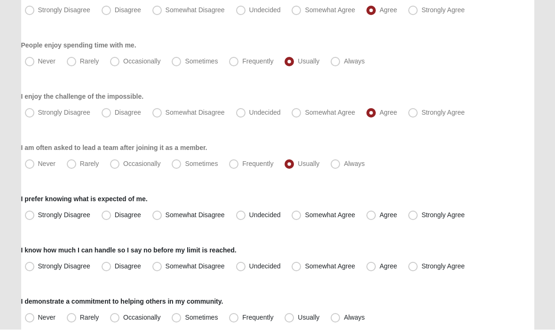
radio input "true"
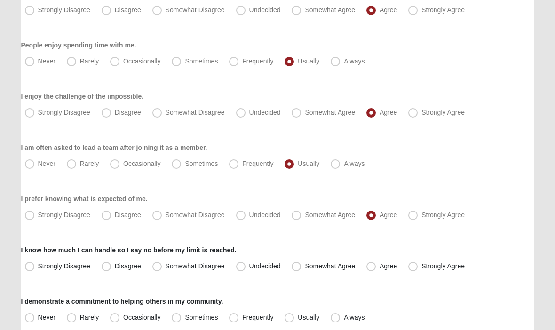
click at [305, 218] on span "Somewhat Agree" at bounding box center [330, 215] width 50 height 8
click at [297, 218] on input "Somewhat Agree" at bounding box center [298, 215] width 6 height 6
radio input "true"
click at [305, 265] on span "Somewhat Agree" at bounding box center [330, 267] width 50 height 8
click at [297, 265] on input "Somewhat Agree" at bounding box center [298, 267] width 6 height 6
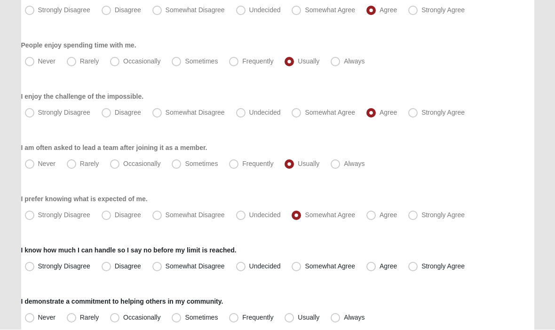
radio input "true"
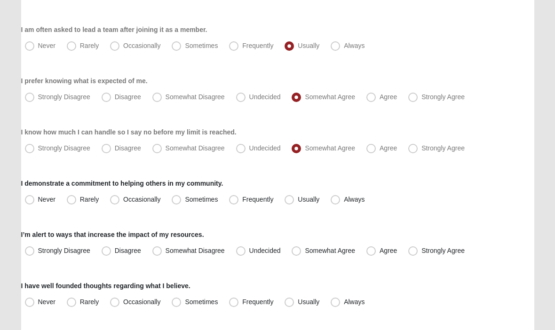
scroll to position [771, 0]
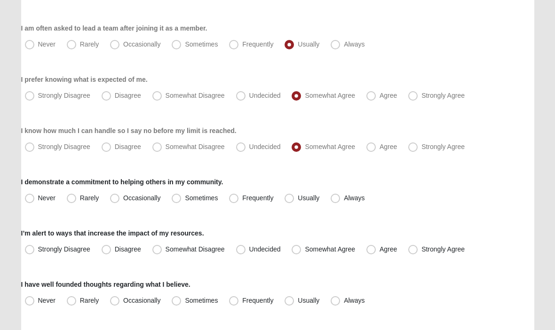
click at [242, 200] on span "Frequently" at bounding box center [257, 199] width 31 height 8
click at [233, 200] on input "Frequently" at bounding box center [236, 198] width 6 height 6
radio input "true"
click at [297, 198] on span "Usually" at bounding box center [308, 199] width 22 height 8
click at [290, 198] on input "Usually" at bounding box center [291, 198] width 6 height 6
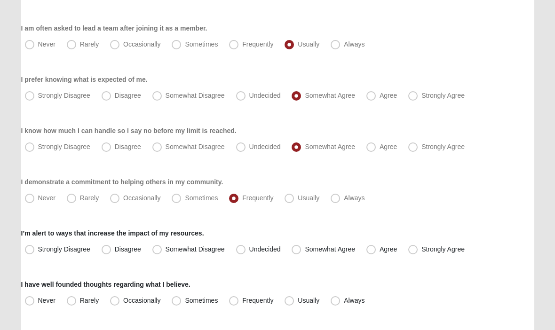
radio input "true"
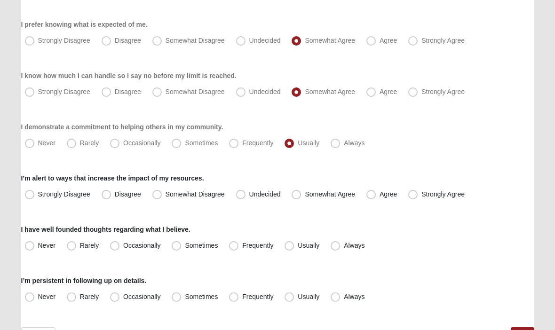
scroll to position [833, 0]
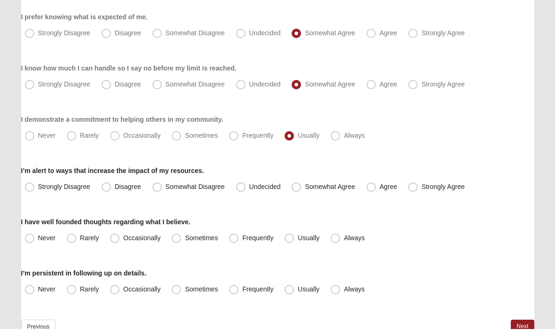
click at [379, 189] on span "Agree" at bounding box center [387, 188] width 17 height 8
click at [375, 189] on input "Agree" at bounding box center [373, 188] width 6 height 6
radio input "true"
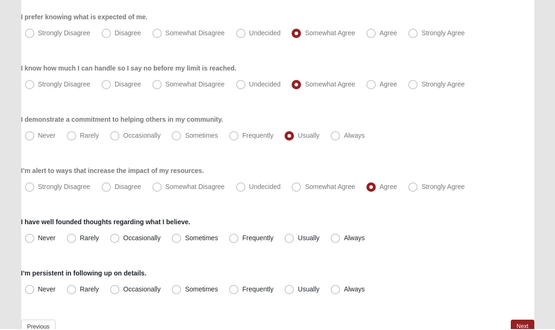
click at [297, 242] on span "Usually" at bounding box center [308, 239] width 22 height 8
click at [290, 242] on input "Usually" at bounding box center [291, 239] width 6 height 6
radio input "true"
click at [302, 290] on span "Usually" at bounding box center [308, 290] width 22 height 8
click at [294, 290] on input "Usually" at bounding box center [291, 290] width 6 height 6
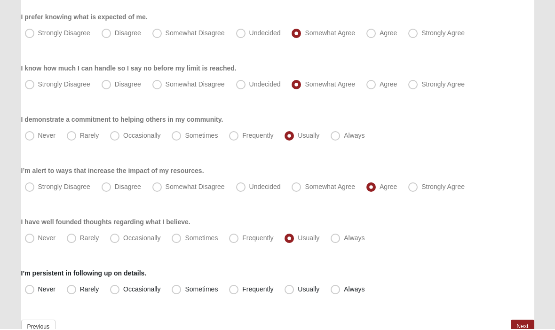
radio input "true"
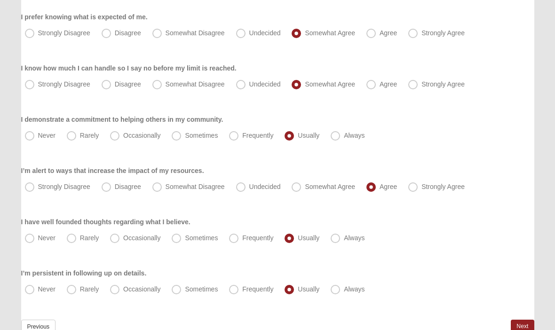
click at [519, 327] on link "Next" at bounding box center [521, 327] width 23 height 14
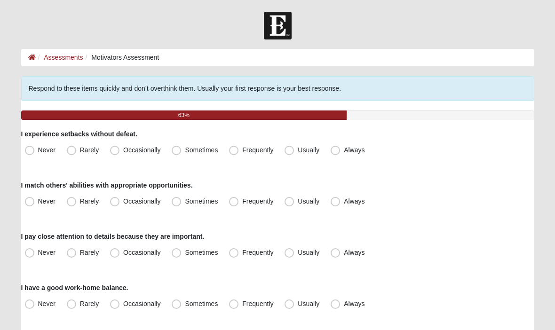
click at [297, 148] on span "Usually" at bounding box center [308, 150] width 22 height 8
click at [293, 148] on input "Usually" at bounding box center [291, 150] width 6 height 6
radio input "true"
click at [289, 207] on label "Usually" at bounding box center [303, 201] width 44 height 15
click at [289, 204] on input "Usually" at bounding box center [291, 201] width 6 height 6
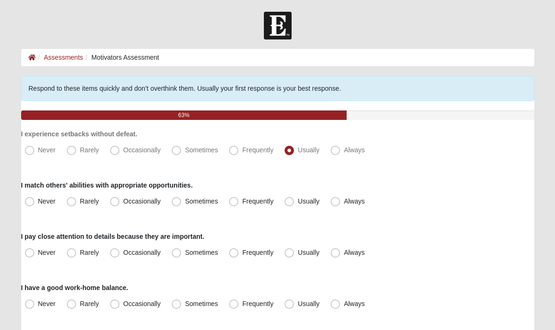
radio input "true"
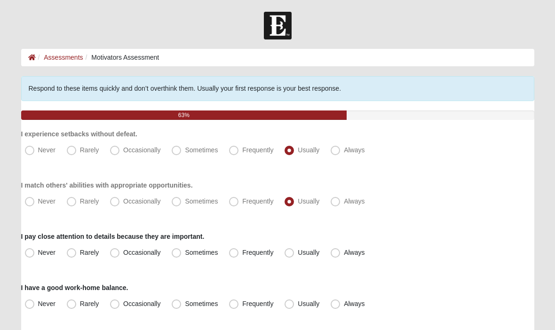
click at [242, 255] on span "Frequently" at bounding box center [257, 253] width 31 height 8
click at [236, 255] on input "Frequently" at bounding box center [236, 253] width 6 height 6
radio input "true"
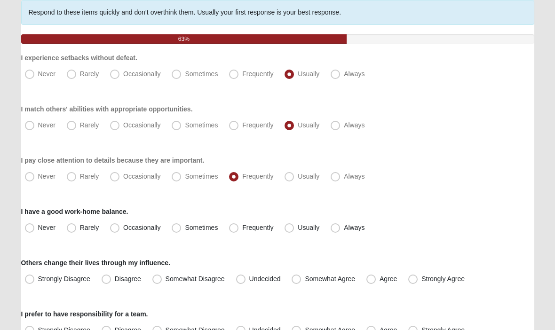
scroll to position [95, 0]
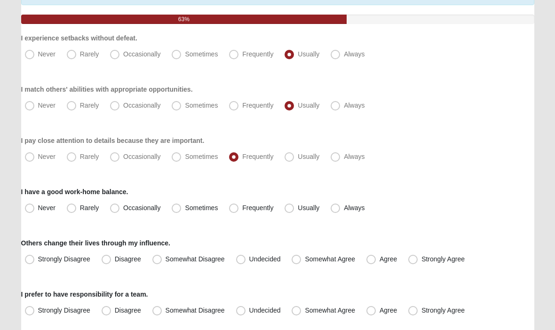
click at [297, 210] on span "Usually" at bounding box center [308, 208] width 22 height 8
click at [288, 210] on input "Usually" at bounding box center [291, 208] width 6 height 6
radio input "true"
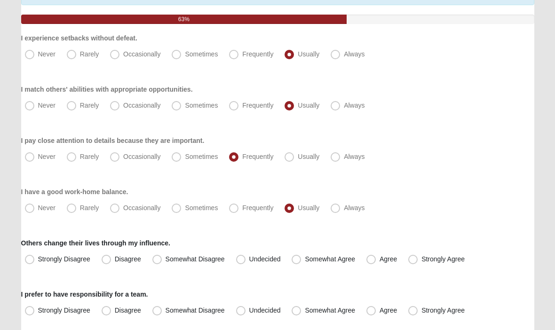
click at [305, 261] on span "Somewhat Agree" at bounding box center [330, 260] width 50 height 8
click at [299, 261] on input "Somewhat Agree" at bounding box center [298, 260] width 6 height 6
radio input "true"
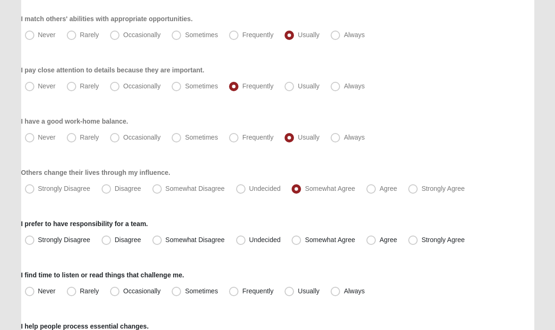
scroll to position [166, 0]
click at [379, 192] on span "Agree" at bounding box center [387, 189] width 17 height 8
click at [370, 192] on input "Agree" at bounding box center [373, 189] width 6 height 6
radio input "true"
click at [379, 241] on span "Agree" at bounding box center [387, 240] width 17 height 8
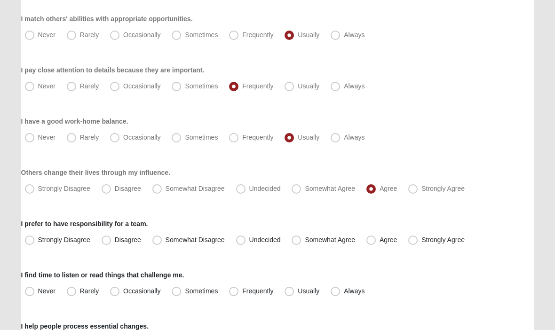
click at [372, 241] on input "Agree" at bounding box center [373, 240] width 6 height 6
radio input "true"
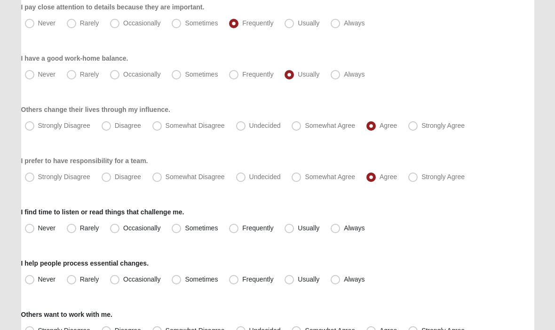
scroll to position [229, 0]
click at [344, 230] on span "Always" at bounding box center [354, 228] width 21 height 8
click at [334, 230] on input "Always" at bounding box center [337, 228] width 6 height 6
radio input "true"
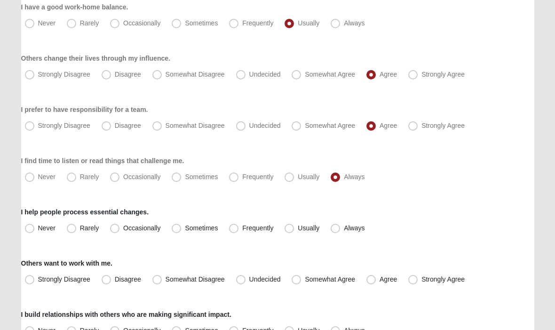
scroll to position [288, 0]
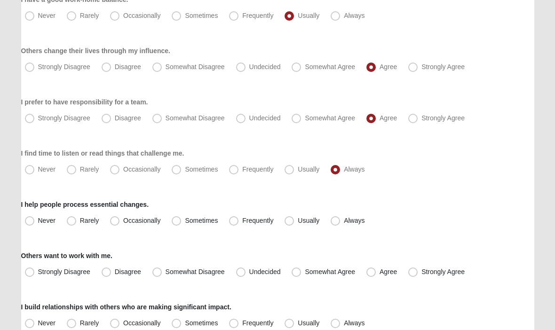
click at [297, 225] on span "Usually" at bounding box center [308, 221] width 22 height 8
click at [290, 224] on input "Usually" at bounding box center [291, 221] width 6 height 6
radio input "true"
click at [334, 227] on label "Always" at bounding box center [348, 221] width 43 height 15
click at [334, 224] on input "Always" at bounding box center [337, 221] width 6 height 6
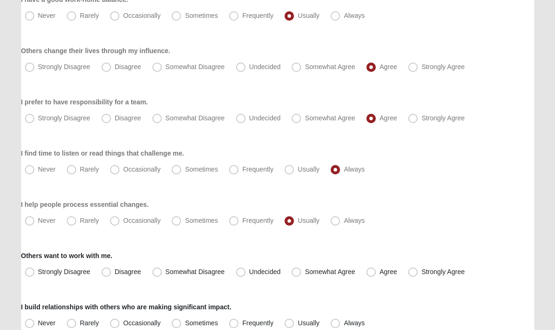
radio input "true"
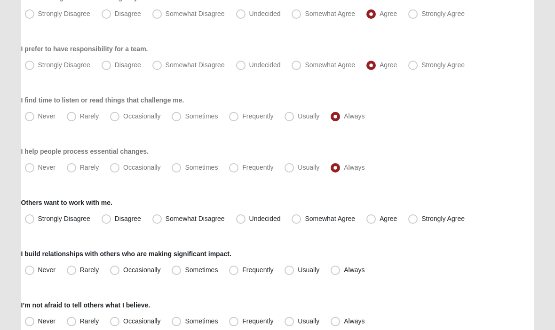
scroll to position [347, 0]
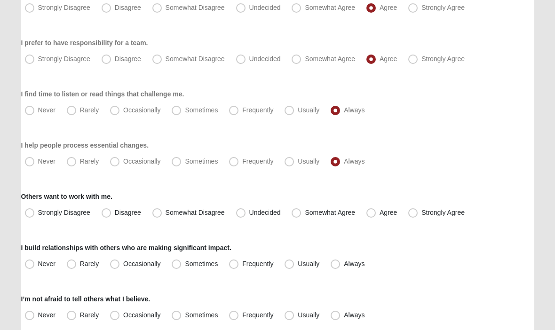
click at [364, 217] on label "Agree" at bounding box center [382, 212] width 40 height 15
click at [370, 216] on input "Agree" at bounding box center [373, 213] width 6 height 6
radio input "true"
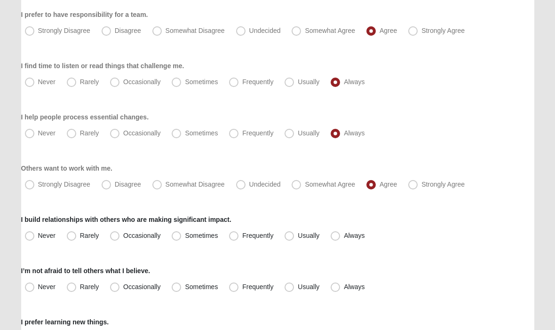
scroll to position [383, 0]
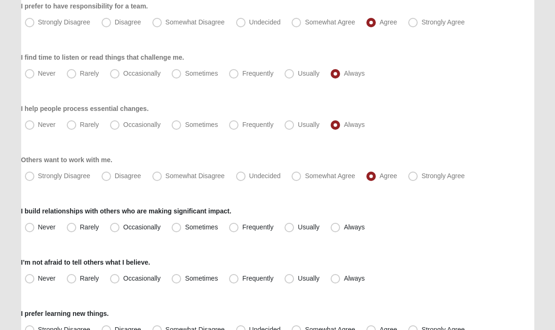
click at [344, 229] on span "Always" at bounding box center [354, 228] width 21 height 8
click at [335, 229] on input "Always" at bounding box center [337, 228] width 6 height 6
radio input "true"
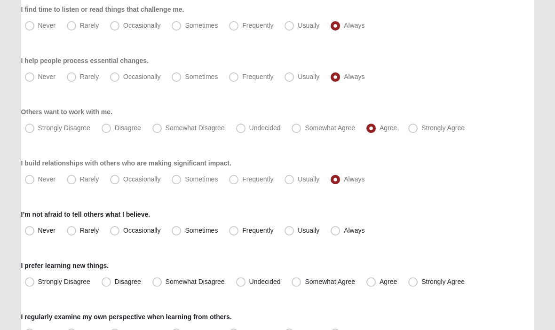
scroll to position [432, 0]
click at [336, 236] on label "Always" at bounding box center [348, 230] width 43 height 15
click at [336, 234] on input "Always" at bounding box center [337, 230] width 6 height 6
radio input "true"
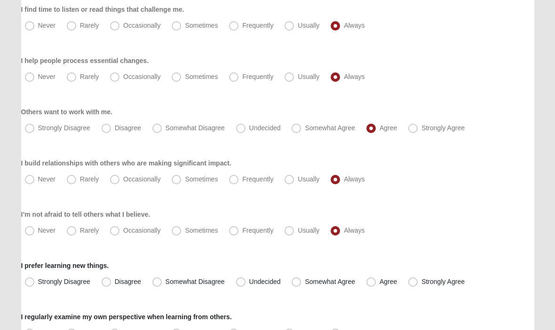
click at [413, 288] on label "Strongly Agree" at bounding box center [437, 281] width 66 height 15
click at [413, 285] on input "Strongly Agree" at bounding box center [415, 282] width 6 height 6
radio input "true"
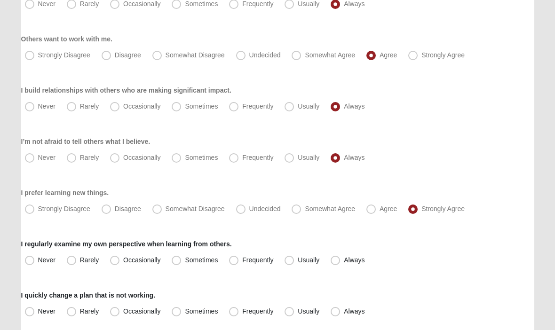
scroll to position [509, 0]
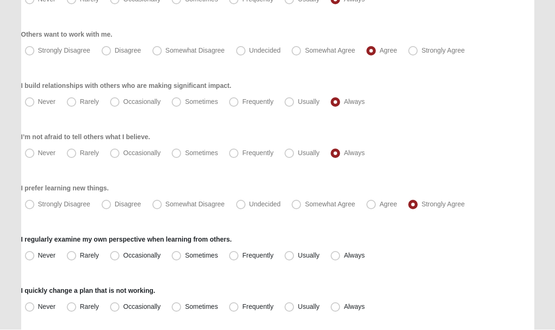
click at [344, 255] on span "Always" at bounding box center [354, 256] width 21 height 8
click at [334, 255] on input "Always" at bounding box center [337, 256] width 6 height 6
radio input "true"
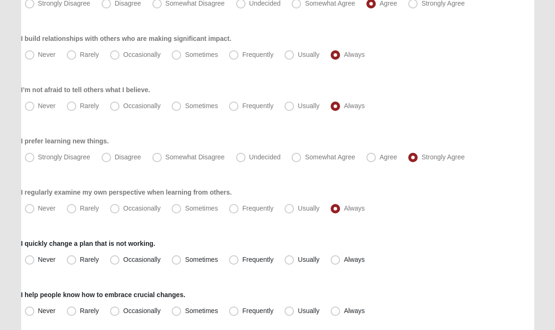
scroll to position [565, 0]
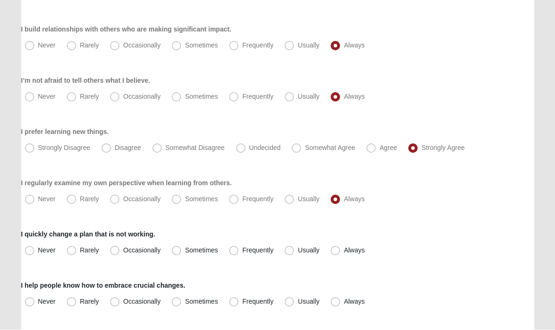
click at [297, 251] on span "Usually" at bounding box center [308, 251] width 22 height 8
click at [293, 251] on input "Usually" at bounding box center [291, 251] width 6 height 6
radio input "true"
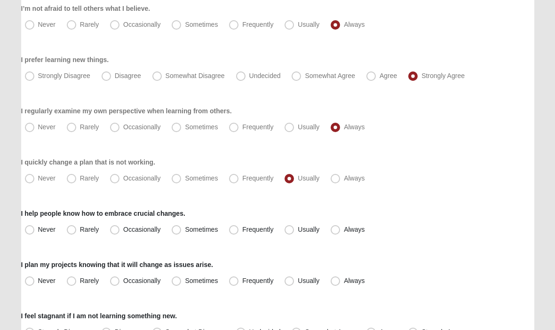
scroll to position [639, 0]
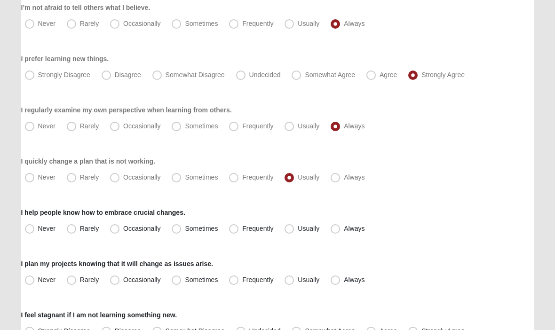
click at [344, 231] on span "Always" at bounding box center [354, 229] width 21 height 8
click at [335, 231] on input "Always" at bounding box center [337, 229] width 6 height 6
radio input "true"
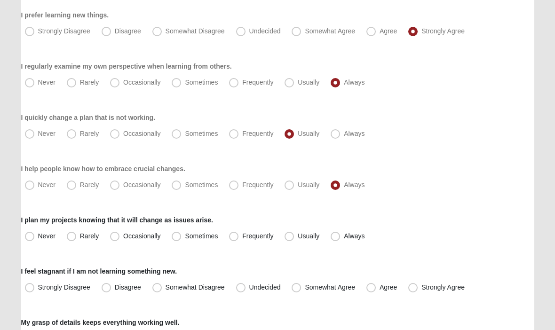
scroll to position [687, 0]
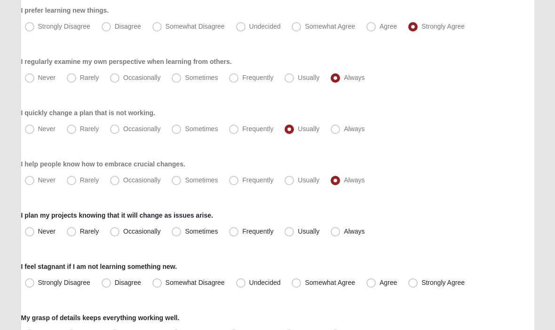
click at [344, 235] on span "Always" at bounding box center [354, 231] width 21 height 8
click at [337, 234] on input "Always" at bounding box center [337, 231] width 6 height 6
radio input "true"
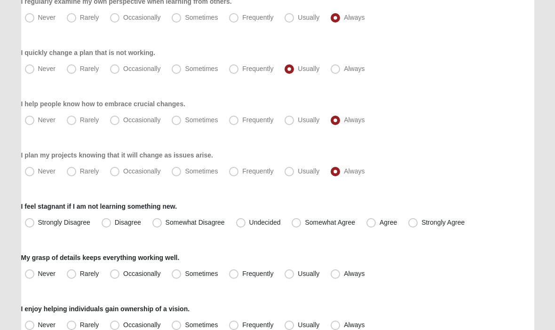
scroll to position [749, 0]
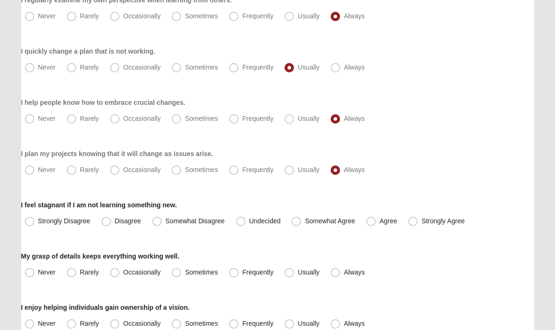
click at [421, 225] on span "Strongly Agree" at bounding box center [442, 221] width 43 height 8
click at [413, 224] on input "Strongly Agree" at bounding box center [415, 221] width 6 height 6
radio input "true"
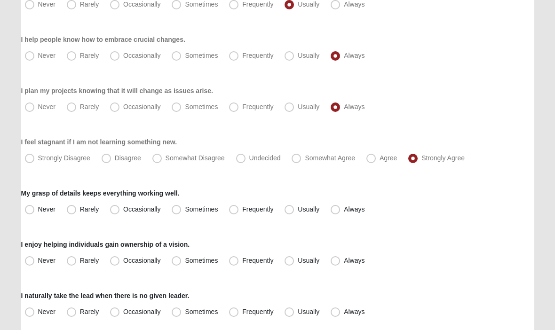
scroll to position [812, 0]
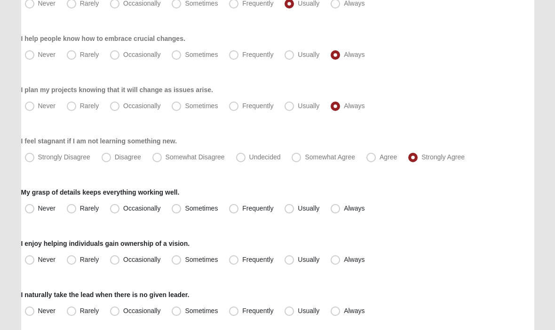
click at [185, 209] on span "Sometimes" at bounding box center [201, 209] width 33 height 8
click at [180, 209] on input "Sometimes" at bounding box center [178, 209] width 6 height 6
radio input "true"
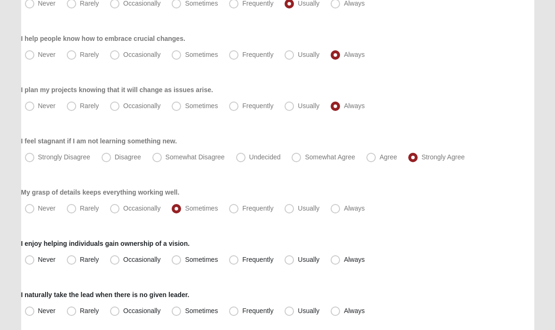
click at [344, 256] on span "Always" at bounding box center [354, 260] width 21 height 8
click at [337, 257] on input "Always" at bounding box center [337, 260] width 6 height 6
radio input "true"
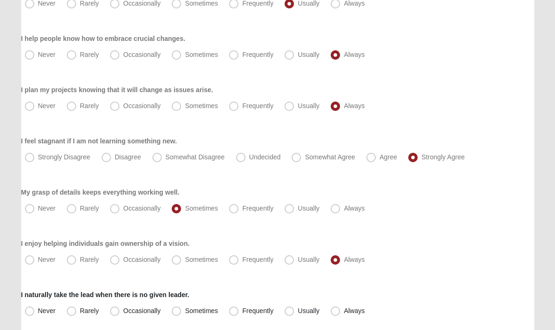
click at [297, 258] on span "Usually" at bounding box center [308, 260] width 22 height 8
click at [290, 258] on input "Usually" at bounding box center [291, 260] width 6 height 6
radio input "true"
click at [344, 314] on span "Always" at bounding box center [354, 311] width 21 height 8
click at [339, 314] on input "Always" at bounding box center [337, 311] width 6 height 6
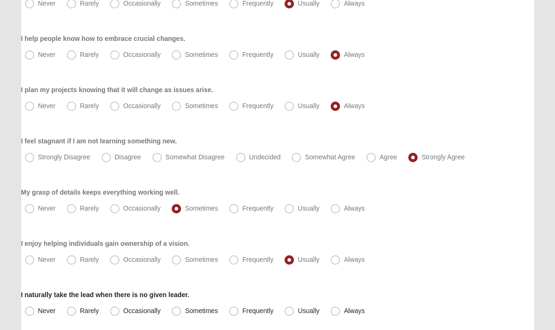
radio input "true"
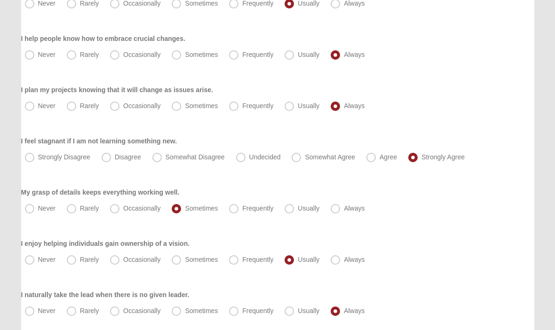
scroll to position [851, 0]
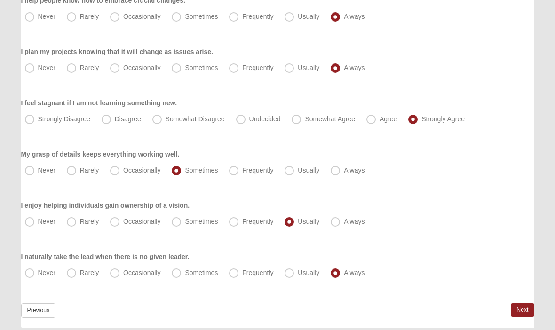
click at [513, 316] on link "Next" at bounding box center [521, 310] width 23 height 14
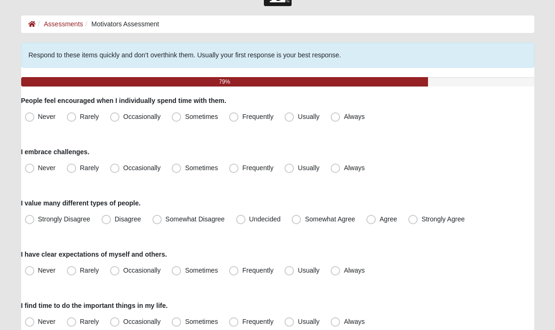
scroll to position [42, 0]
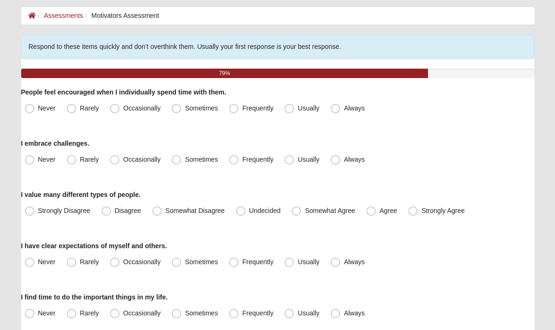
click at [297, 109] on span "Usually" at bounding box center [308, 108] width 22 height 8
click at [288, 109] on input "Usually" at bounding box center [291, 108] width 6 height 6
radio input "true"
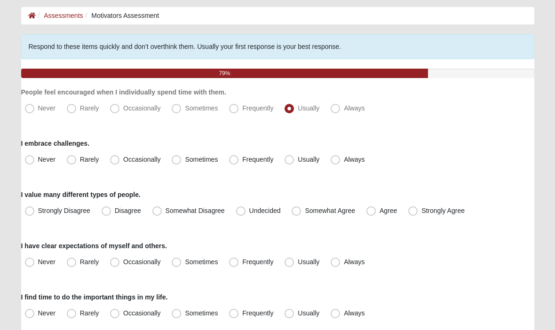
click at [344, 161] on span "Always" at bounding box center [354, 160] width 21 height 8
click at [338, 161] on input "Always" at bounding box center [337, 159] width 6 height 6
radio input "true"
click at [417, 216] on label "Strongly Agree" at bounding box center [437, 210] width 66 height 15
click at [417, 214] on input "Strongly Agree" at bounding box center [415, 211] width 6 height 6
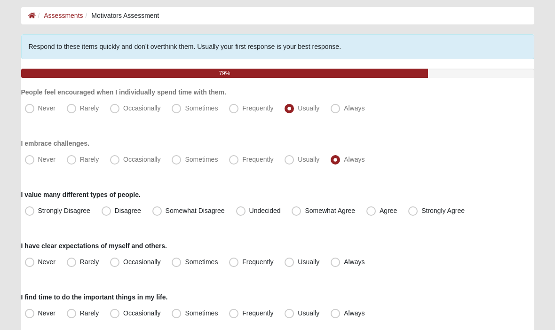
radio input "true"
click at [297, 265] on span "Usually" at bounding box center [308, 262] width 22 height 8
click at [291, 265] on input "Usually" at bounding box center [291, 262] width 6 height 6
radio input "true"
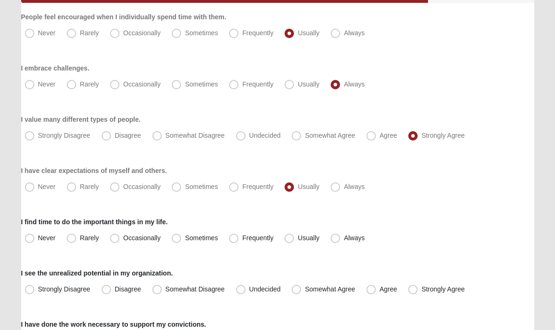
scroll to position [118, 0]
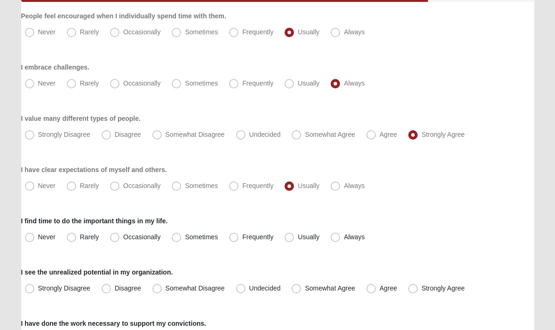
click at [332, 243] on label "Always" at bounding box center [348, 237] width 43 height 15
click at [334, 240] on input "Always" at bounding box center [337, 237] width 6 height 6
radio input "true"
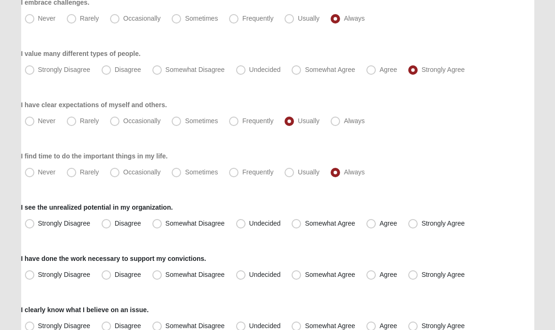
scroll to position [186, 0]
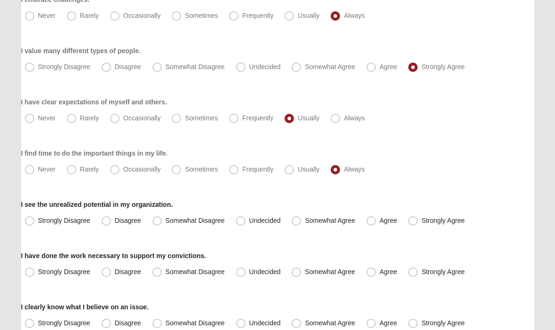
click at [410, 226] on label "Strongly Agree" at bounding box center [437, 220] width 66 height 15
click at [412, 224] on input "Strongly Agree" at bounding box center [415, 221] width 6 height 6
radio input "true"
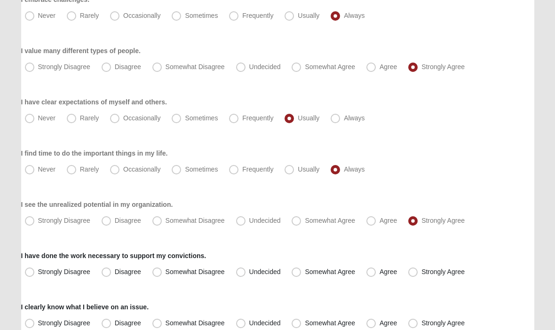
click at [379, 271] on span "Agree" at bounding box center [387, 272] width 17 height 8
click at [375, 271] on input "Agree" at bounding box center [373, 272] width 6 height 6
radio input "true"
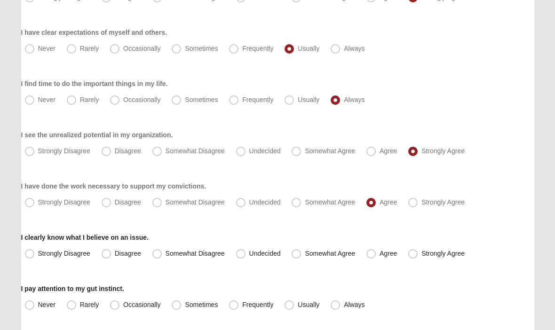
scroll to position [262, 0]
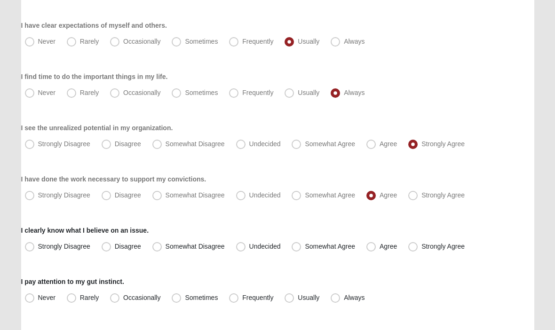
click at [379, 250] on span "Agree" at bounding box center [387, 246] width 17 height 8
click at [370, 250] on input "Agree" at bounding box center [373, 246] width 6 height 6
radio input "true"
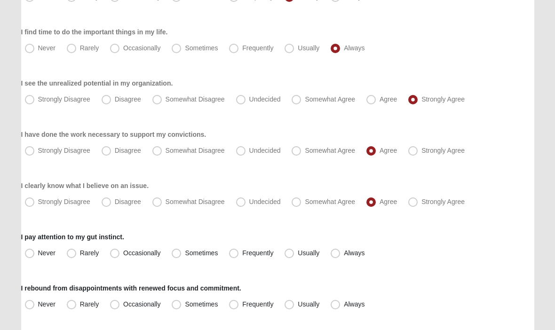
scroll to position [307, 0]
click at [297, 256] on span "Usually" at bounding box center [308, 253] width 22 height 8
click at [290, 256] on input "Usually" at bounding box center [291, 253] width 6 height 6
radio input "true"
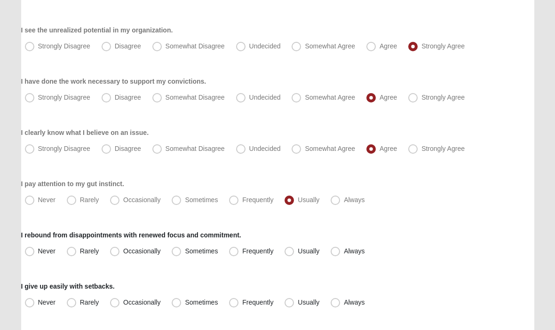
scroll to position [367, 0]
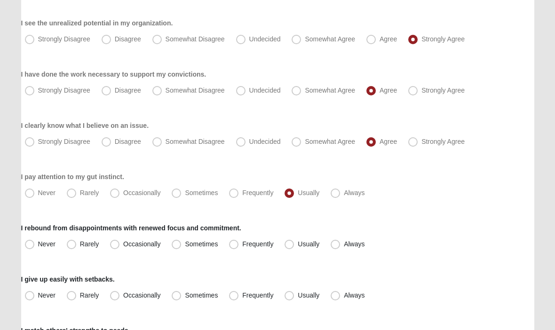
click at [297, 241] on span "Usually" at bounding box center [308, 245] width 22 height 8
click at [288, 242] on input "Usually" at bounding box center [291, 245] width 6 height 6
radio input "true"
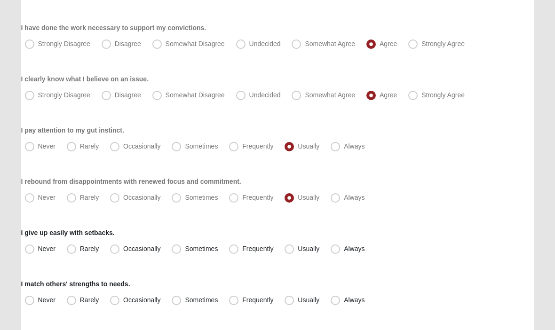
scroll to position [416, 0]
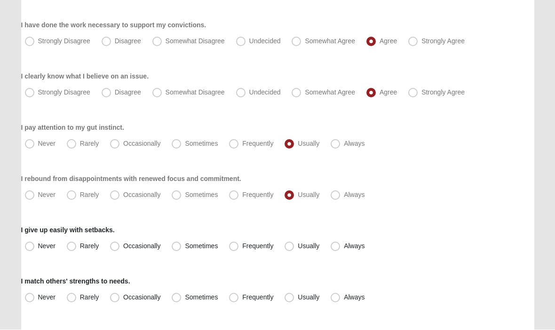
click at [114, 251] on label "Occasionally" at bounding box center [136, 246] width 60 height 15
click at [114, 250] on input "Occasionally" at bounding box center [117, 246] width 6 height 6
radio input "true"
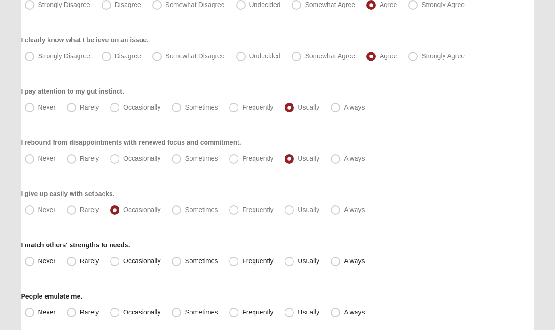
scroll to position [456, 0]
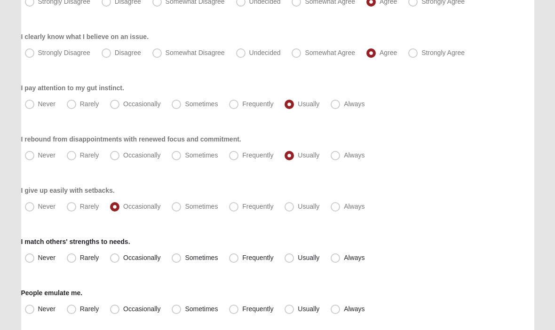
click at [297, 259] on span "Usually" at bounding box center [308, 258] width 22 height 8
click at [291, 259] on input "Usually" at bounding box center [291, 258] width 6 height 6
radio input "true"
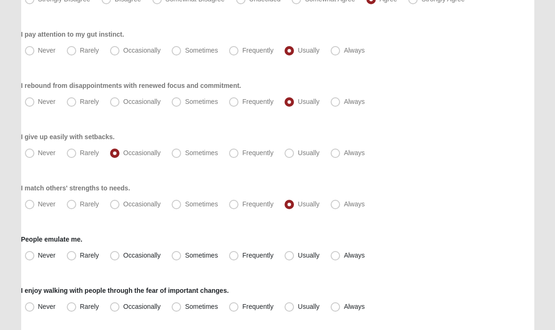
scroll to position [509, 0]
click at [292, 260] on label "Usually" at bounding box center [303, 255] width 44 height 15
click at [292, 258] on input "Usually" at bounding box center [291, 255] width 6 height 6
radio input "true"
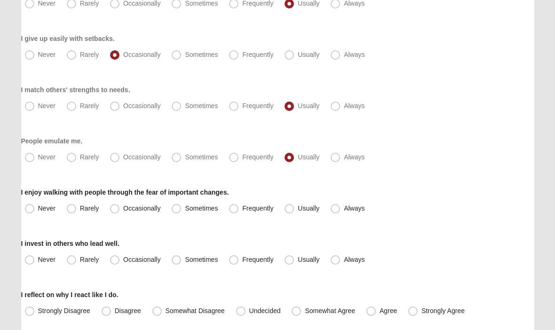
scroll to position [608, 0]
click at [344, 208] on span "Always" at bounding box center [354, 208] width 21 height 8
click at [334, 208] on input "Always" at bounding box center [337, 208] width 6 height 6
radio input "true"
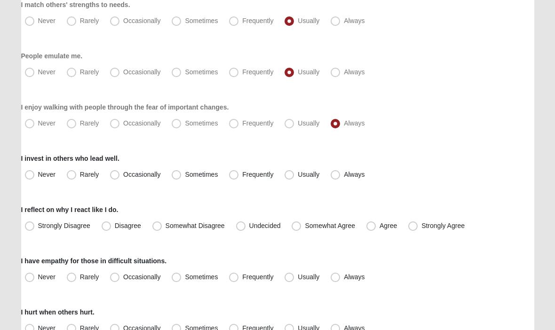
scroll to position [692, 0]
click at [297, 175] on span "Usually" at bounding box center [308, 175] width 22 height 8
click at [291, 175] on input "Usually" at bounding box center [291, 175] width 6 height 6
radio input "true"
click at [344, 178] on span "Always" at bounding box center [354, 175] width 21 height 8
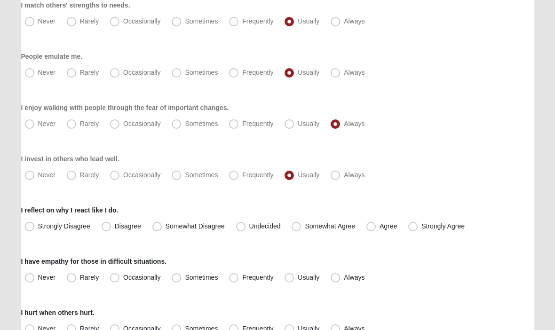
click at [335, 178] on input "Always" at bounding box center [337, 175] width 6 height 6
radio input "true"
click at [379, 228] on span "Agree" at bounding box center [387, 226] width 17 height 8
click at [373, 228] on input "Agree" at bounding box center [373, 226] width 6 height 6
radio input "true"
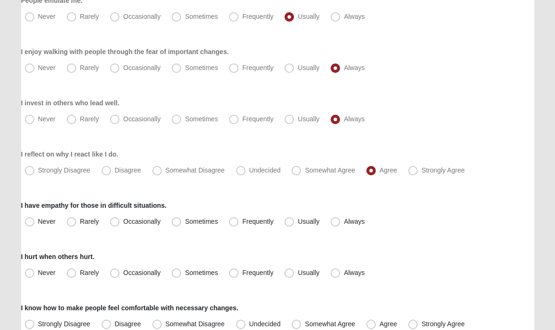
scroll to position [750, 0]
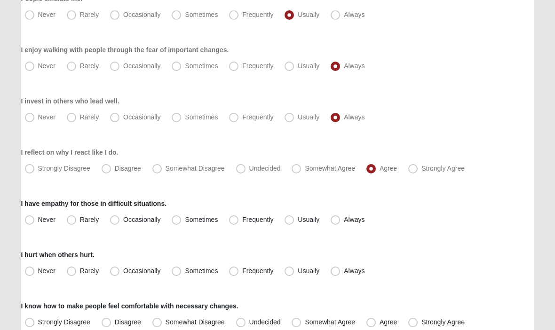
click at [242, 223] on span "Frequently" at bounding box center [257, 220] width 31 height 8
click at [233, 223] on input "Frequently" at bounding box center [236, 220] width 6 height 6
radio input "true"
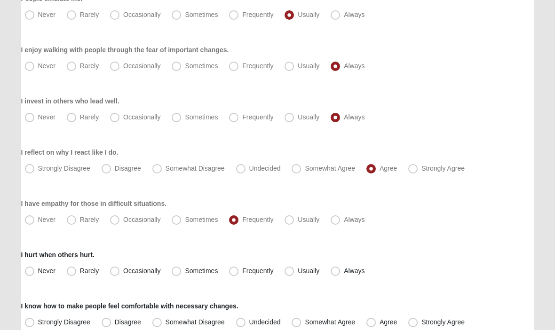
click at [242, 268] on span "Frequently" at bounding box center [257, 271] width 31 height 8
click at [236, 268] on input "Frequently" at bounding box center [236, 271] width 6 height 6
radio input "true"
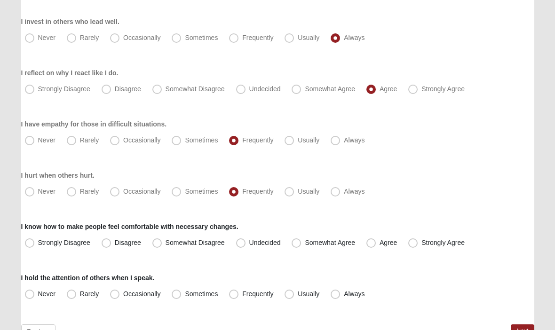
scroll to position [830, 0]
click at [302, 245] on label "Somewhat Agree" at bounding box center [324, 242] width 73 height 15
click at [301, 245] on input "Somewhat Agree" at bounding box center [298, 242] width 6 height 6
radio input "true"
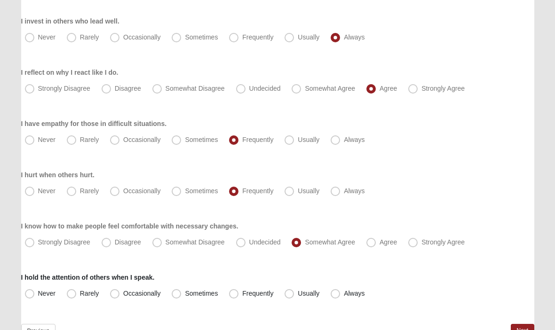
click at [344, 297] on span "Always" at bounding box center [354, 293] width 21 height 8
click at [336, 297] on input "Always" at bounding box center [337, 293] width 6 height 6
radio input "true"
click at [521, 327] on link "Next" at bounding box center [521, 331] width 23 height 14
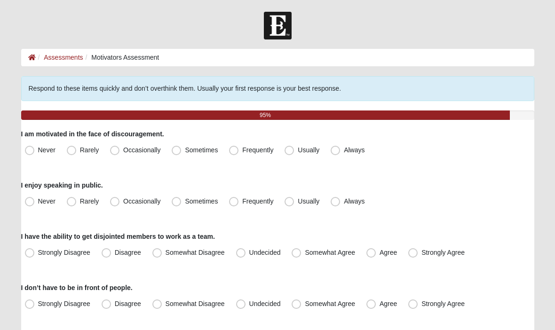
click at [297, 154] on span "Usually" at bounding box center [308, 150] width 22 height 8
click at [290, 153] on input "Usually" at bounding box center [291, 150] width 6 height 6
radio input "true"
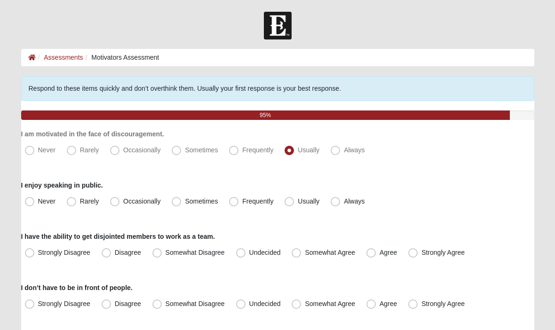
click at [344, 205] on span "Always" at bounding box center [354, 201] width 21 height 8
click at [336, 204] on input "Always" at bounding box center [337, 201] width 6 height 6
radio input "true"
click at [297, 200] on span "Usually" at bounding box center [308, 201] width 22 height 8
click at [289, 200] on input "Usually" at bounding box center [291, 201] width 6 height 6
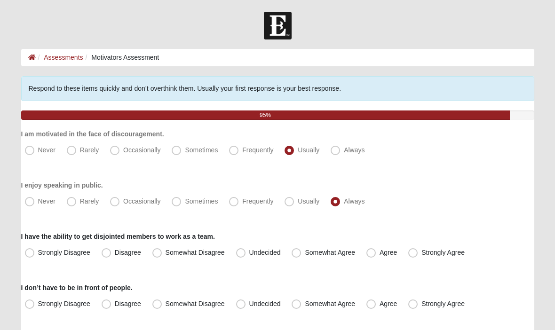
radio input "true"
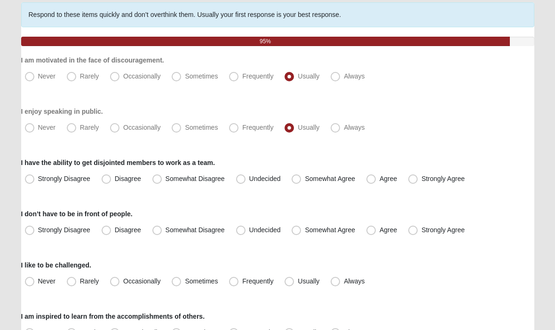
scroll to position [76, 0]
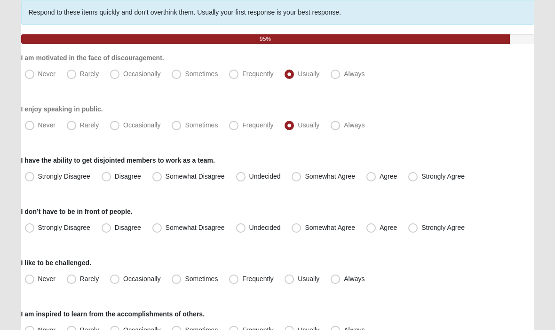
click at [379, 180] on span "Agree" at bounding box center [387, 176] width 17 height 8
click at [370, 180] on input "Agree" at bounding box center [373, 176] width 6 height 6
radio input "true"
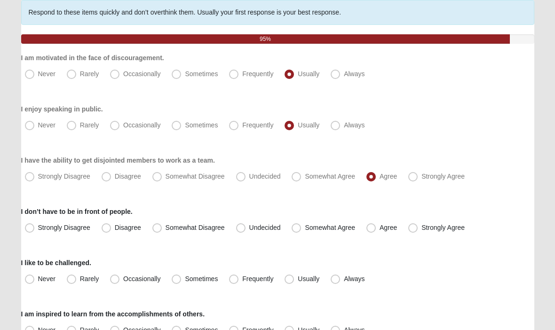
click at [379, 227] on span "Agree" at bounding box center [387, 228] width 17 height 8
click at [373, 227] on input "Agree" at bounding box center [373, 228] width 6 height 6
radio input "true"
click at [344, 280] on span "Always" at bounding box center [354, 279] width 21 height 8
click at [335, 280] on input "Always" at bounding box center [337, 279] width 6 height 6
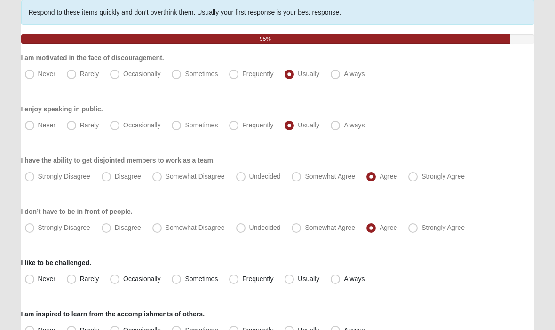
radio input "true"
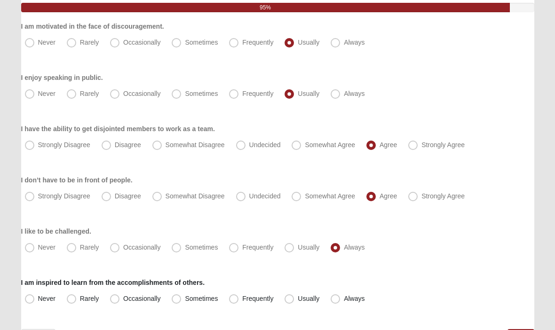
scroll to position [133, 0]
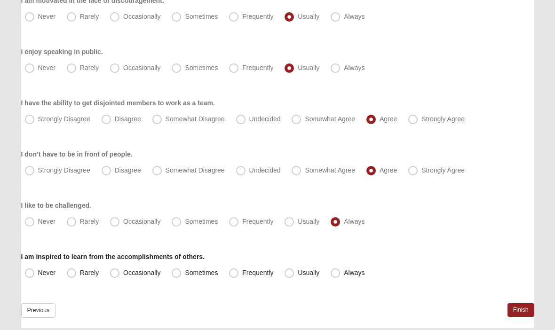
click at [344, 276] on span "Always" at bounding box center [354, 273] width 21 height 8
click at [335, 276] on input "Always" at bounding box center [337, 273] width 6 height 6
radio input "true"
click at [518, 313] on link "Finish" at bounding box center [520, 310] width 27 height 14
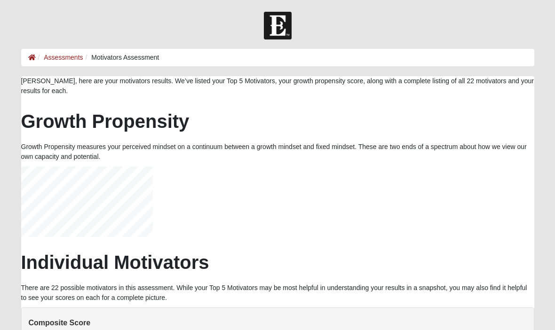
click at [62, 60] on link "Assessments" at bounding box center [63, 58] width 39 height 8
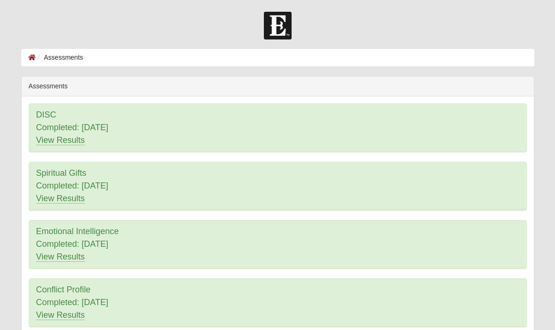
scroll to position [141, 0]
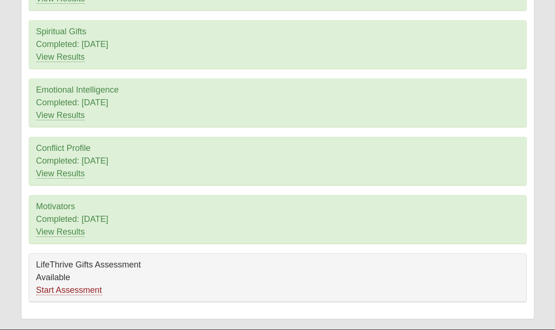
click at [60, 295] on link "Start Assessment" at bounding box center [69, 290] width 66 height 10
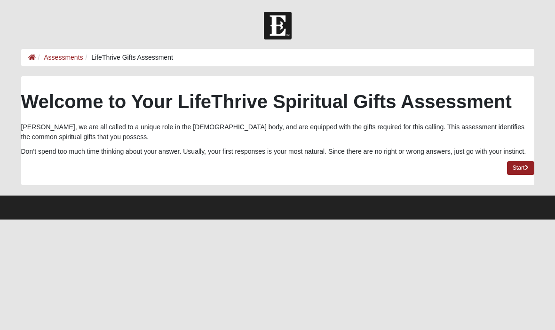
click at [521, 167] on link "Start" at bounding box center [520, 168] width 27 height 14
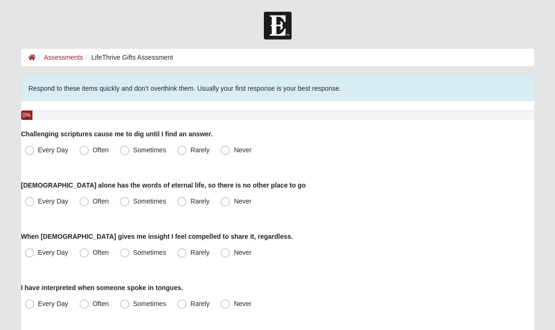
click at [79, 157] on label "Often" at bounding box center [95, 150] width 39 height 15
click at [83, 153] on input "Often" at bounding box center [86, 150] width 6 height 6
radio input "true"
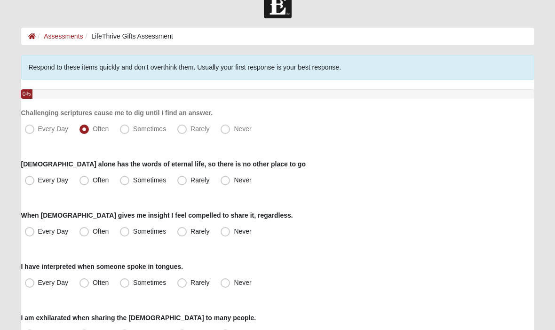
scroll to position [25, 0]
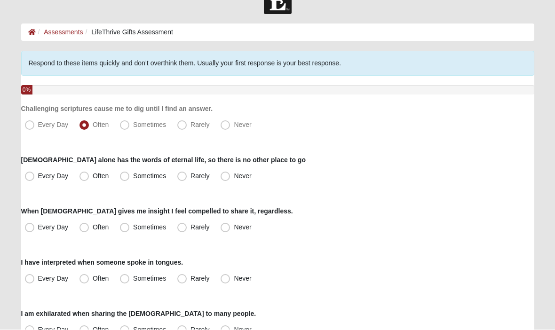
click at [23, 177] on label "Every Day" at bounding box center [47, 176] width 53 height 15
click at [29, 177] on input "Every Day" at bounding box center [32, 176] width 6 height 6
radio input "true"
click at [73, 181] on label "Every Day" at bounding box center [47, 176] width 53 height 15
click at [35, 180] on input "Every Day" at bounding box center [32, 176] width 6 height 6
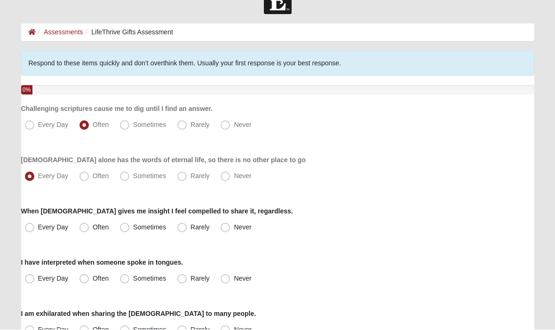
click at [84, 182] on label "Often" at bounding box center [95, 176] width 39 height 15
click at [84, 180] on input "Often" at bounding box center [86, 176] width 6 height 6
radio input "true"
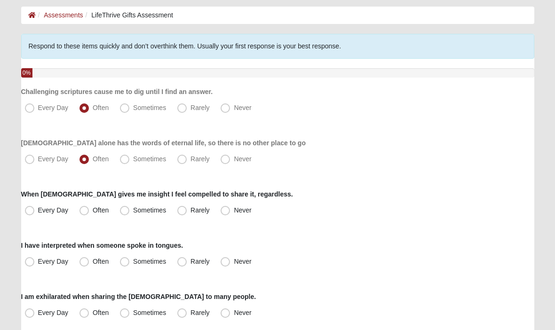
scroll to position [45, 0]
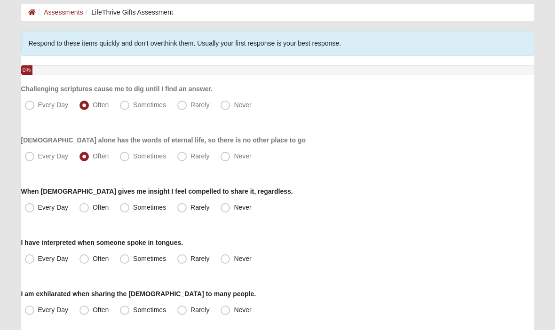
click at [31, 213] on label "Every Day" at bounding box center [47, 207] width 53 height 15
click at [31, 211] on input "Every Day" at bounding box center [32, 207] width 6 height 6
radio input "true"
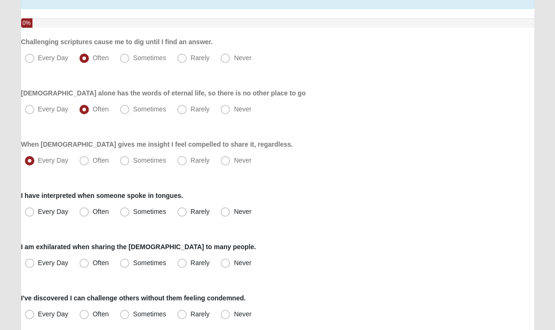
scroll to position [95, 0]
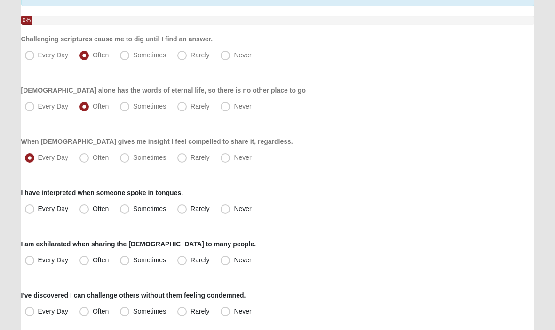
click at [234, 212] on span "Never" at bounding box center [242, 209] width 17 height 8
click at [224, 212] on input "Never" at bounding box center [227, 209] width 6 height 6
radio input "true"
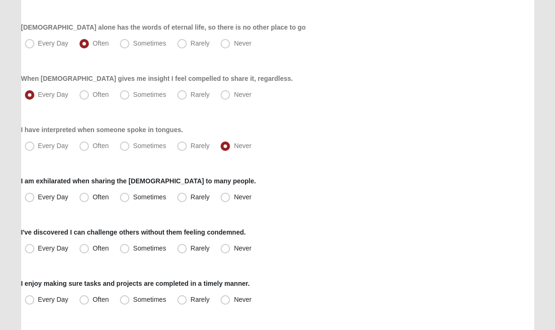
scroll to position [158, 0]
click at [82, 202] on label "Often" at bounding box center [95, 197] width 39 height 15
click at [83, 200] on input "Often" at bounding box center [86, 197] width 6 height 6
radio input "true"
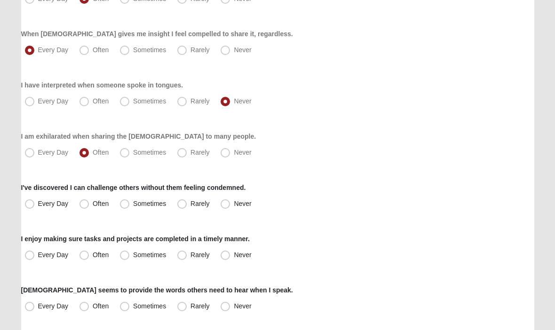
scroll to position [203, 0]
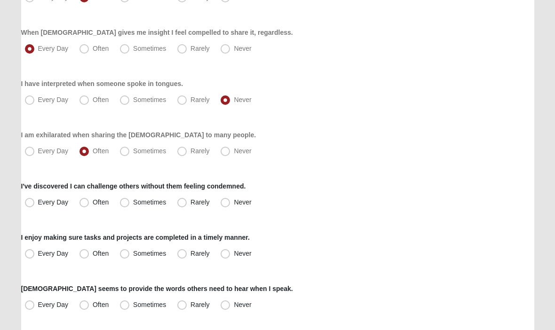
click at [38, 203] on span "Every Day" at bounding box center [53, 203] width 31 height 8
click at [29, 203] on input "Every Day" at bounding box center [32, 203] width 6 height 6
radio input "true"
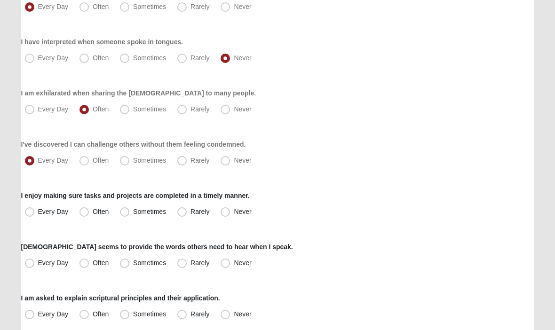
scroll to position [246, 0]
click at [93, 215] on span "Often" at bounding box center [101, 211] width 16 height 8
click at [83, 214] on input "Often" at bounding box center [86, 211] width 6 height 6
radio input "true"
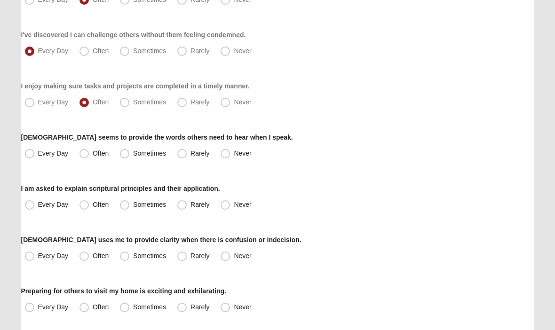
scroll to position [355, 0]
click at [93, 157] on span "Often" at bounding box center [101, 153] width 16 height 8
click at [83, 156] on input "Often" at bounding box center [86, 153] width 6 height 6
radio input "true"
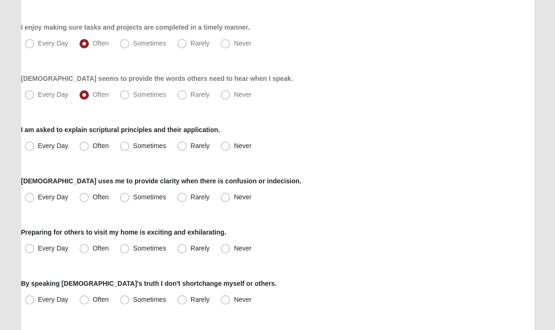
scroll to position [416, 0]
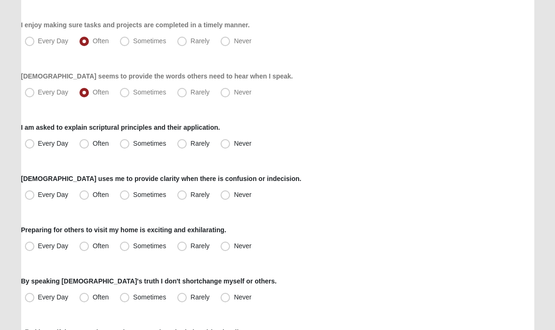
click at [28, 149] on label "Every Day" at bounding box center [47, 144] width 53 height 15
click at [29, 147] on input "Every Day" at bounding box center [32, 144] width 6 height 6
radio input "true"
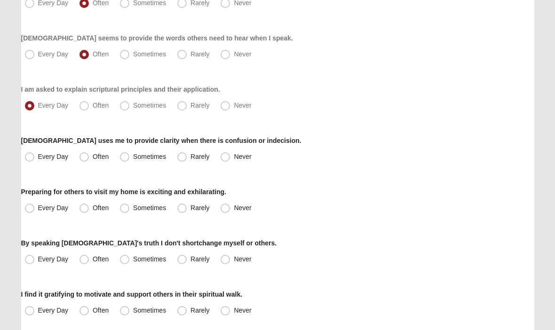
scroll to position [456, 0]
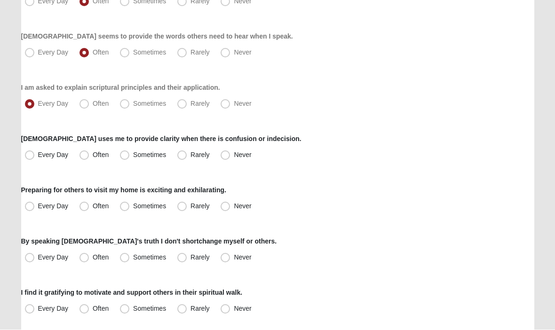
click at [31, 162] on label "Every Day" at bounding box center [47, 155] width 53 height 15
click at [31, 158] on input "Every Day" at bounding box center [32, 155] width 6 height 6
radio input "true"
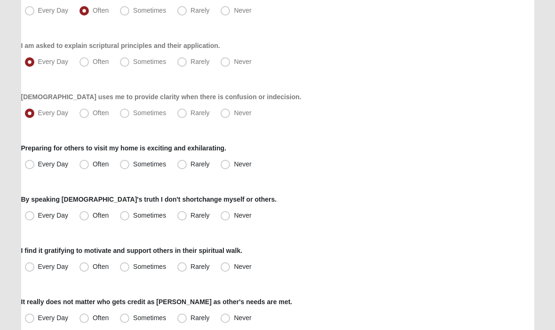
scroll to position [502, 0]
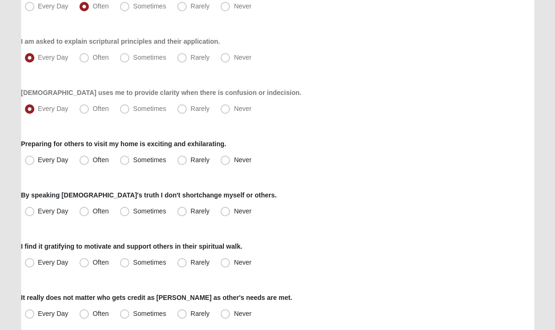
click at [190, 161] on span "Rarely" at bounding box center [199, 160] width 19 height 8
click at [181, 161] on input "Rarely" at bounding box center [184, 160] width 6 height 6
radio input "true"
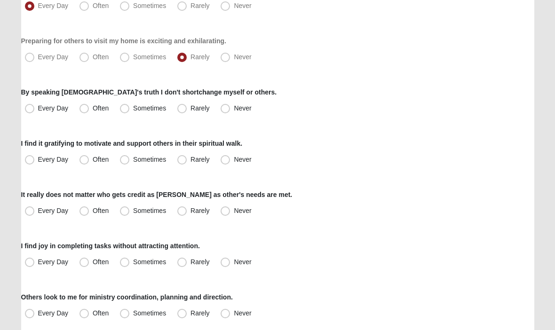
scroll to position [605, 0]
click at [28, 116] on label "Every Day" at bounding box center [47, 108] width 53 height 15
click at [29, 111] on input "Every Day" at bounding box center [32, 108] width 6 height 6
radio input "true"
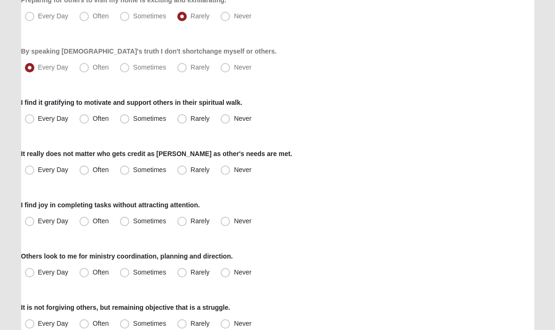
scroll to position [647, 0]
click at [40, 125] on label "Every Day" at bounding box center [47, 118] width 53 height 15
click at [35, 121] on input "Every Day" at bounding box center [32, 118] width 6 height 6
radio input "true"
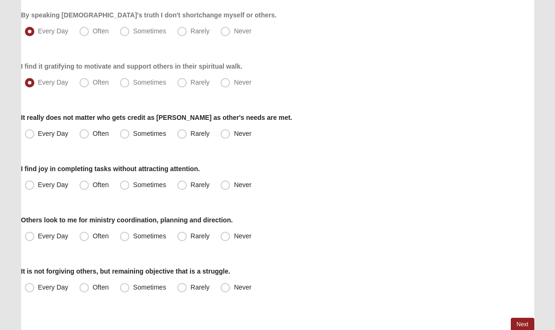
scroll to position [682, 0]
click at [83, 138] on label "Often" at bounding box center [95, 133] width 39 height 15
click at [83, 137] on input "Often" at bounding box center [86, 134] width 6 height 6
radio input "true"
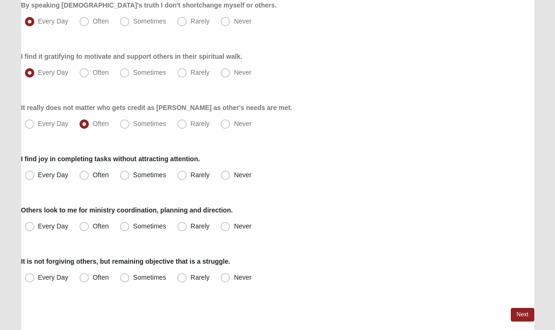
scroll to position [696, 0]
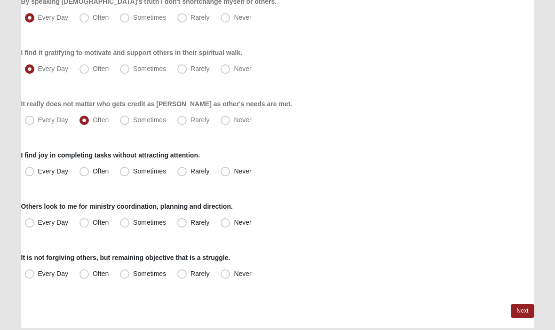
click at [82, 177] on label "Often" at bounding box center [95, 171] width 39 height 15
click at [83, 174] on input "Often" at bounding box center [86, 171] width 6 height 6
radio input "true"
click at [29, 228] on label "Every Day" at bounding box center [47, 222] width 53 height 15
click at [29, 226] on input "Every Day" at bounding box center [32, 222] width 6 height 6
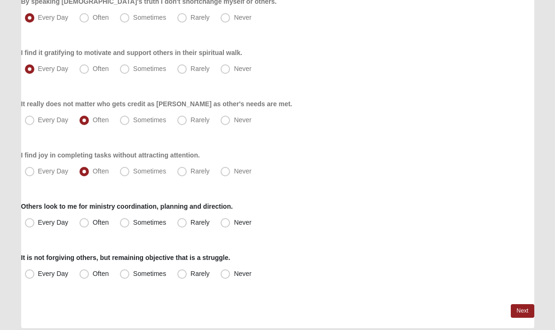
radio input "true"
click at [190, 277] on span "Rarely" at bounding box center [199, 274] width 19 height 8
click at [181, 277] on input "Rarely" at bounding box center [184, 274] width 6 height 6
radio input "true"
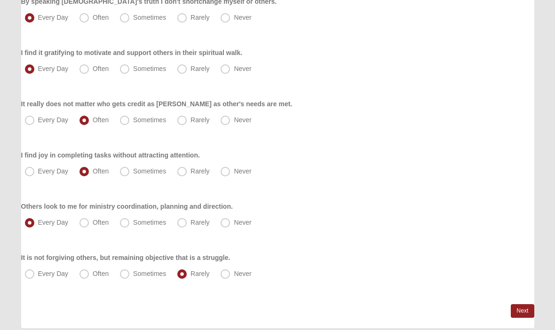
click at [521, 312] on link "Next" at bounding box center [521, 311] width 23 height 14
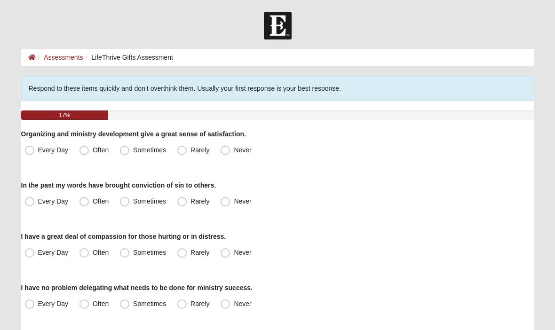
click at [38, 150] on span "Every Day" at bounding box center [53, 150] width 31 height 8
click at [30, 150] on input "Every Day" at bounding box center [32, 150] width 6 height 6
radio input "true"
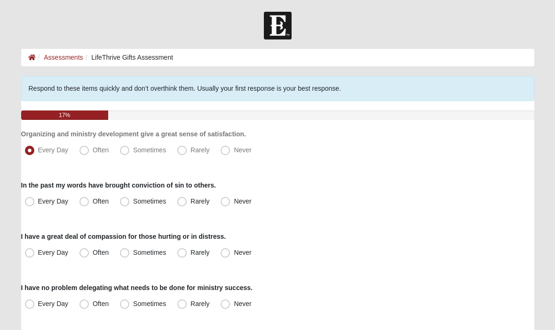
click at [38, 205] on span "Every Day" at bounding box center [53, 201] width 31 height 8
click at [29, 204] on input "Every Day" at bounding box center [32, 201] width 6 height 6
radio input "true"
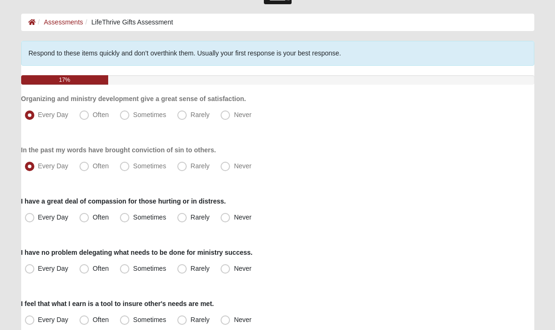
scroll to position [42, 0]
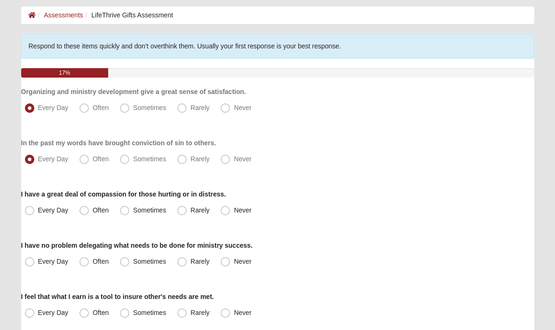
click at [84, 217] on label "Often" at bounding box center [95, 210] width 39 height 15
click at [84, 213] on input "Often" at bounding box center [86, 210] width 6 height 6
radio input "true"
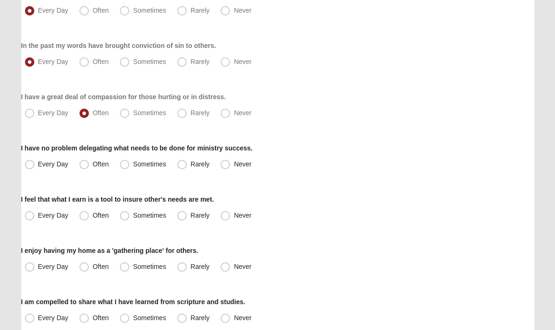
scroll to position [140, 0]
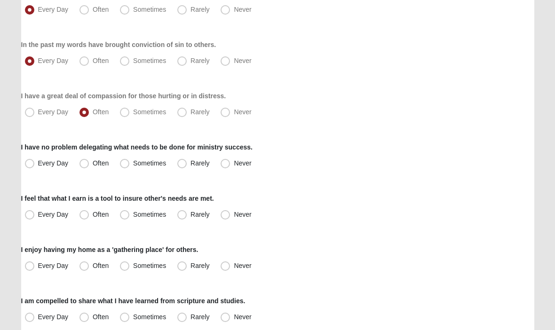
click at [23, 160] on label "Every Day" at bounding box center [47, 163] width 53 height 15
click at [29, 161] on input "Every Day" at bounding box center [32, 164] width 6 height 6
radio input "true"
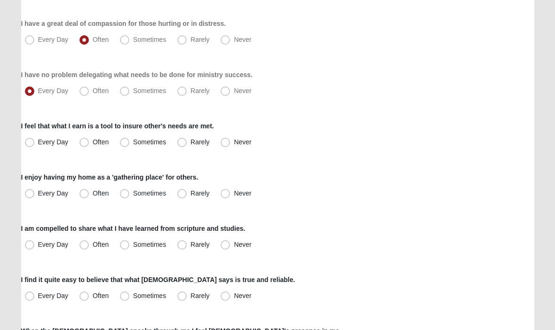
scroll to position [216, 0]
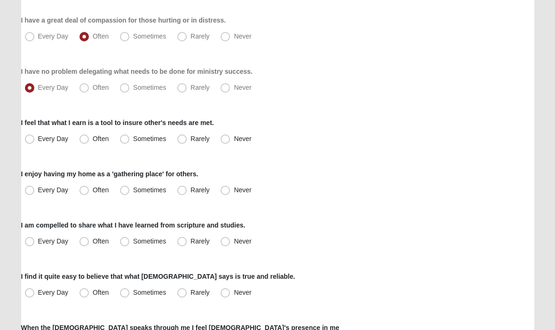
click at [31, 145] on label "Every Day" at bounding box center [47, 139] width 53 height 15
click at [31, 142] on input "Every Day" at bounding box center [32, 139] width 6 height 6
radio input "true"
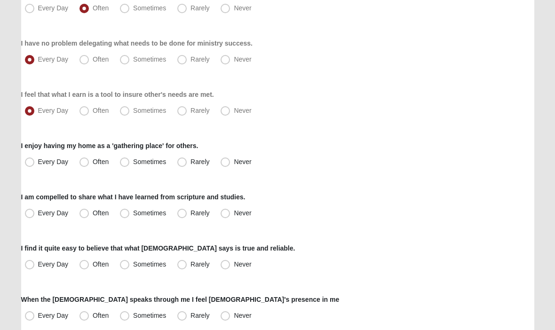
scroll to position [244, 0]
click at [177, 164] on label "Rarely" at bounding box center [193, 162] width 41 height 15
click at [181, 164] on input "Rarely" at bounding box center [184, 162] width 6 height 6
radio input "true"
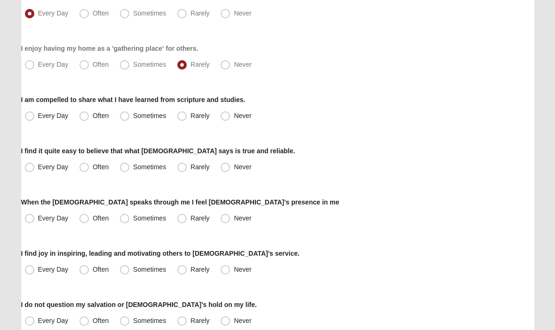
scroll to position [344, 0]
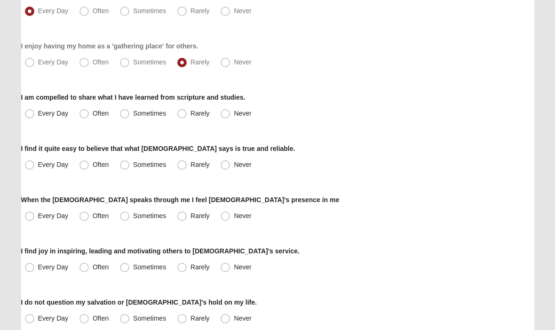
click at [38, 117] on span "Every Day" at bounding box center [53, 113] width 31 height 8
click at [30, 117] on input "Every Day" at bounding box center [32, 113] width 6 height 6
radio input "true"
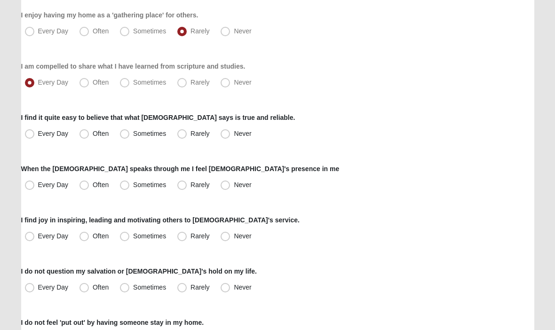
scroll to position [376, 0]
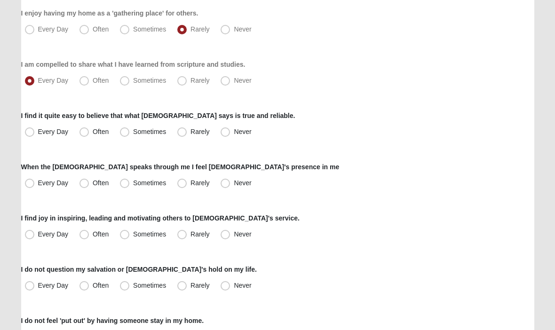
click at [93, 135] on span "Often" at bounding box center [101, 132] width 16 height 8
click at [85, 135] on input "Often" at bounding box center [86, 132] width 6 height 6
radio input "true"
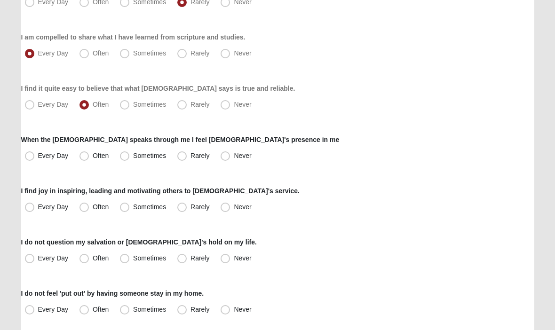
scroll to position [412, 0]
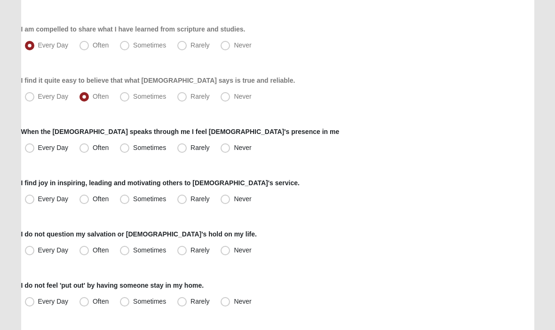
click at [38, 151] on span "Every Day" at bounding box center [53, 148] width 31 height 8
click at [29, 151] on input "Every Day" at bounding box center [32, 148] width 6 height 6
radio input "true"
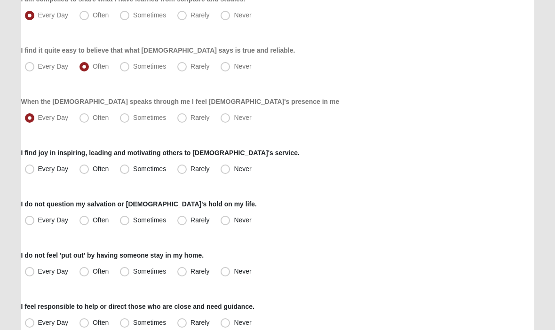
scroll to position [449, 0]
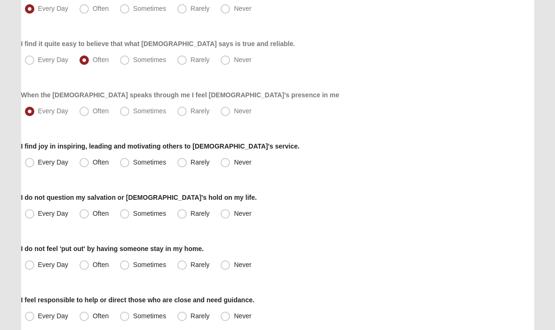
click at [31, 170] on label "Every Day" at bounding box center [47, 162] width 53 height 15
click at [31, 165] on input "Every Day" at bounding box center [32, 162] width 6 height 6
radio input "true"
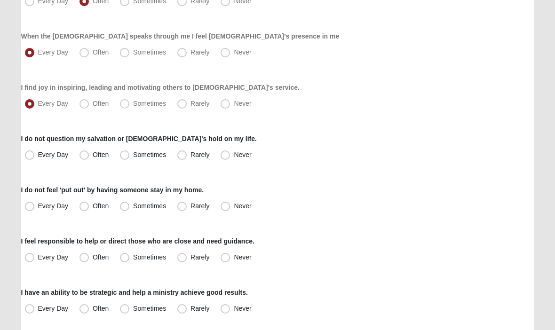
scroll to position [508, 0]
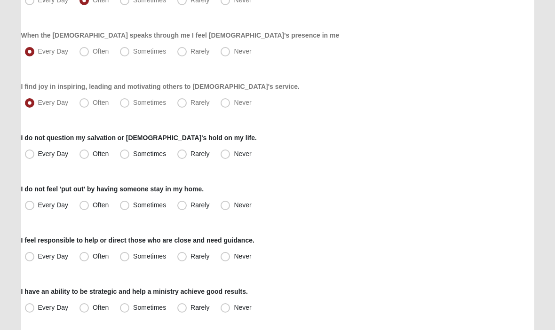
click at [93, 157] on span "Often" at bounding box center [101, 154] width 16 height 8
click at [83, 157] on input "Often" at bounding box center [86, 154] width 6 height 6
radio input "true"
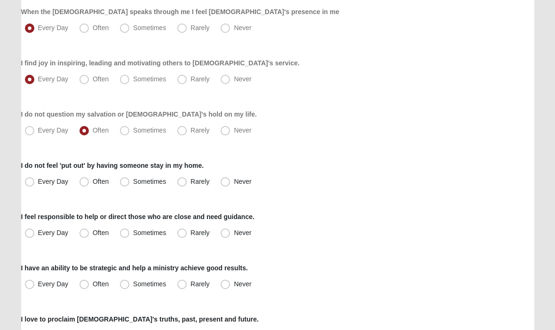
scroll to position [537, 0]
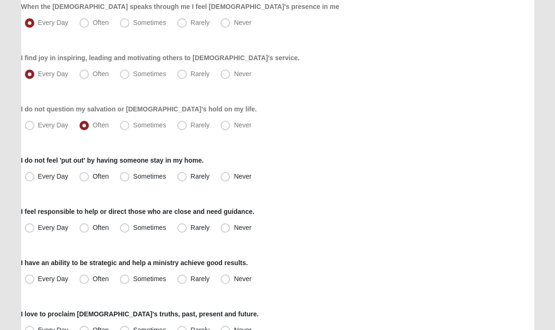
click at [174, 176] on label "Rarely" at bounding box center [193, 176] width 41 height 15
click at [181, 176] on input "Rarely" at bounding box center [184, 176] width 6 height 6
radio input "true"
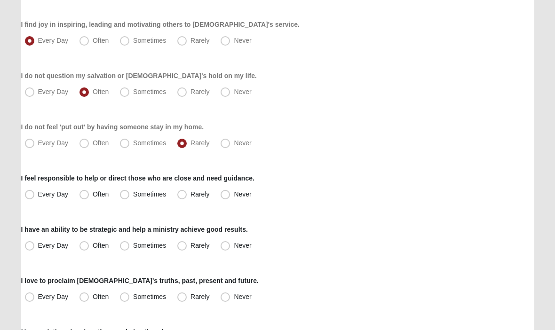
scroll to position [572, 0]
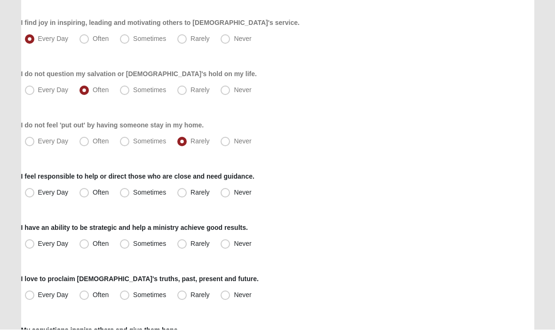
click at [93, 194] on span "Often" at bounding box center [101, 193] width 16 height 8
click at [84, 194] on input "Often" at bounding box center [86, 193] width 6 height 6
radio input "true"
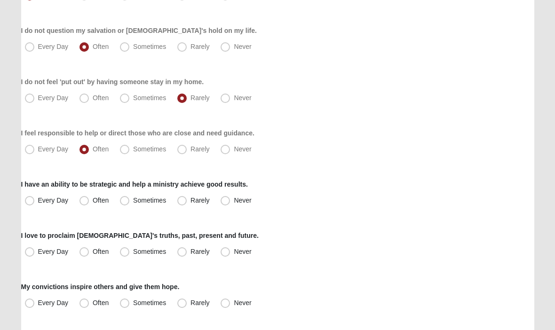
scroll to position [617, 0]
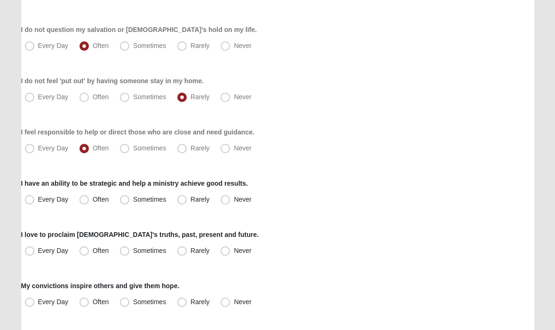
click at [33, 206] on label "Every Day" at bounding box center [47, 199] width 53 height 15
click at [33, 203] on input "Every Day" at bounding box center [32, 199] width 6 height 6
radio input "true"
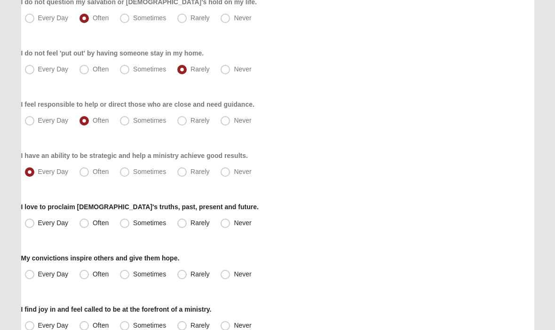
scroll to position [648, 0]
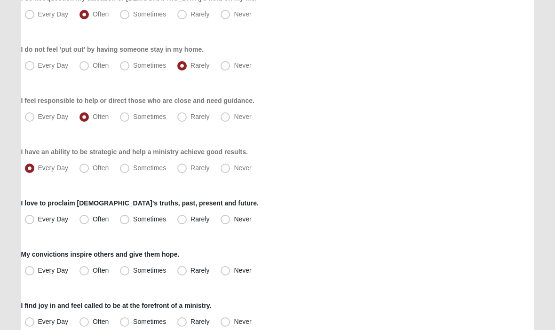
click at [24, 226] on label "Every Day" at bounding box center [47, 219] width 53 height 15
click at [29, 223] on input "Every Day" at bounding box center [32, 220] width 6 height 6
radio input "true"
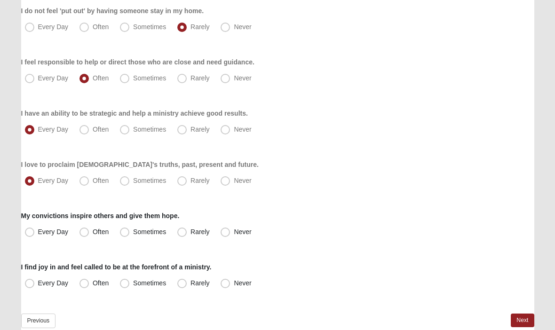
scroll to position [688, 0]
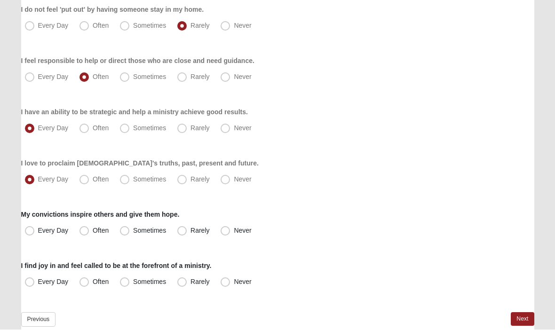
click at [28, 237] on label "Every Day" at bounding box center [47, 231] width 53 height 15
click at [29, 234] on input "Every Day" at bounding box center [32, 231] width 6 height 6
radio input "true"
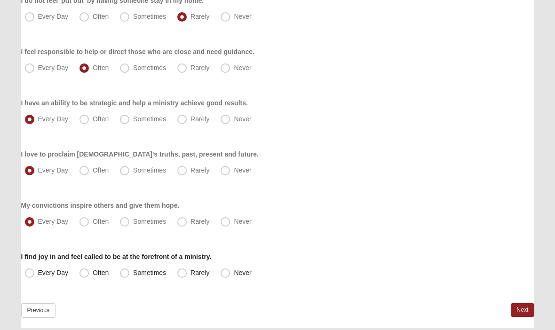
click at [31, 279] on label "Every Day" at bounding box center [47, 273] width 53 height 15
click at [31, 276] on input "Every Day" at bounding box center [32, 273] width 6 height 6
radio input "true"
click at [518, 311] on link "Next" at bounding box center [521, 310] width 23 height 14
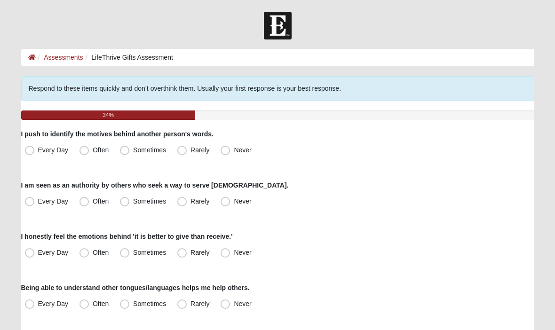
click at [80, 156] on label "Often" at bounding box center [95, 150] width 39 height 15
click at [83, 153] on input "Often" at bounding box center [86, 150] width 6 height 6
radio input "true"
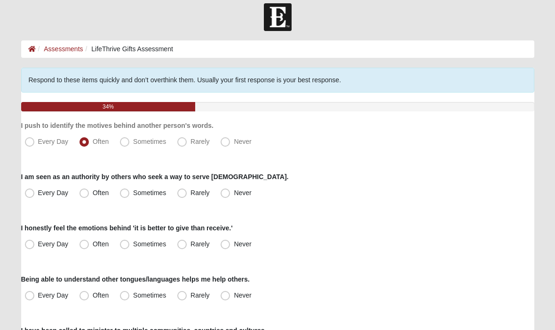
scroll to position [9, 0]
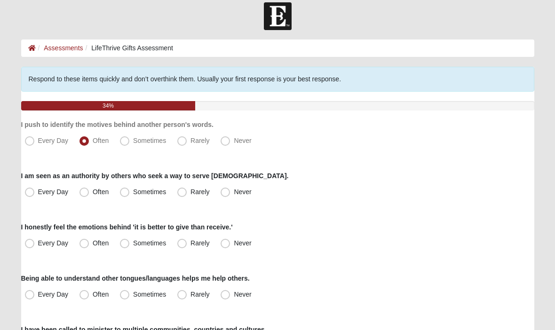
click at [21, 188] on label "Every Day" at bounding box center [47, 192] width 53 height 15
click at [29, 189] on input "Every Day" at bounding box center [32, 192] width 6 height 6
radio input "true"
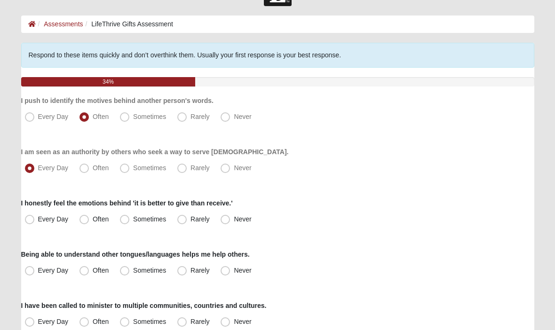
scroll to position [36, 0]
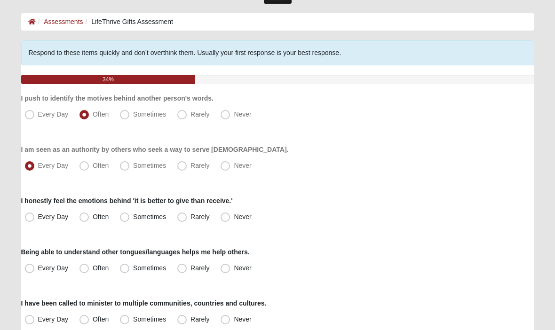
click at [73, 220] on label "Every Day" at bounding box center [47, 217] width 53 height 15
click at [35, 220] on input "Every Day" at bounding box center [32, 217] width 6 height 6
radio input "true"
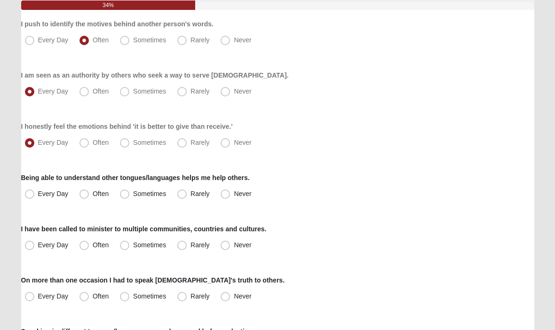
scroll to position [121, 0]
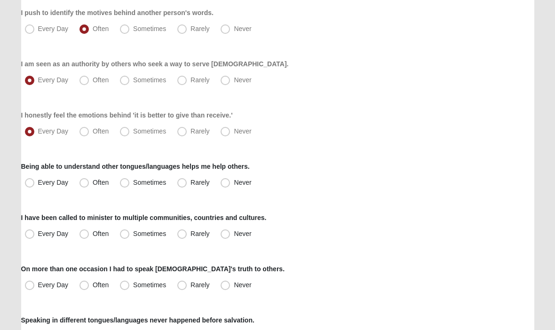
click at [220, 189] on label "Never" at bounding box center [237, 183] width 40 height 15
click at [224, 186] on input "Never" at bounding box center [227, 183] width 6 height 6
radio input "true"
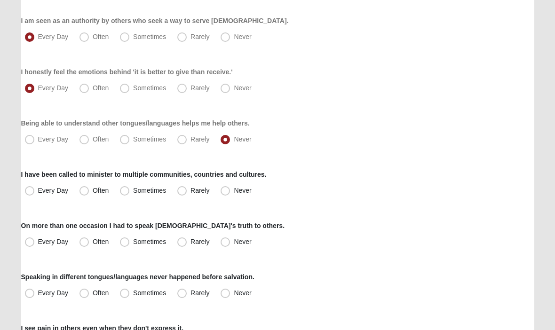
scroll to position [165, 0]
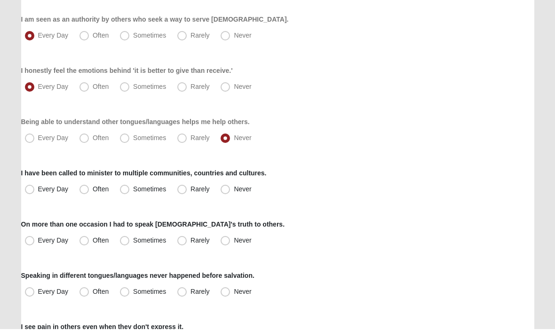
click at [38, 190] on span "Every Day" at bounding box center [53, 190] width 31 height 8
click at [29, 190] on input "Every Day" at bounding box center [32, 190] width 6 height 6
radio input "true"
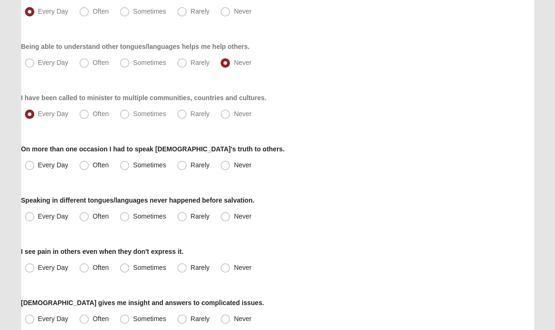
scroll to position [241, 0]
click at [30, 171] on label "Every Day" at bounding box center [47, 165] width 53 height 15
click at [30, 168] on input "Every Day" at bounding box center [32, 165] width 6 height 6
radio input "true"
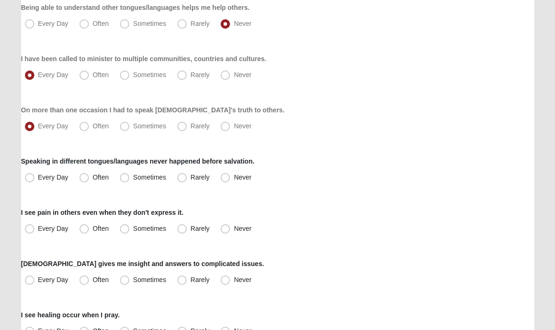
scroll to position [282, 0]
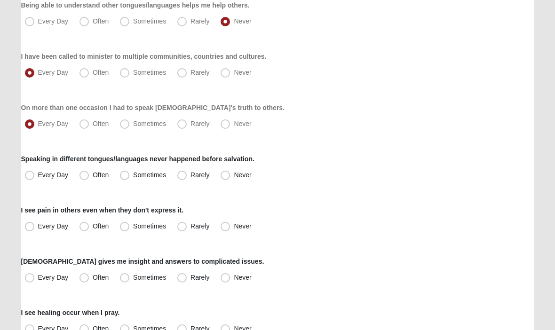
click at [223, 181] on label "Never" at bounding box center [237, 175] width 40 height 15
click at [224, 178] on input "Never" at bounding box center [227, 175] width 6 height 6
radio input "true"
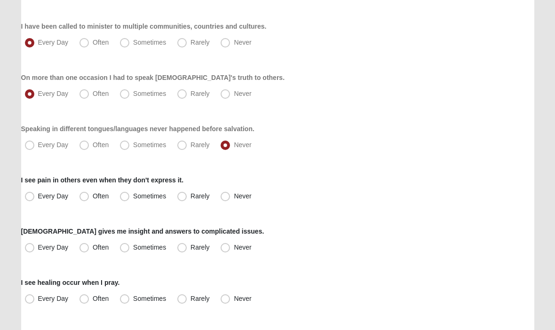
scroll to position [309, 0]
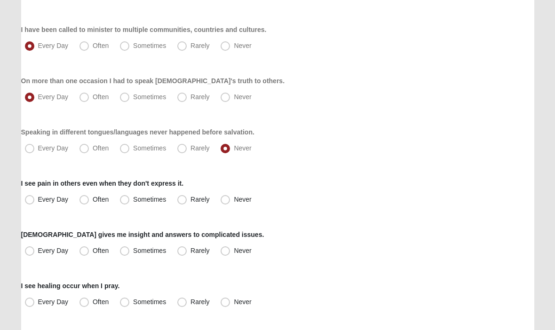
click at [38, 150] on span "Every Day" at bounding box center [53, 148] width 31 height 8
click at [30, 150] on input "Every Day" at bounding box center [32, 148] width 6 height 6
radio input "true"
click at [133, 203] on span "Sometimes" at bounding box center [149, 199] width 33 height 8
click at [124, 203] on input "Sometimes" at bounding box center [127, 199] width 6 height 6
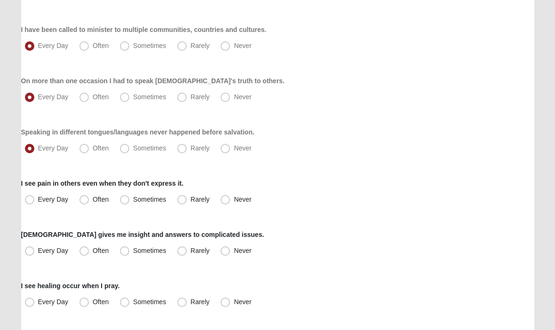
radio input "true"
click at [38, 254] on span "Every Day" at bounding box center [53, 251] width 31 height 8
click at [29, 254] on input "Every Day" at bounding box center [32, 251] width 6 height 6
radio input "true"
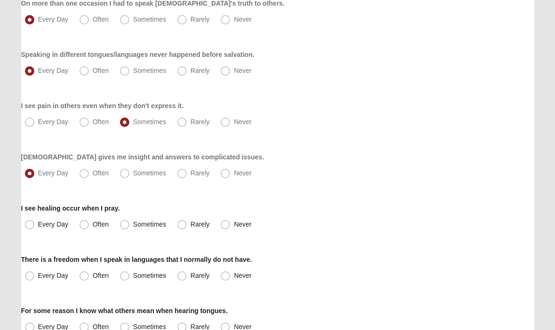
scroll to position [387, 0]
click at [190, 227] on span "Rarely" at bounding box center [199, 224] width 19 height 8
click at [185, 227] on input "Rarely" at bounding box center [184, 224] width 6 height 6
radio input "true"
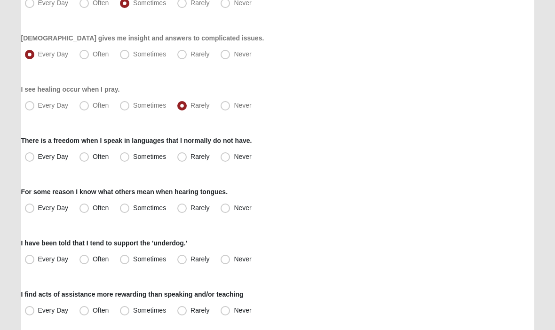
scroll to position [507, 0]
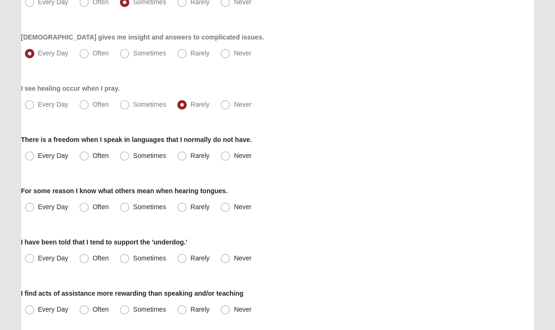
click at [190, 158] on span "Rarely" at bounding box center [199, 156] width 19 height 8
click at [181, 158] on input "Rarely" at bounding box center [184, 156] width 6 height 6
radio input "true"
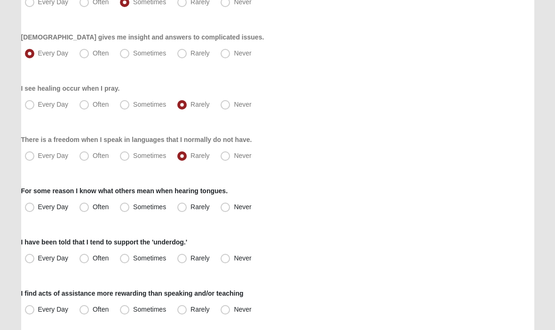
click at [190, 208] on span "Rarely" at bounding box center [199, 207] width 19 height 8
click at [182, 208] on input "Rarely" at bounding box center [184, 207] width 6 height 6
radio input "true"
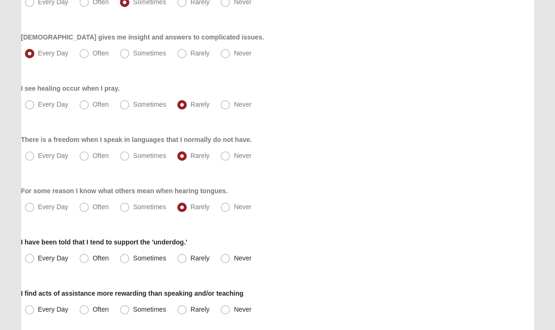
click at [234, 208] on span "Never" at bounding box center [242, 207] width 17 height 8
click at [224, 208] on input "Never" at bounding box center [227, 207] width 6 height 6
radio input "true"
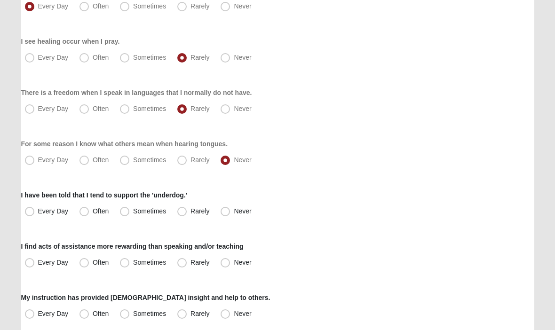
scroll to position [554, 0]
click at [78, 214] on label "Often" at bounding box center [95, 210] width 39 height 15
click at [83, 214] on input "Often" at bounding box center [86, 211] width 6 height 6
radio input "true"
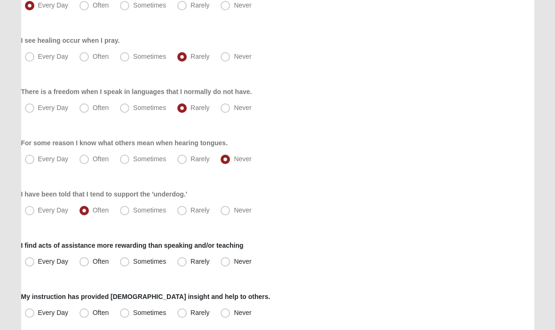
click at [125, 267] on label "Sometimes" at bounding box center [143, 262] width 55 height 15
click at [125, 265] on input "Sometimes" at bounding box center [127, 262] width 6 height 6
radio input "true"
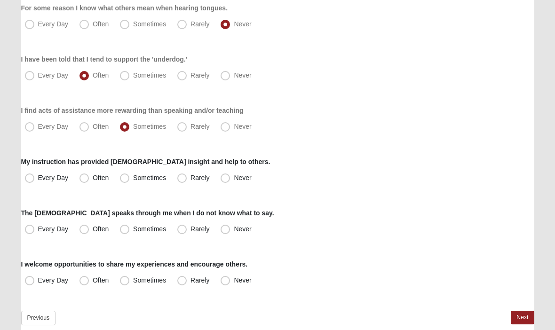
scroll to position [697, 0]
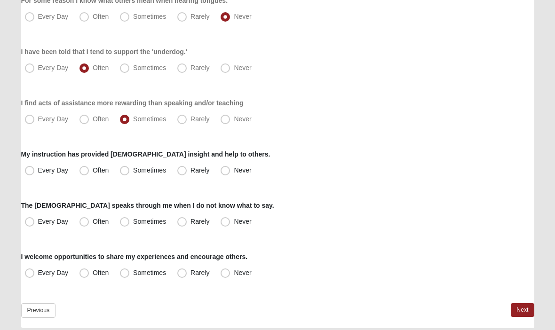
click at [28, 178] on label "Every Day" at bounding box center [47, 170] width 53 height 15
click at [29, 173] on input "Every Day" at bounding box center [32, 170] width 6 height 6
radio input "true"
click at [24, 228] on label "Every Day" at bounding box center [47, 221] width 53 height 15
click at [29, 225] on input "Every Day" at bounding box center [32, 222] width 6 height 6
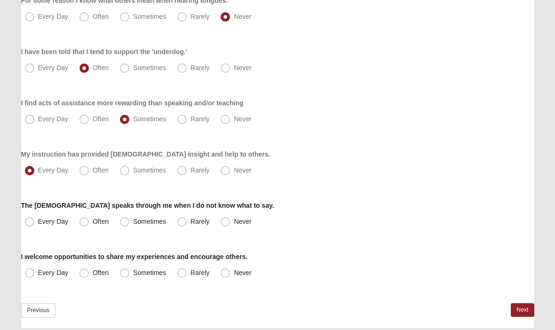
radio input "true"
click at [29, 278] on label "Every Day" at bounding box center [47, 273] width 53 height 15
click at [29, 276] on input "Every Day" at bounding box center [32, 273] width 6 height 6
radio input "true"
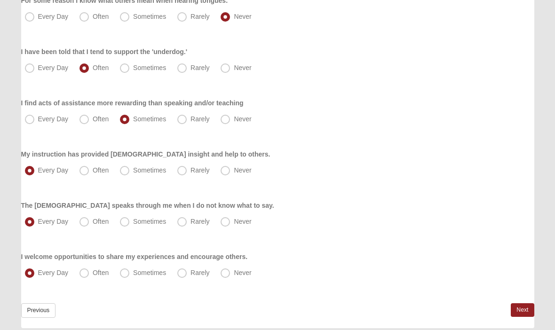
click at [517, 313] on link "Next" at bounding box center [521, 310] width 23 height 14
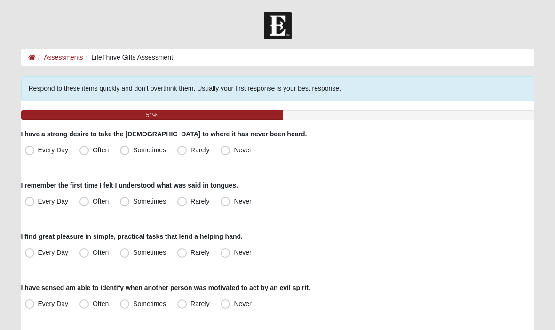
click at [93, 153] on span "Often" at bounding box center [101, 150] width 16 height 8
click at [83, 153] on input "Often" at bounding box center [86, 150] width 6 height 6
radio input "true"
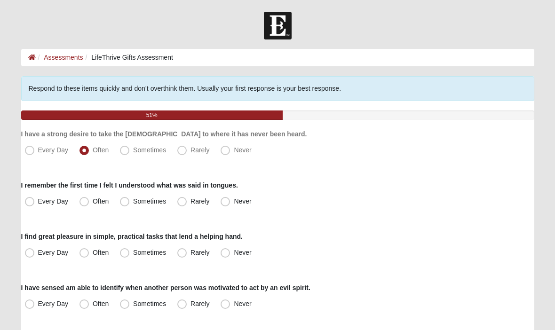
click at [226, 208] on label "Never" at bounding box center [237, 201] width 40 height 15
click at [226, 204] on input "Never" at bounding box center [227, 201] width 6 height 6
radio input "true"
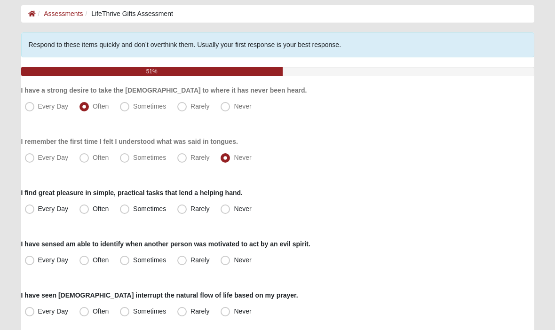
scroll to position [46, 0]
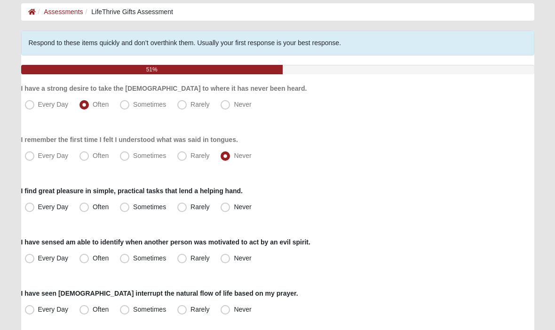
click at [133, 211] on span "Sometimes" at bounding box center [149, 207] width 33 height 8
click at [127, 210] on input "Sometimes" at bounding box center [127, 207] width 6 height 6
radio input "true"
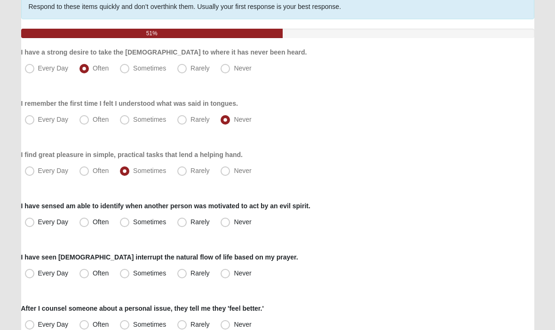
scroll to position [82, 0]
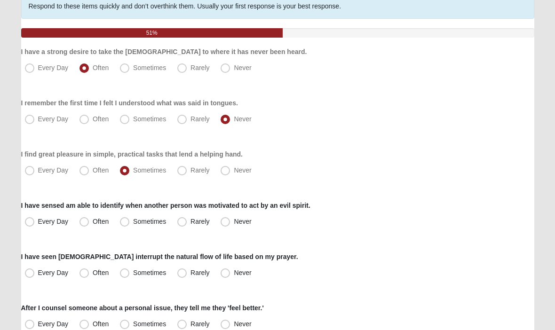
click at [190, 226] on span "Rarely" at bounding box center [199, 222] width 19 height 8
click at [181, 225] on input "Rarely" at bounding box center [184, 222] width 6 height 6
radio input "true"
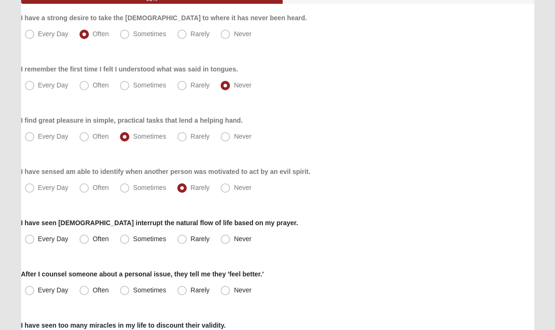
scroll to position [116, 0]
click at [126, 244] on label "Sometimes" at bounding box center [143, 239] width 55 height 15
click at [126, 242] on input "Sometimes" at bounding box center [127, 239] width 6 height 6
radio input "true"
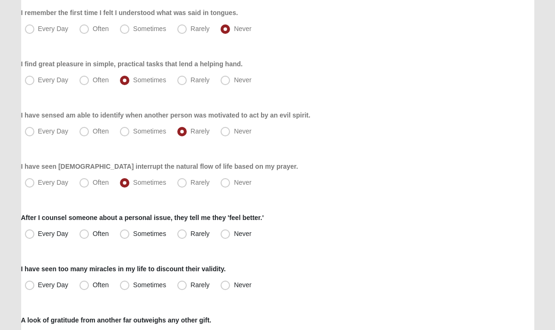
scroll to position [174, 0]
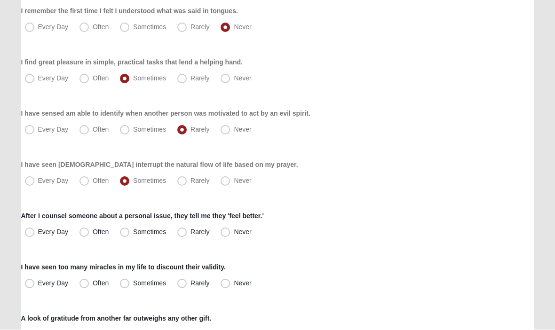
click at [28, 238] on label "Every Day" at bounding box center [47, 232] width 53 height 15
click at [29, 235] on input "Every Day" at bounding box center [32, 232] width 6 height 6
radio input "true"
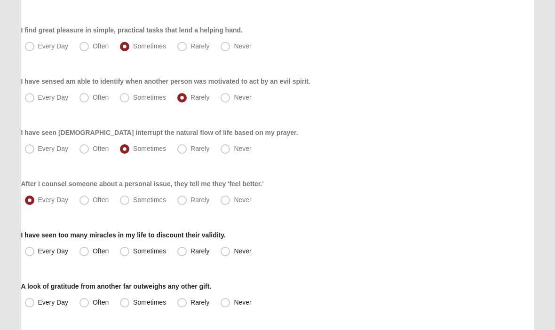
scroll to position [206, 0]
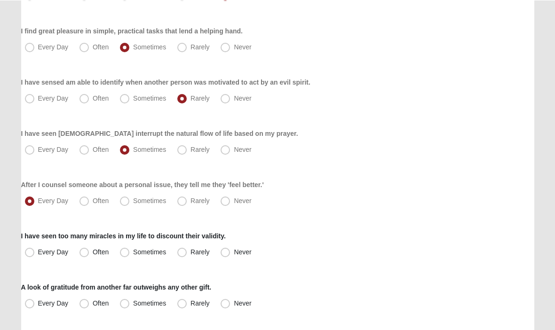
click at [183, 257] on label "Rarely" at bounding box center [193, 251] width 41 height 15
click at [183, 255] on input "Rarely" at bounding box center [184, 252] width 6 height 6
radio input "true"
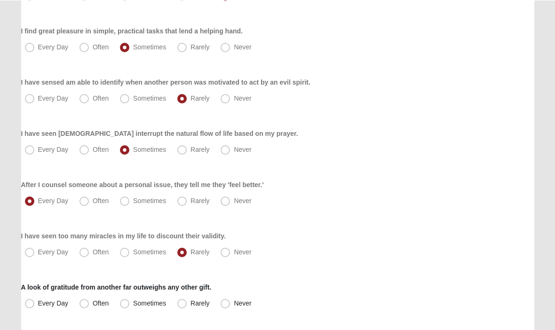
click at [122, 258] on label "Sometimes" at bounding box center [143, 251] width 55 height 15
click at [124, 255] on input "Sometimes" at bounding box center [127, 252] width 6 height 6
radio input "true"
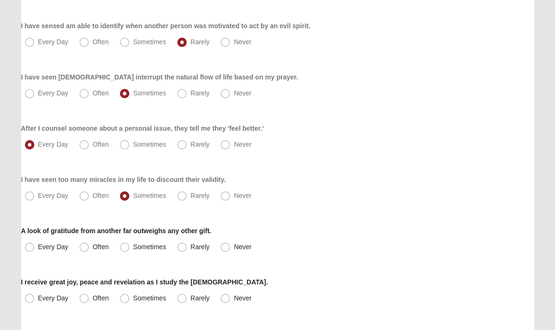
scroll to position [263, 0]
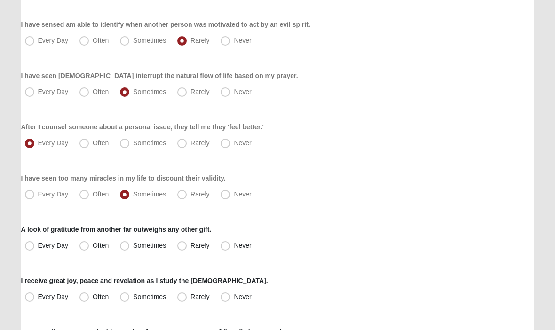
click at [126, 250] on label "Sometimes" at bounding box center [143, 245] width 55 height 15
click at [126, 249] on input "Sometimes" at bounding box center [127, 245] width 6 height 6
radio input "true"
click at [93, 246] on span "Often" at bounding box center [101, 246] width 16 height 8
click at [83, 246] on input "Often" at bounding box center [86, 245] width 6 height 6
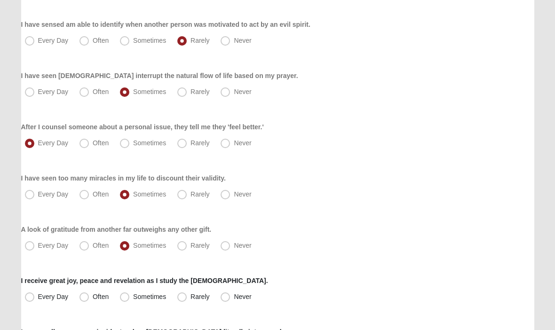
radio input "true"
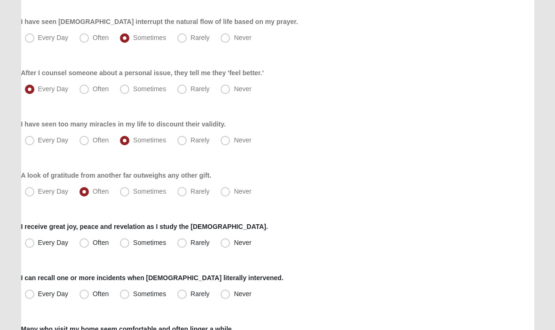
scroll to position [321, 0]
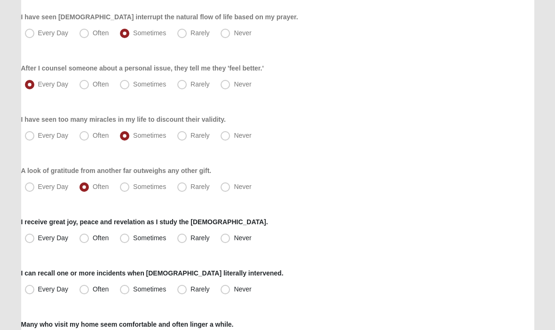
click at [38, 239] on span "Every Day" at bounding box center [53, 238] width 31 height 8
click at [31, 239] on input "Every Day" at bounding box center [32, 238] width 6 height 6
radio input "true"
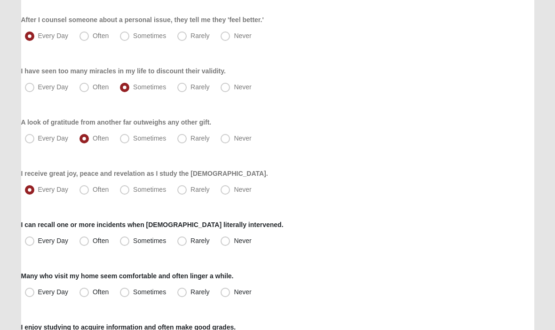
scroll to position [373, 0]
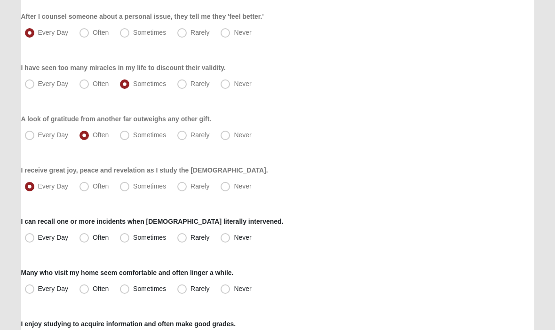
click at [84, 243] on label "Often" at bounding box center [95, 238] width 39 height 15
click at [84, 241] on input "Often" at bounding box center [86, 238] width 6 height 6
radio input "true"
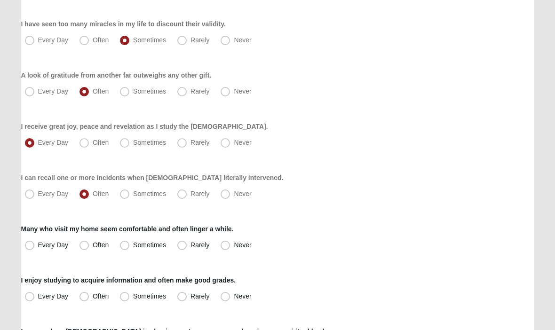
scroll to position [423, 0]
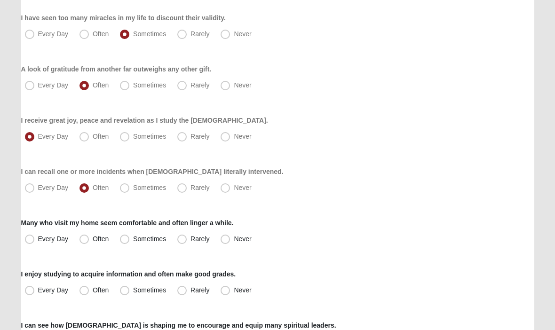
click at [181, 244] on label "Rarely" at bounding box center [193, 239] width 41 height 15
click at [181, 242] on input "Rarely" at bounding box center [184, 239] width 6 height 6
radio input "true"
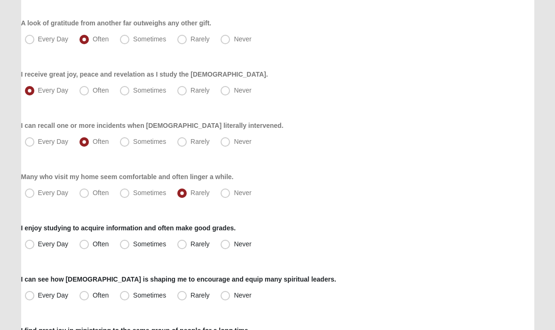
scroll to position [475, 0]
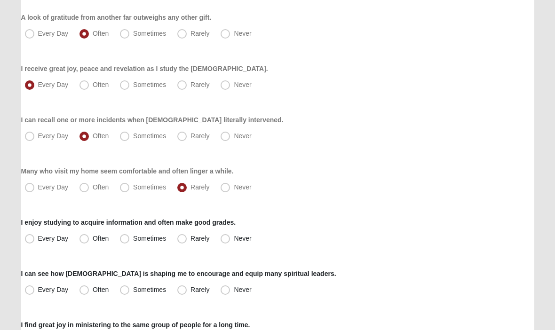
click at [84, 245] on label "Often" at bounding box center [95, 239] width 39 height 15
click at [84, 242] on input "Often" at bounding box center [86, 239] width 6 height 6
radio input "true"
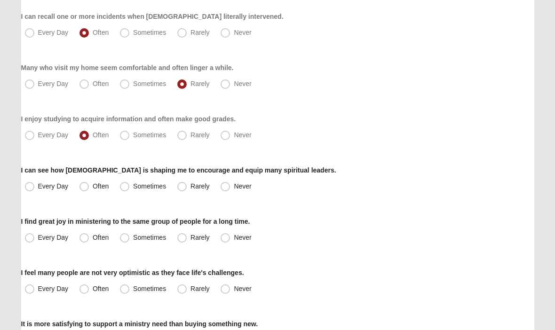
scroll to position [579, 0]
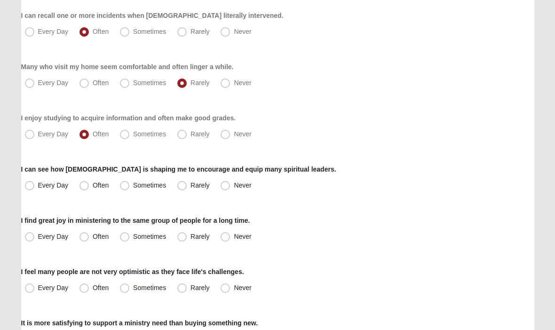
click at [38, 189] on span "Every Day" at bounding box center [53, 185] width 31 height 8
click at [29, 188] on input "Every Day" at bounding box center [32, 185] width 6 height 6
radio input "true"
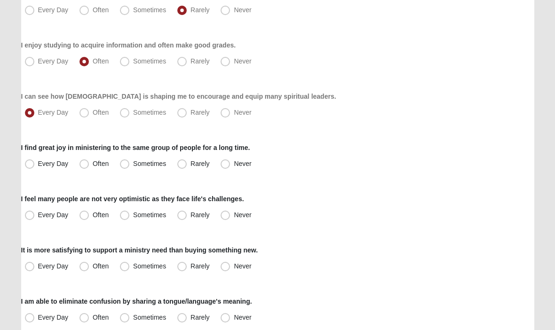
scroll to position [652, 0]
click at [38, 167] on span "Every Day" at bounding box center [53, 164] width 31 height 8
click at [30, 167] on input "Every Day" at bounding box center [32, 164] width 6 height 6
radio input "true"
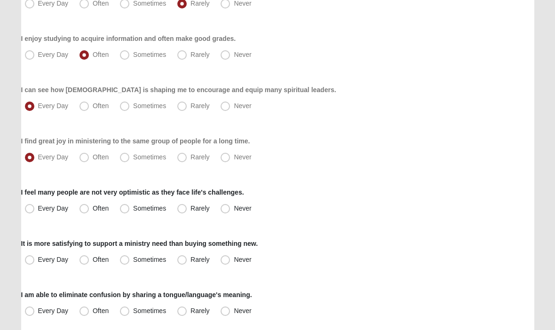
scroll to position [659, 0]
click at [88, 163] on label "Often" at bounding box center [95, 156] width 39 height 15
click at [88, 160] on input "Often" at bounding box center [86, 157] width 6 height 6
radio input "true"
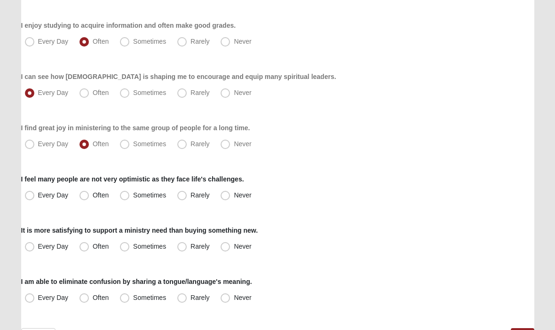
scroll to position [673, 0]
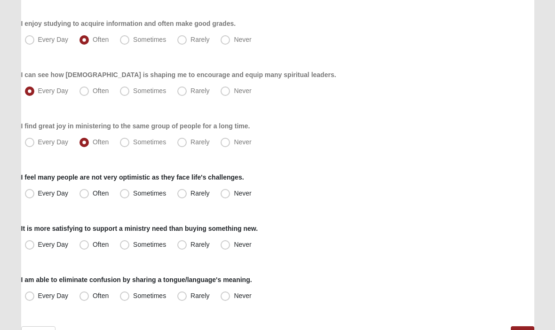
click at [133, 197] on span "Sometimes" at bounding box center [149, 194] width 33 height 8
click at [124, 197] on input "Sometimes" at bounding box center [127, 194] width 6 height 6
radio input "true"
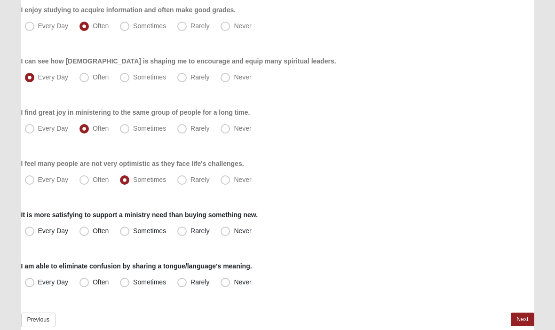
scroll to position [697, 0]
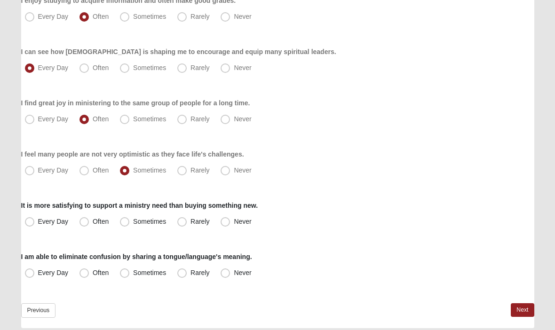
click at [38, 222] on span "Every Day" at bounding box center [53, 222] width 31 height 8
click at [29, 222] on input "Every Day" at bounding box center [32, 222] width 6 height 6
radio input "true"
click at [234, 276] on span "Never" at bounding box center [242, 273] width 17 height 8
click at [224, 276] on input "Never" at bounding box center [227, 273] width 6 height 6
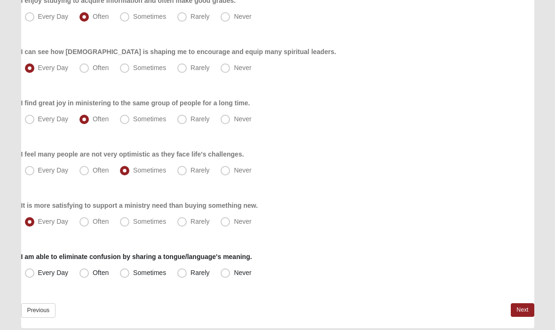
radio input "true"
click at [523, 313] on link "Next" at bounding box center [521, 310] width 23 height 14
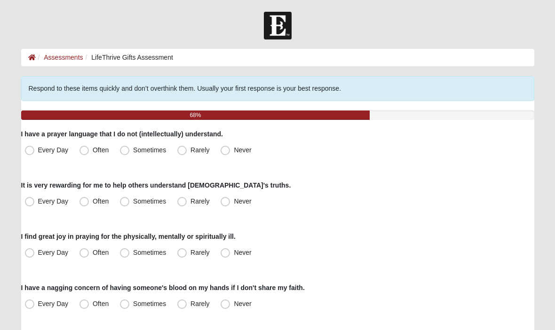
click at [234, 153] on span "Never" at bounding box center [242, 150] width 17 height 8
click at [224, 153] on input "Never" at bounding box center [227, 150] width 6 height 6
radio input "true"
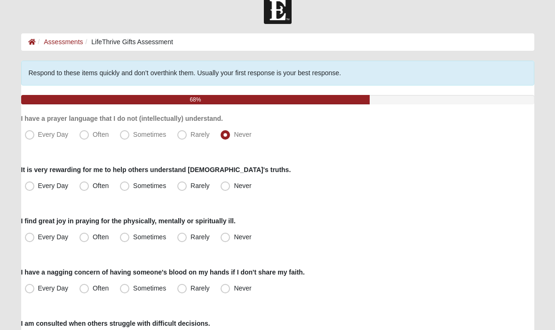
scroll to position [16, 0]
click at [21, 190] on label "Every Day" at bounding box center [47, 186] width 53 height 15
click at [29, 189] on input "Every Day" at bounding box center [32, 186] width 6 height 6
radio input "true"
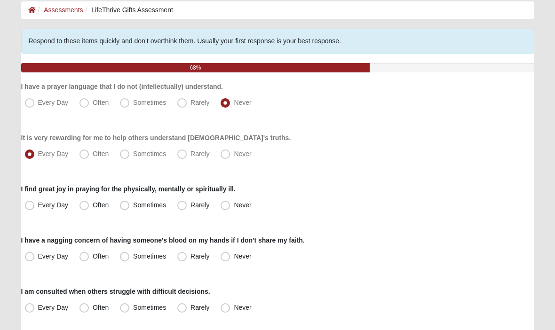
scroll to position [49, 0]
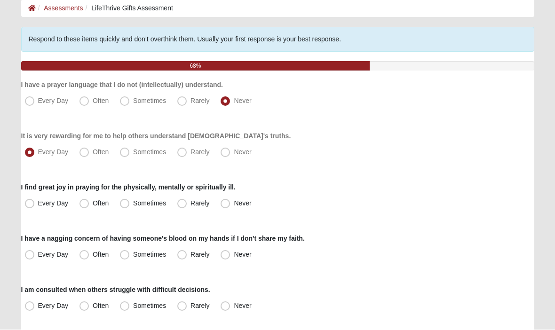
click at [133, 207] on span "Sometimes" at bounding box center [149, 204] width 33 height 8
click at [124, 207] on input "Sometimes" at bounding box center [127, 204] width 6 height 6
radio input "true"
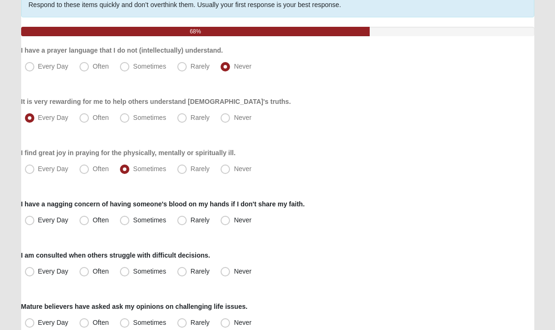
scroll to position [84, 0]
click at [190, 222] on span "Rarely" at bounding box center [199, 220] width 19 height 8
click at [184, 222] on input "Rarely" at bounding box center [184, 220] width 6 height 6
radio input "true"
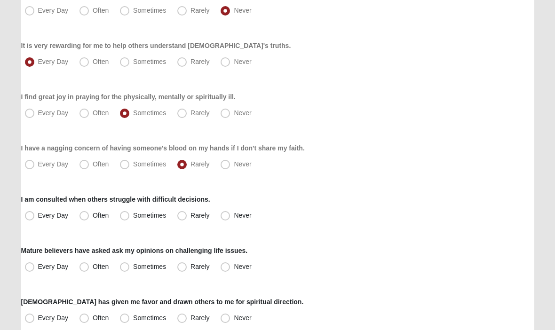
scroll to position [142, 0]
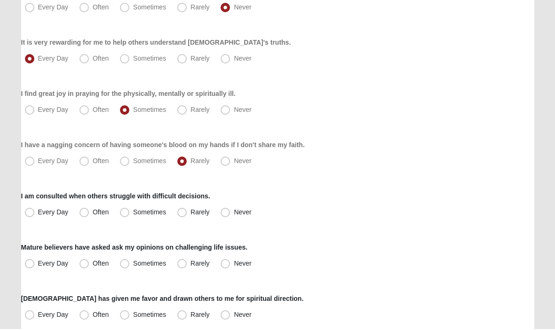
click at [38, 210] on span "Every Day" at bounding box center [53, 213] width 31 height 8
click at [29, 210] on input "Every Day" at bounding box center [32, 213] width 6 height 6
radio input "true"
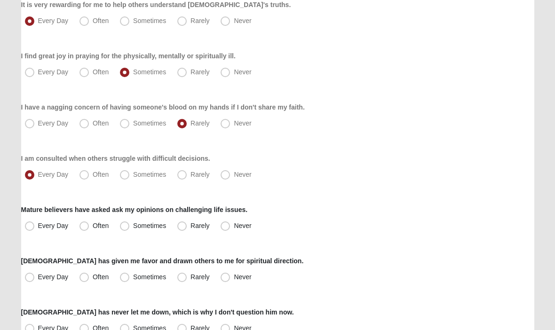
scroll to position [181, 0]
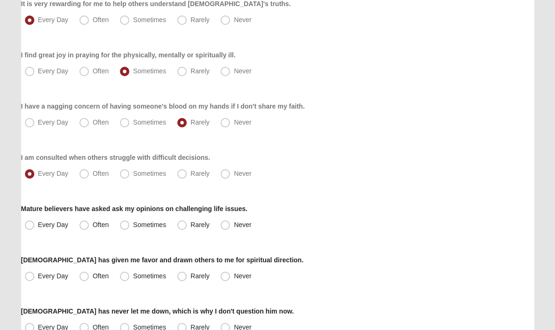
click at [30, 231] on label "Every Day" at bounding box center [47, 225] width 53 height 15
click at [30, 228] on input "Every Day" at bounding box center [32, 225] width 6 height 6
radio input "true"
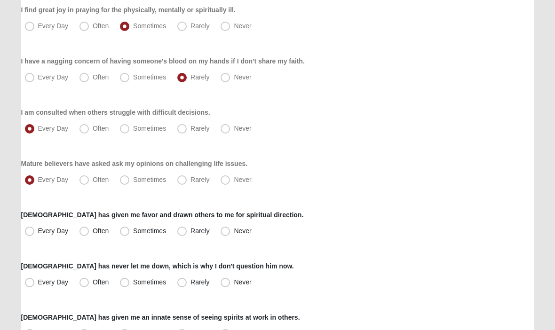
scroll to position [227, 0]
click at [28, 244] on div "Respond to these items quickly and don’t overthink them. Usually your first res…" at bounding box center [277, 323] width 513 height 949
click at [38, 233] on span "Every Day" at bounding box center [53, 231] width 31 height 8
click at [29, 233] on input "Every Day" at bounding box center [32, 230] width 6 height 6
radio input "true"
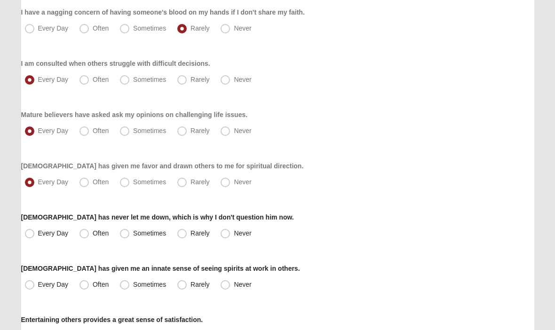
scroll to position [278, 0]
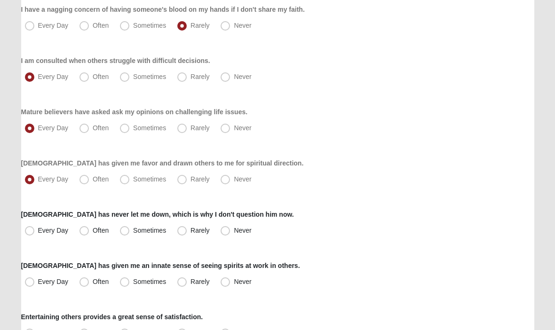
click at [122, 236] on label "Sometimes" at bounding box center [143, 230] width 55 height 15
click at [124, 234] on input "Sometimes" at bounding box center [127, 230] width 6 height 6
radio input "true"
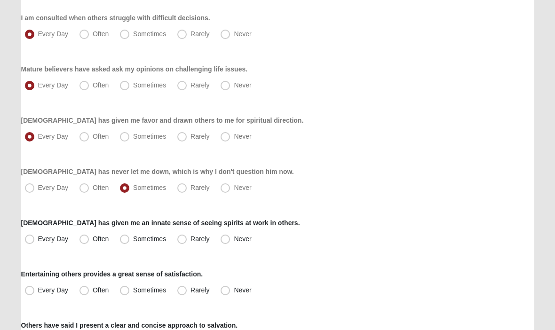
scroll to position [333, 0]
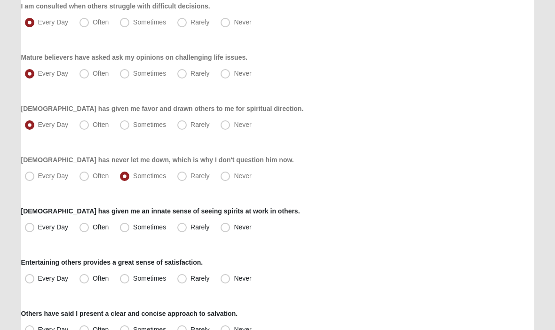
click at [38, 227] on span "Every Day" at bounding box center [53, 227] width 31 height 8
click at [29, 227] on input "Every Day" at bounding box center [32, 227] width 6 height 6
radio input "true"
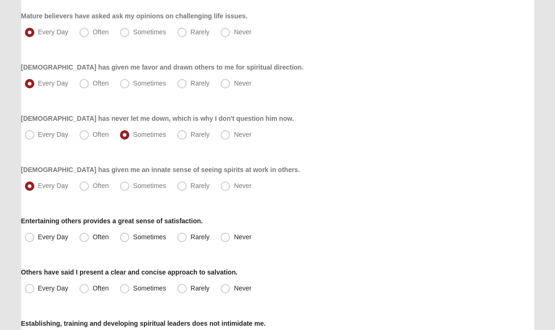
scroll to position [376, 0]
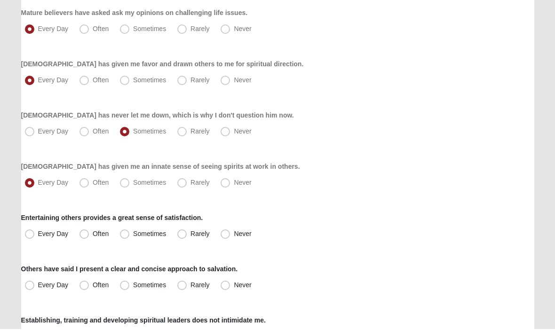
click at [190, 236] on span "Rarely" at bounding box center [199, 235] width 19 height 8
click at [186, 236] on input "Rarely" at bounding box center [184, 235] width 6 height 6
radio input "true"
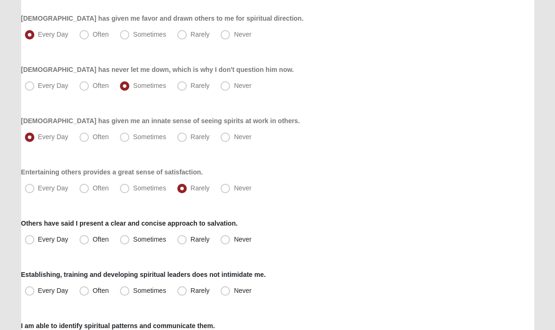
scroll to position [424, 0]
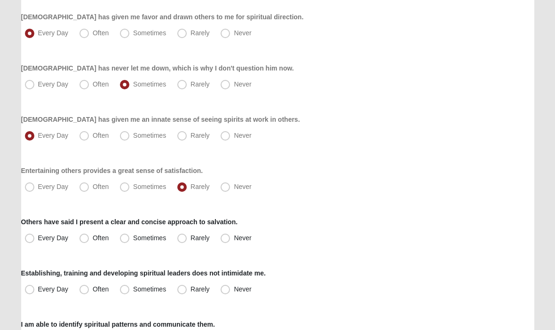
click at [93, 240] on span "Often" at bounding box center [101, 238] width 16 height 8
click at [84, 240] on input "Often" at bounding box center [86, 238] width 6 height 6
radio input "true"
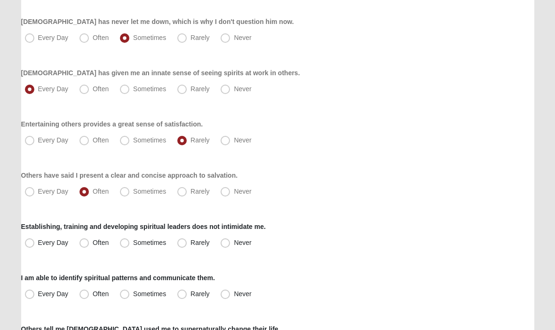
scroll to position [473, 0]
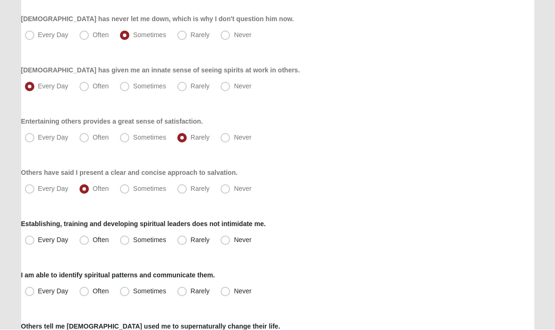
click at [38, 242] on span "Every Day" at bounding box center [53, 240] width 31 height 8
click at [29, 242] on input "Every Day" at bounding box center [32, 240] width 6 height 6
radio input "true"
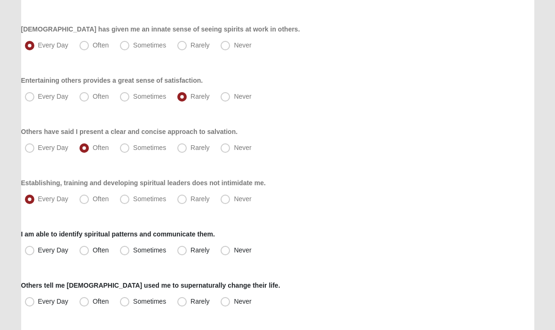
scroll to position [518, 0]
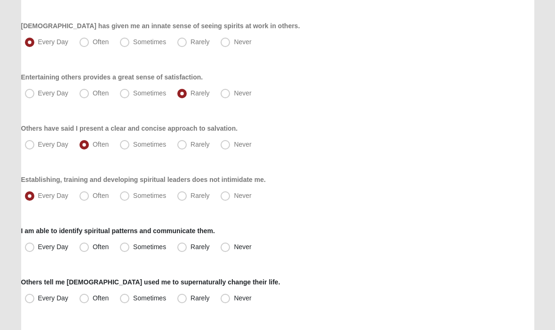
click at [38, 250] on span "Every Day" at bounding box center [53, 247] width 31 height 8
click at [33, 250] on input "Every Day" at bounding box center [32, 247] width 6 height 6
radio input "true"
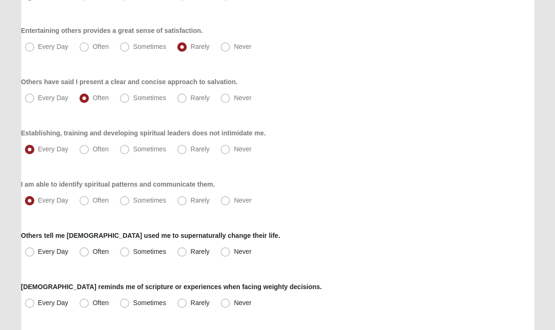
scroll to position [569, 0]
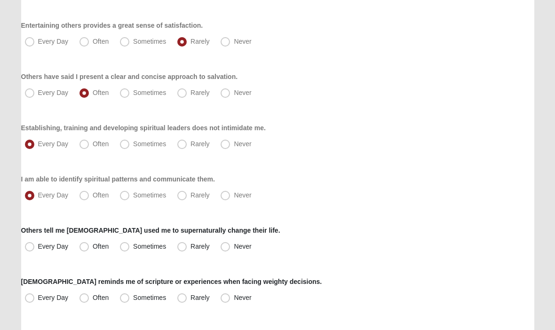
click at [28, 252] on label "Every Day" at bounding box center [47, 247] width 53 height 15
click at [29, 250] on input "Every Day" at bounding box center [32, 247] width 6 height 6
radio input "true"
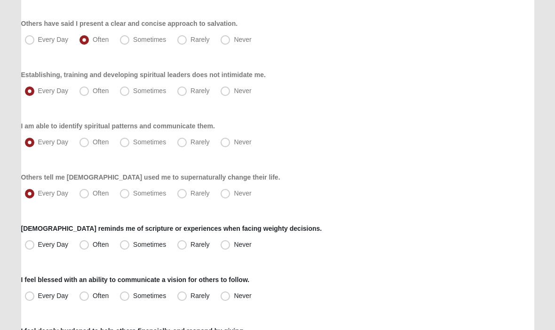
scroll to position [625, 0]
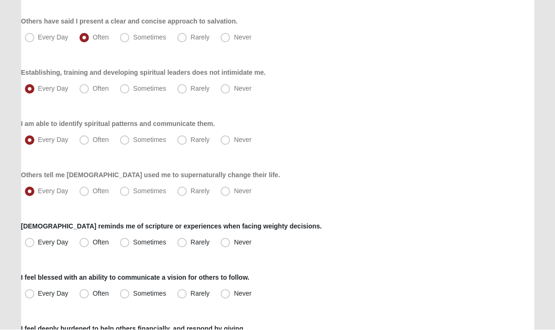
click at [38, 244] on span "Every Day" at bounding box center [53, 243] width 31 height 8
click at [31, 244] on input "Every Day" at bounding box center [32, 243] width 6 height 6
radio input "true"
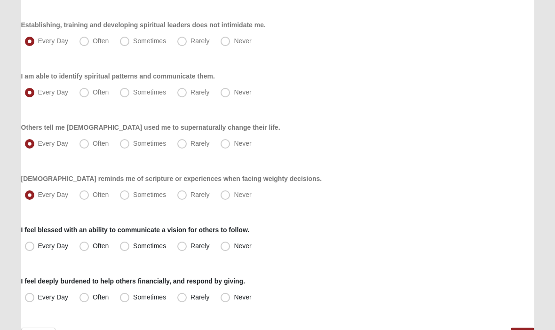
scroll to position [677, 0]
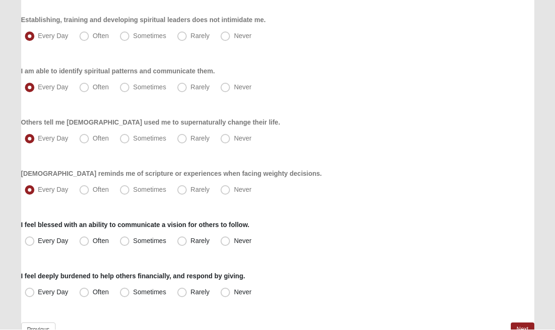
click at [38, 244] on span "Every Day" at bounding box center [53, 241] width 31 height 8
click at [29, 244] on input "Every Day" at bounding box center [32, 241] width 6 height 6
radio input "true"
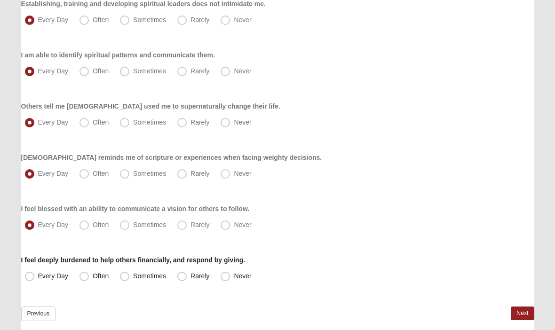
scroll to position [697, 0]
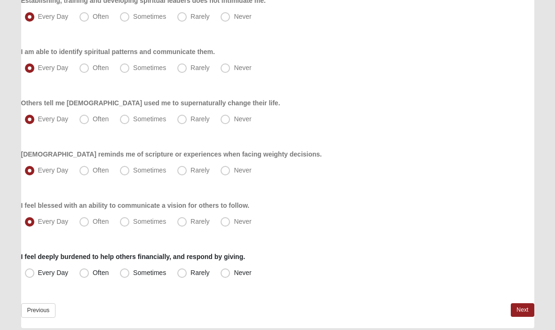
click at [133, 276] on span "Sometimes" at bounding box center [149, 273] width 33 height 8
click at [124, 276] on input "Sometimes" at bounding box center [127, 273] width 6 height 6
radio input "true"
click at [522, 313] on link "Next" at bounding box center [521, 310] width 23 height 14
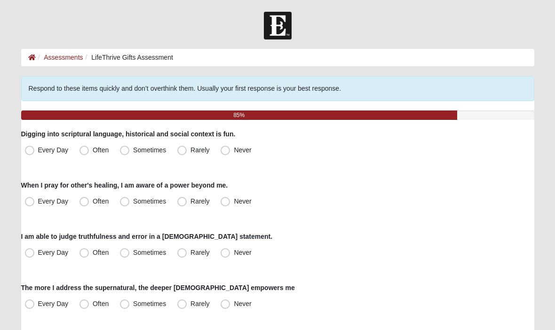
click at [38, 152] on span "Every Day" at bounding box center [53, 150] width 31 height 8
click at [29, 152] on input "Every Day" at bounding box center [32, 150] width 6 height 6
radio input "true"
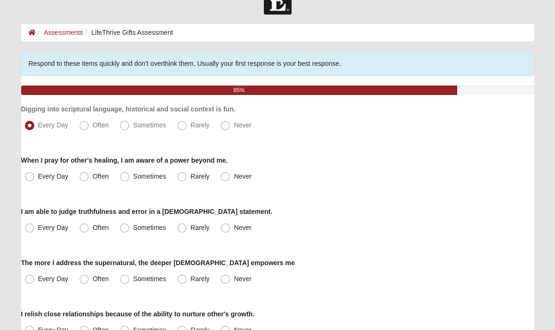
scroll to position [25, 0]
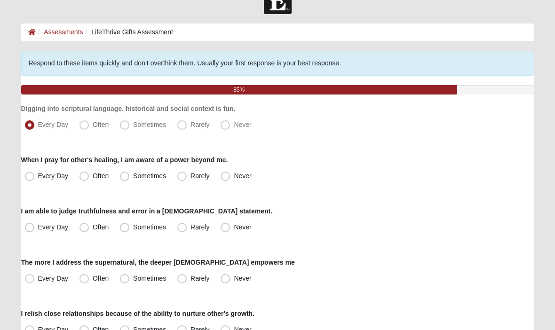
click at [126, 182] on label "Sometimes" at bounding box center [143, 176] width 55 height 15
click at [126, 180] on input "Sometimes" at bounding box center [127, 176] width 6 height 6
radio input "true"
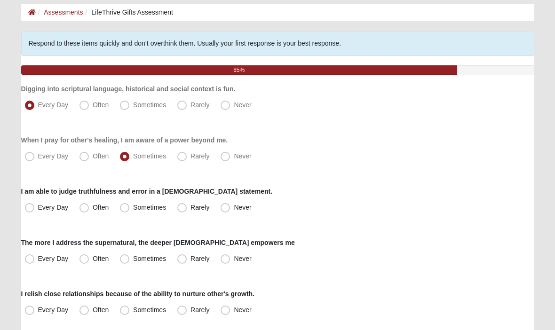
scroll to position [46, 0]
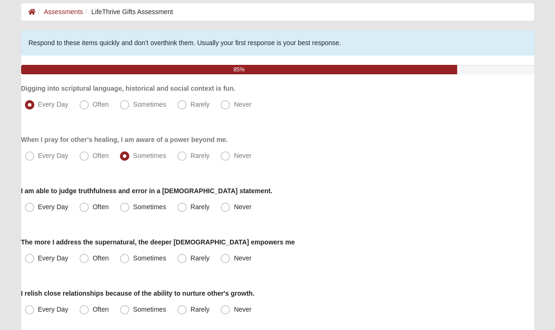
click at [38, 209] on span "Every Day" at bounding box center [53, 207] width 31 height 8
click at [30, 209] on input "Every Day" at bounding box center [32, 207] width 6 height 6
radio input "true"
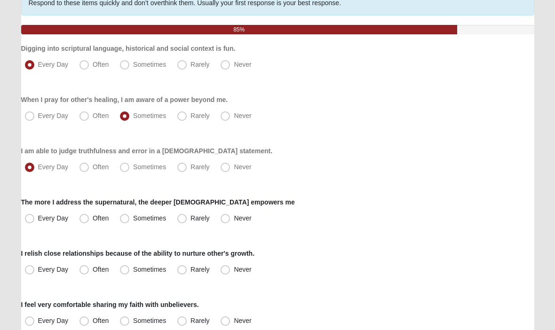
scroll to position [94, 0]
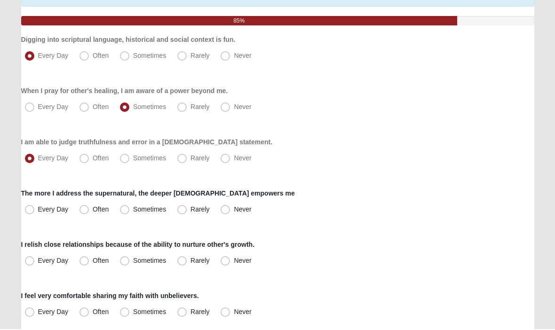
click at [93, 213] on span "Often" at bounding box center [101, 210] width 16 height 8
click at [83, 213] on input "Often" at bounding box center [86, 210] width 6 height 6
radio input "true"
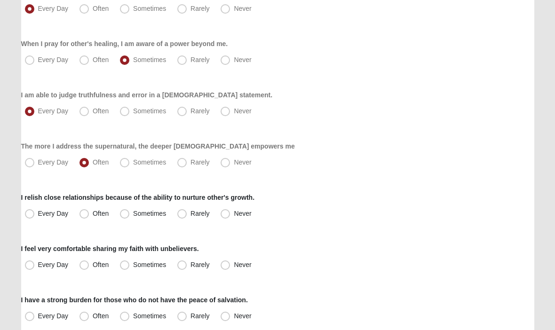
scroll to position [148, 0]
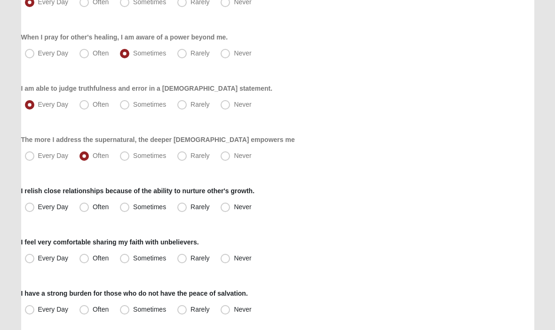
click at [84, 212] on label "Often" at bounding box center [95, 207] width 39 height 15
click at [84, 210] on input "Often" at bounding box center [86, 207] width 6 height 6
radio input "true"
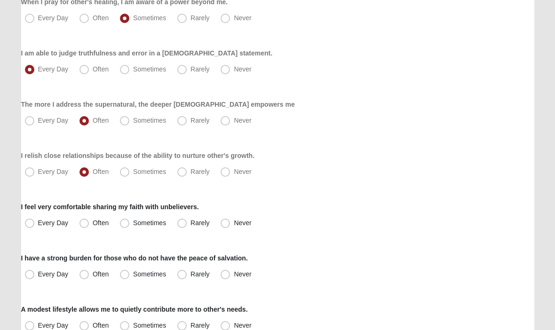
scroll to position [184, 0]
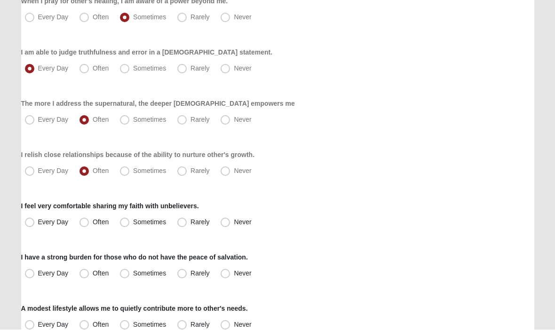
click at [93, 222] on span "Often" at bounding box center [101, 223] width 16 height 8
click at [84, 222] on input "Often" at bounding box center [86, 222] width 6 height 6
radio input "true"
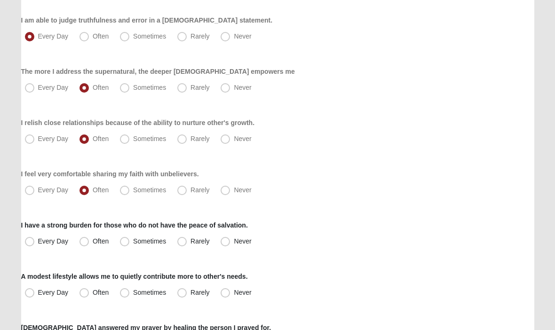
scroll to position [219, 0]
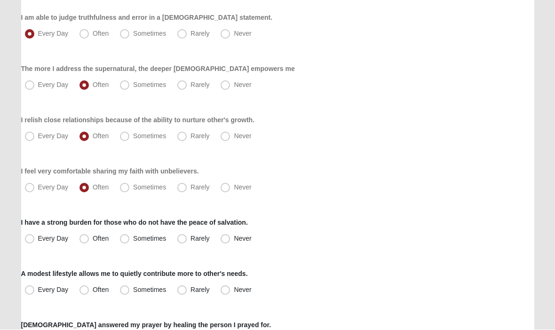
click at [93, 242] on span "Often" at bounding box center [101, 239] width 16 height 8
click at [83, 242] on input "Often" at bounding box center [86, 239] width 6 height 6
radio input "true"
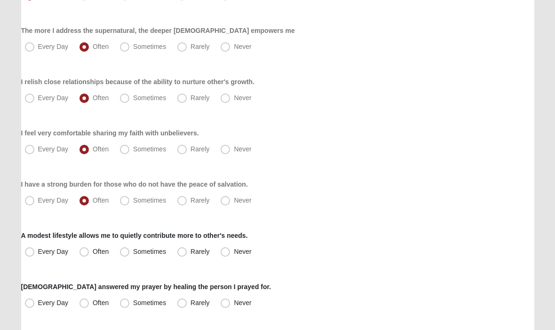
scroll to position [258, 0]
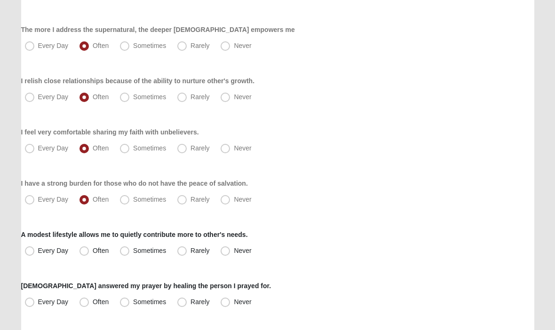
click at [38, 253] on span "Every Day" at bounding box center [53, 251] width 31 height 8
click at [29, 253] on input "Every Day" at bounding box center [32, 251] width 6 height 6
radio input "true"
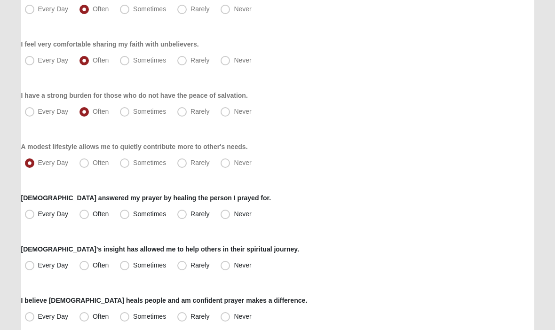
scroll to position [349, 0]
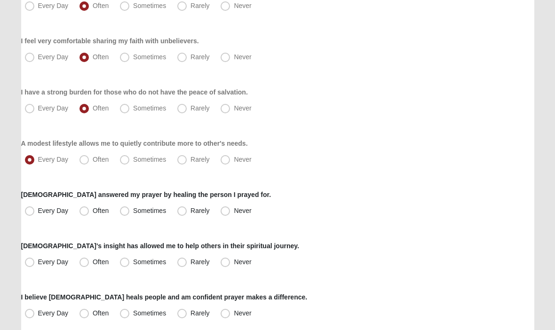
click at [190, 211] on span "Rarely" at bounding box center [199, 211] width 19 height 8
click at [181, 211] on input "Rarely" at bounding box center [184, 211] width 6 height 6
radio input "true"
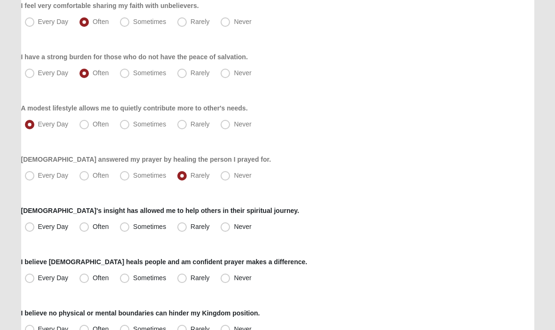
scroll to position [389, 0]
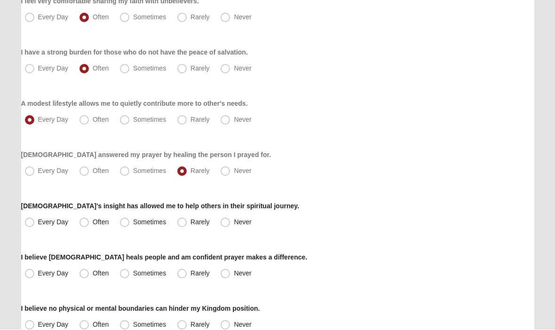
click at [38, 224] on span "Every Day" at bounding box center [53, 223] width 31 height 8
click at [29, 224] on input "Every Day" at bounding box center [32, 222] width 6 height 6
radio input "true"
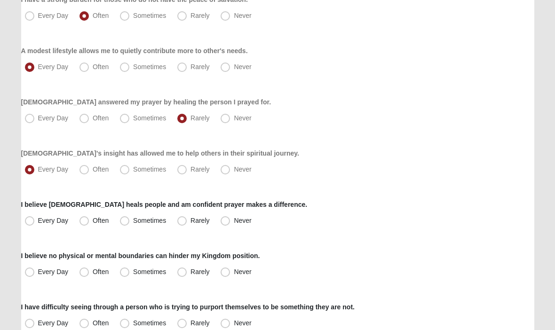
scroll to position [444, 0]
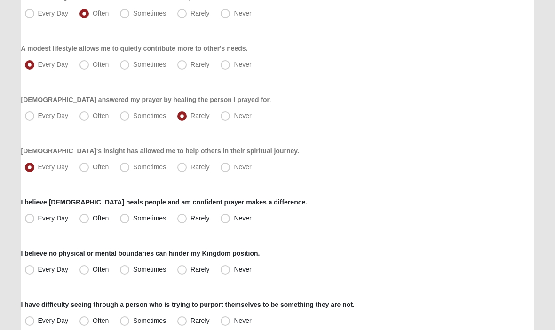
click at [125, 224] on label "Sometimes" at bounding box center [143, 218] width 55 height 15
click at [125, 221] on input "Sometimes" at bounding box center [127, 218] width 6 height 6
radio input "true"
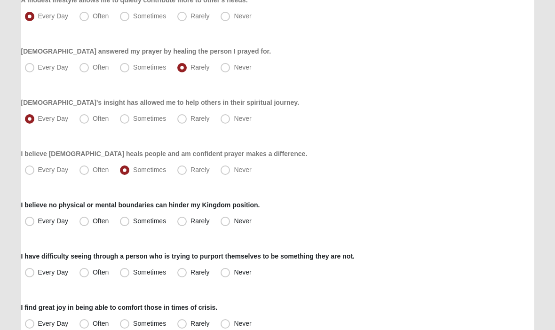
scroll to position [493, 0]
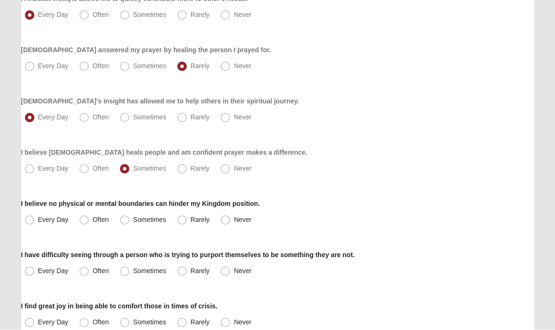
click at [38, 221] on span "Every Day" at bounding box center [53, 220] width 31 height 8
click at [29, 221] on input "Every Day" at bounding box center [32, 220] width 6 height 6
radio input "true"
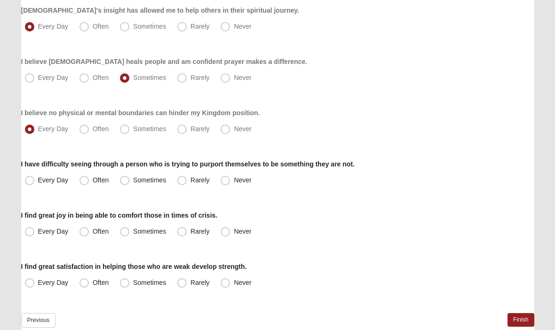
scroll to position [594, 0]
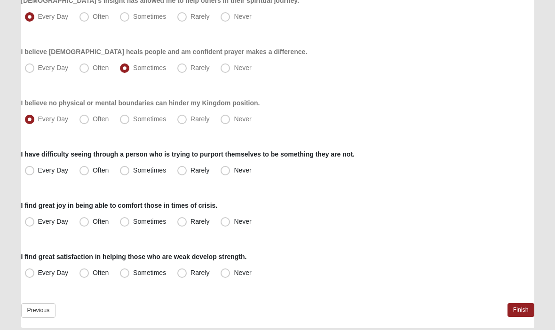
click at [183, 175] on label "Rarely" at bounding box center [193, 170] width 41 height 15
click at [183, 173] on input "Rarely" at bounding box center [184, 170] width 6 height 6
radio input "true"
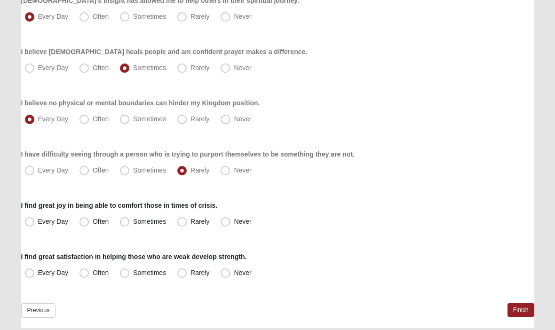
click at [133, 225] on span "Sometimes" at bounding box center [149, 222] width 33 height 8
click at [124, 225] on input "Sometimes" at bounding box center [127, 222] width 6 height 6
radio input "true"
click at [28, 279] on label "Every Day" at bounding box center [47, 273] width 53 height 15
click at [29, 276] on input "Every Day" at bounding box center [32, 273] width 6 height 6
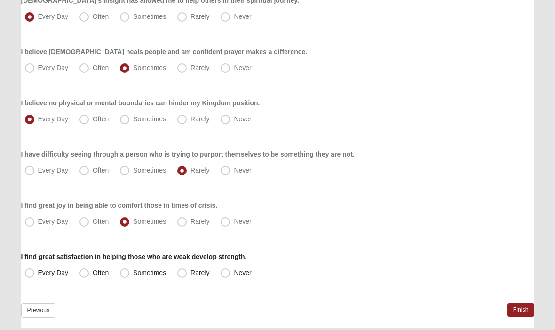
radio input "true"
click at [523, 315] on link "Finish" at bounding box center [520, 310] width 27 height 14
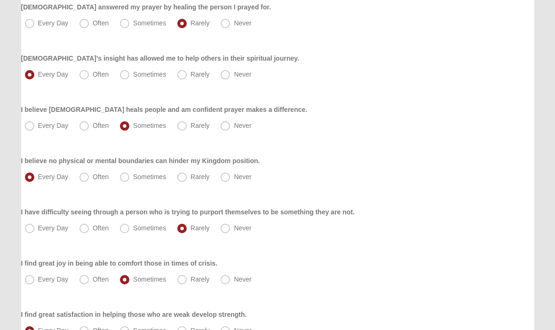
scroll to position [639, 0]
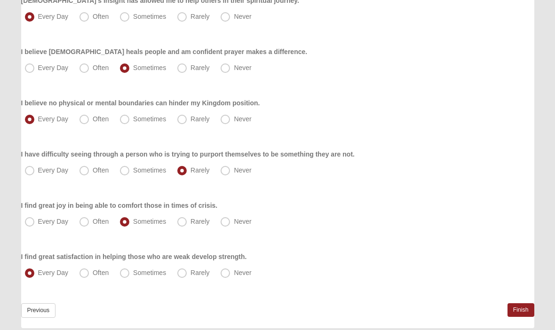
click at [520, 311] on link "Finish" at bounding box center [520, 310] width 27 height 14
click at [522, 311] on link "Finish" at bounding box center [520, 310] width 27 height 14
click at [36, 313] on link "Previous" at bounding box center [38, 310] width 35 height 15
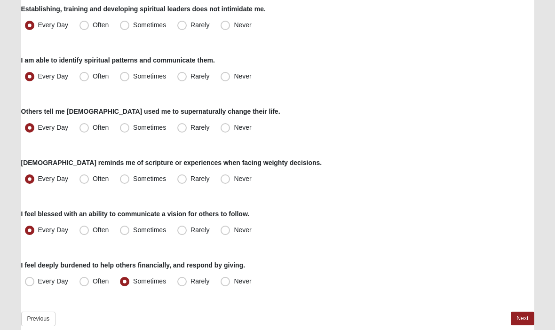
scroll to position [697, 0]
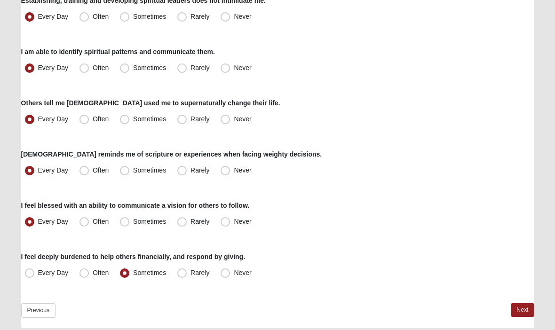
click at [34, 312] on link "Previous" at bounding box center [38, 310] width 35 height 15
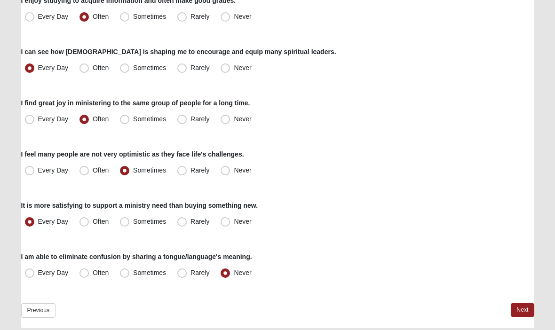
click at [34, 305] on link "Previous" at bounding box center [38, 310] width 35 height 15
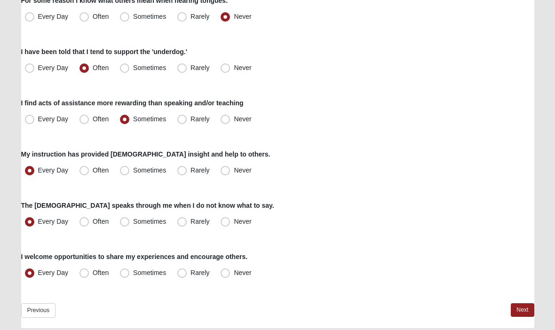
click at [39, 312] on link "Previous" at bounding box center [38, 310] width 35 height 15
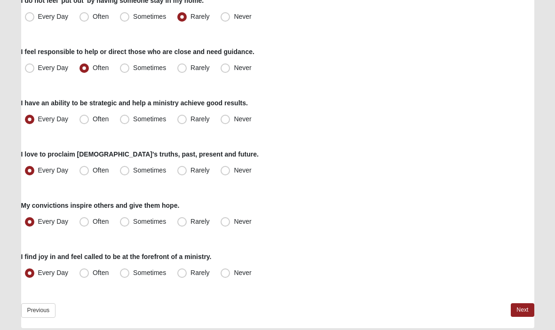
click at [35, 309] on link "Previous" at bounding box center [38, 310] width 35 height 15
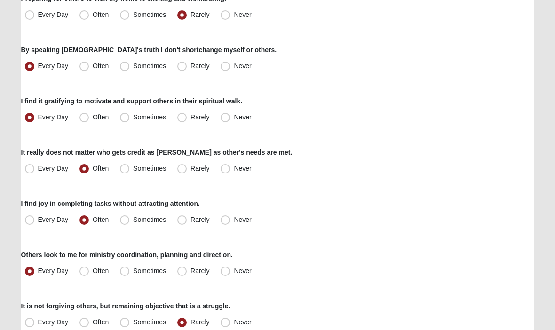
scroll to position [696, 0]
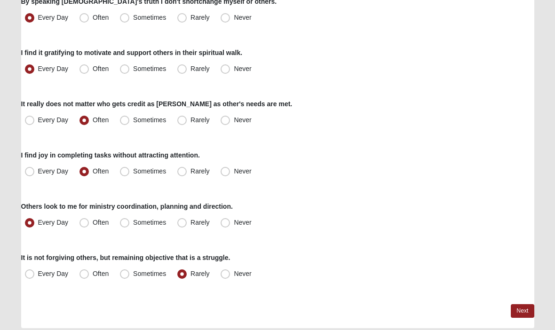
click at [523, 311] on link "Next" at bounding box center [521, 311] width 23 height 14
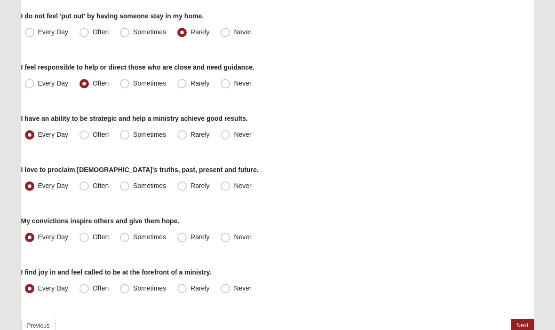
scroll to position [697, 0]
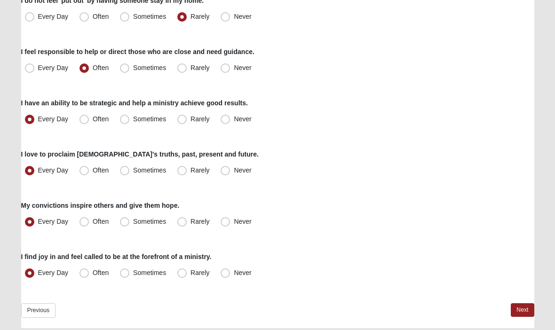
click at [523, 311] on link "Next" at bounding box center [521, 310] width 23 height 14
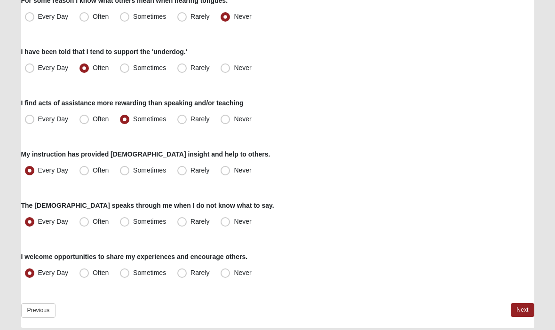
click at [520, 305] on link "Next" at bounding box center [521, 310] width 23 height 14
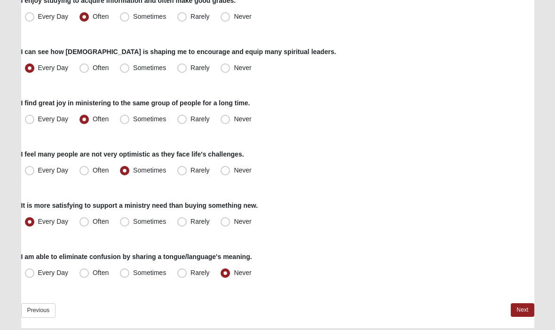
click at [523, 312] on link "Next" at bounding box center [521, 310] width 23 height 14
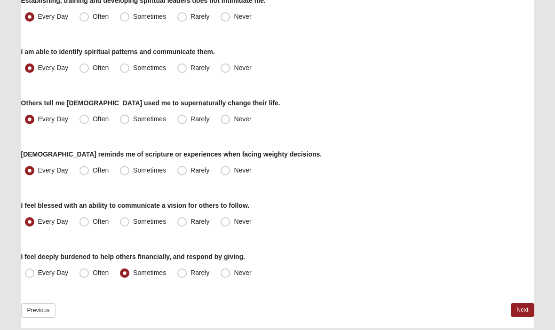
click at [524, 313] on link "Next" at bounding box center [521, 310] width 23 height 14
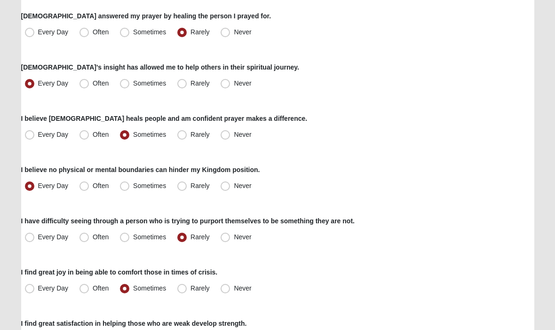
scroll to position [594, 0]
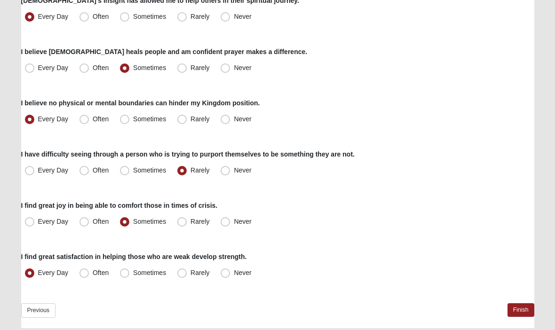
click at [525, 313] on link "Finish" at bounding box center [520, 310] width 27 height 14
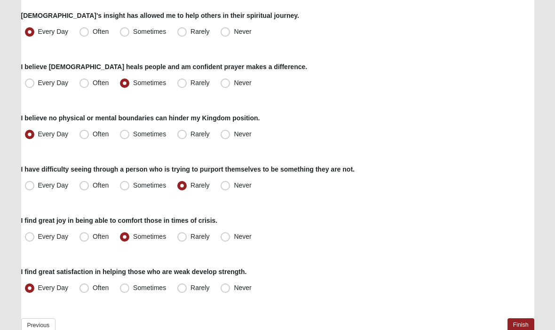
scroll to position [639, 0]
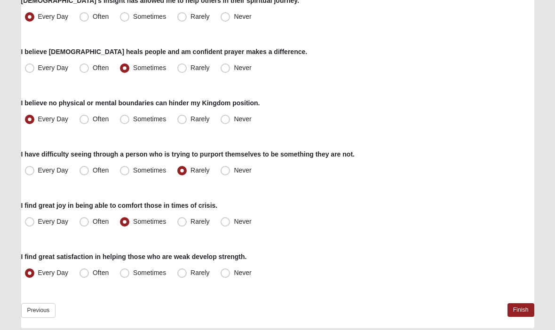
click at [523, 313] on link "Finish" at bounding box center [520, 310] width 27 height 14
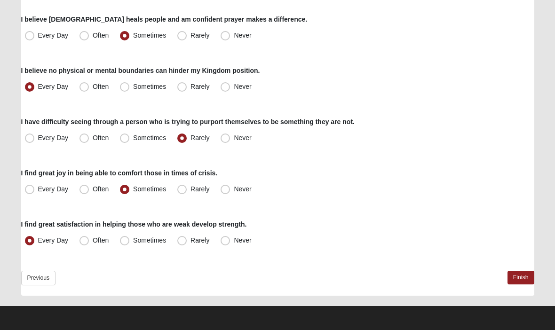
scroll to position [0, 0]
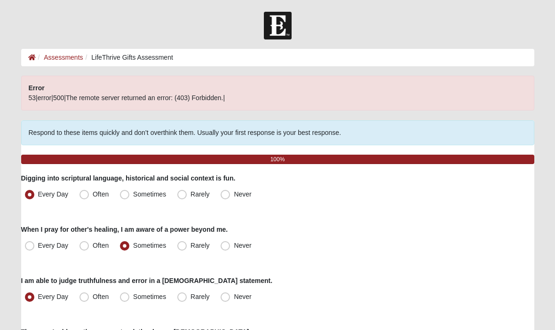
click at [63, 54] on link "Assessments" at bounding box center [63, 58] width 39 height 8
